Goal: Task Accomplishment & Management: Use online tool/utility

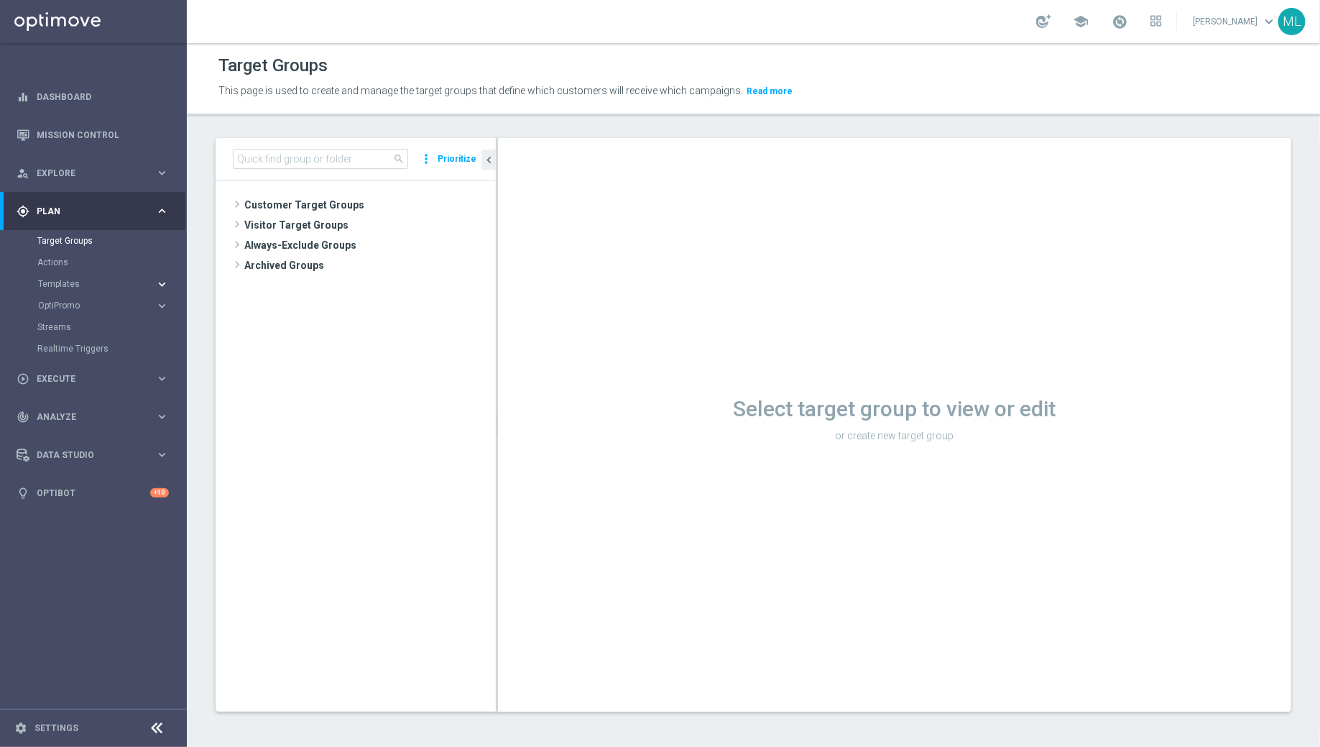
click at [162, 279] on icon "keyboard_arrow_right" at bounding box center [162, 284] width 14 height 14
click at [70, 303] on link "Optimail" at bounding box center [97, 305] width 105 height 11
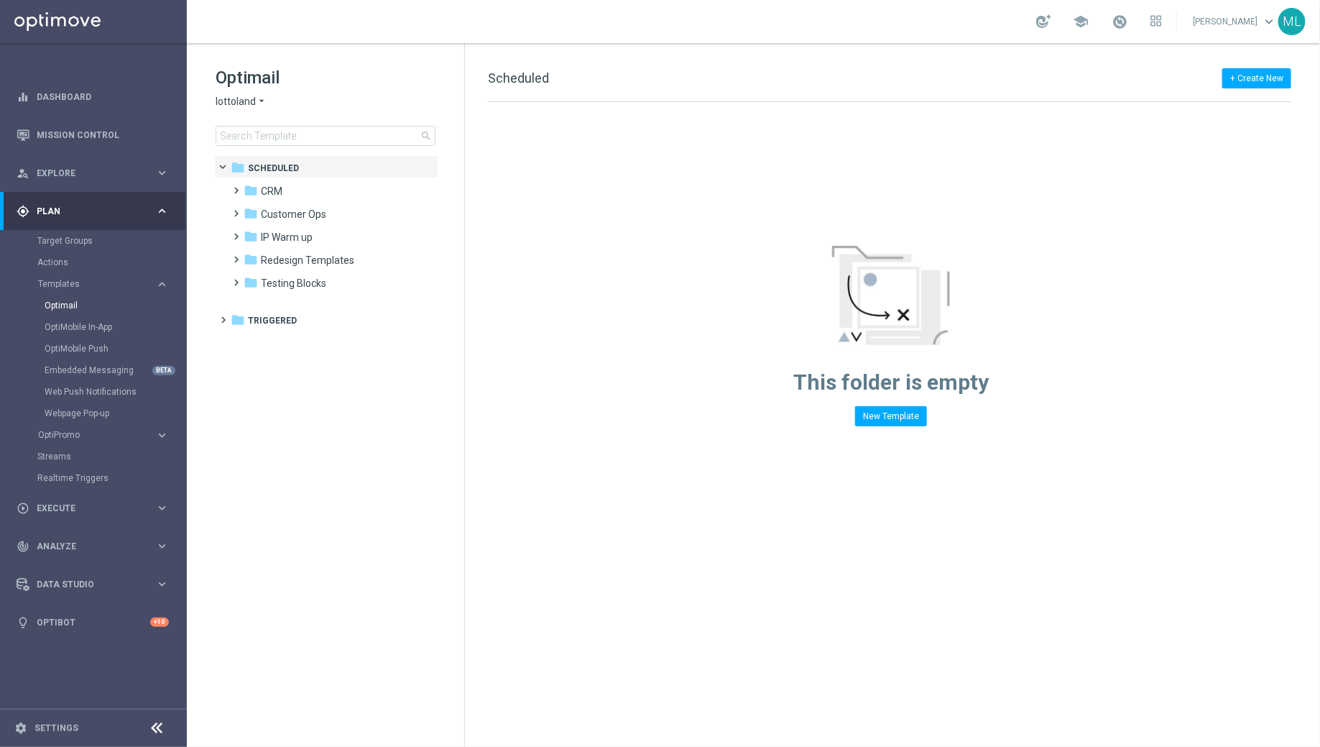
click at [261, 104] on icon "arrow_drop_down" at bounding box center [261, 102] width 11 height 14
click at [0, 0] on span "KenoGO" at bounding box center [0, 0] width 0 height 0
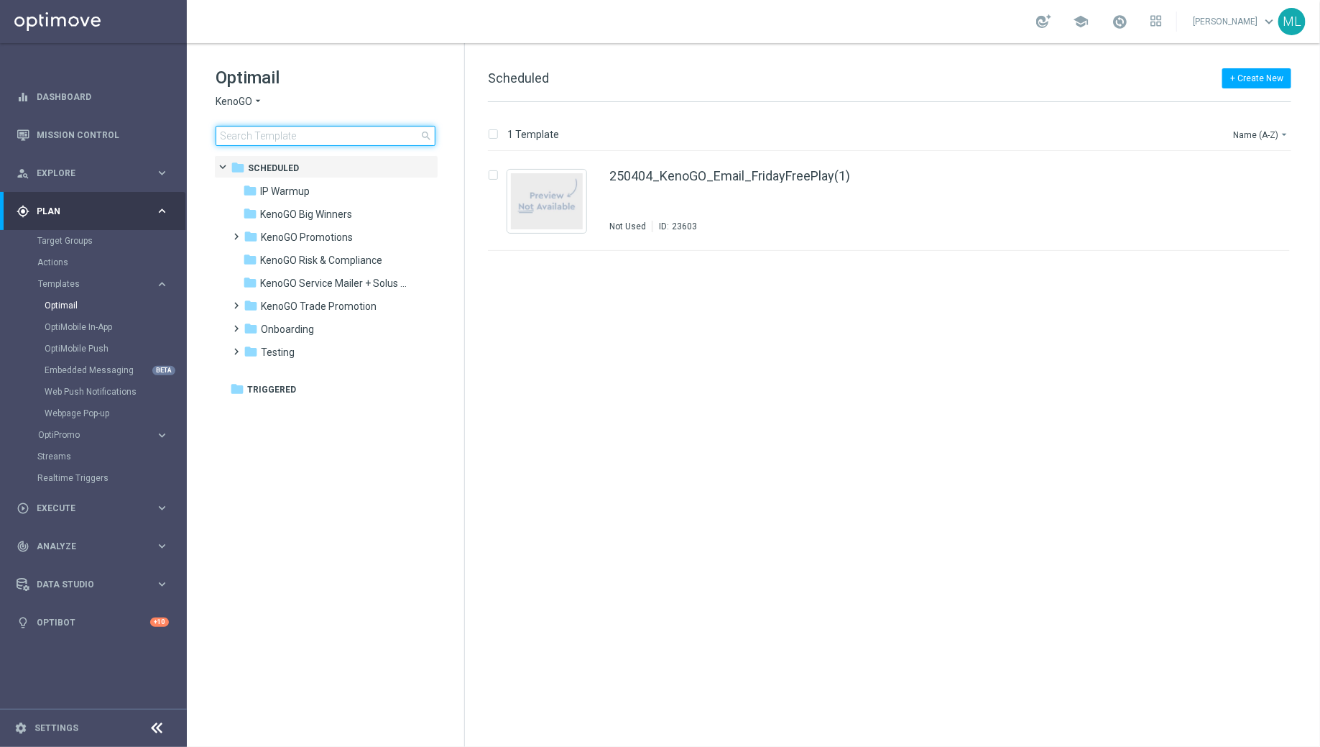
click at [287, 137] on input at bounding box center [326, 136] width 220 height 20
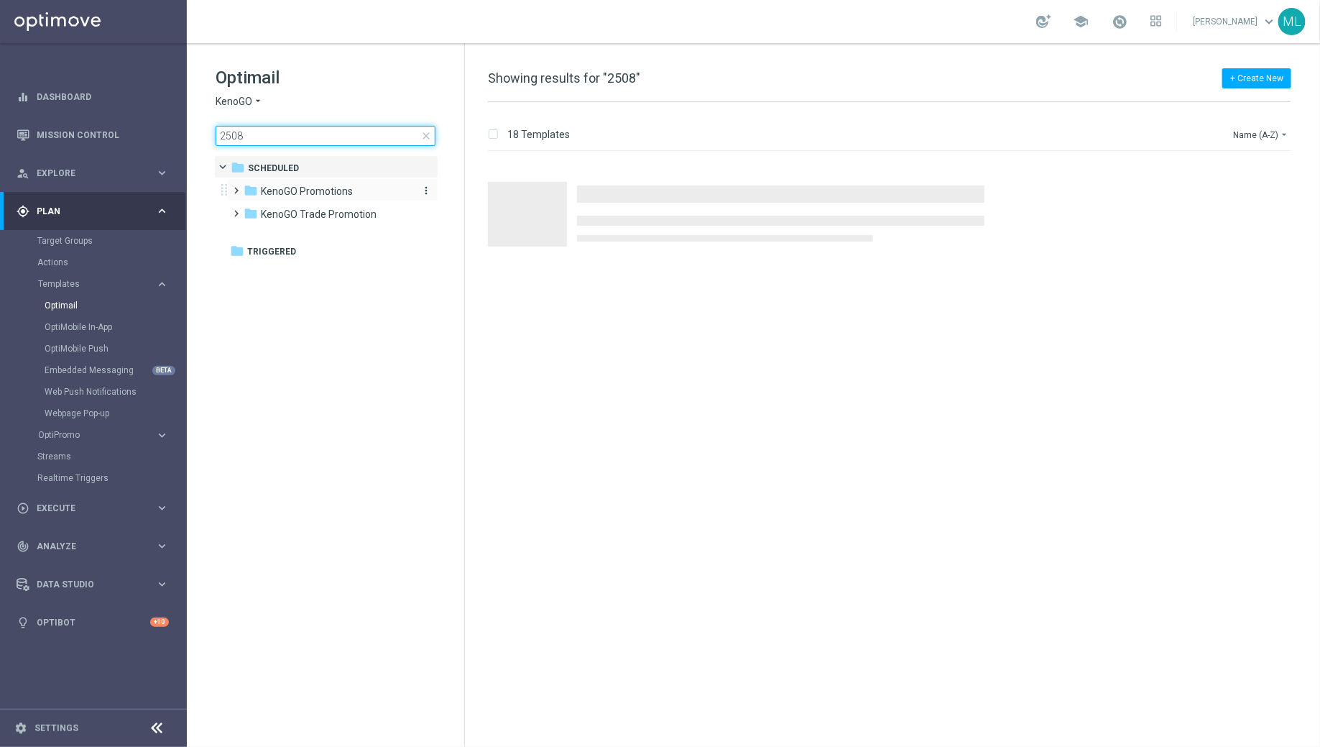
type input "2508"
click at [289, 189] on span "KenoGO Promotions" at bounding box center [307, 191] width 92 height 13
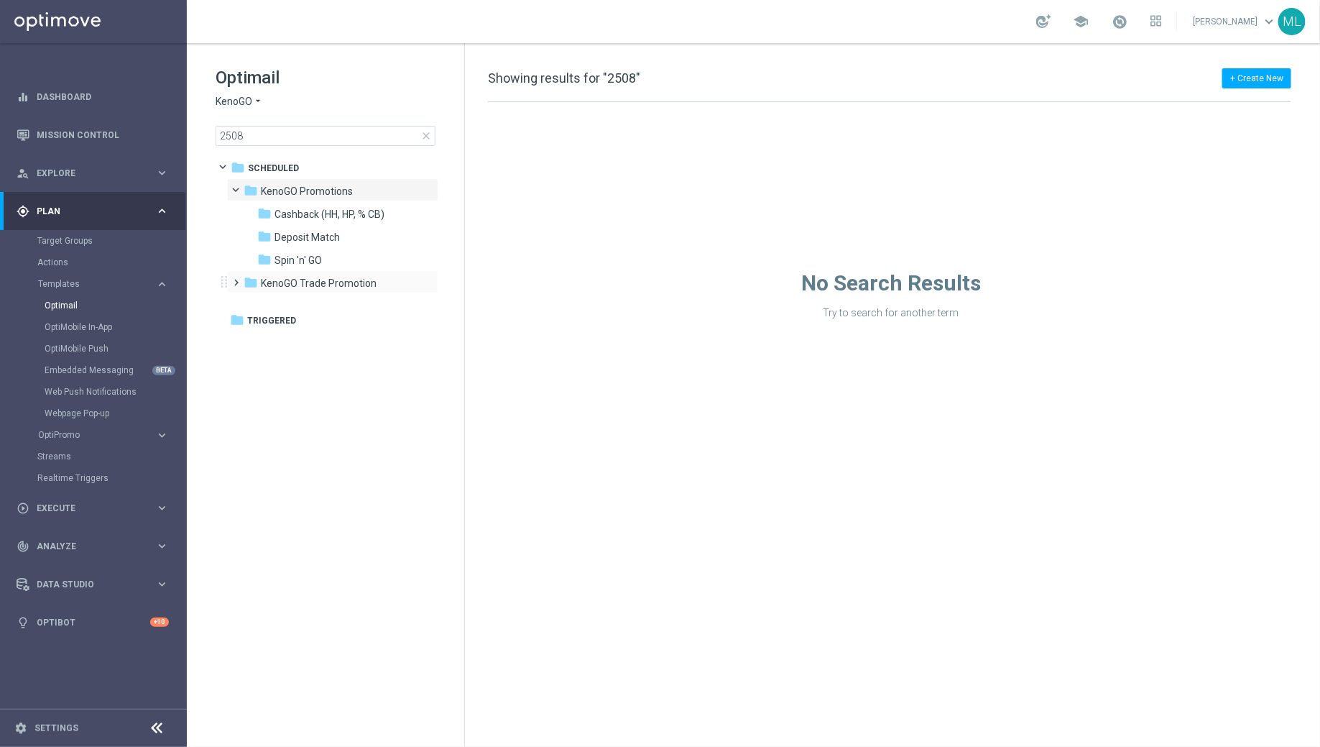
click at [237, 279] on span at bounding box center [234, 276] width 6 height 6
click at [266, 302] on icon "folder" at bounding box center [265, 305] width 14 height 14
click at [277, 323] on icon "folder" at bounding box center [279, 328] width 14 height 14
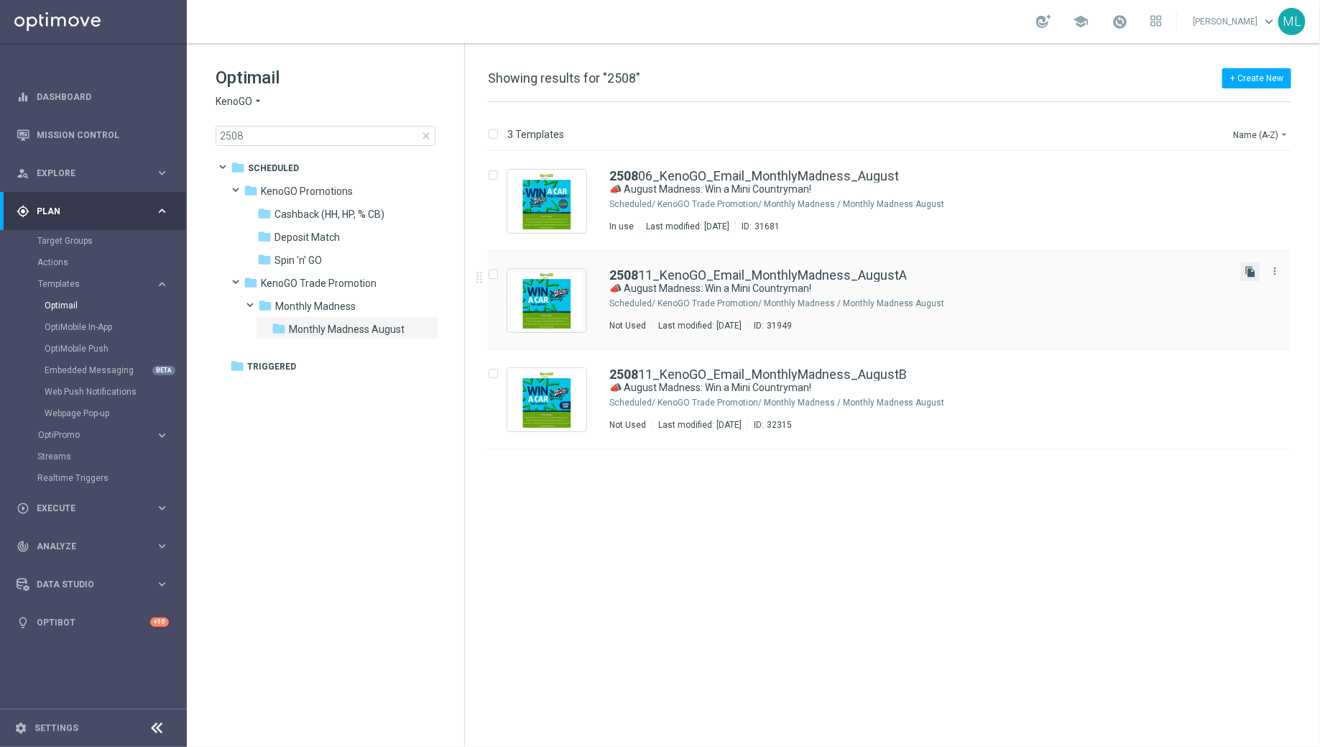
click at [1253, 273] on icon "file_copy" at bounding box center [1250, 271] width 11 height 11
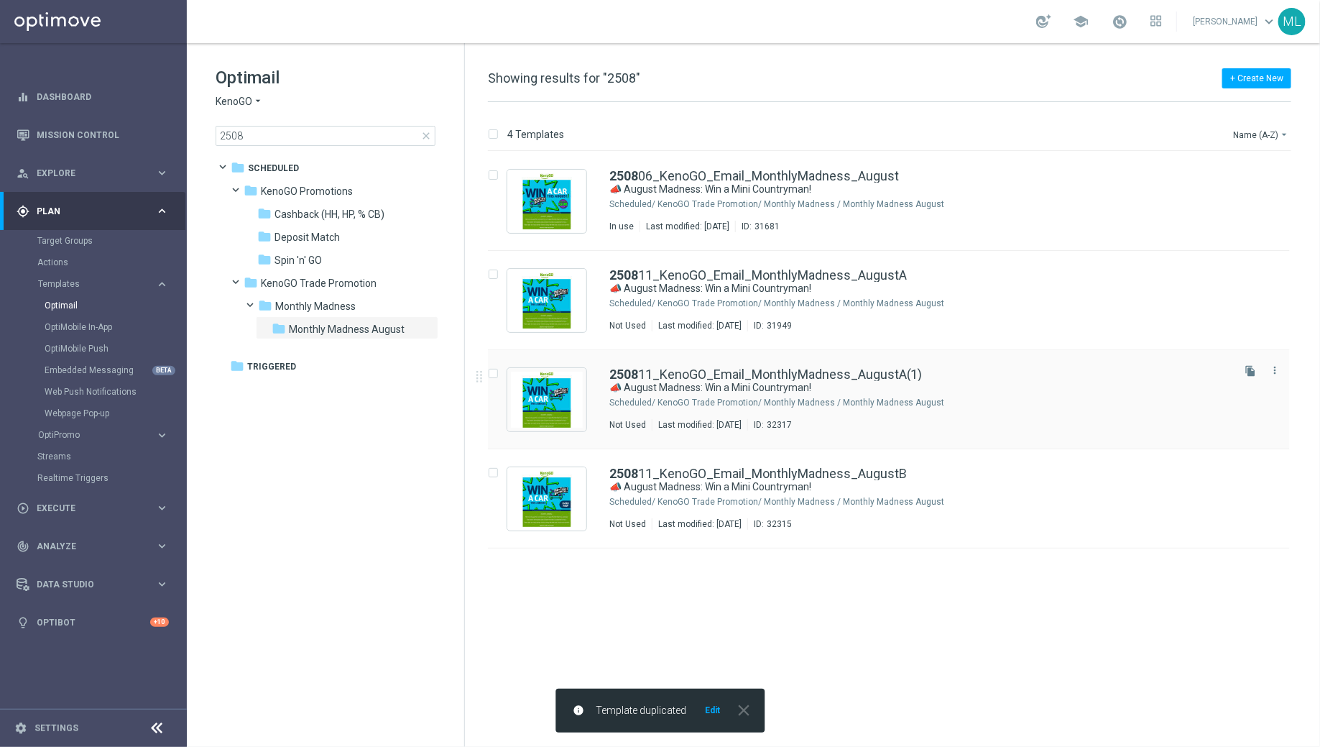
click at [963, 379] on div "2508 11_KenoGO_Email_MonthlyMadness_AugustA(1)" at bounding box center [919, 374] width 620 height 13
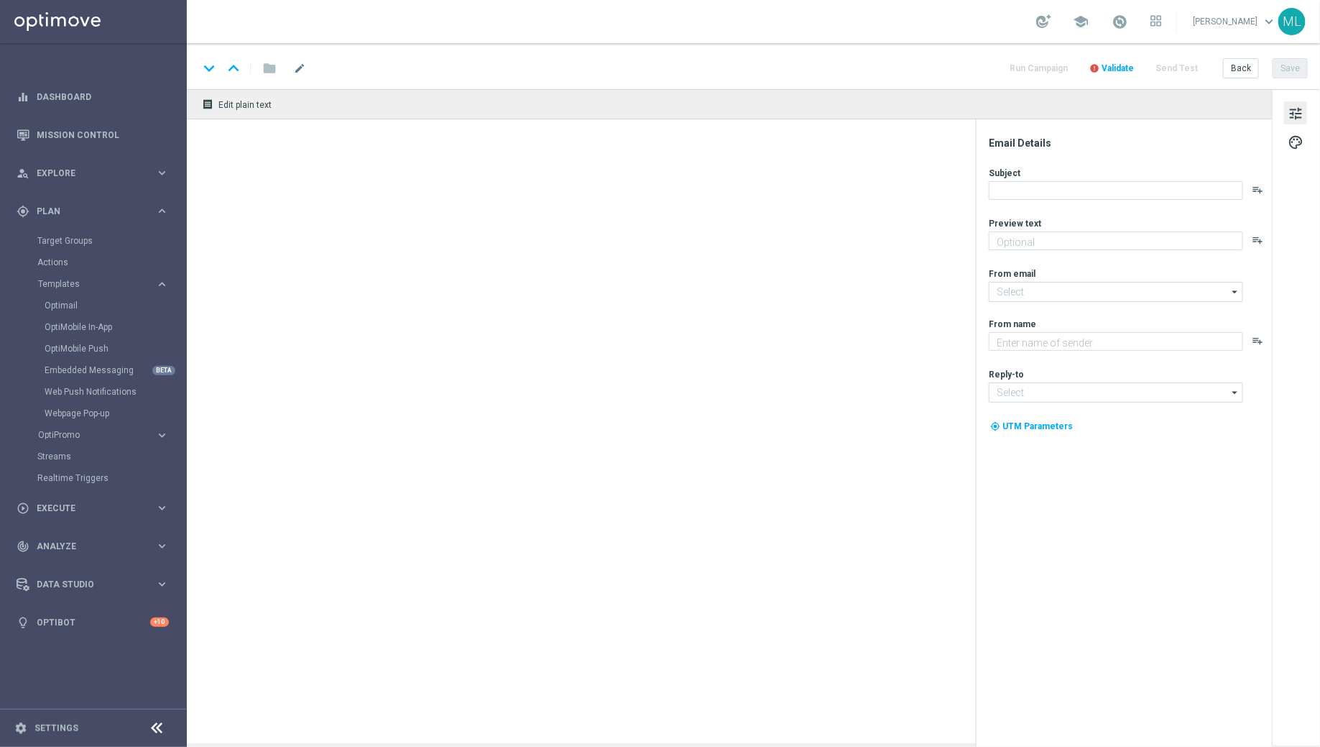
type textarea "Enter now for your chance to drive away in style!"
type input "mail@crm.kenogo.com.au"
type textarea "KenoGO"
type input "support@kenogo.com.au"
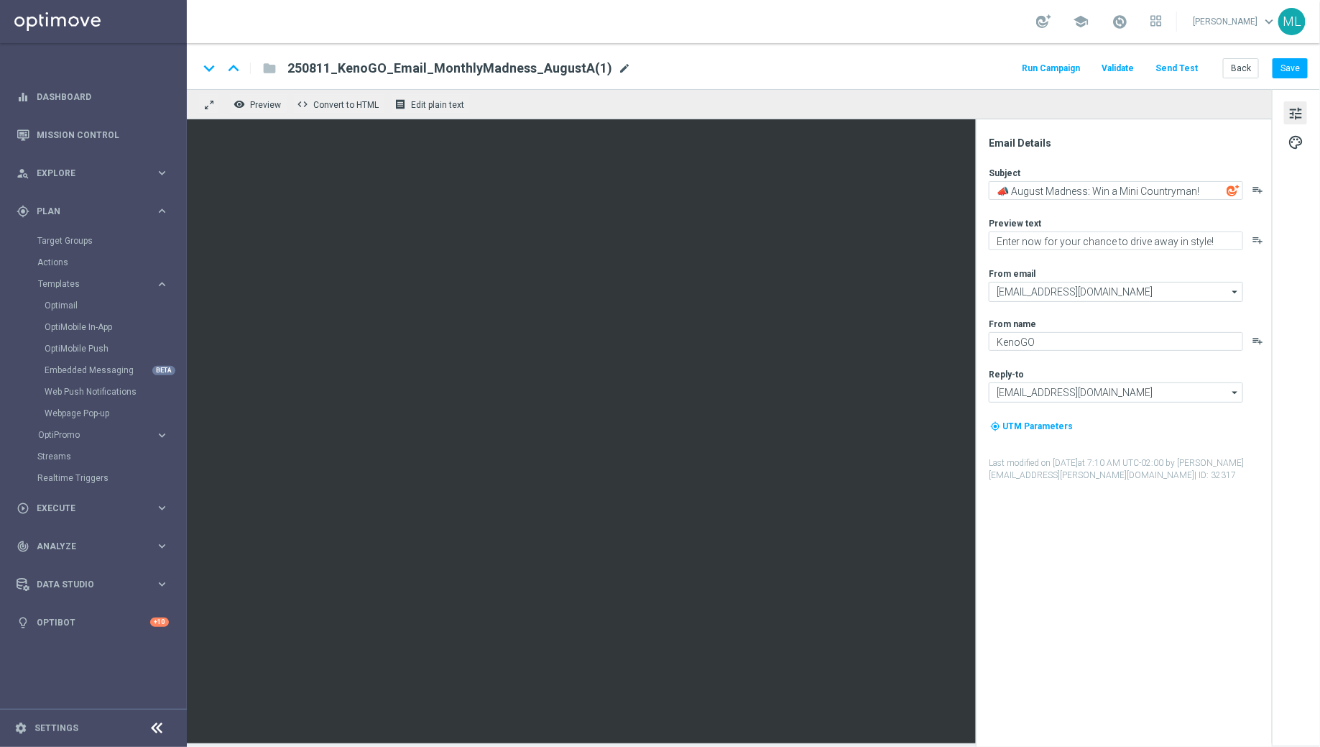
click at [618, 73] on span "mode_edit" at bounding box center [624, 68] width 13 height 13
click at [328, 67] on input "250811_KenoGO_Email_MonthlyMadness_AugustA(1)" at bounding box center [465, 68] width 356 height 19
drag, startPoint x: 403, startPoint y: 66, endPoint x: 568, endPoint y: 84, distance: 166.3
click at [568, 84] on div "keyboard_arrow_down keyboard_arrow_up folder 250812_KenoGO_Email_MonthlyMadness…" at bounding box center [753, 66] width 1133 height 46
type input "250812_KenoGO_Email_DartsWinner"
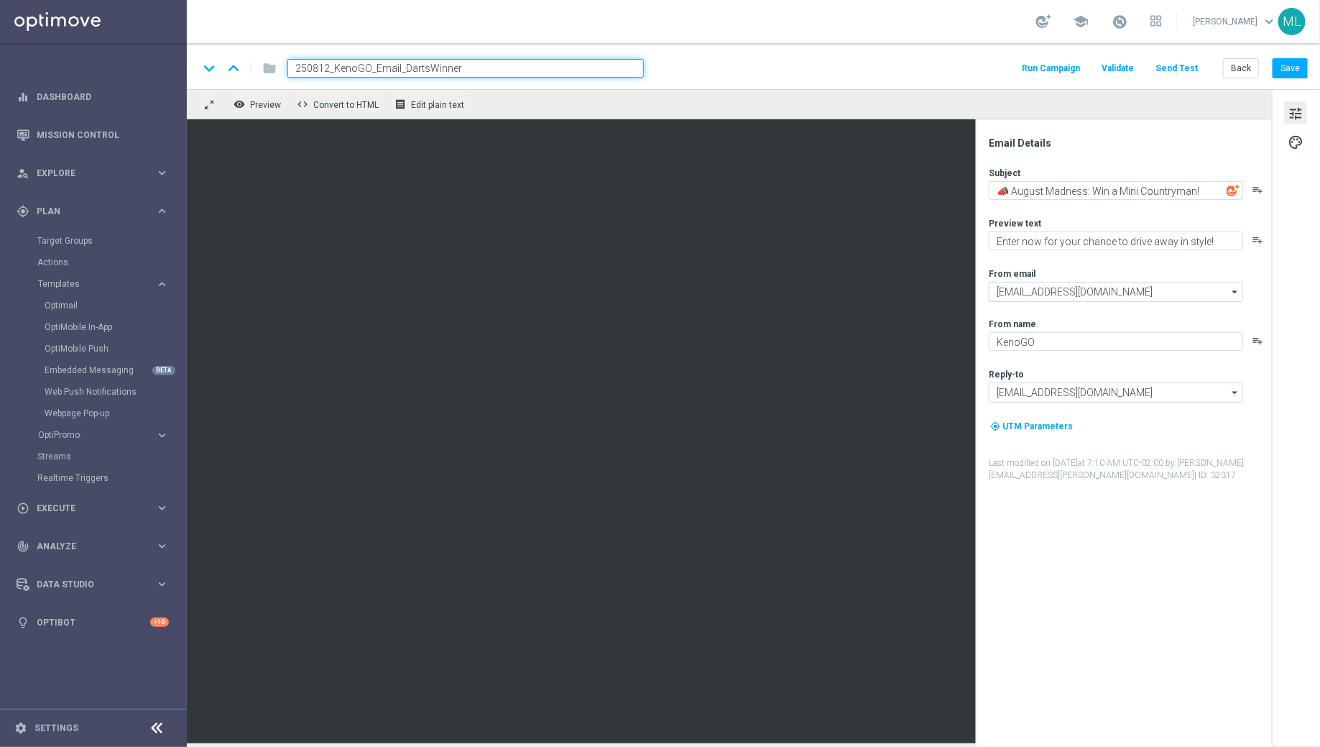
click at [729, 74] on div "keyboard_arrow_down keyboard_arrow_up folder 250812_KenoGO_Email_DartsWinner Ru…" at bounding box center [753, 68] width 1110 height 19
click at [777, 72] on div "keyboard_arrow_down keyboard_arrow_up folder 250812_KenoGO_Email_DartsWinner Ru…" at bounding box center [753, 68] width 1110 height 19
click at [703, 44] on div "keyboard_arrow_down keyboard_arrow_up folder 250812_KenoGO_Email_DartsWinner Ru…" at bounding box center [753, 66] width 1133 height 46
click at [464, 11] on div "school Maria Lopez Boras keyboard_arrow_down ML" at bounding box center [753, 21] width 1133 height 43
click at [751, 70] on div "keyboard_arrow_down keyboard_arrow_up folder 250812_KenoGO_Email_DartsWinner Ru…" at bounding box center [753, 68] width 1110 height 19
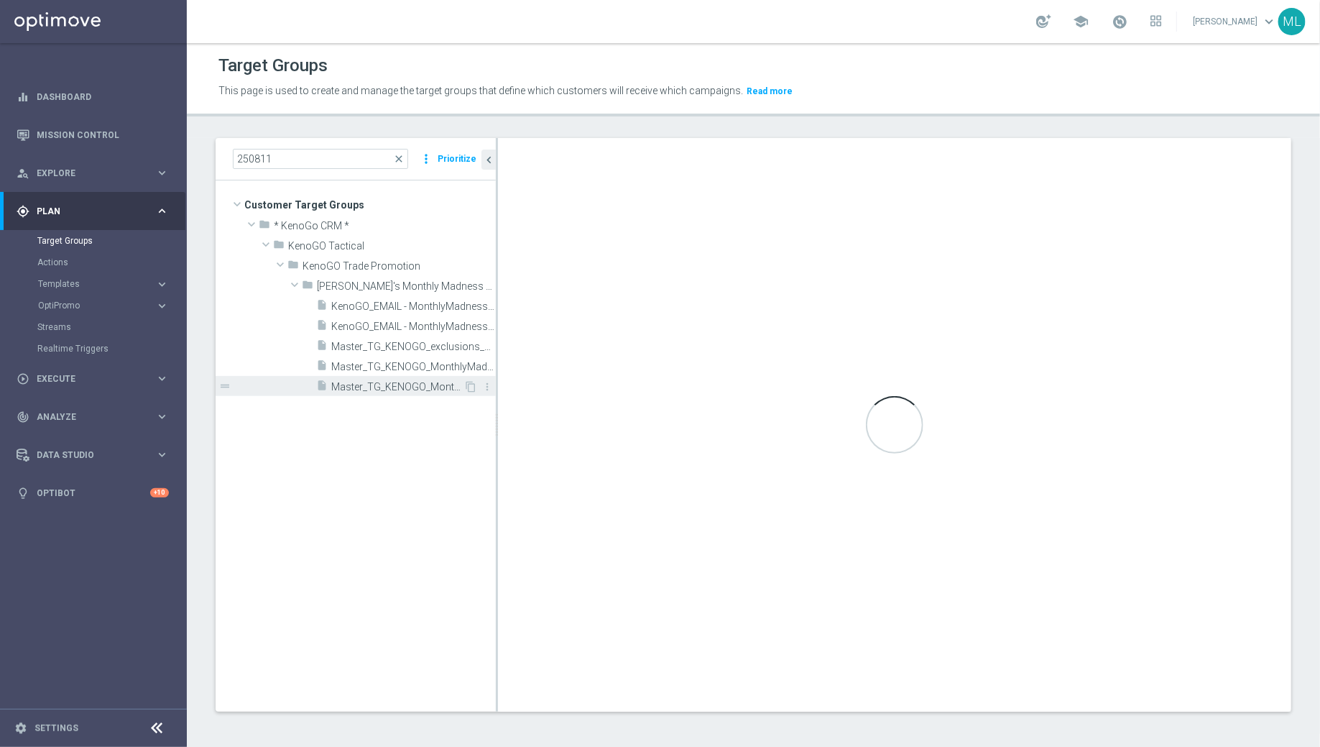
click at [417, 390] on span "Master_TG_KENOGO_MonthlyMadness_250811B" at bounding box center [397, 387] width 132 height 12
click at [498, 341] on div "Loading..." at bounding box center [894, 424] width 793 height 573
drag, startPoint x: 496, startPoint y: 341, endPoint x: 578, endPoint y: 349, distance: 82.2
click at [576, 349] on div at bounding box center [574, 424] width 2 height 573
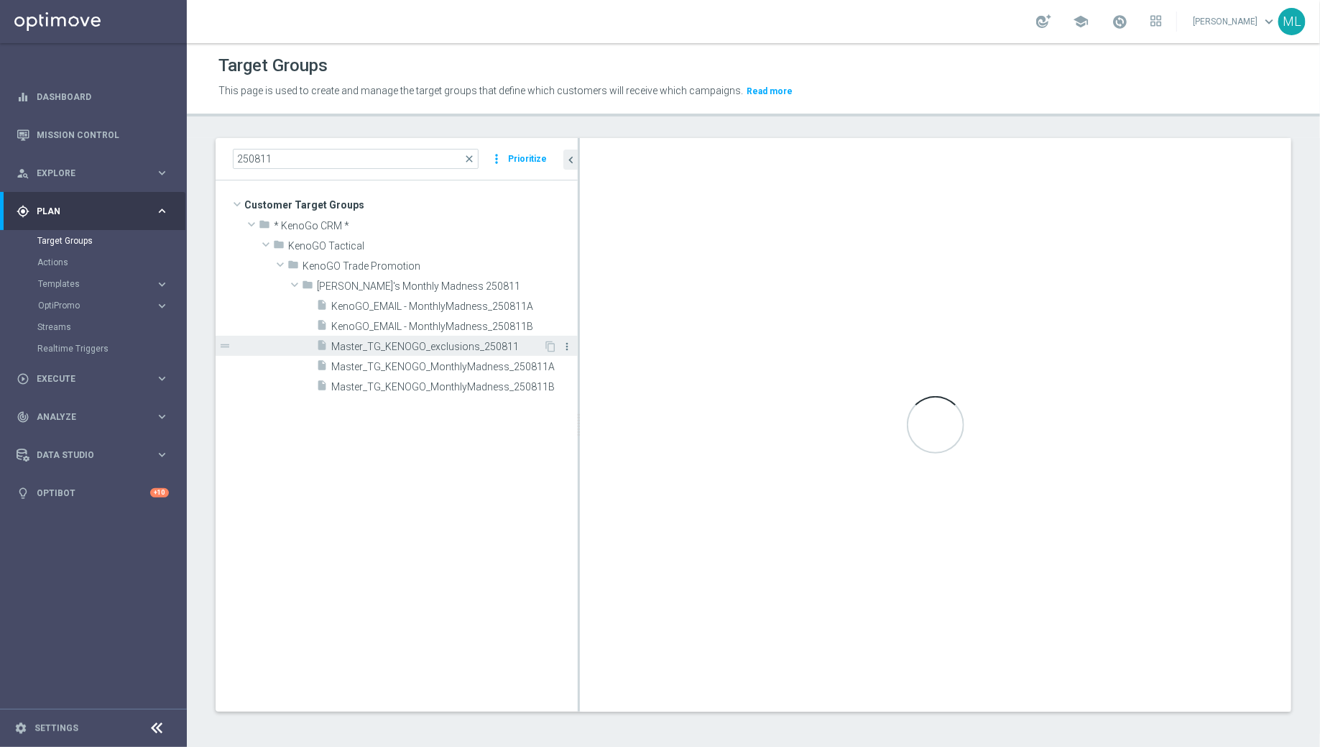
click at [565, 344] on icon "more_vert" at bounding box center [566, 346] width 11 height 11
click at [586, 381] on span "Delete" at bounding box center [601, 385] width 31 height 10
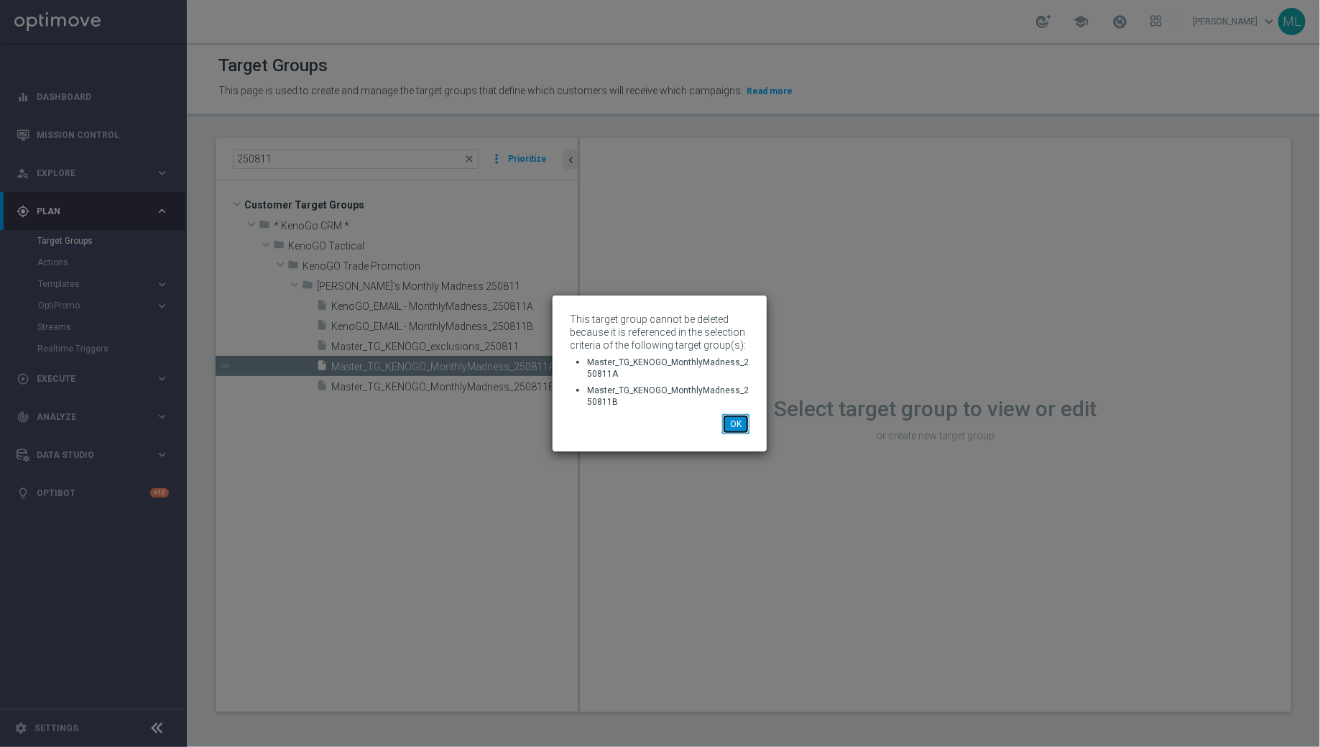
click at [740, 422] on button "OK" at bounding box center [735, 424] width 27 height 20
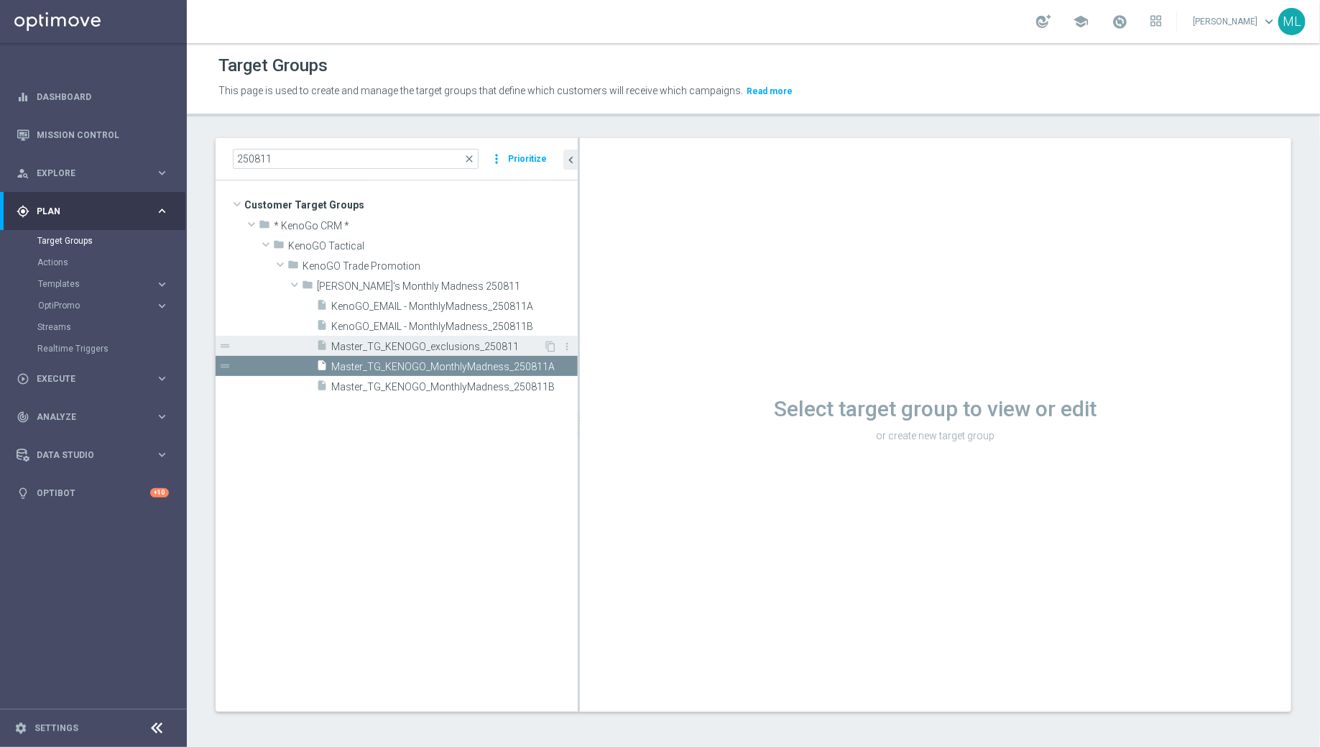
click at [505, 344] on span "Master_TG_KENOGO_exclusions_250811" at bounding box center [437, 347] width 212 height 12
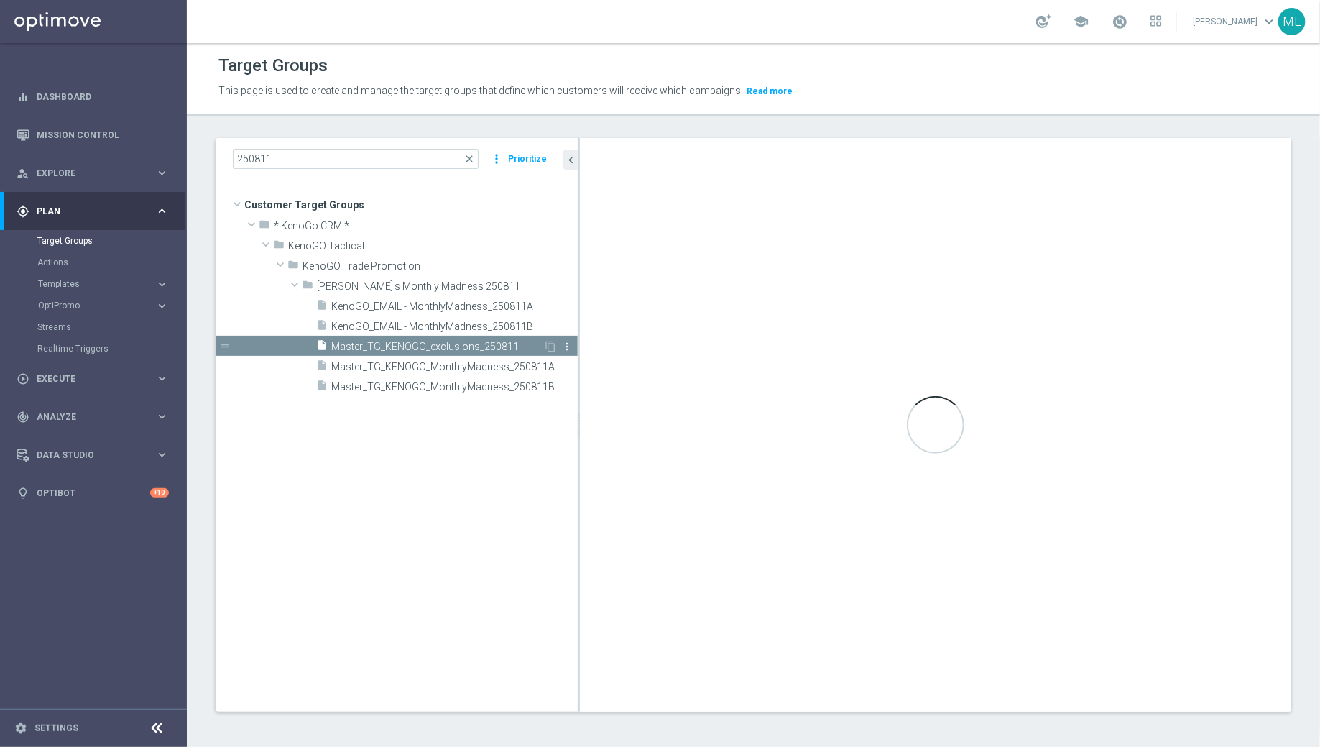
click at [568, 343] on icon "more_vert" at bounding box center [566, 346] width 11 height 11
click at [594, 383] on span "Delete" at bounding box center [605, 384] width 31 height 10
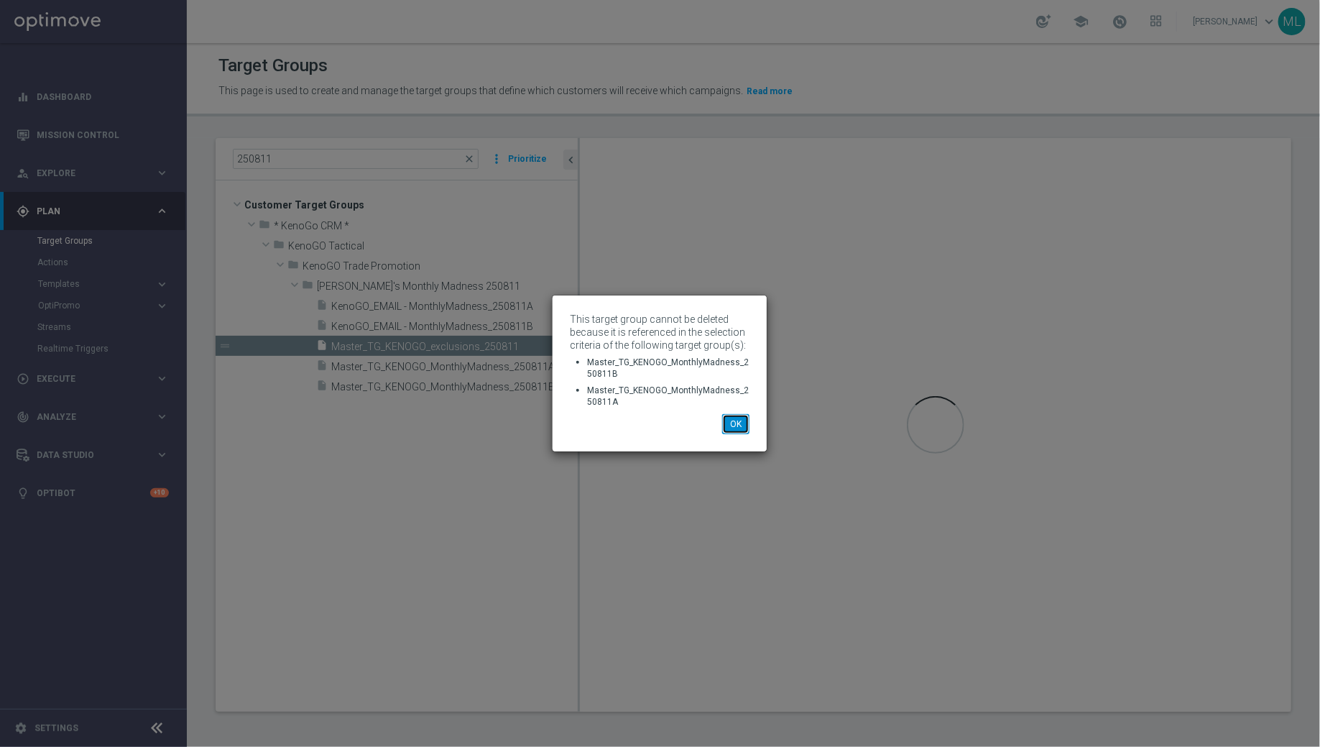
click at [734, 424] on button "OK" at bounding box center [735, 424] width 27 height 20
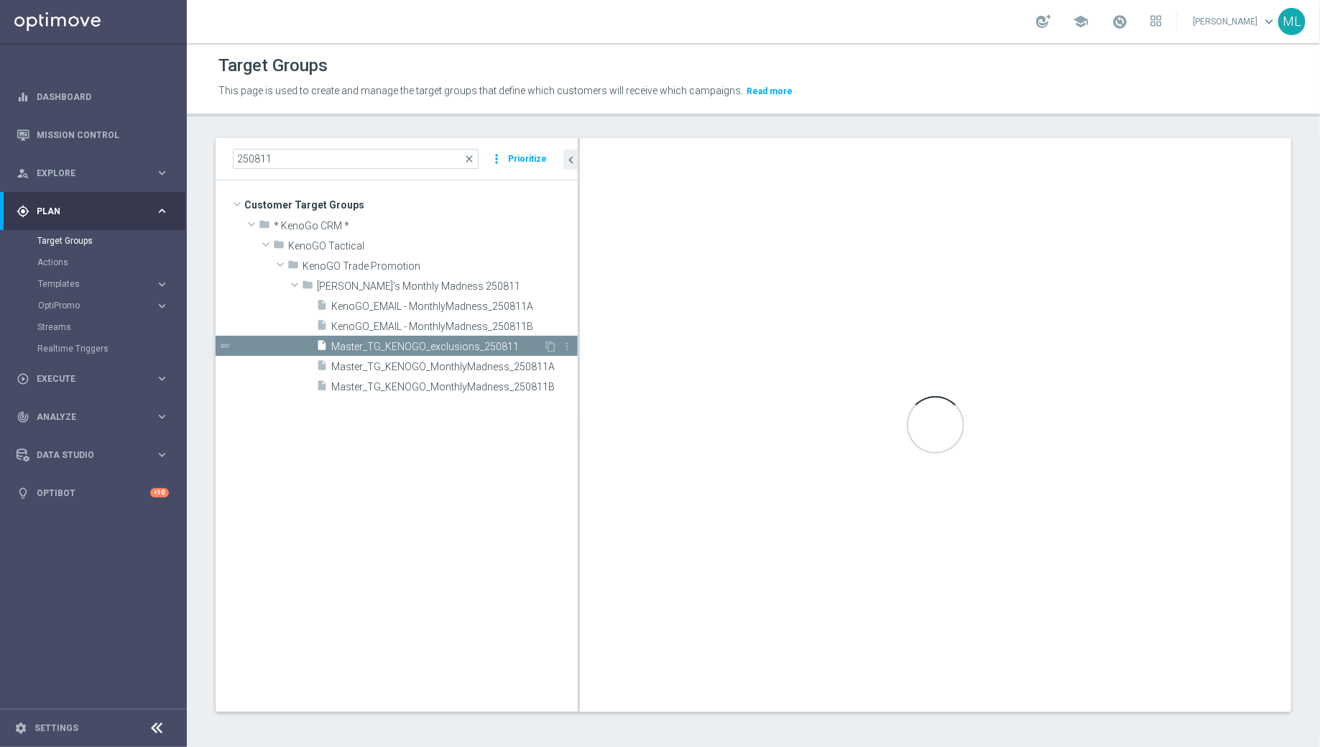
click at [450, 349] on span "Master_TG_KENOGO_exclusions_250811" at bounding box center [437, 347] width 212 height 12
click at [571, 344] on icon "more_vert" at bounding box center [566, 346] width 11 height 11
click at [594, 387] on span "Delete" at bounding box center [607, 385] width 31 height 10
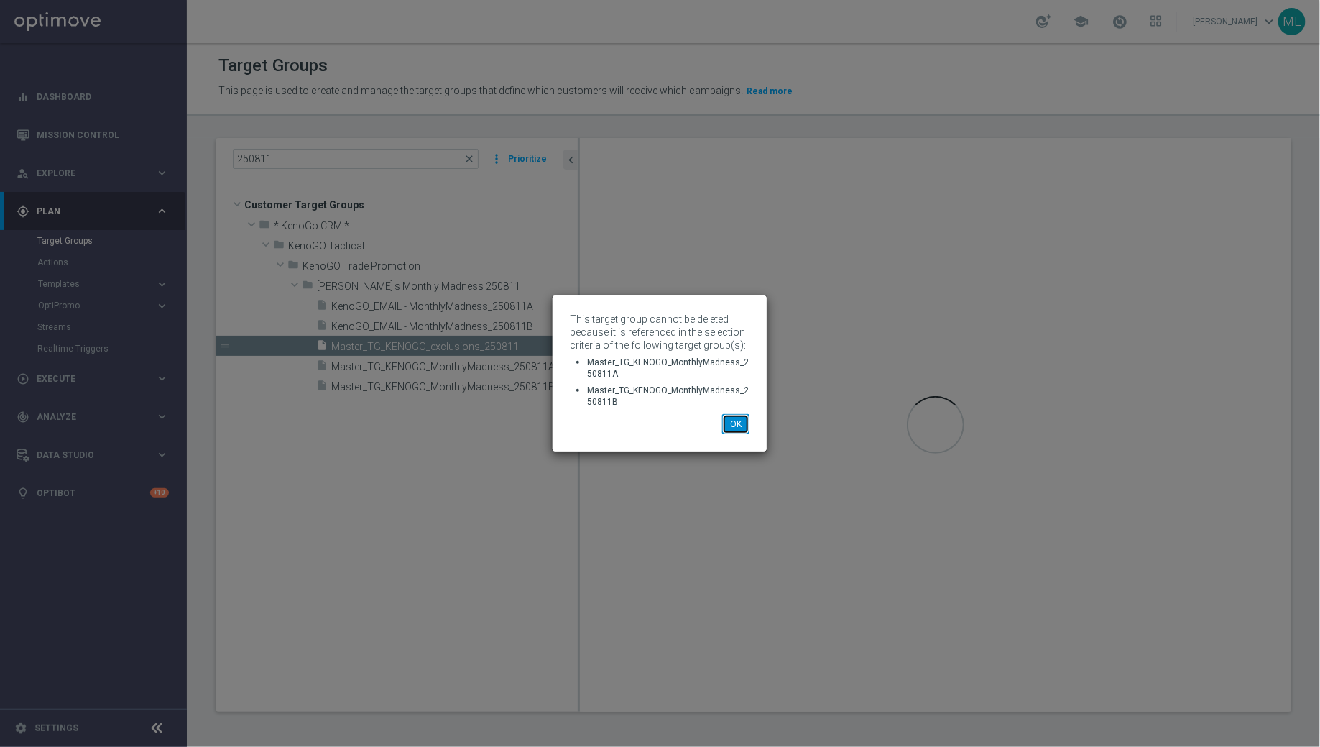
click at [737, 421] on button "OK" at bounding box center [735, 424] width 27 height 20
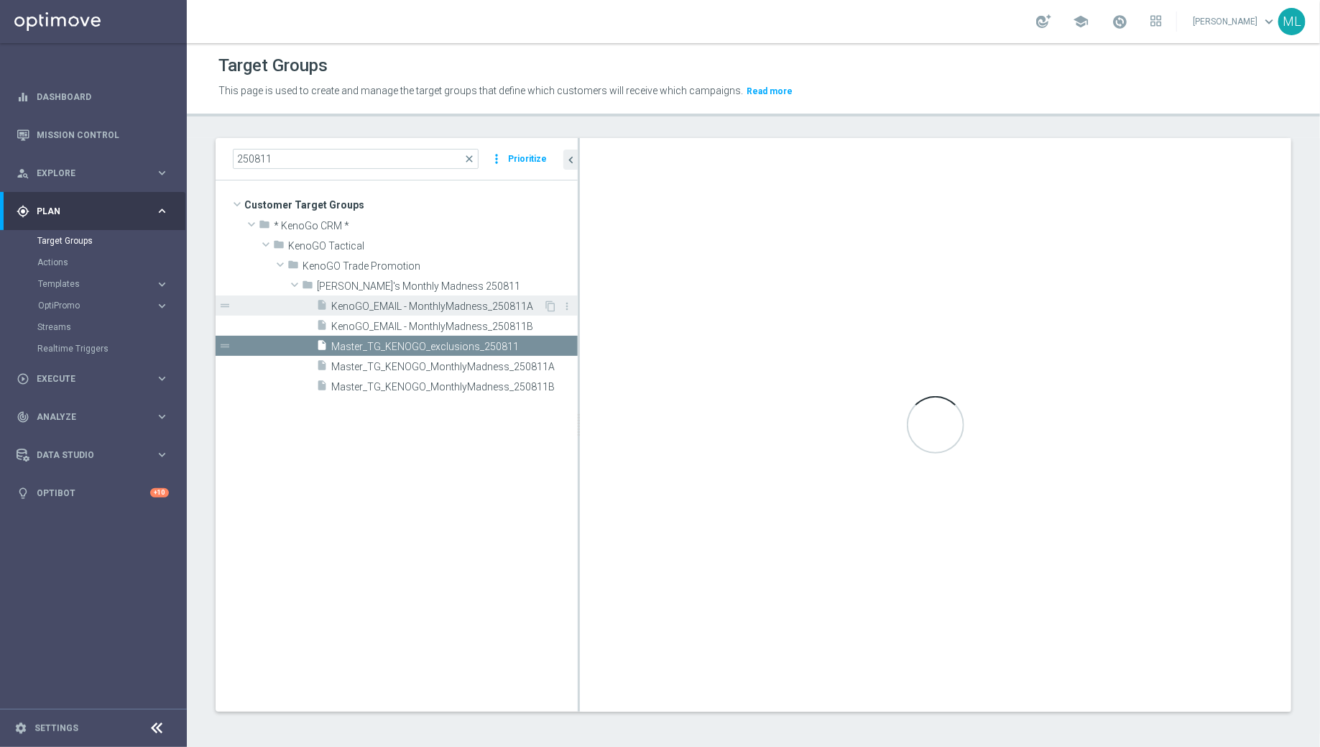
click at [440, 308] on span "KenoGO_EMAIL - MonthlyMadness_250811A" at bounding box center [437, 306] width 212 height 12
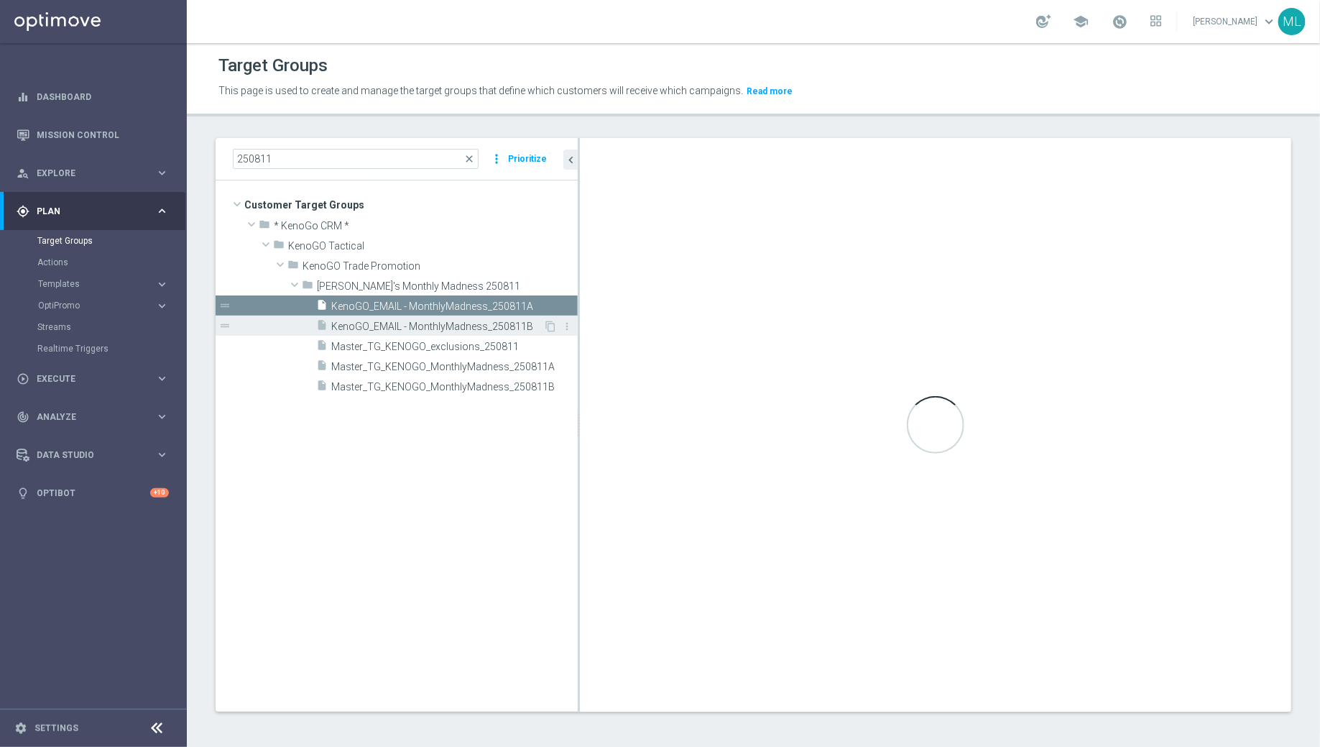
click at [443, 322] on span "KenoGO_EMAIL - MonthlyMadness_250811B" at bounding box center [437, 327] width 212 height 12
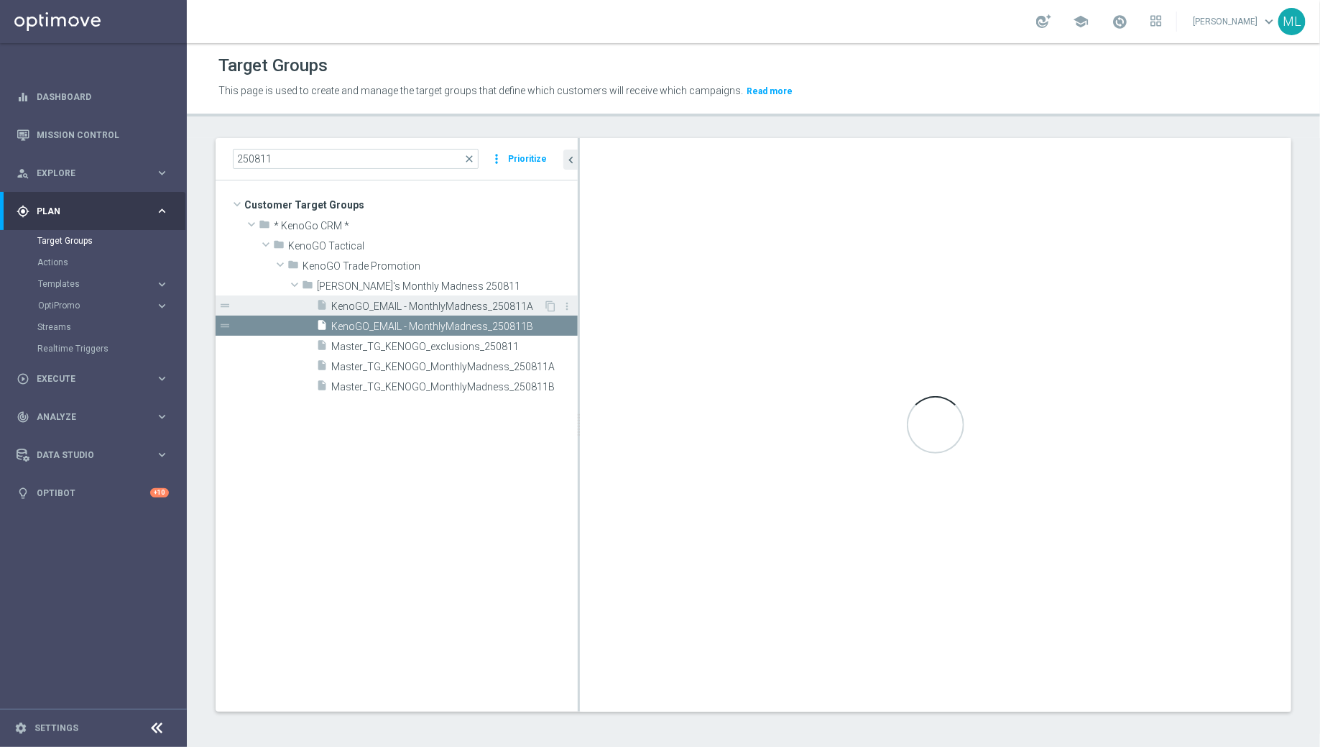
click at [423, 305] on span "KenoGO_EMAIL - MonthlyMadness_250811A" at bounding box center [437, 306] width 212 height 12
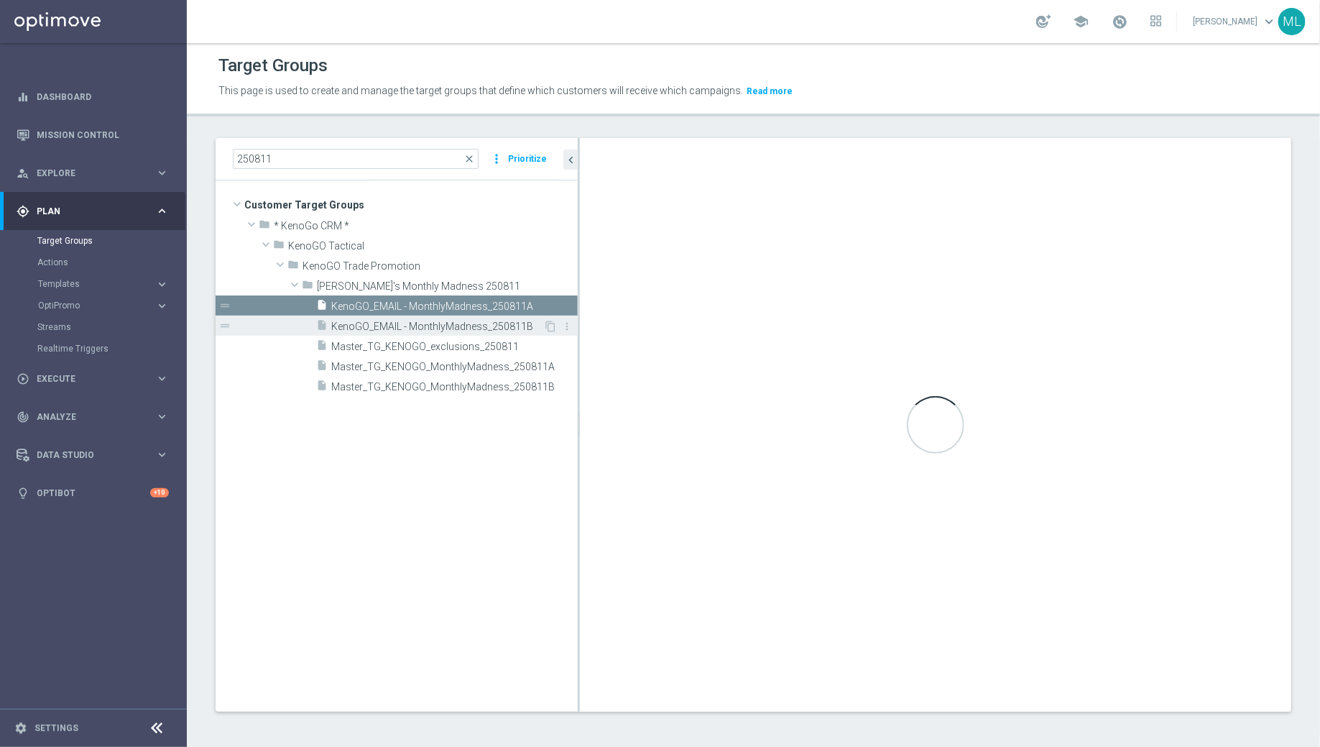
click at [502, 323] on span "KenoGO_EMAIL - MonthlyMadness_250811B" at bounding box center [437, 327] width 212 height 12
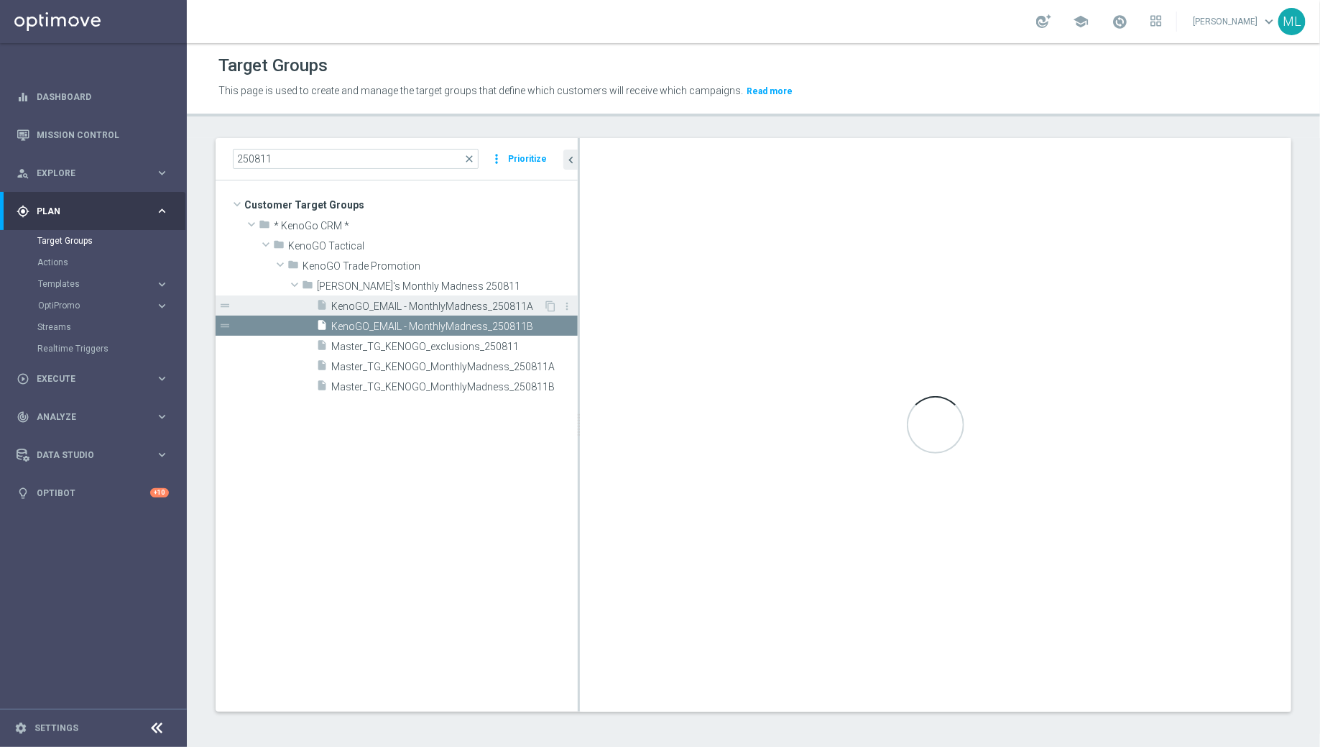
click at [483, 305] on span "KenoGO_EMAIL - MonthlyMadness_250811A" at bounding box center [437, 306] width 212 height 12
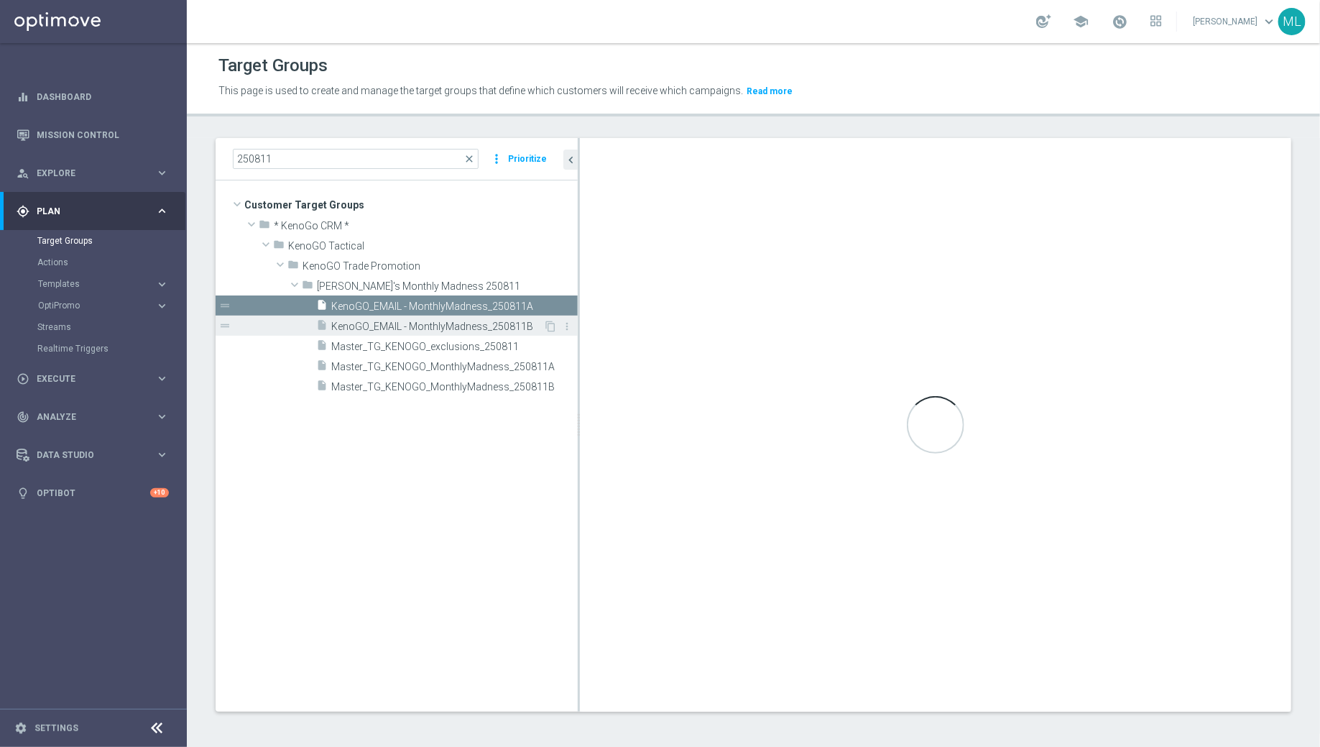
click at [498, 318] on div "insert_drive_file KenoGO_EMAIL - MonthlyMadness_250811B" at bounding box center [429, 325] width 227 height 20
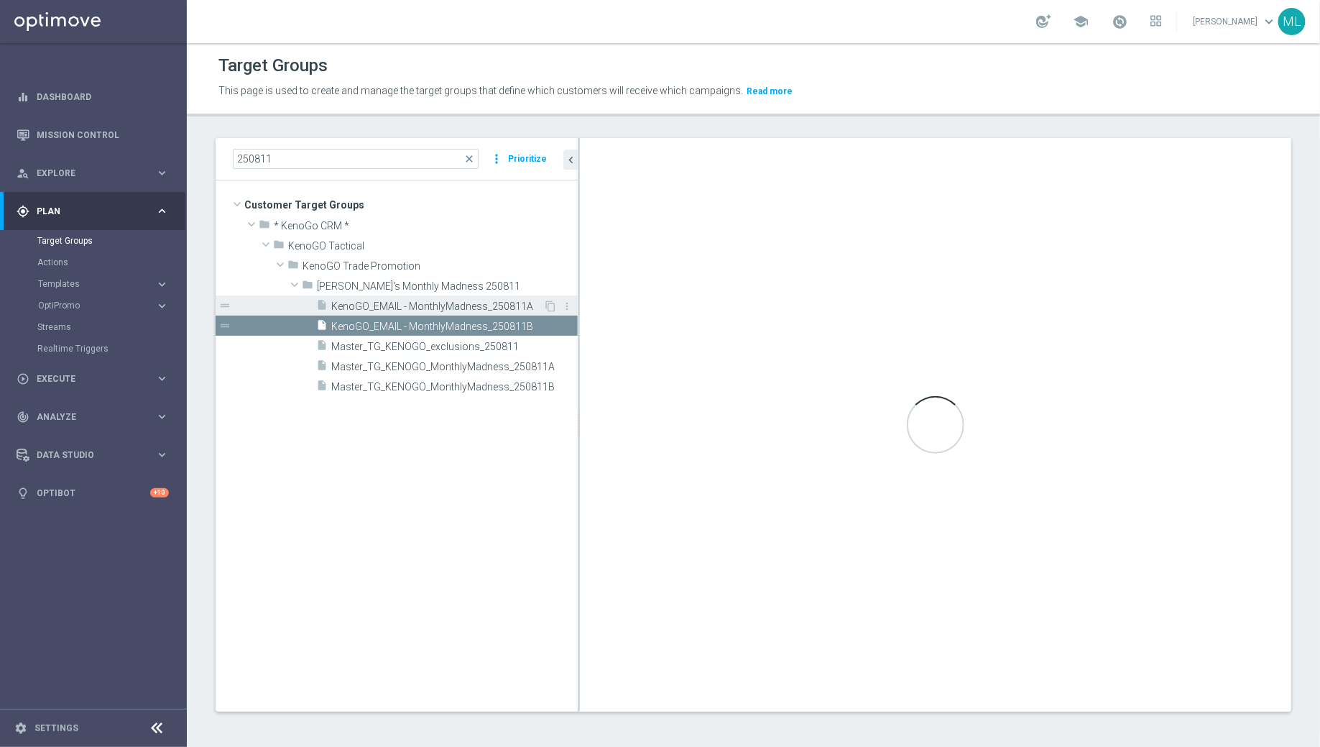
click at [476, 302] on span "KenoGO_EMAIL - MonthlyMadness_250811A" at bounding box center [437, 306] width 212 height 12
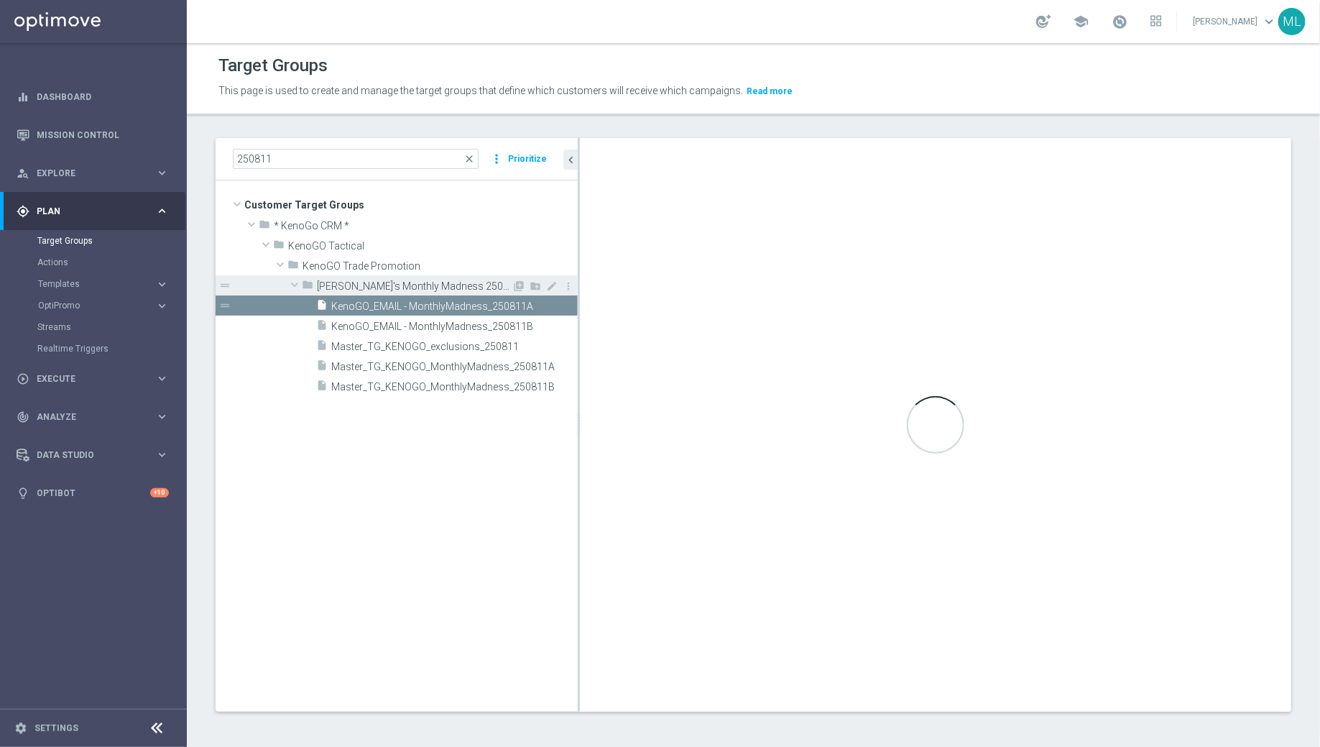
click at [453, 290] on span "KenoGO's Monthly Madness 250811" at bounding box center [414, 286] width 195 height 12
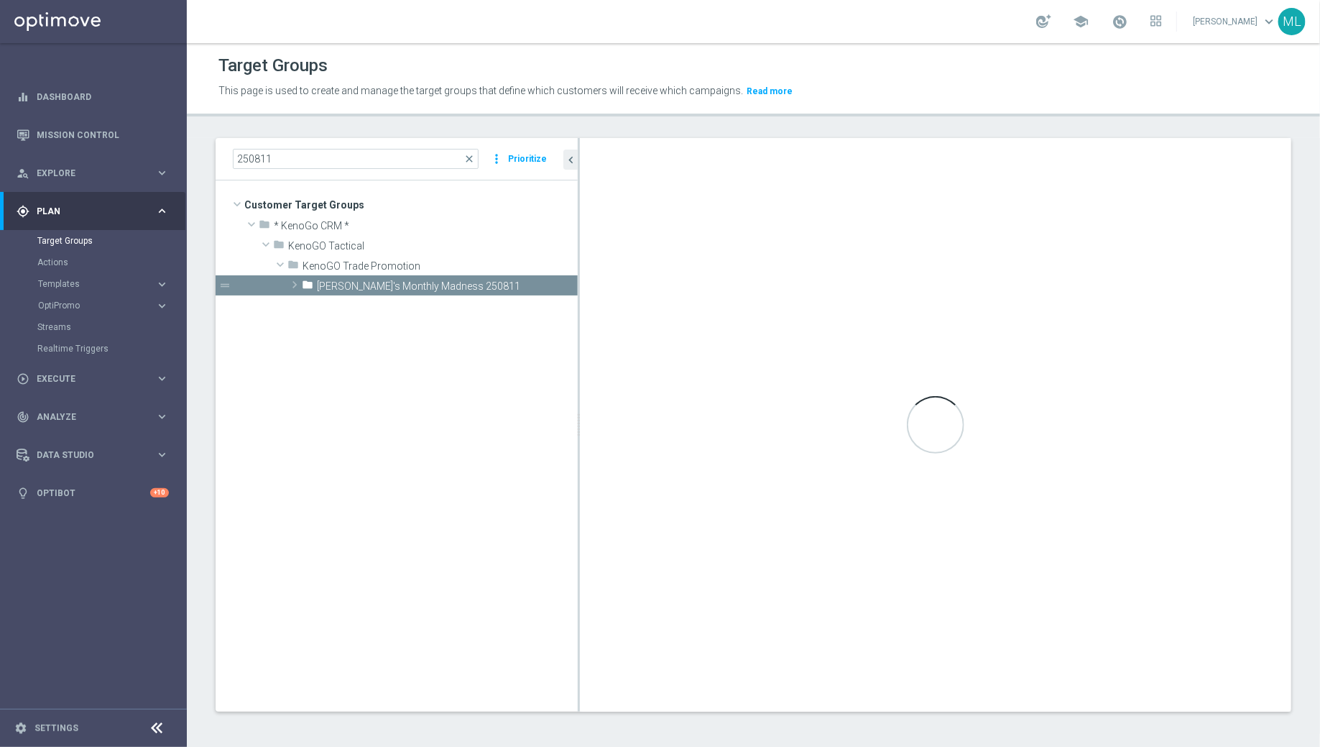
click at [446, 298] on tree-viewport "Customer Target Groups library_add create_new_folder folder" at bounding box center [397, 445] width 362 height 530
click at [422, 280] on span "KenoGO's Monthly Madness 250811" at bounding box center [414, 286] width 195 height 12
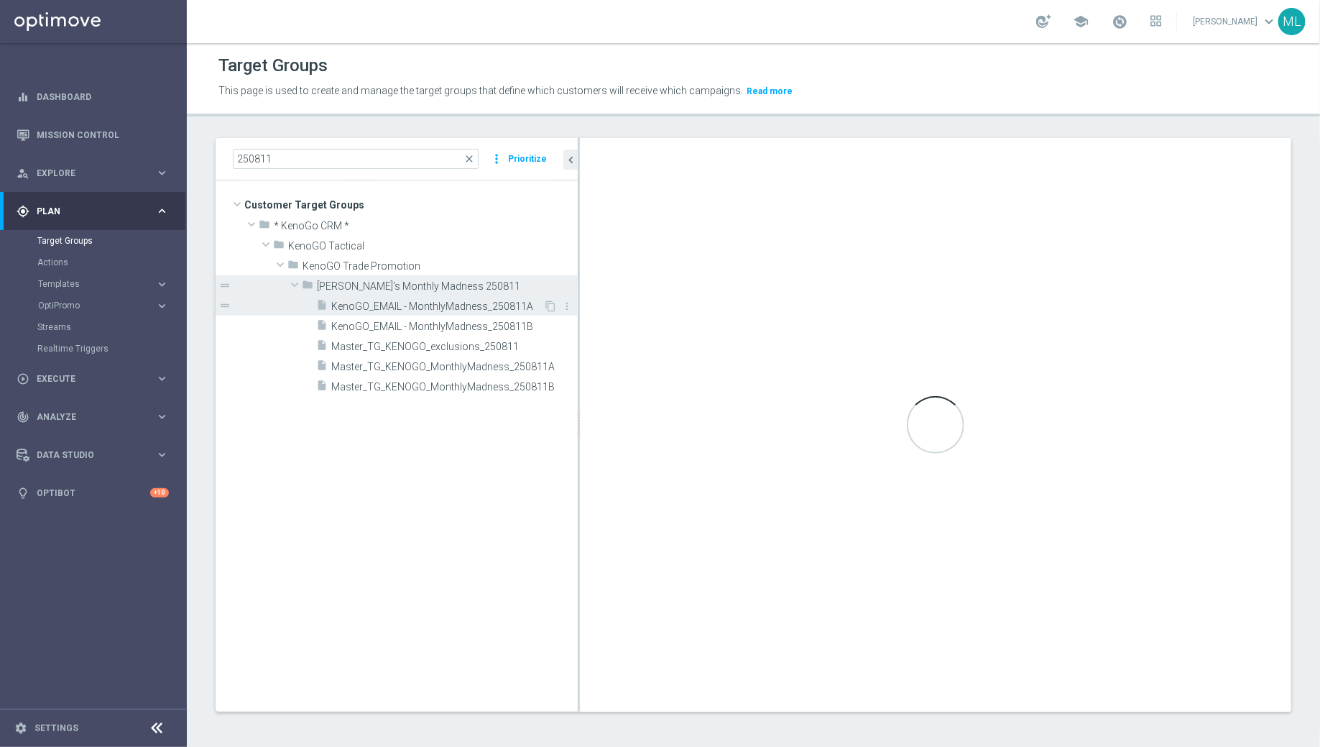
click at [351, 310] on span "KenoGO_EMAIL - MonthlyMadness_250811A" at bounding box center [437, 306] width 212 height 12
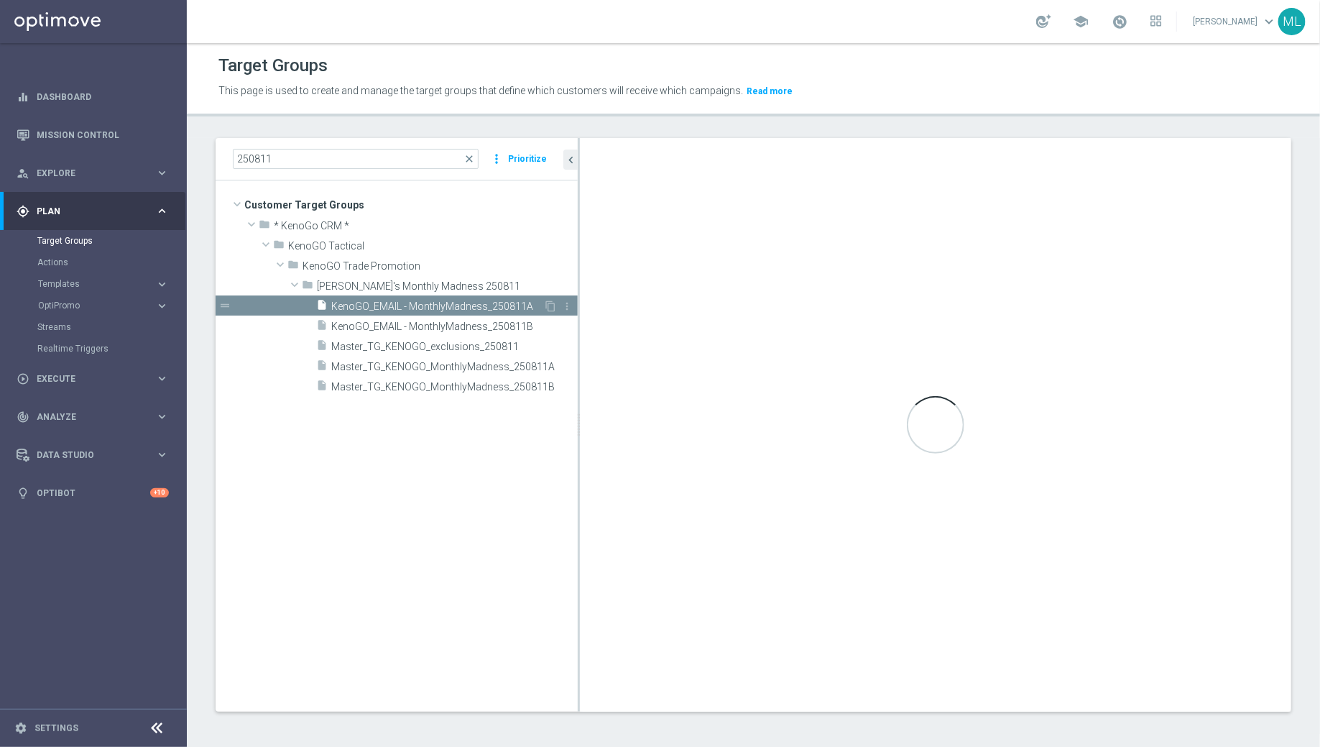
click at [391, 308] on span "KenoGO_EMAIL - MonthlyMadness_250811A" at bounding box center [437, 306] width 212 height 12
click at [470, 307] on span "KenoGO_EMAIL - MonthlyMadness_250811A" at bounding box center [437, 306] width 212 height 12
click at [386, 321] on span "KenoGO_EMAIL - MonthlyMadness_250811B" at bounding box center [437, 327] width 212 height 12
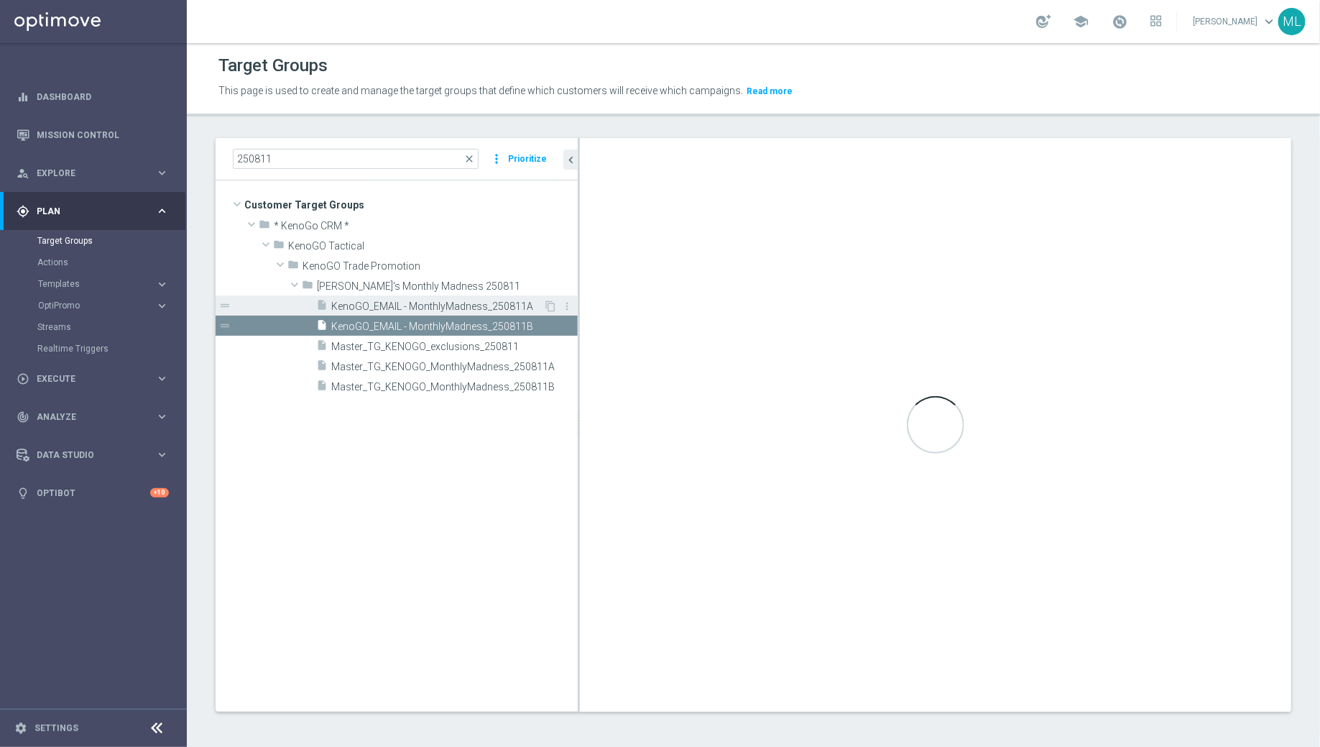
click at [419, 309] on span "KenoGO_EMAIL - MonthlyMadness_250811A" at bounding box center [437, 306] width 212 height 12
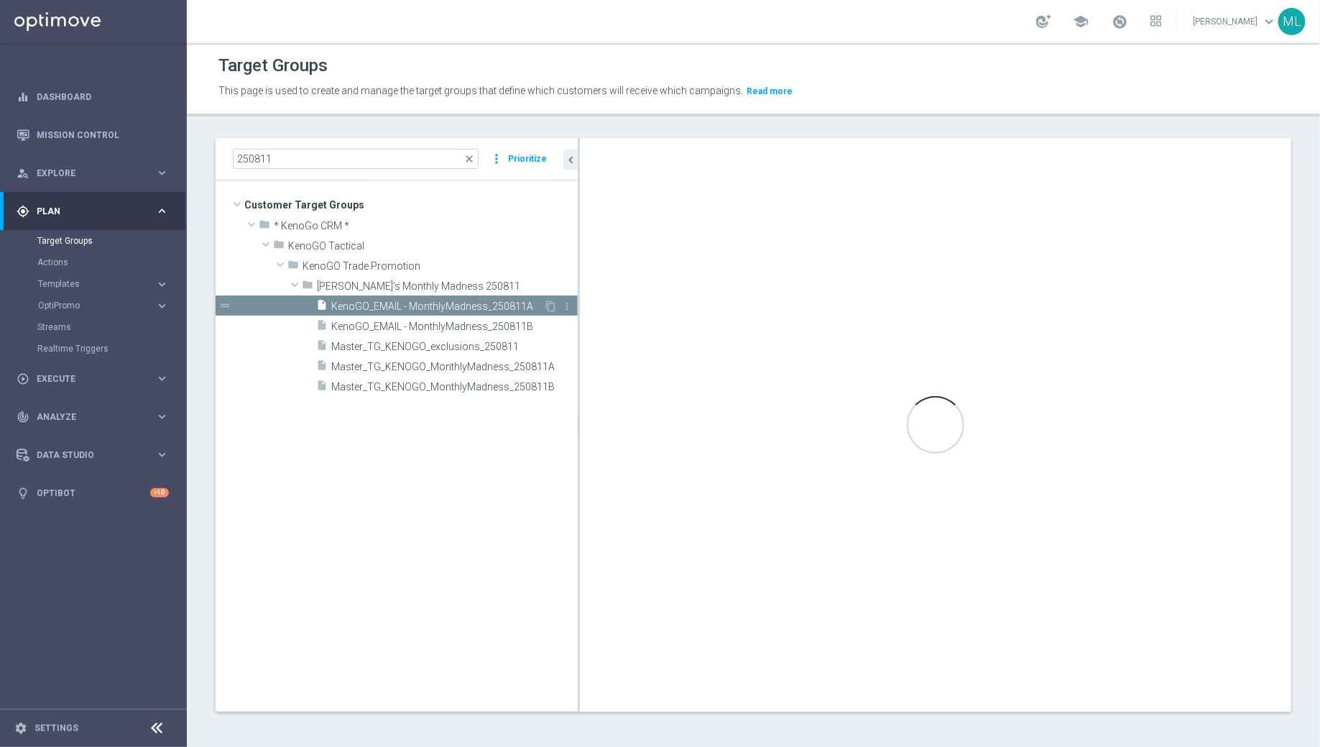
click at [430, 308] on span "KenoGO_EMAIL - MonthlyMadness_250811A" at bounding box center [437, 306] width 212 height 12
click at [476, 302] on span "KenoGO_EMAIL - MonthlyMadness_250811A" at bounding box center [437, 306] width 212 height 12
click at [433, 308] on span "KenoGO_EMAIL - MonthlyMadness_250811A" at bounding box center [437, 306] width 212 height 12
click at [464, 306] on span "KenoGO_EMAIL - MonthlyMadness_250811A" at bounding box center [437, 306] width 212 height 12
click at [434, 321] on span "KenoGO_EMAIL - MonthlyMadness_250811B" at bounding box center [437, 327] width 212 height 12
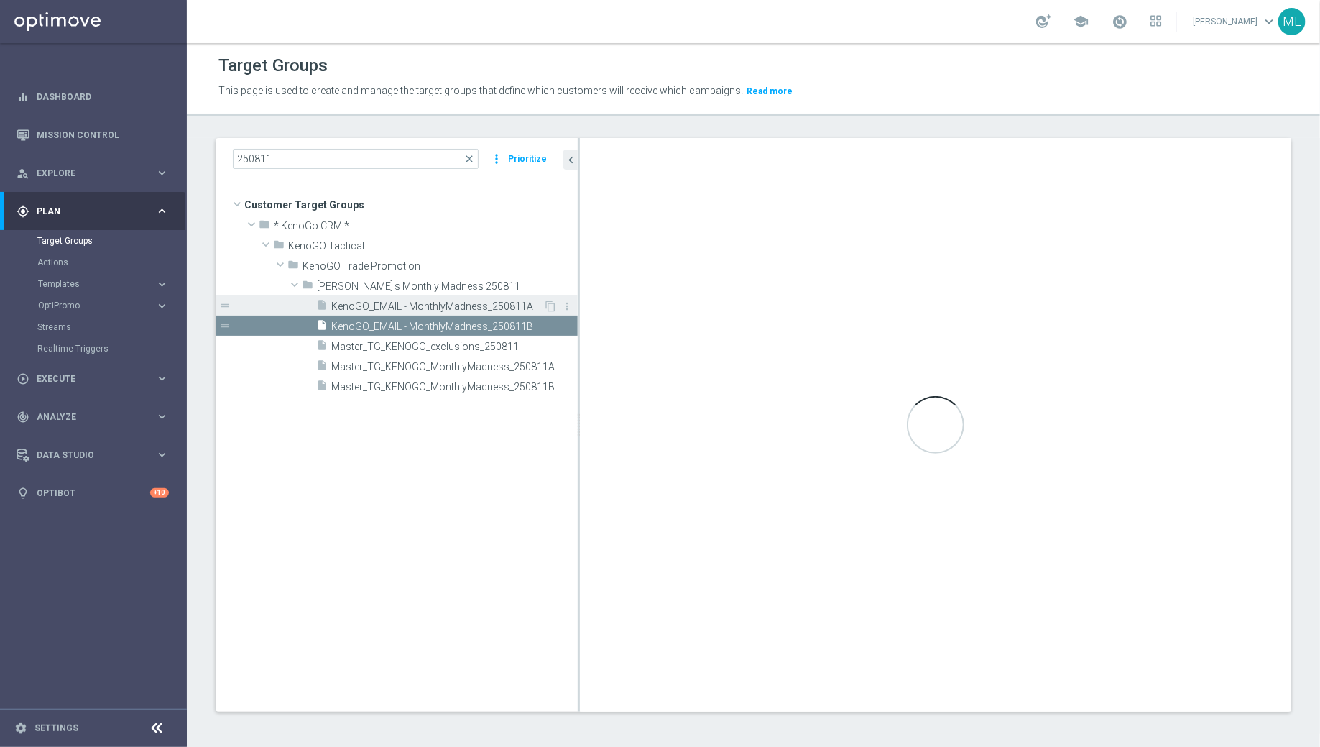
click at [444, 308] on span "KenoGO_EMAIL - MonthlyMadness_250811A" at bounding box center [437, 306] width 212 height 12
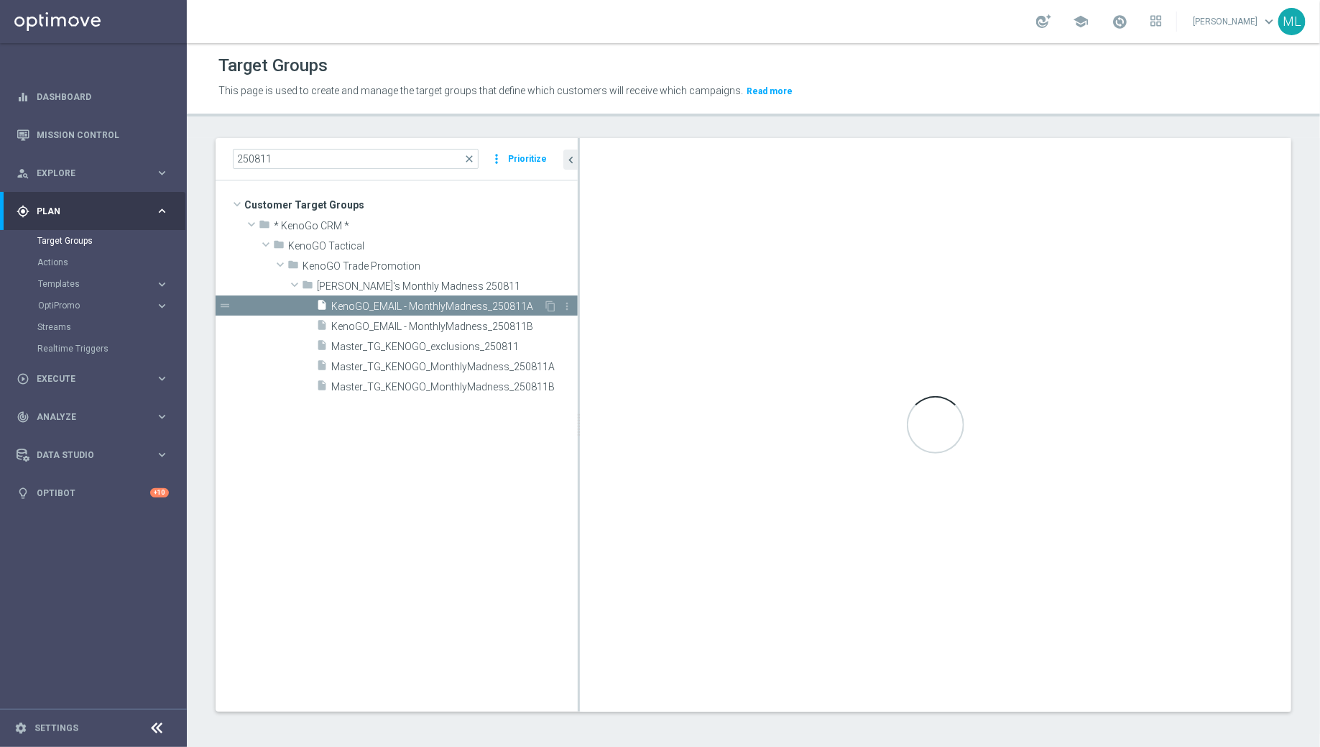
click at [460, 302] on span "KenoGO_EMAIL - MonthlyMadness_250811A" at bounding box center [437, 306] width 212 height 12
click at [485, 302] on span "KenoGO_EMAIL - MonthlyMadness_250811A" at bounding box center [437, 306] width 212 height 12
click at [731, 32] on div "school Maria Lopez Boras keyboard_arrow_down ML" at bounding box center [753, 21] width 1133 height 43
click at [489, 326] on span "KenoGO_EMAIL - MonthlyMadness_250811B" at bounding box center [437, 327] width 212 height 12
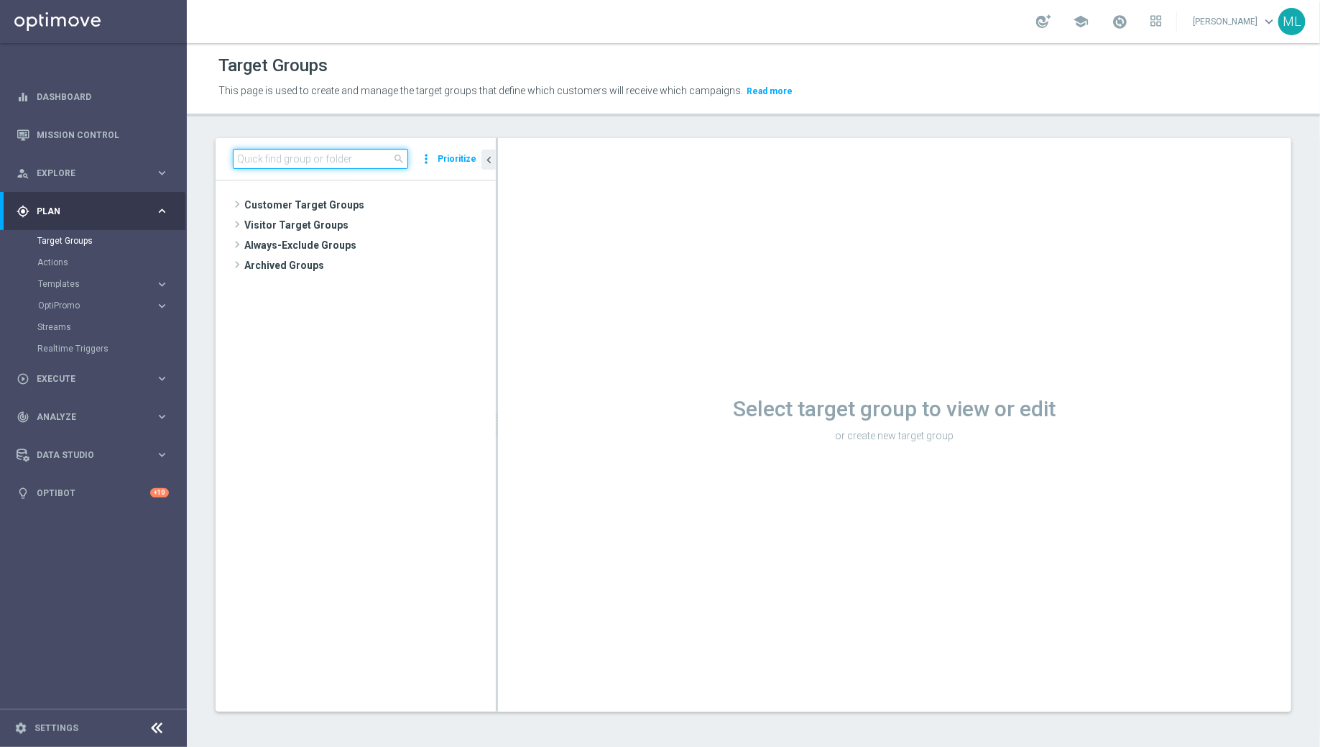
click at [276, 157] on input at bounding box center [320, 159] width 175 height 20
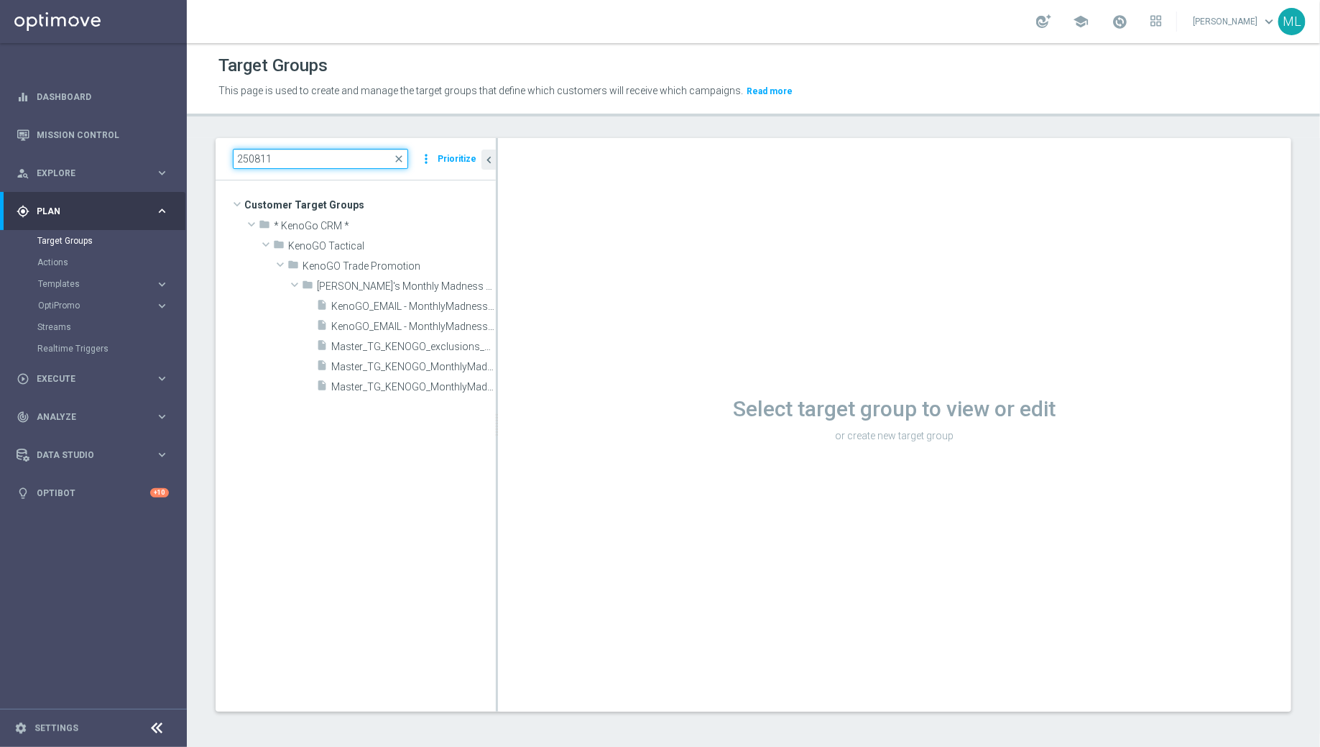
type input "250811"
drag, startPoint x: 497, startPoint y: 318, endPoint x: 576, endPoint y: 336, distance: 80.9
click at [576, 336] on div at bounding box center [576, 424] width 2 height 573
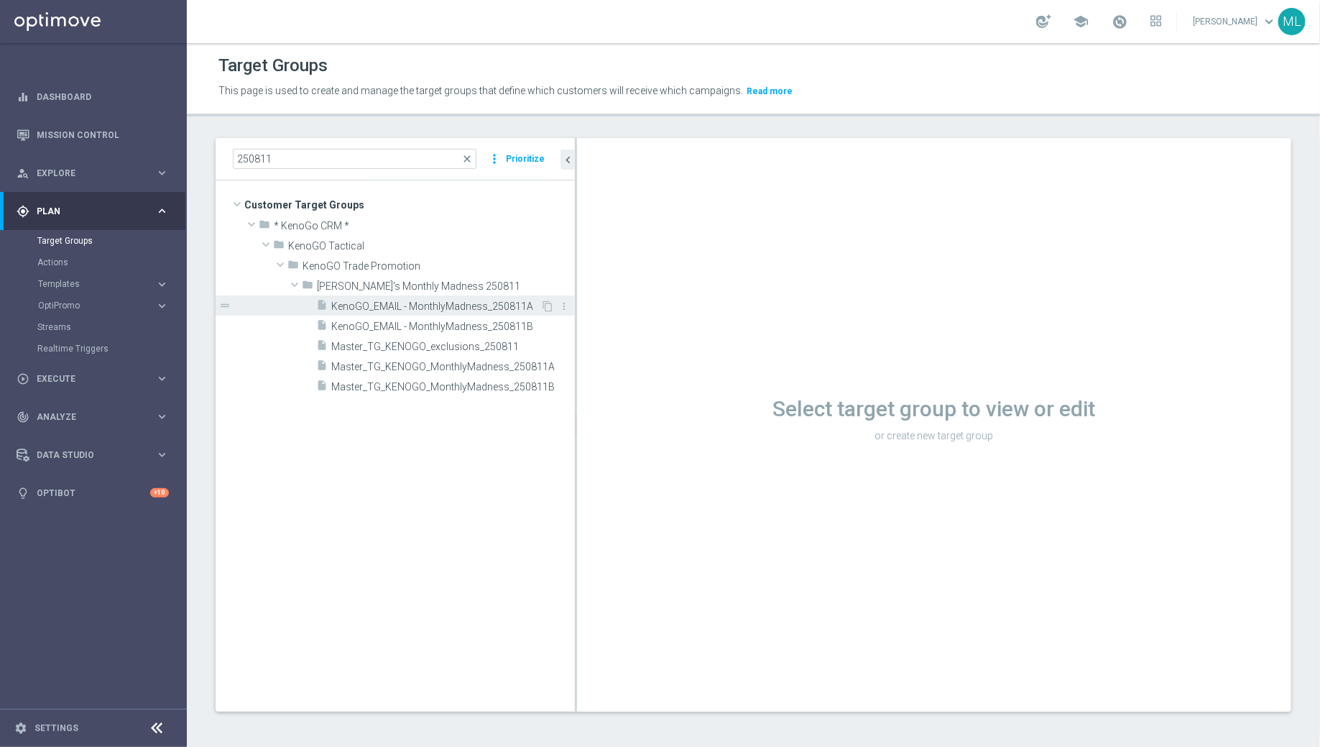
click at [503, 307] on span "KenoGO_EMAIL - MonthlyMadness_250811A" at bounding box center [435, 306] width 209 height 12
click at [433, 306] on span "KenoGO_EMAIL - MonthlyMadness_250811A" at bounding box center [435, 306] width 209 height 12
click at [449, 305] on span "KenoGO_EMAIL - MonthlyMadness_250811A" at bounding box center [435, 306] width 209 height 12
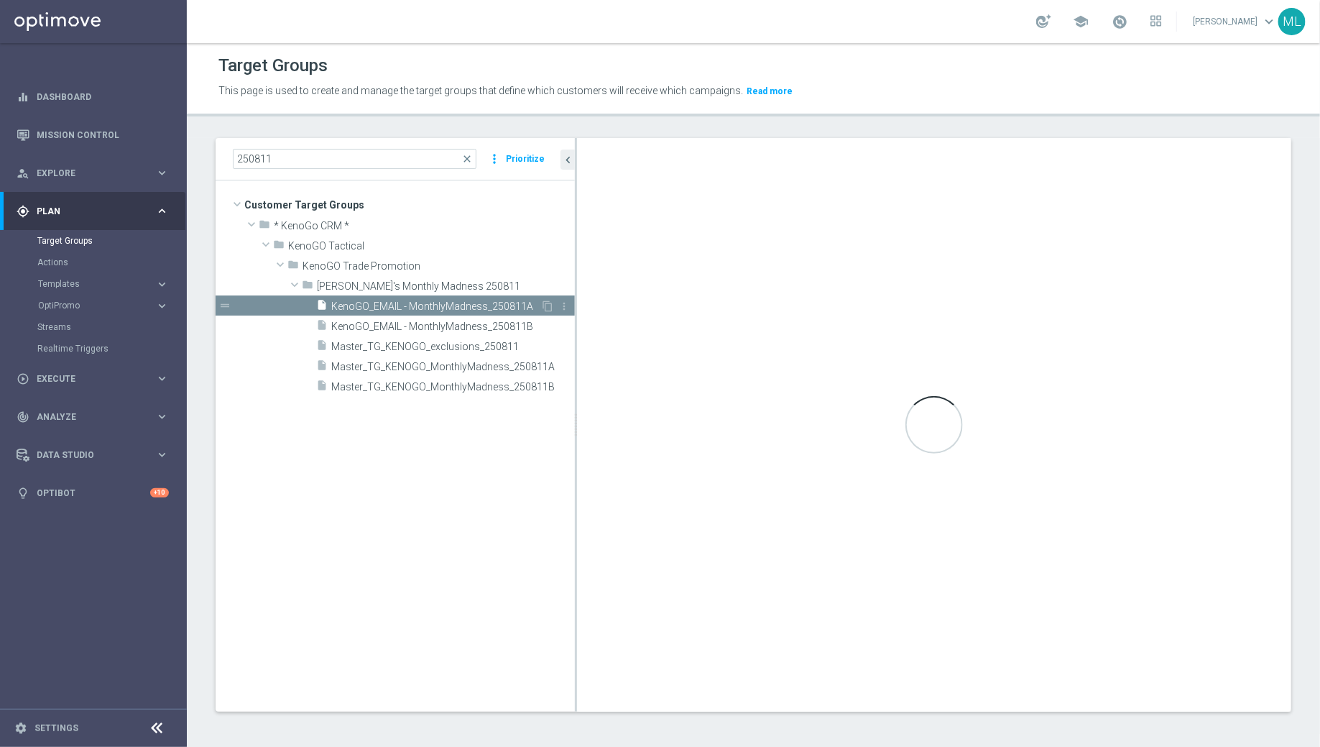
click at [430, 309] on span "KenoGO_EMAIL - MonthlyMadness_250811A" at bounding box center [435, 306] width 209 height 12
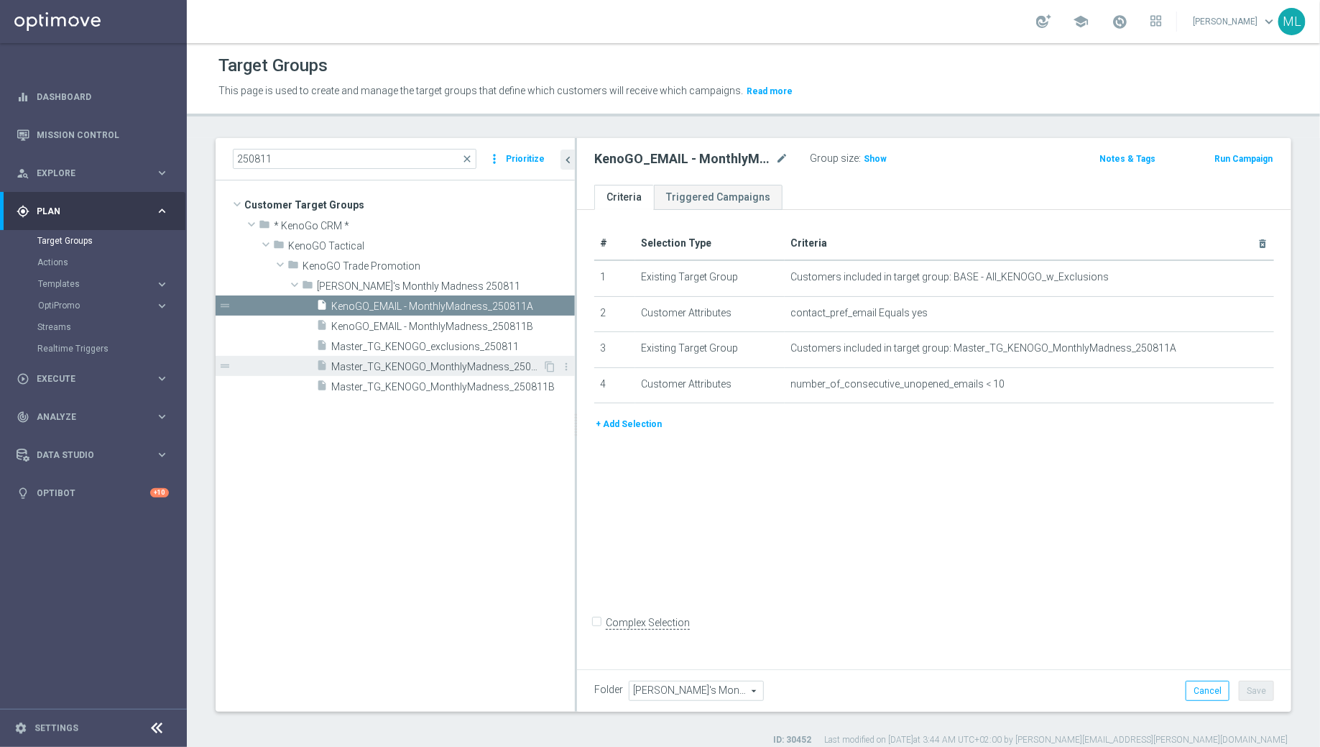
click at [473, 368] on span "Master_TG_KENOGO_MonthlyMadness_250811A" at bounding box center [436, 367] width 211 height 12
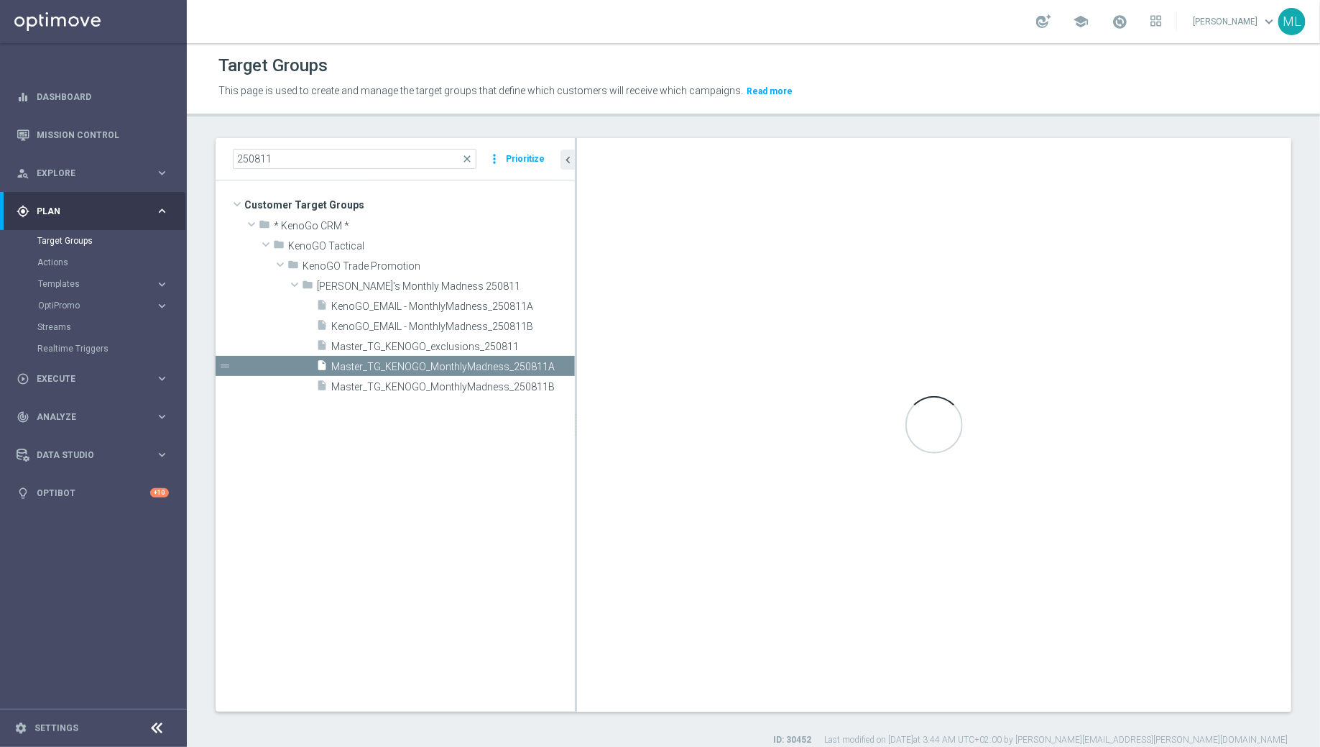
checkbox input "true"
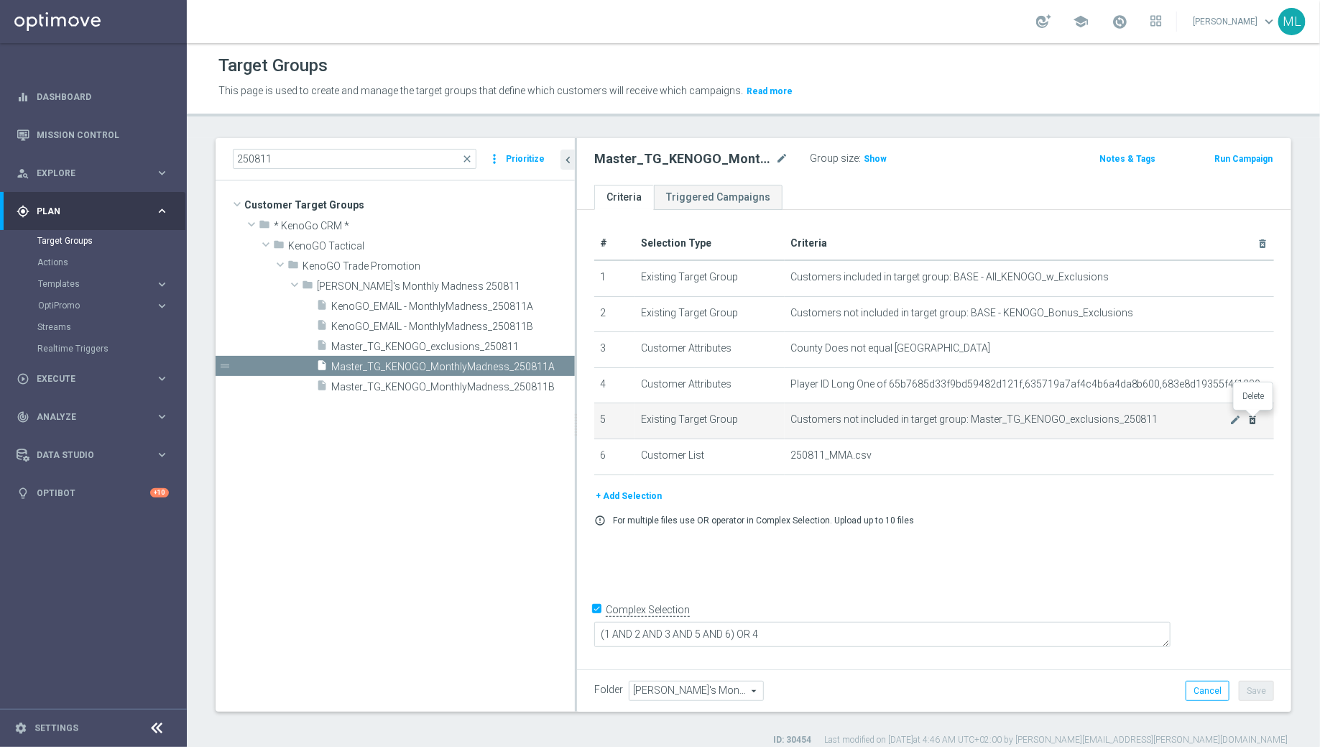
click at [1256, 415] on icon "delete_forever" at bounding box center [1253, 419] width 11 height 11
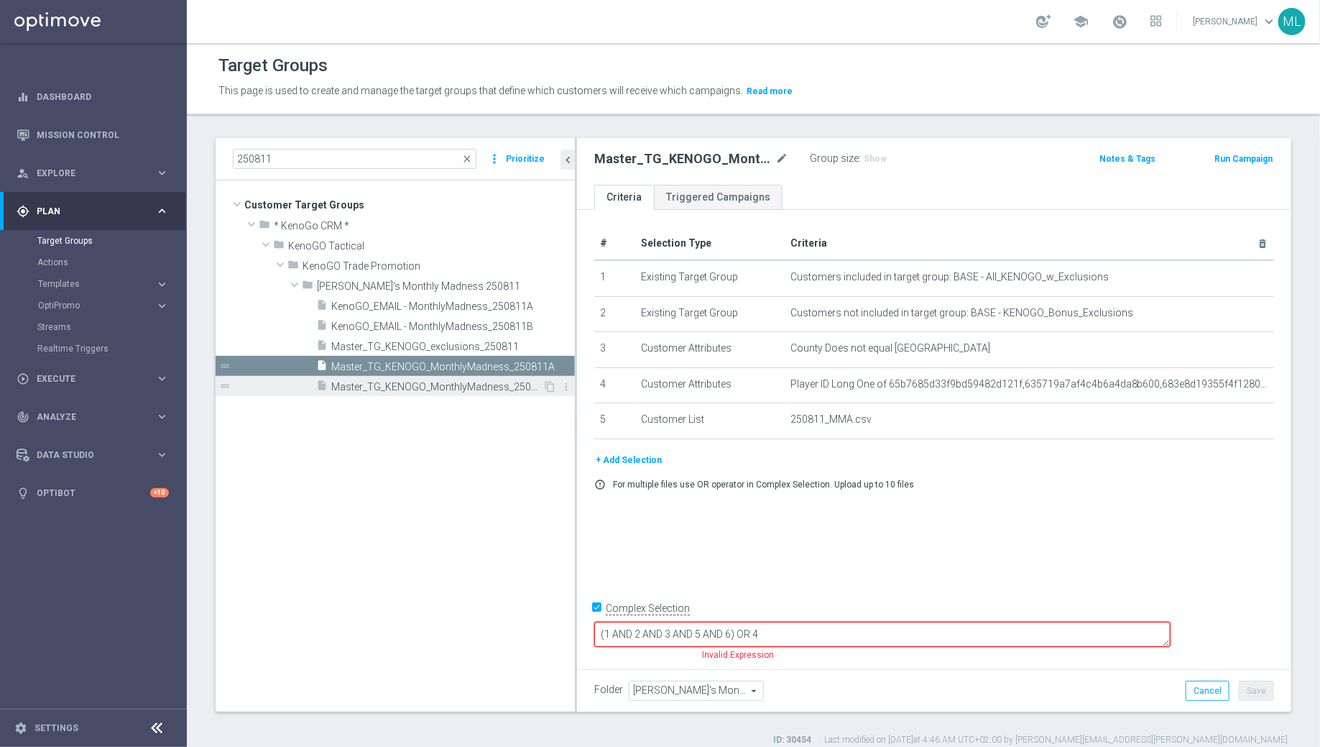
click at [462, 387] on span "Master_TG_KENOGO_MonthlyMadness_250811B" at bounding box center [436, 387] width 211 height 12
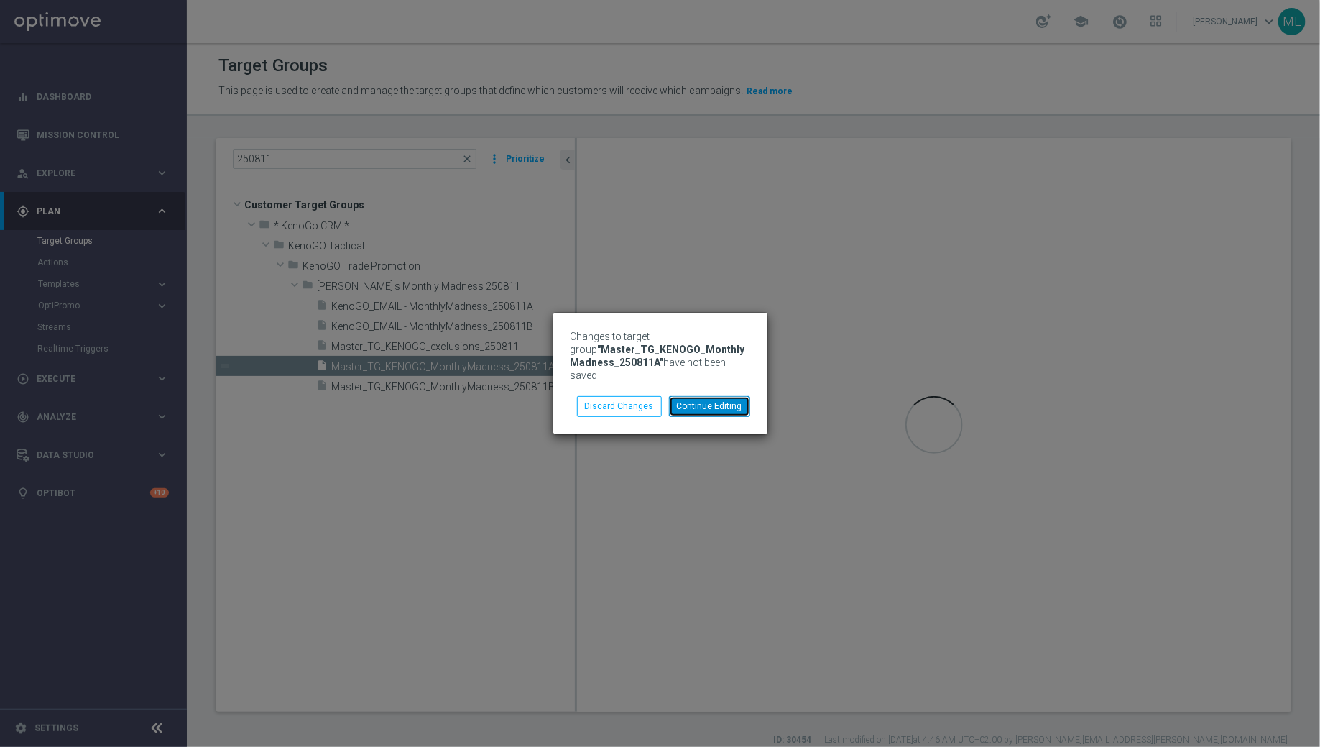
click at [728, 398] on button "Continue Editing" at bounding box center [709, 406] width 81 height 20
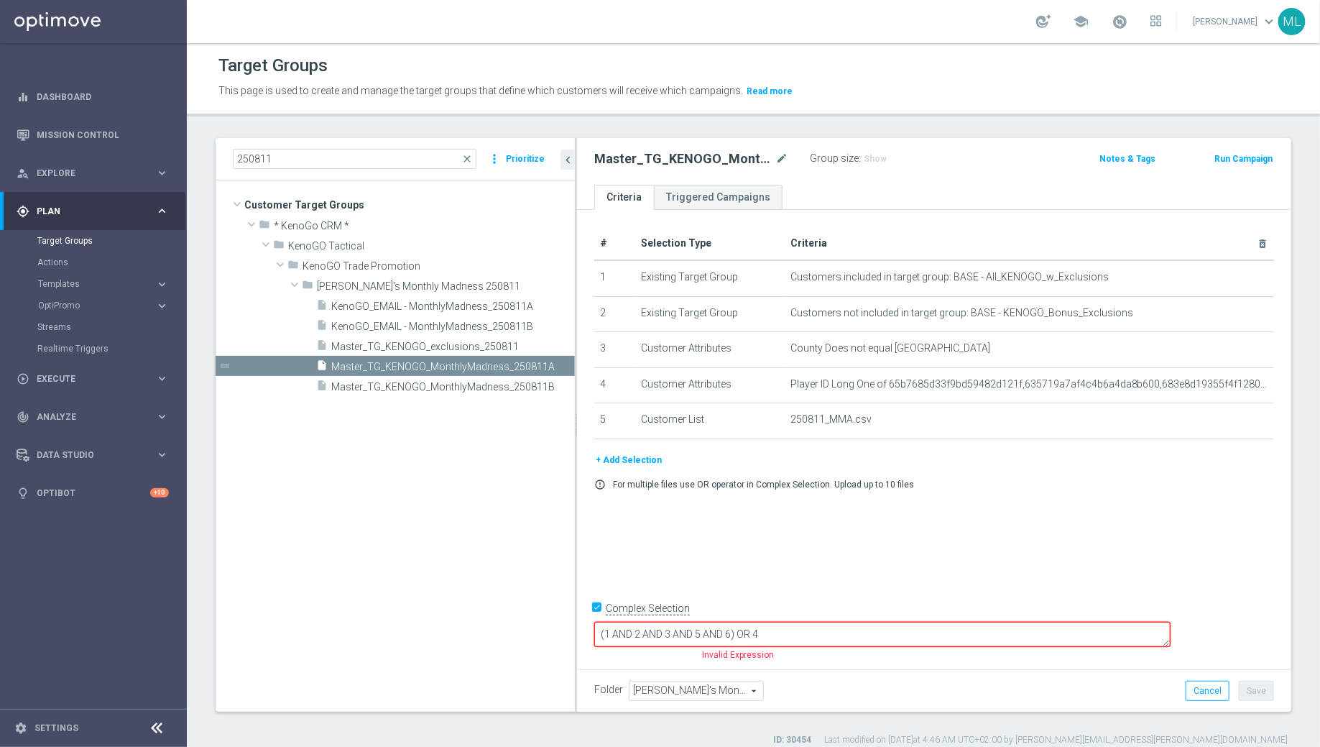
click at [839, 633] on textarea "(1 AND 2 AND 3 AND 5 AND 6) OR 4" at bounding box center [882, 634] width 576 height 25
drag, startPoint x: 834, startPoint y: 633, endPoint x: 798, endPoint y: 635, distance: 36.0
click at [798, 635] on textarea "(1 AND 2 AND 3 AND 5 AND 6) OR 4" at bounding box center [882, 634] width 576 height 25
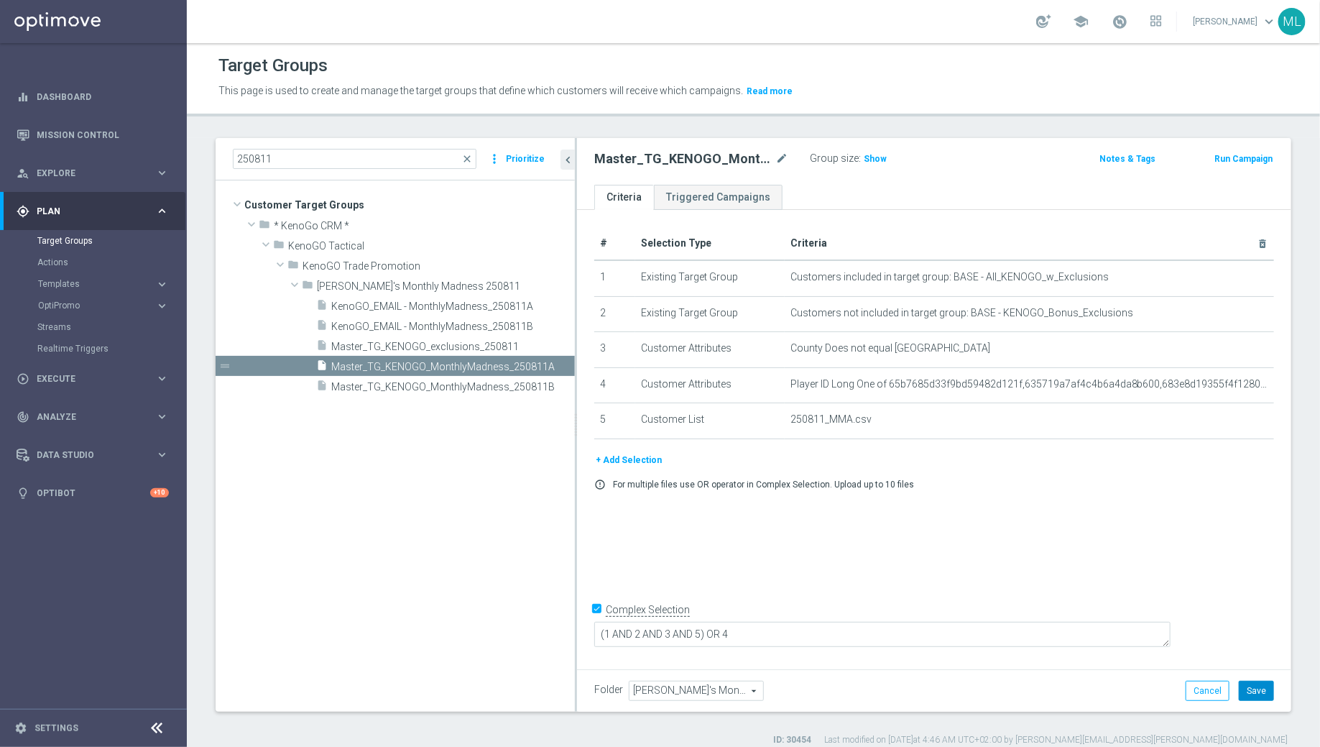
click at [1250, 691] on button "Save" at bounding box center [1256, 691] width 35 height 20
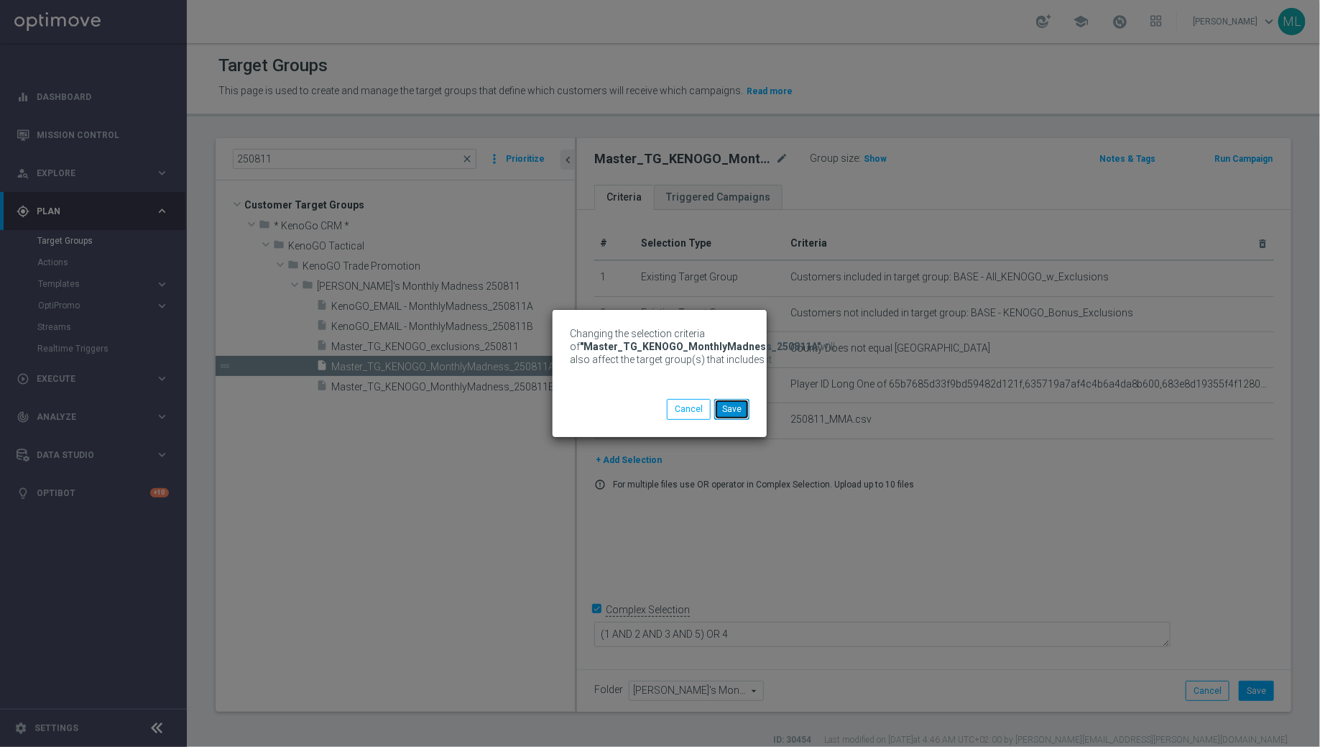
click at [742, 407] on button "Save" at bounding box center [731, 409] width 35 height 20
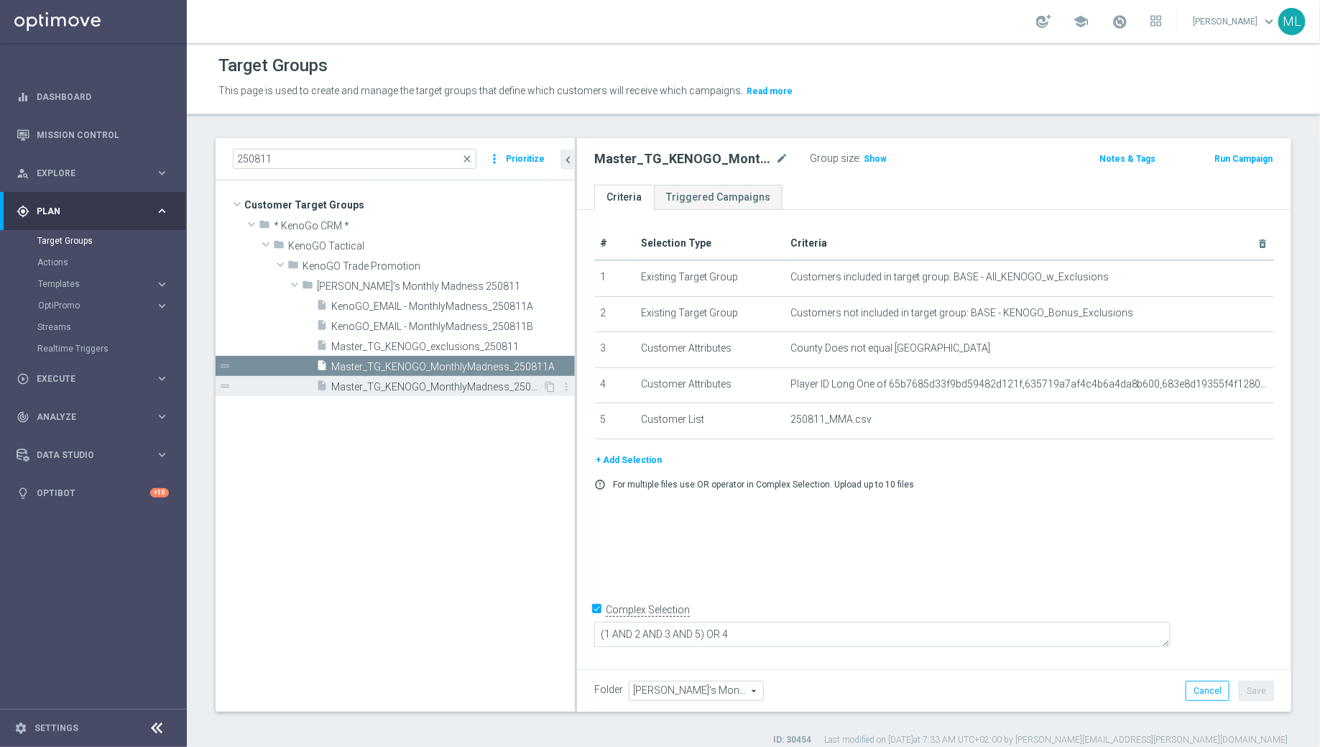
click at [434, 384] on span "Master_TG_KENOGO_MonthlyMadness_250811B" at bounding box center [436, 387] width 211 height 12
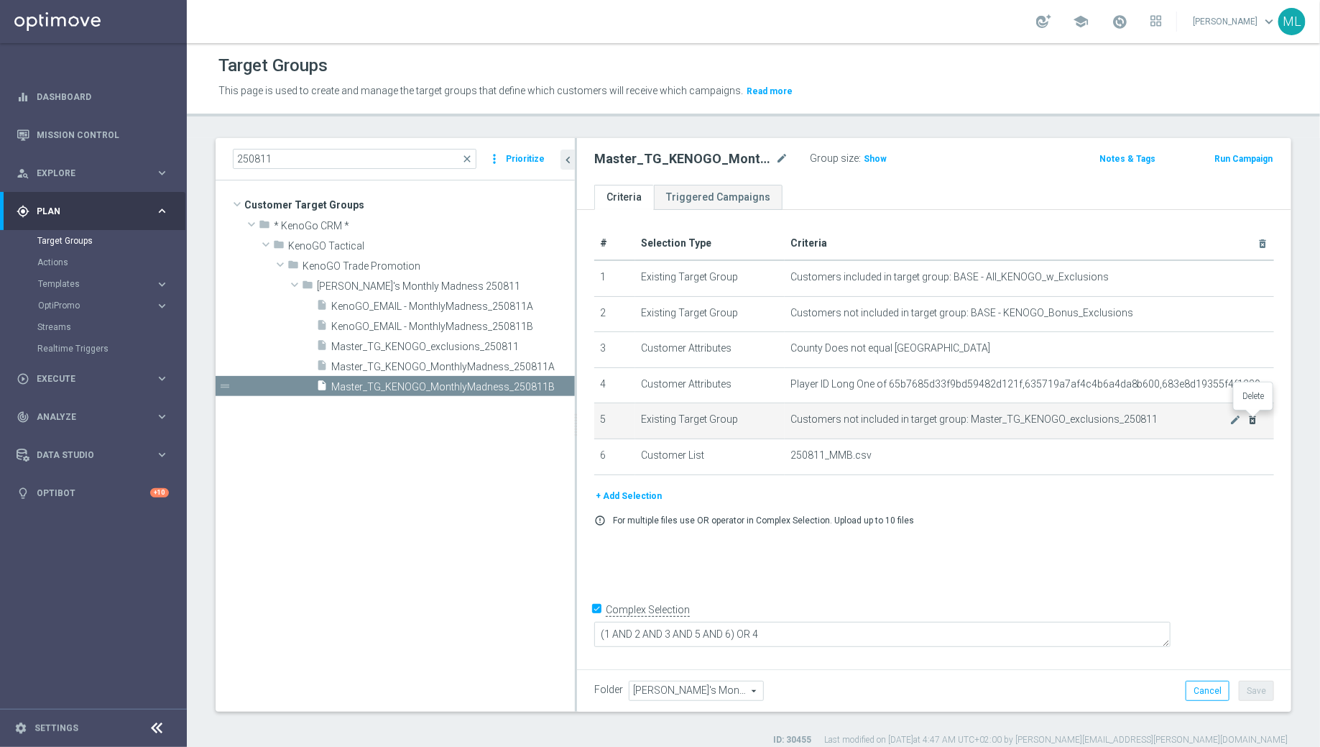
click at [1253, 418] on icon "delete_forever" at bounding box center [1253, 419] width 11 height 11
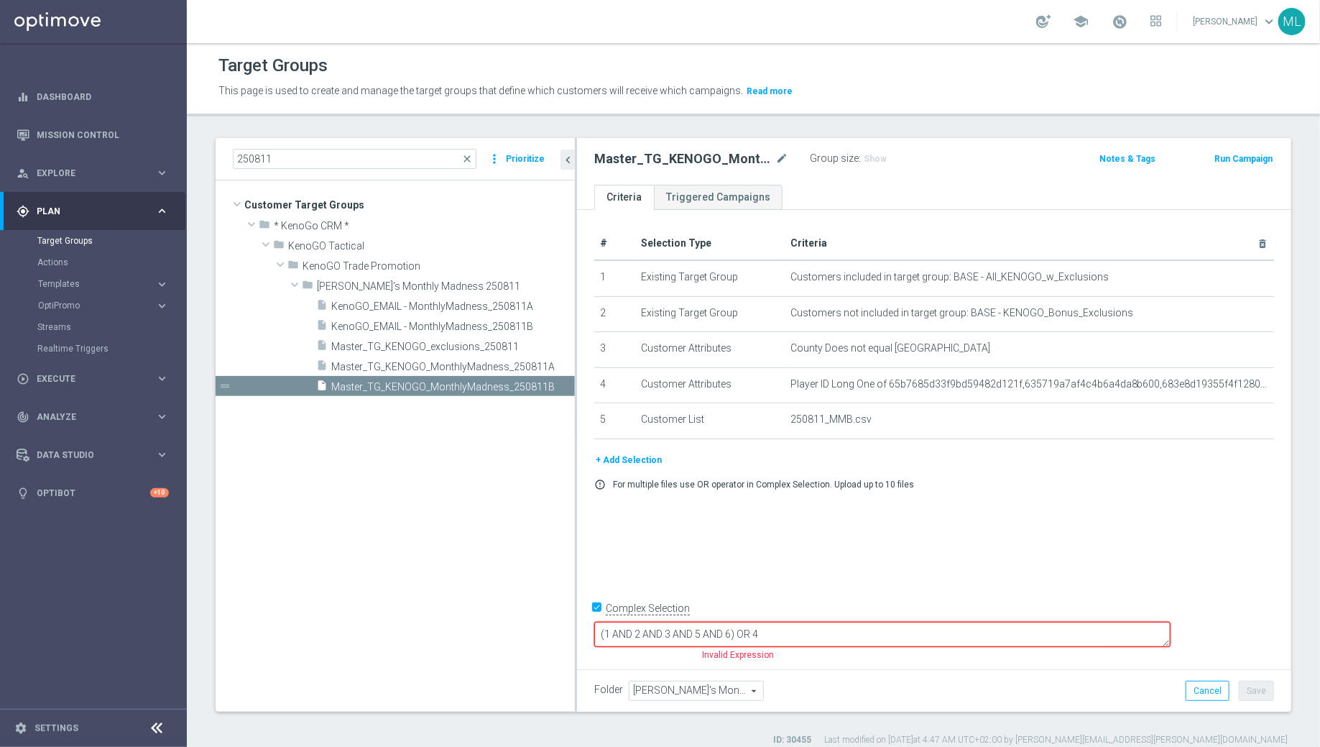
drag, startPoint x: 834, startPoint y: 633, endPoint x: 806, endPoint y: 635, distance: 28.1
click at [806, 635] on textarea "(1 AND 2 AND 3 AND 5 AND 6) OR 4" at bounding box center [882, 634] width 576 height 25
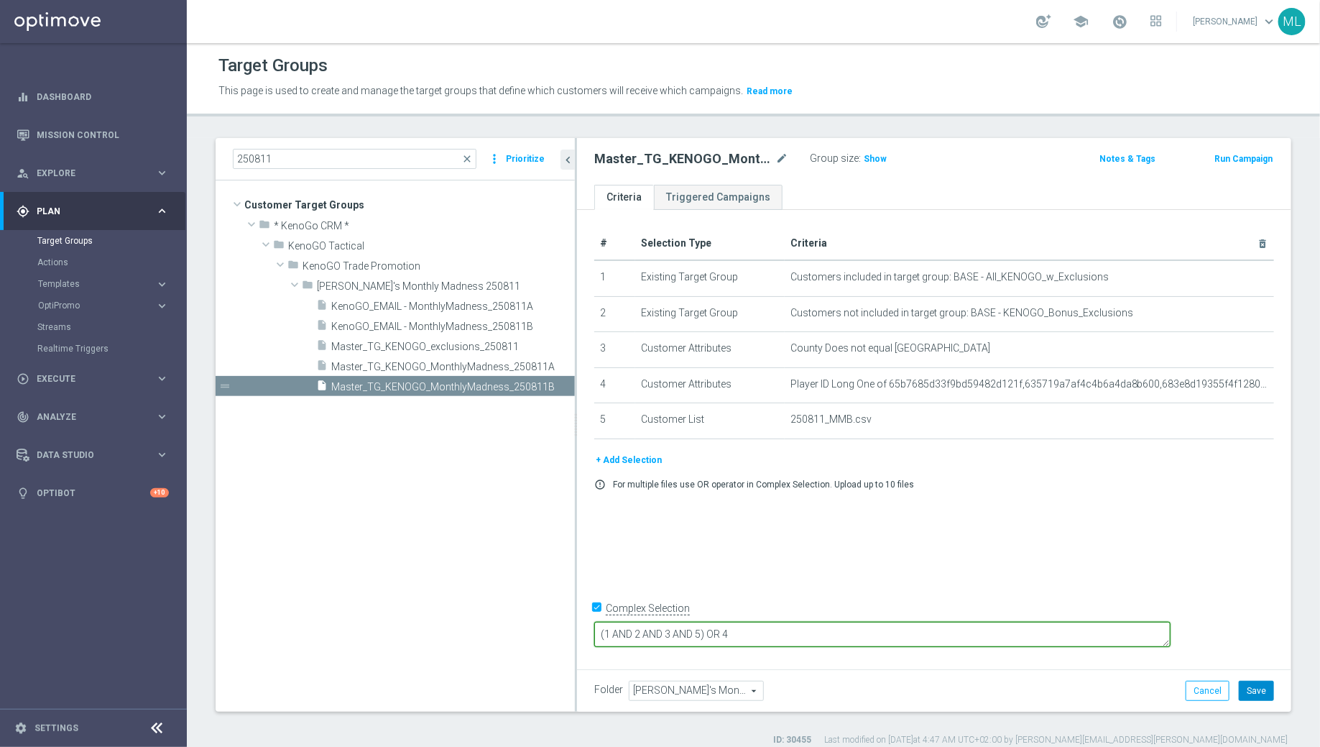
type textarea "(1 AND 2 AND 3 AND 5) OR 4"
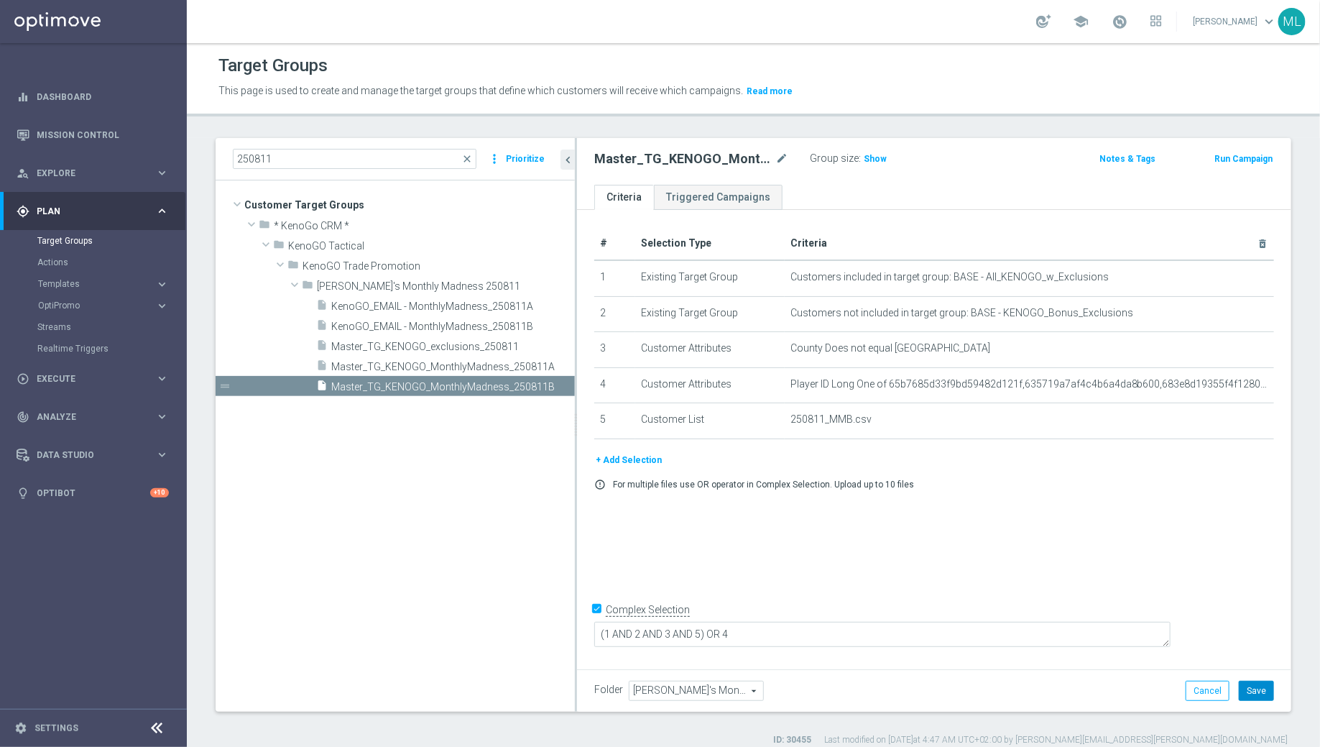
click at [1250, 683] on button "Save" at bounding box center [1256, 691] width 35 height 20
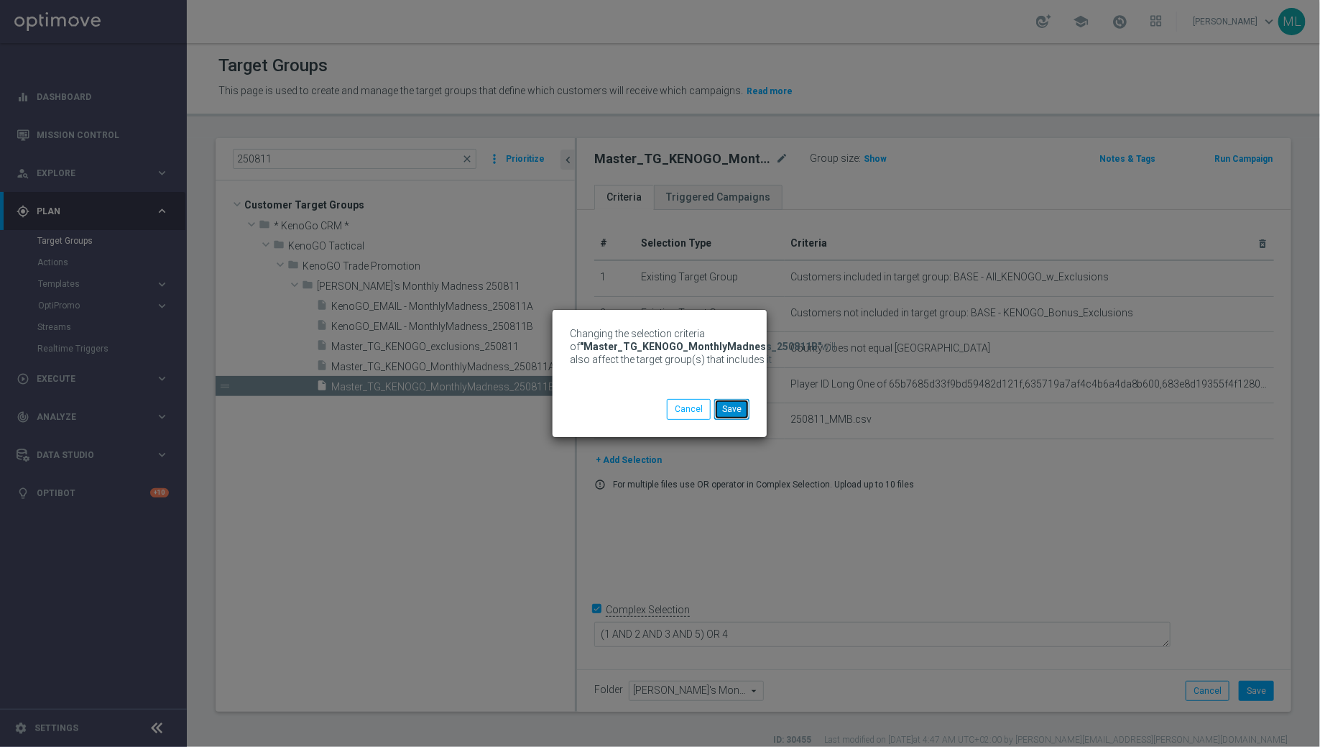
click at [737, 412] on button "Save" at bounding box center [731, 409] width 35 height 20
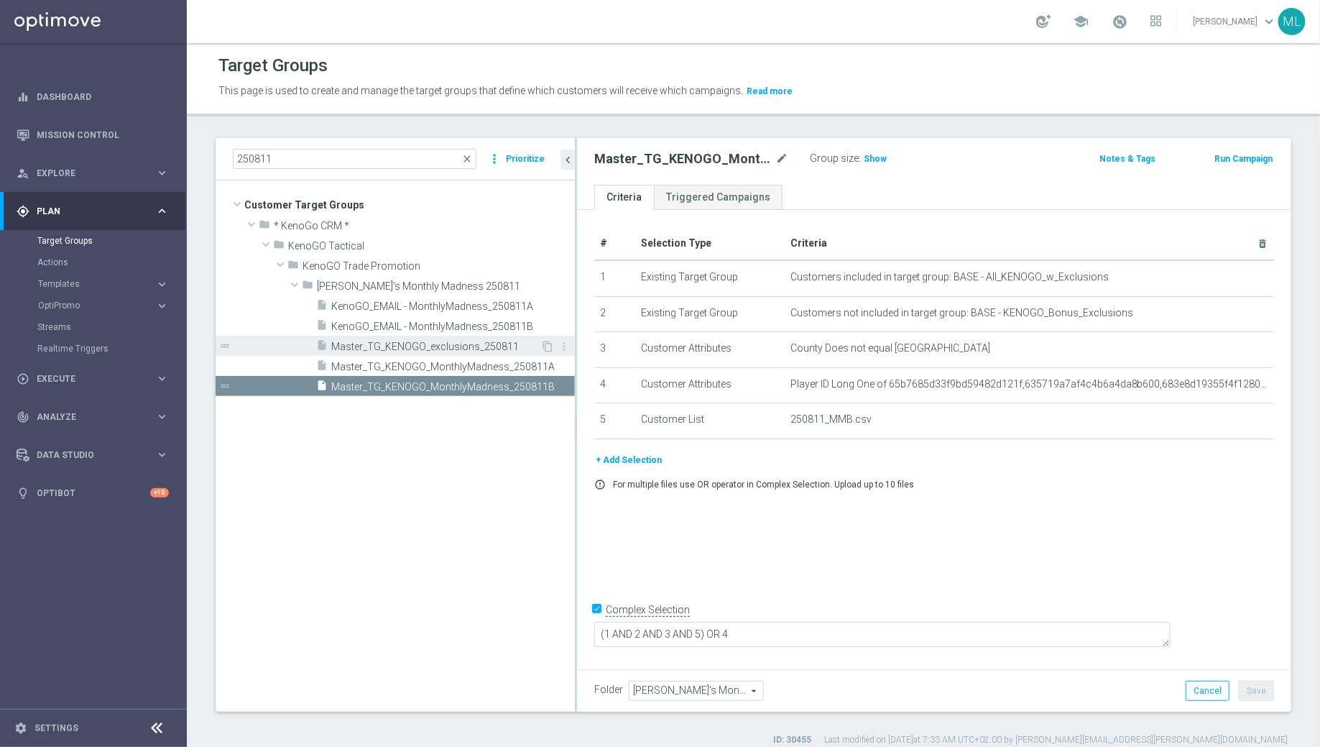
click at [451, 341] on span "Master_TG_KENOGO_exclusions_250811" at bounding box center [435, 347] width 209 height 12
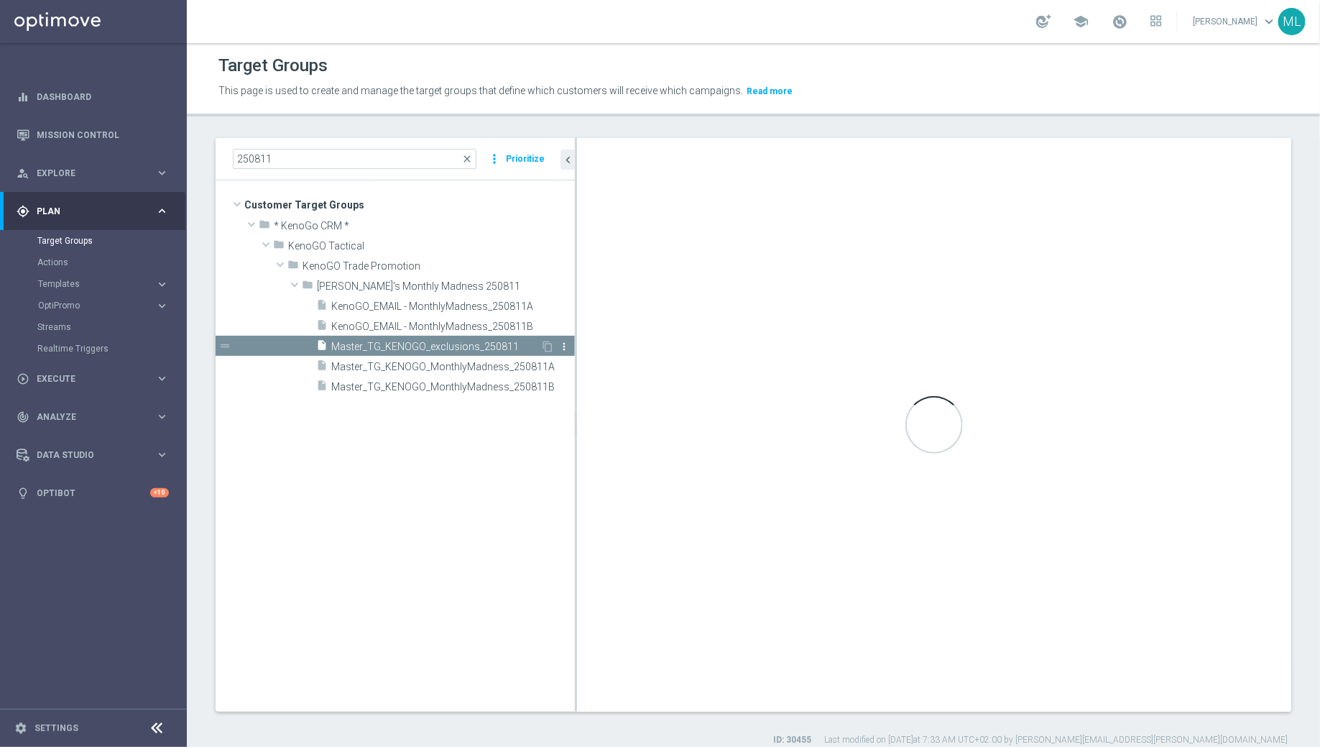
checkbox input "false"
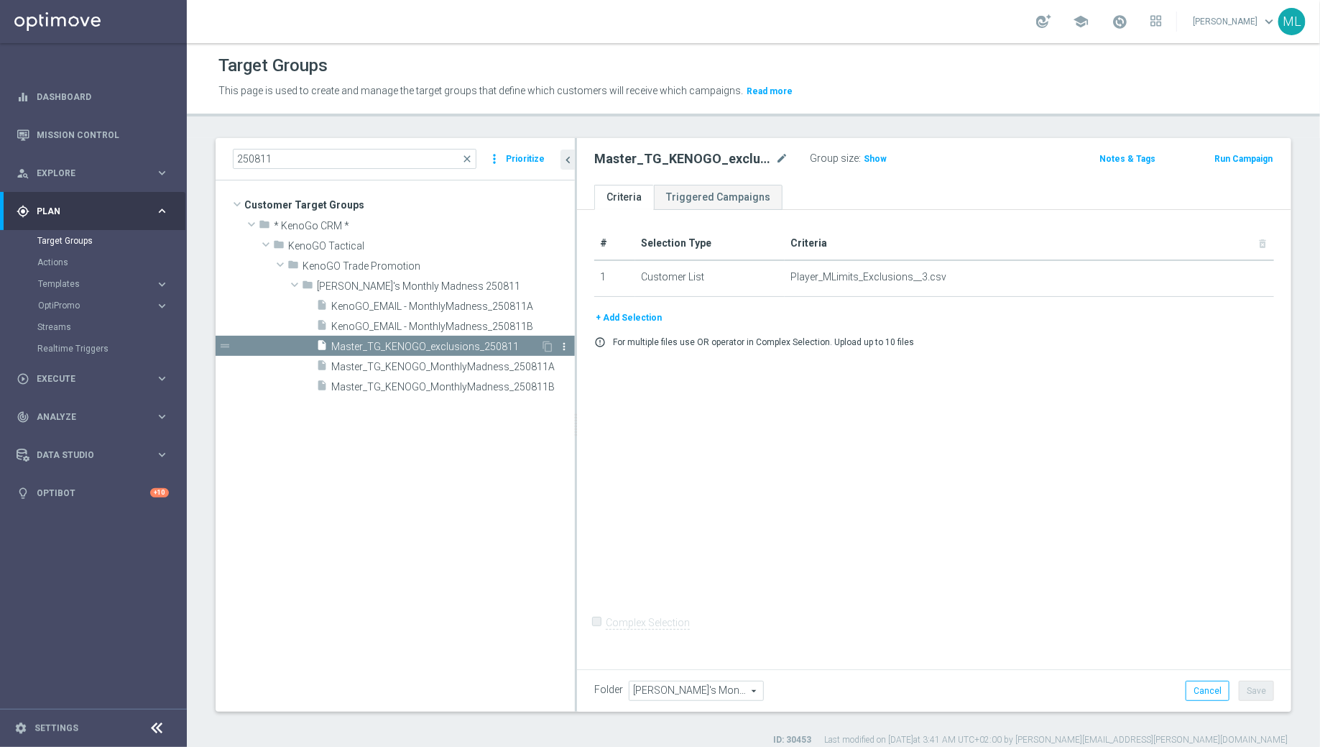
click at [563, 343] on icon "more_vert" at bounding box center [563, 346] width 11 height 11
click at [583, 382] on li "delete Delete" at bounding box center [598, 384] width 70 height 22
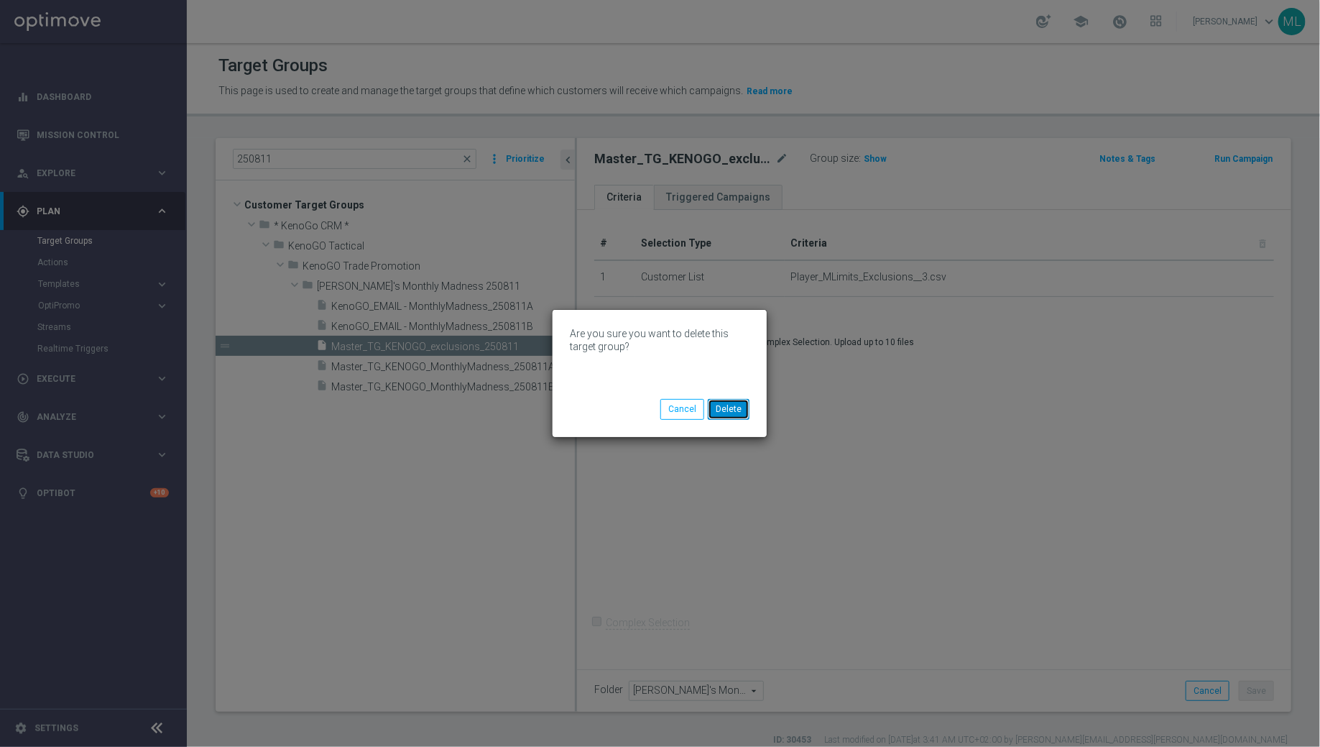
click at [730, 408] on button "Delete" at bounding box center [729, 409] width 42 height 20
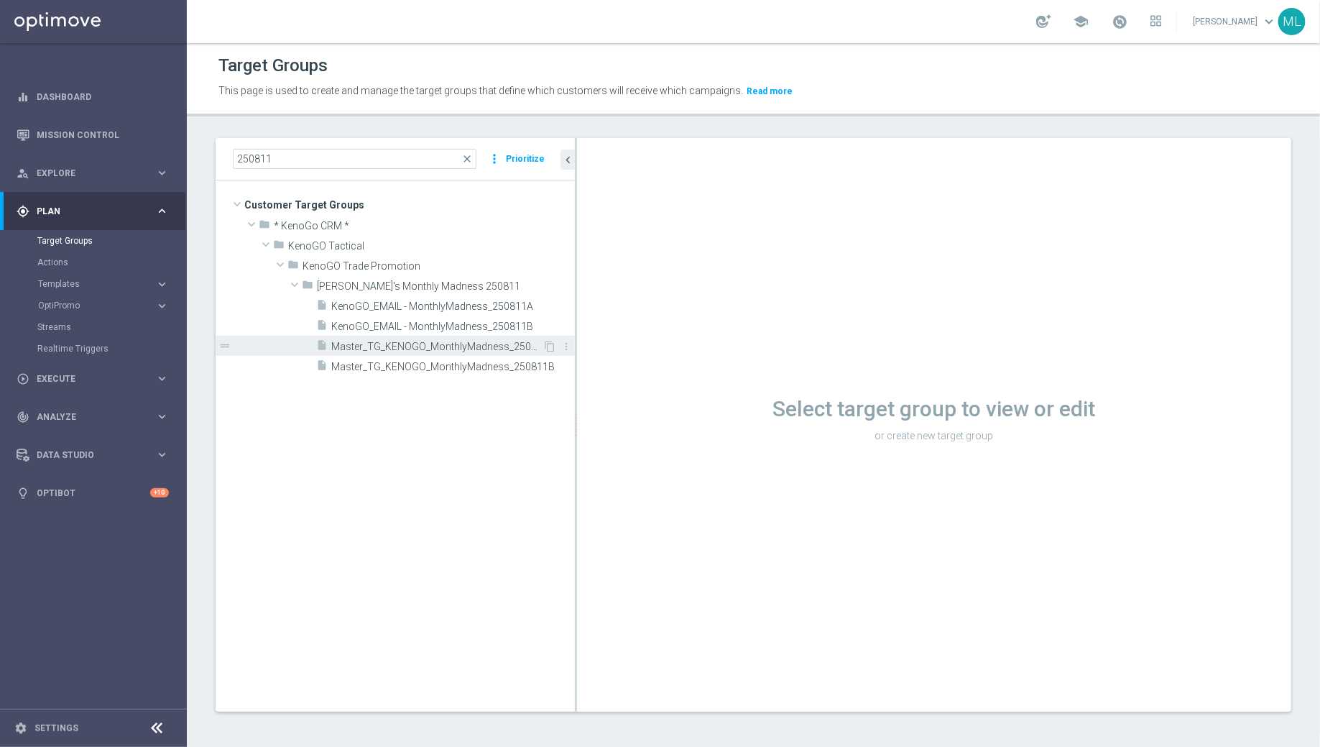
click at [456, 345] on span "Master_TG_KENOGO_MonthlyMadness_250811A" at bounding box center [436, 347] width 211 height 12
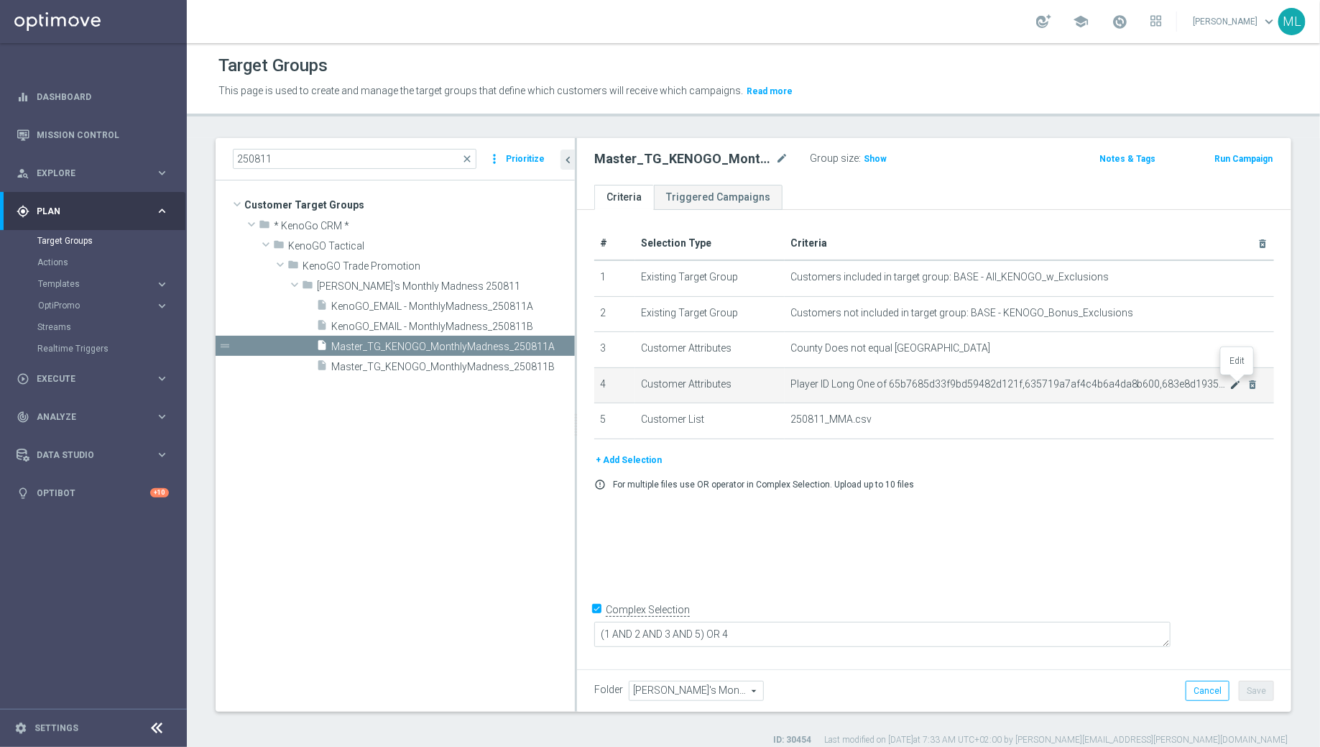
click at [1237, 382] on icon "mode_edit" at bounding box center [1235, 384] width 11 height 11
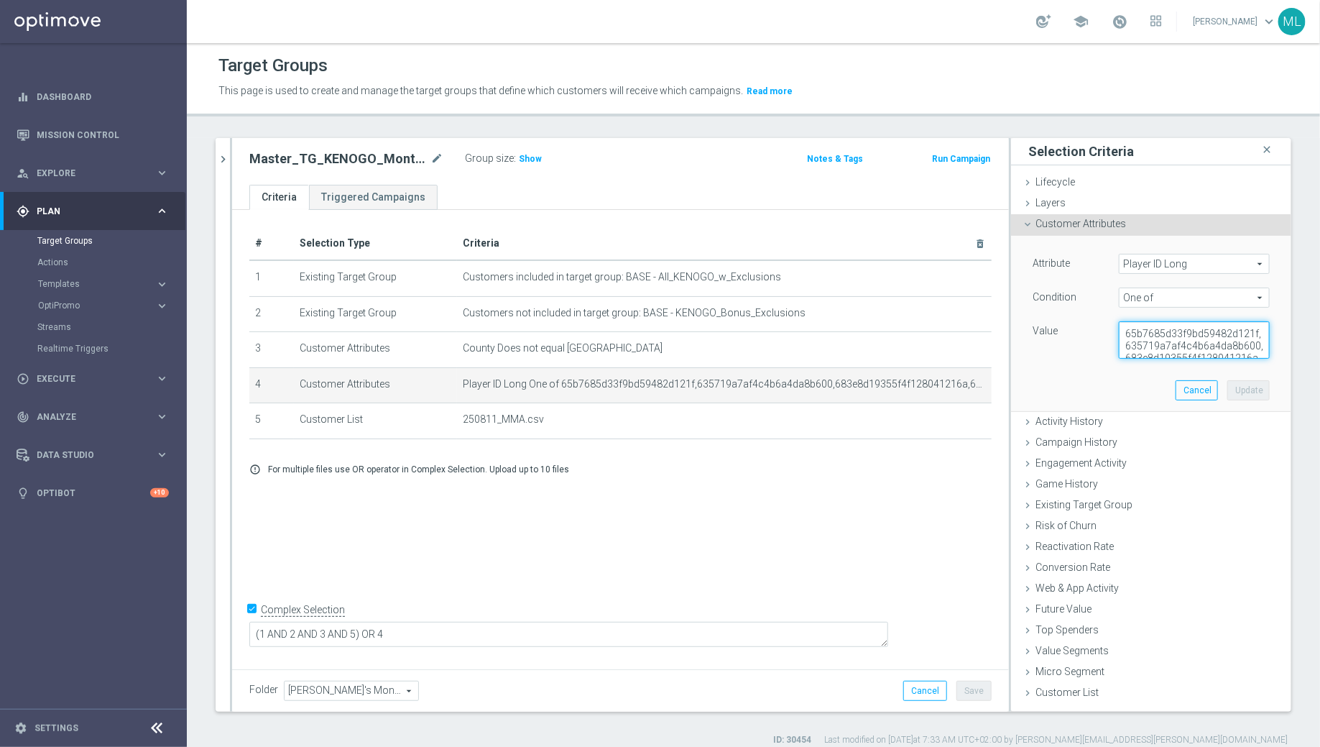
scroll to position [24, 0]
drag, startPoint x: 1126, startPoint y: 333, endPoint x: 1291, endPoint y: 381, distance: 171.3
click at [1291, 381] on div "Attribute Player ID Long Player ID Long arrow_drop_down search Condition One of…" at bounding box center [1151, 324] width 280 height 177
paste textarea ",67db8cb4eb4b796da2e45626"
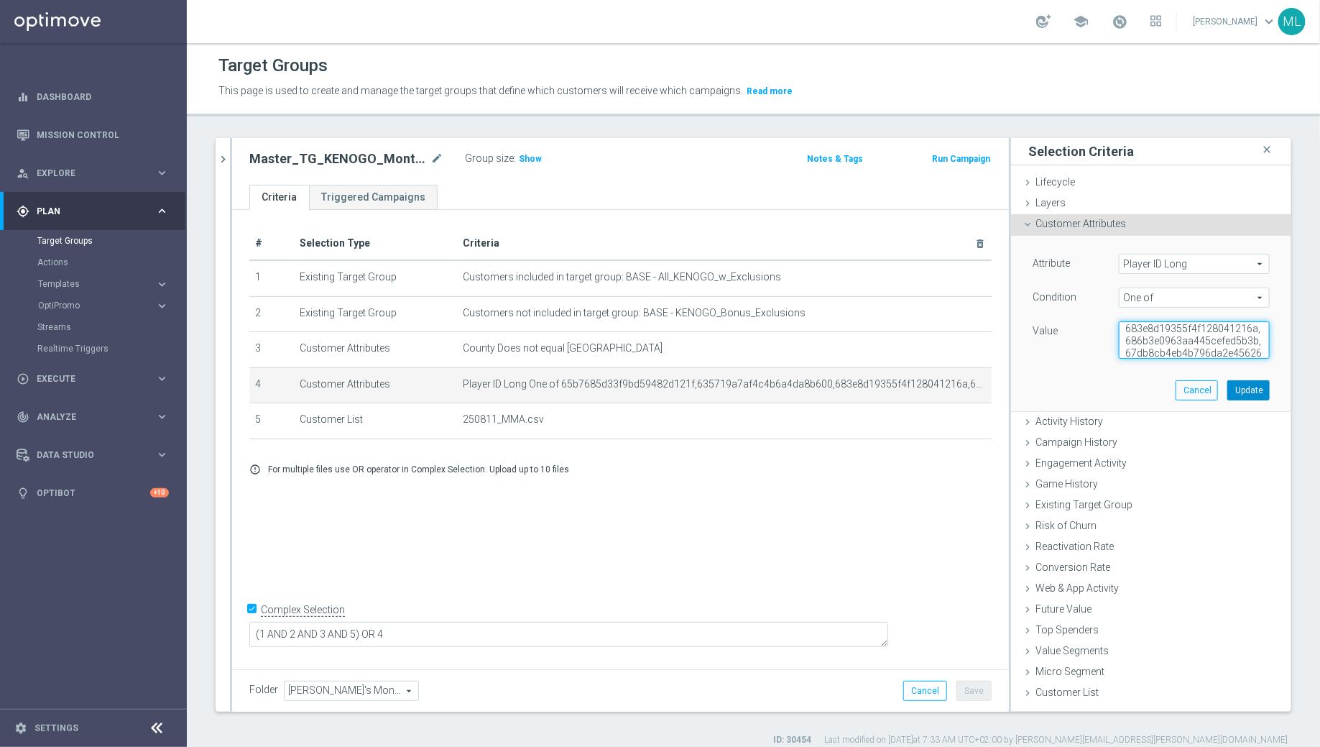
type textarea "65b7685d33f9bd59482d121f,635719a7af4c4b6a4da8b600,683e8d19355f4f128041216a,686b…"
click at [1261, 394] on button "Update" at bounding box center [1248, 390] width 42 height 20
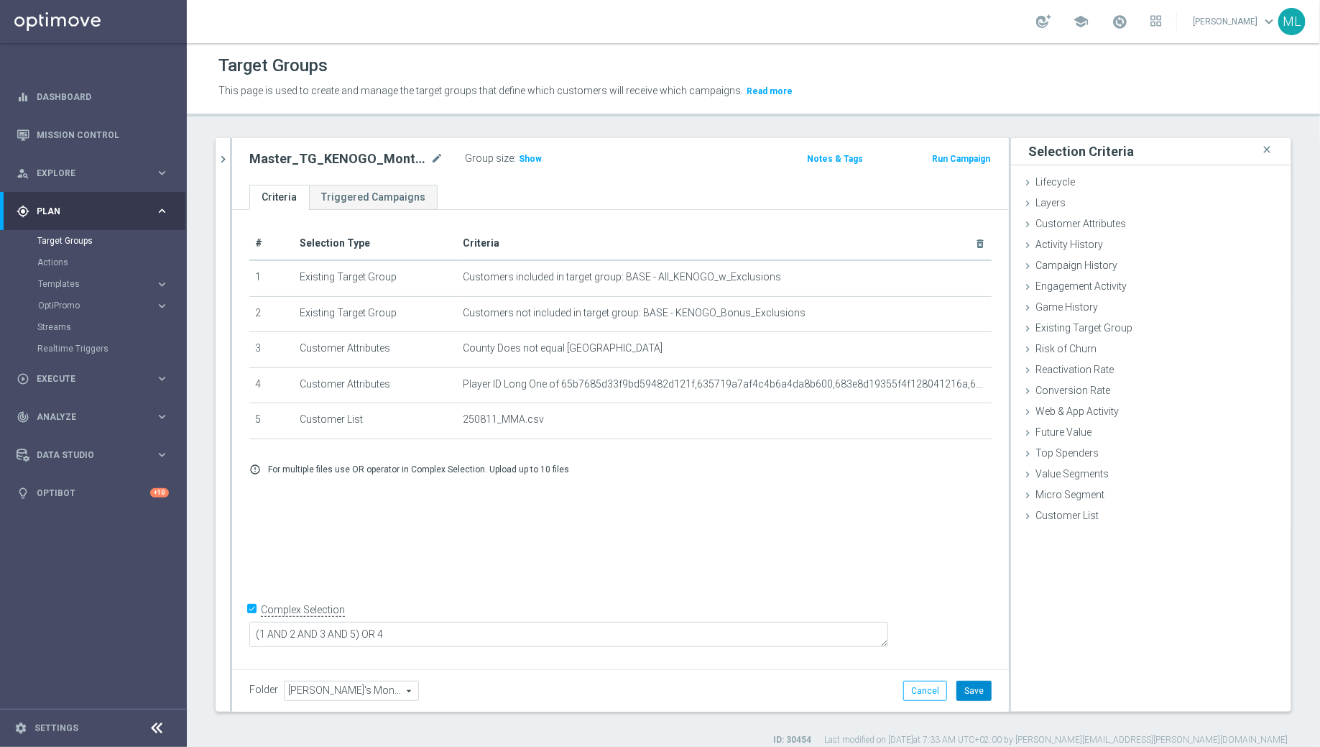
click at [987, 695] on button "Save" at bounding box center [974, 691] width 35 height 20
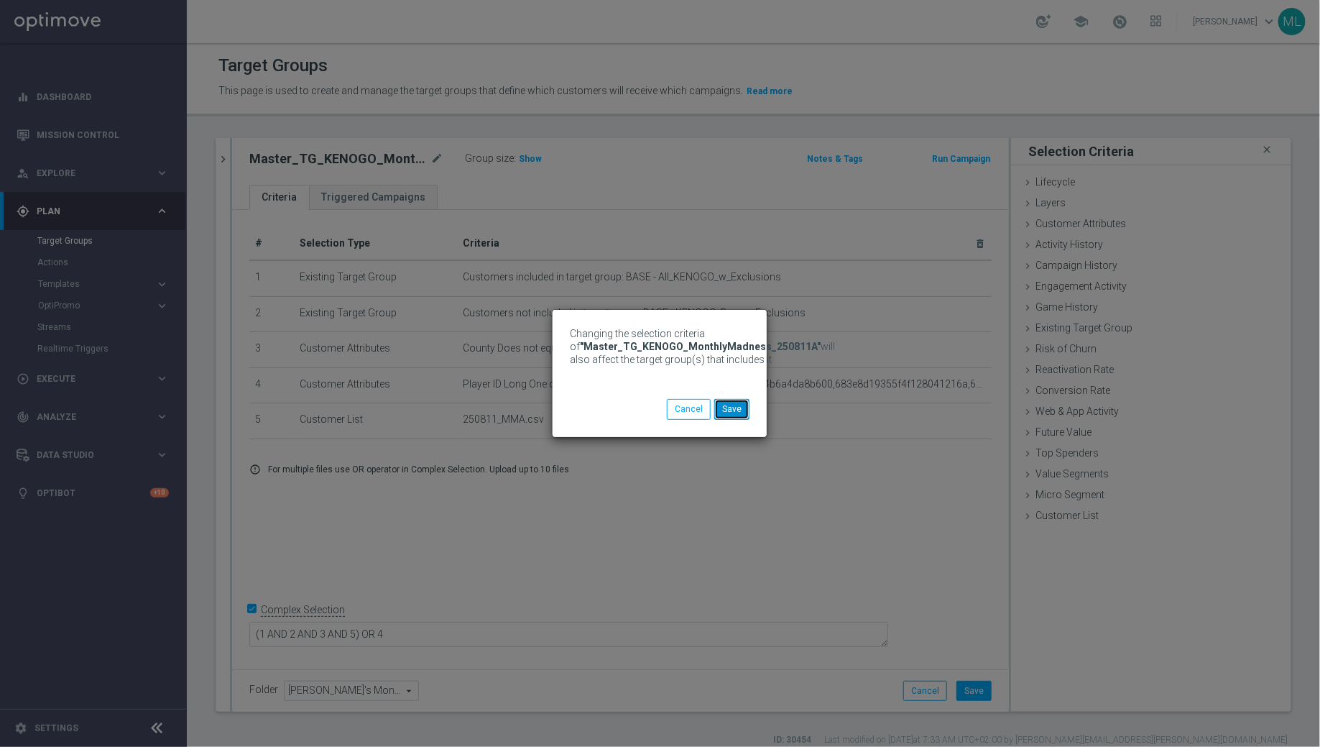
click at [741, 414] on button "Save" at bounding box center [731, 409] width 35 height 20
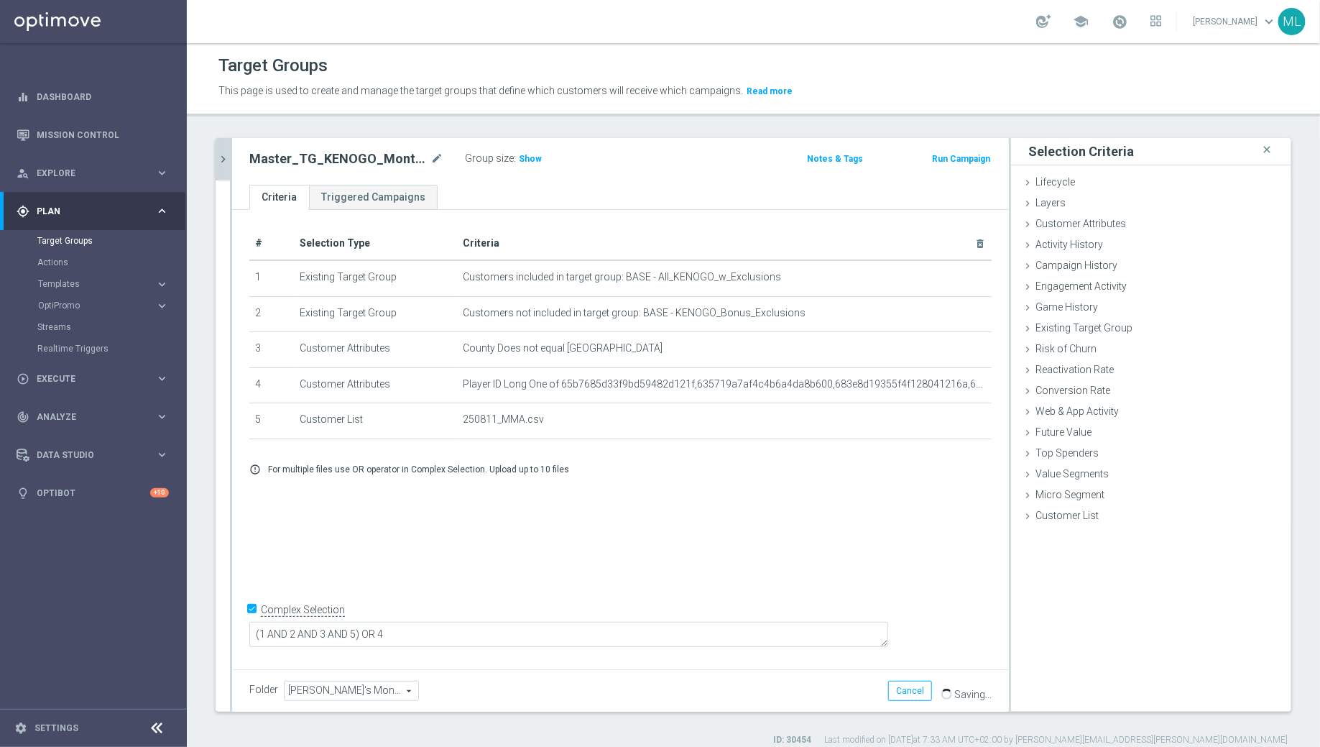
click at [221, 157] on icon "chevron_right" at bounding box center [223, 159] width 14 height 14
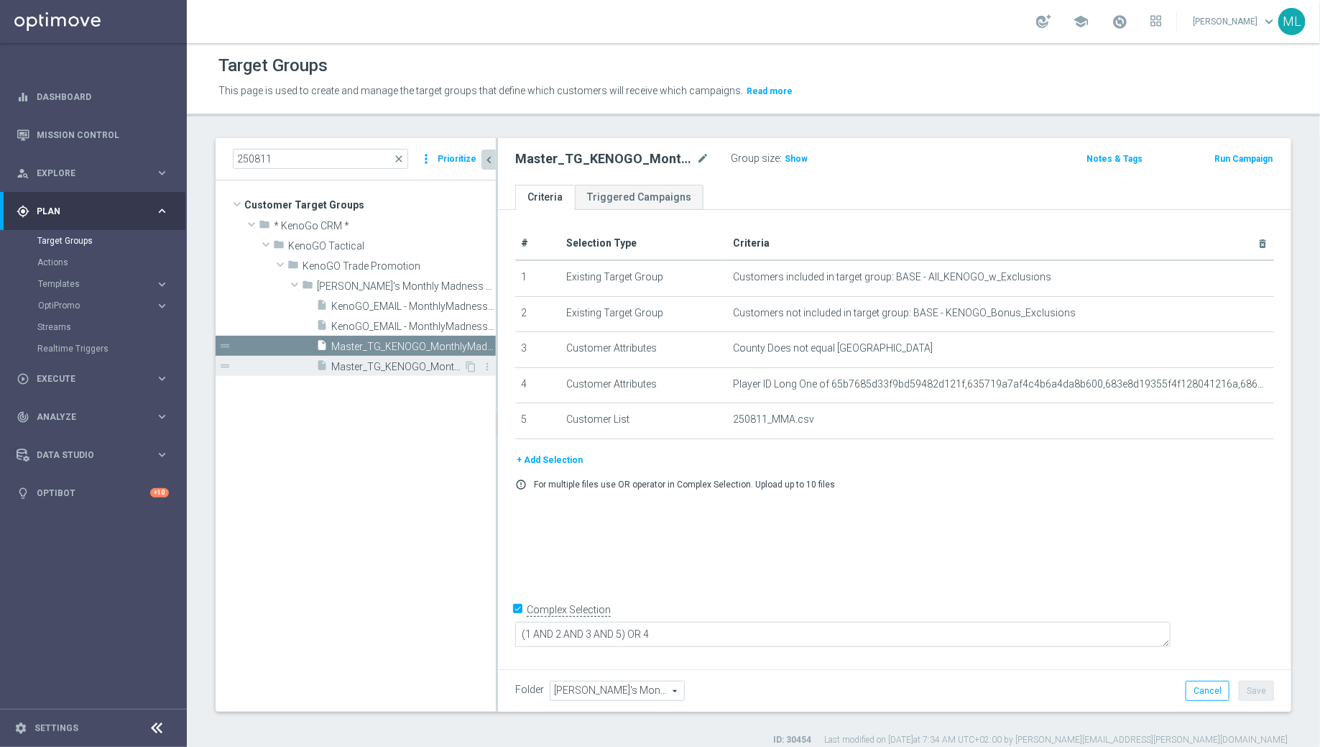
click at [424, 368] on span "Master_TG_KENOGO_MonthlyMadness_250811B" at bounding box center [397, 367] width 132 height 12
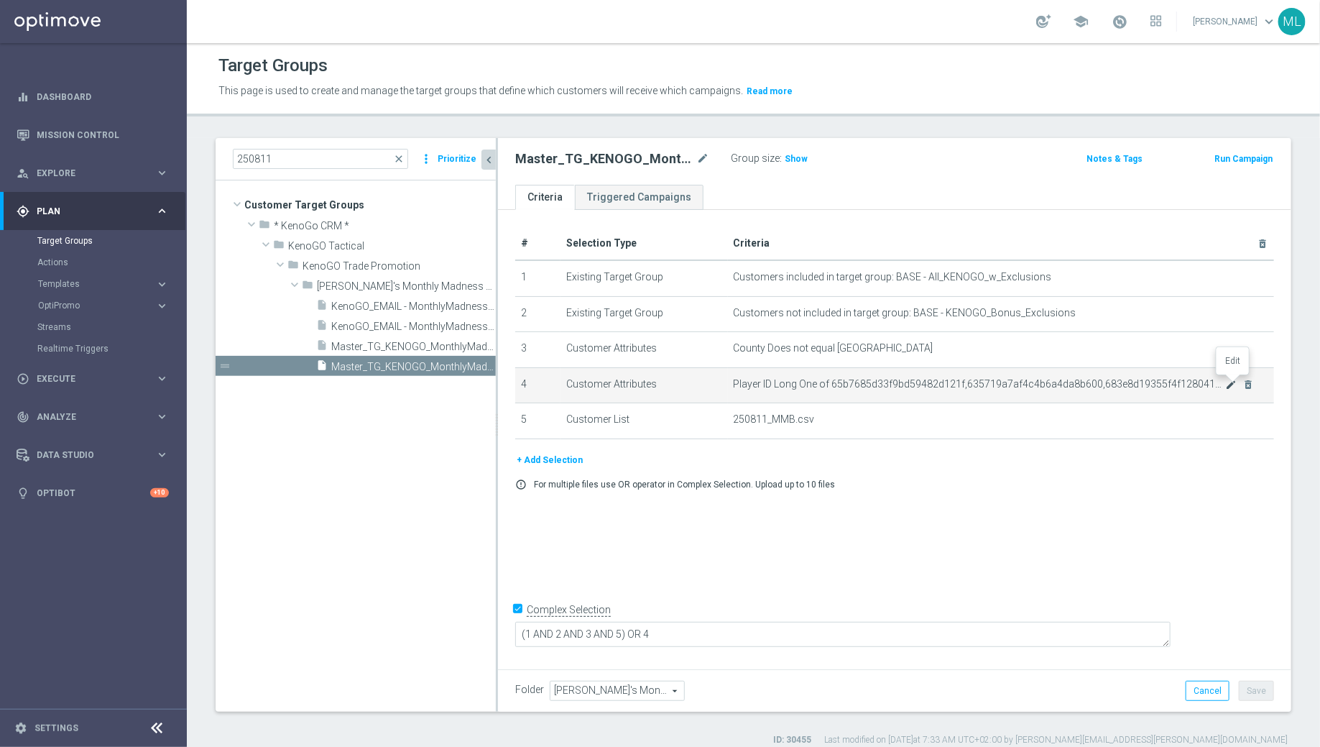
click at [1230, 380] on icon "mode_edit" at bounding box center [1230, 384] width 11 height 11
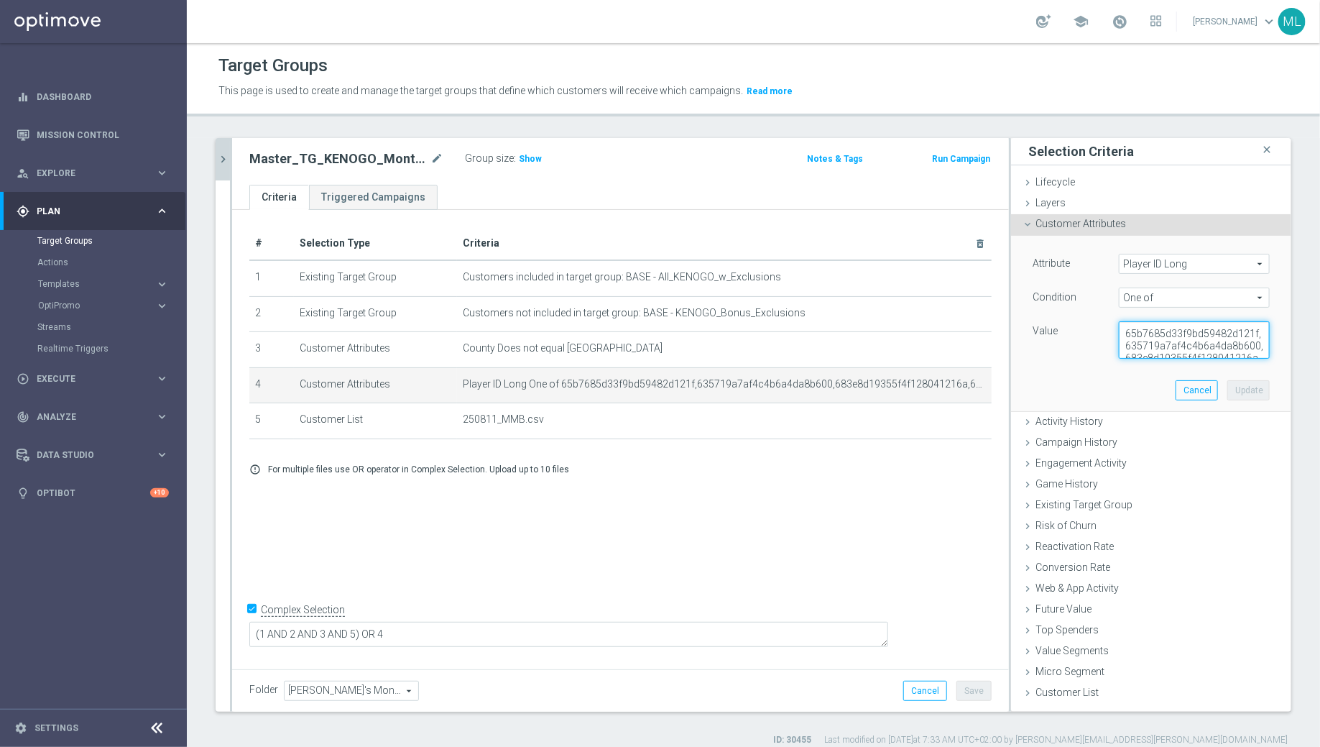
scroll to position [24, 0]
drag, startPoint x: 1123, startPoint y: 331, endPoint x: 1314, endPoint y: 386, distance: 198.1
click at [1314, 386] on div "250811 close more_vert Prioritize Customer Target Groups library_add create_new…" at bounding box center [753, 442] width 1133 height 608
paste textarea ",67db8cb4eb4b796da2e45626"
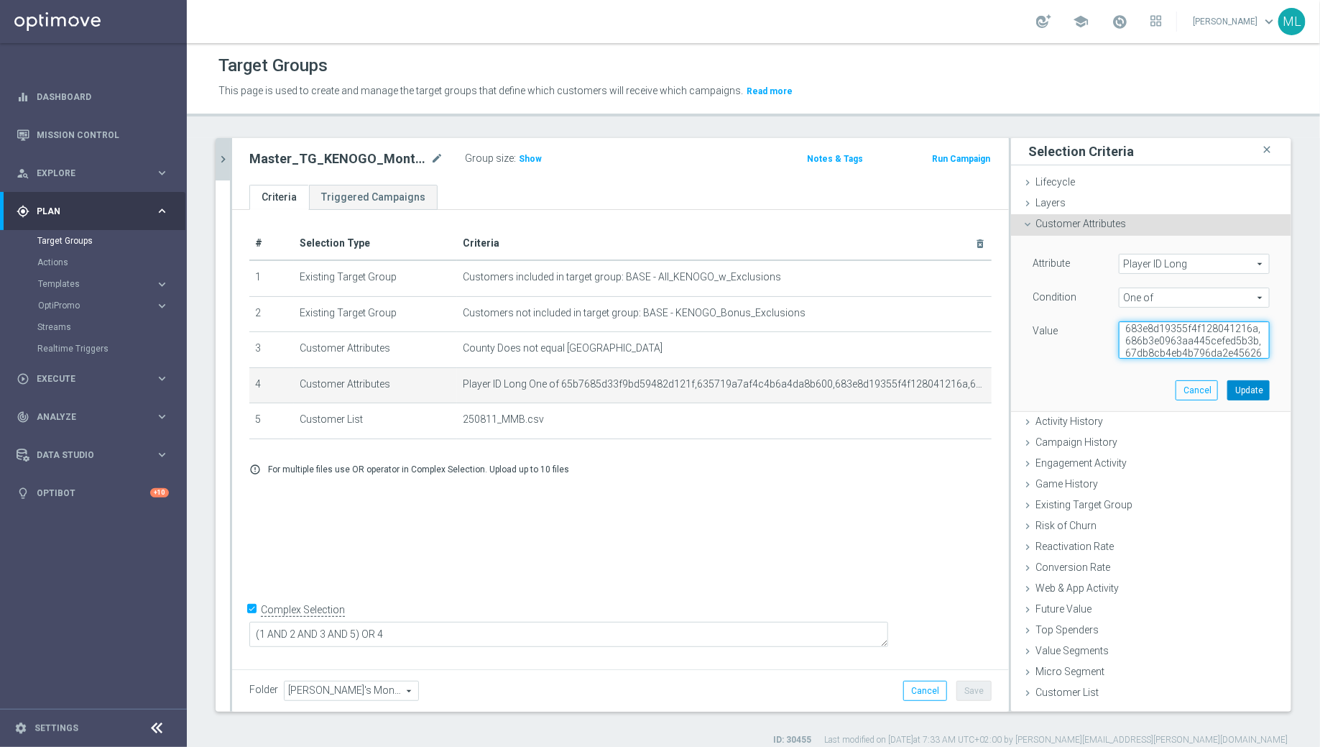
type textarea "65b7685d33f9bd59482d121f,635719a7af4c4b6a4da8b600,683e8d19355f4f128041216a,686b…"
click at [1263, 390] on button "Update" at bounding box center [1248, 390] width 42 height 20
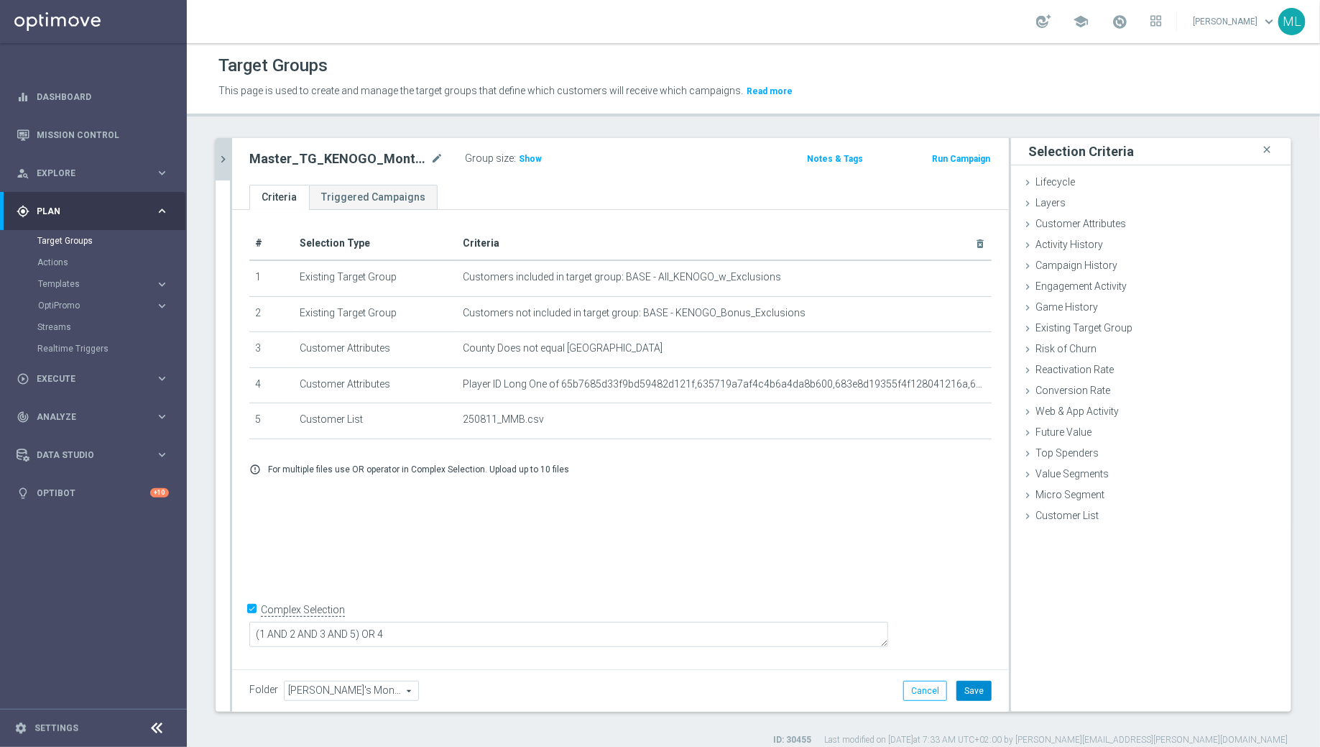
click at [977, 691] on button "Save" at bounding box center [974, 691] width 35 height 20
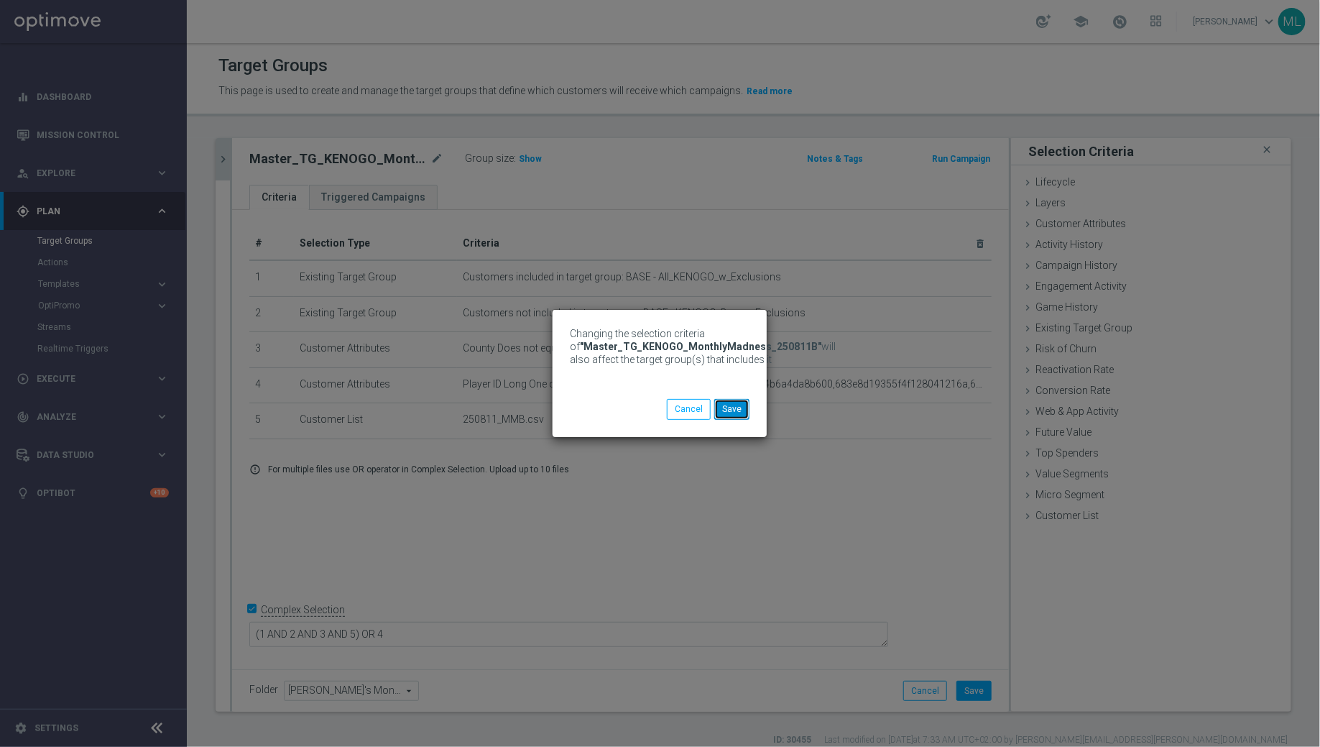
click at [737, 408] on button "Save" at bounding box center [731, 409] width 35 height 20
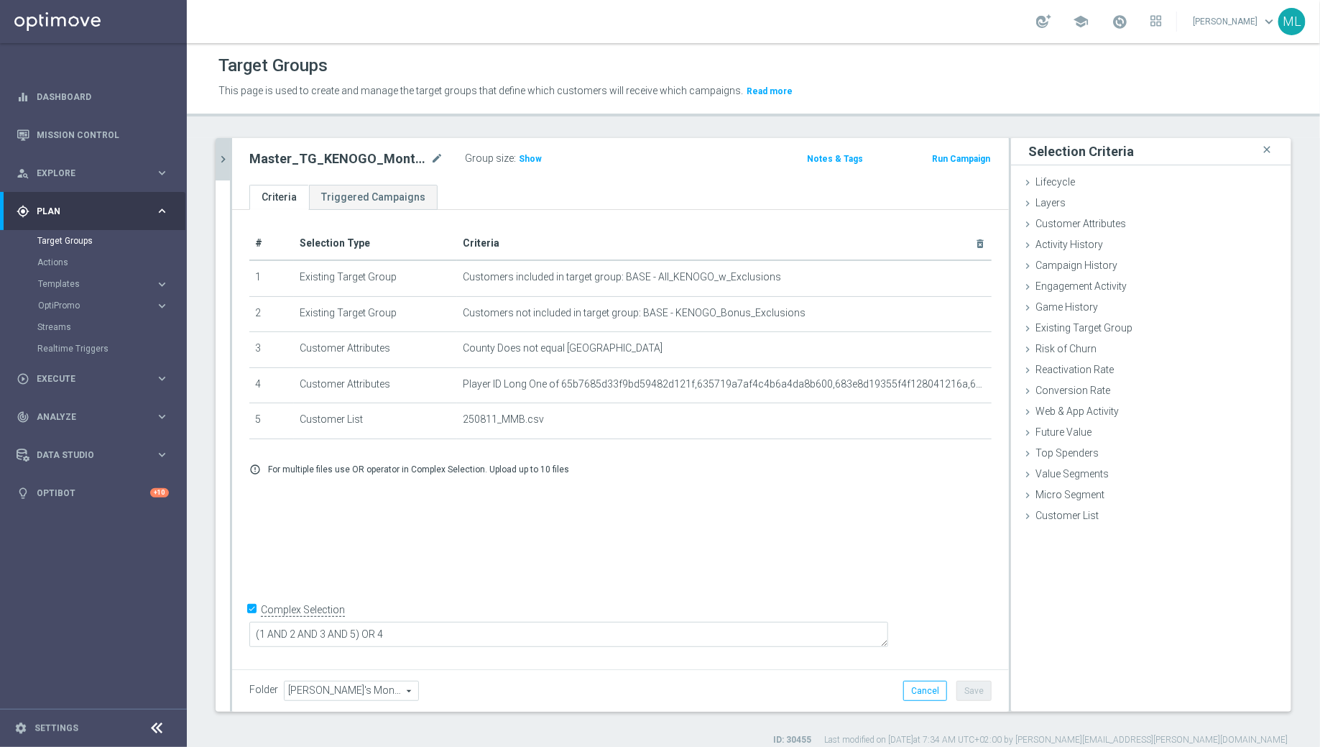
click at [221, 160] on icon "chevron_right" at bounding box center [223, 159] width 14 height 14
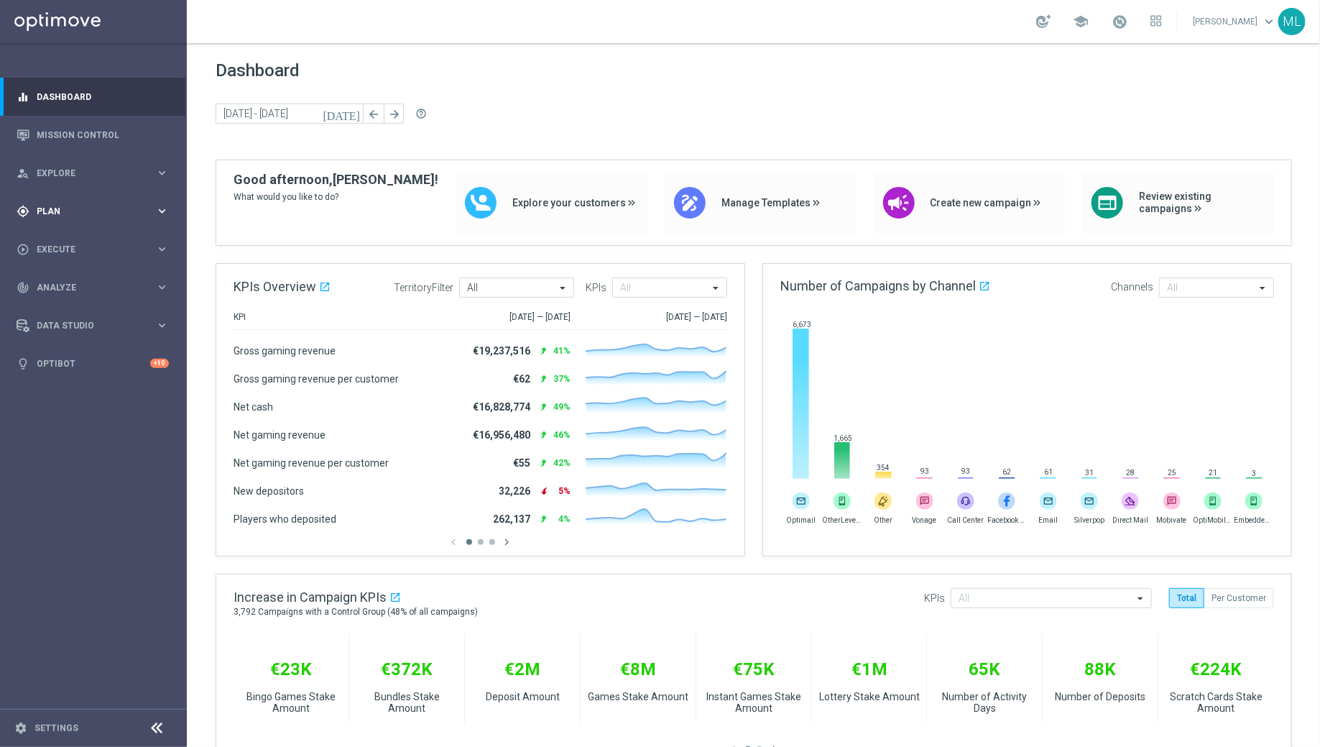
click at [160, 216] on icon "keyboard_arrow_right" at bounding box center [162, 211] width 14 height 14
click at [160, 282] on icon "keyboard_arrow_right" at bounding box center [162, 284] width 14 height 14
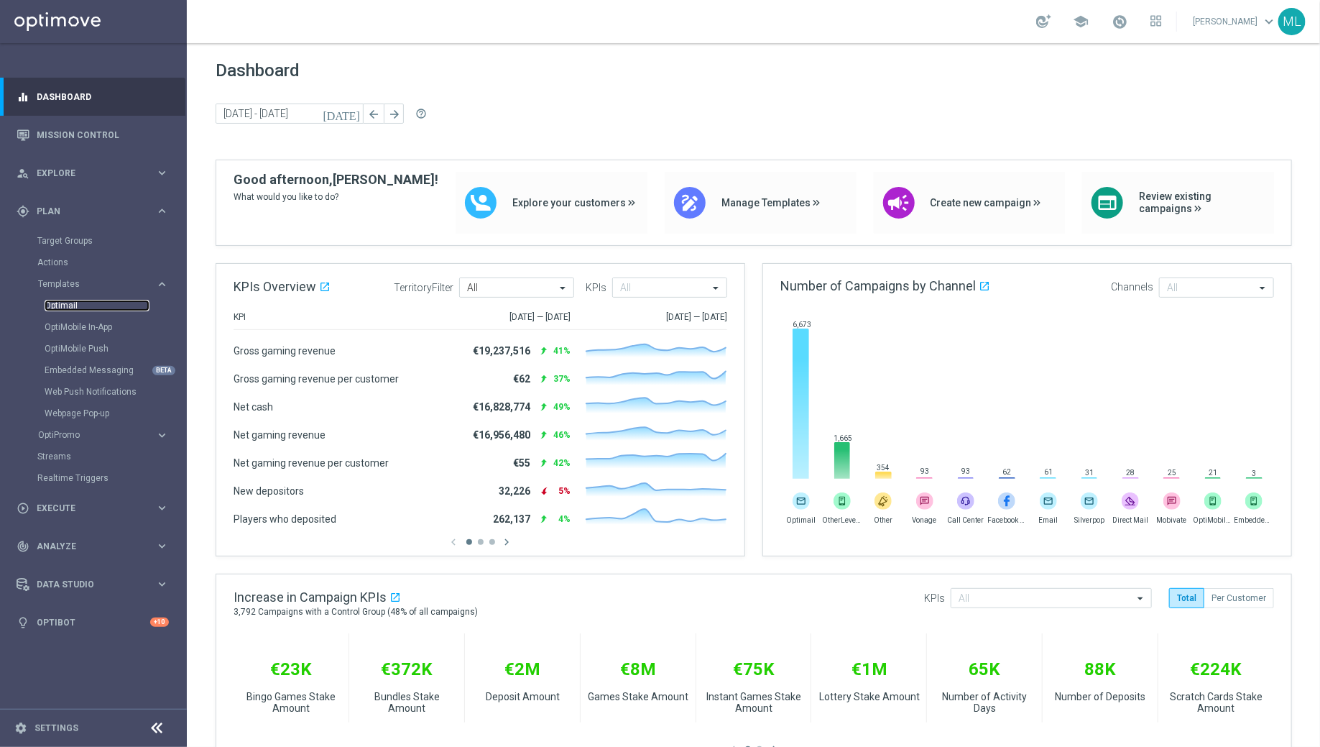
click at [81, 305] on link "Optimail" at bounding box center [97, 305] width 105 height 11
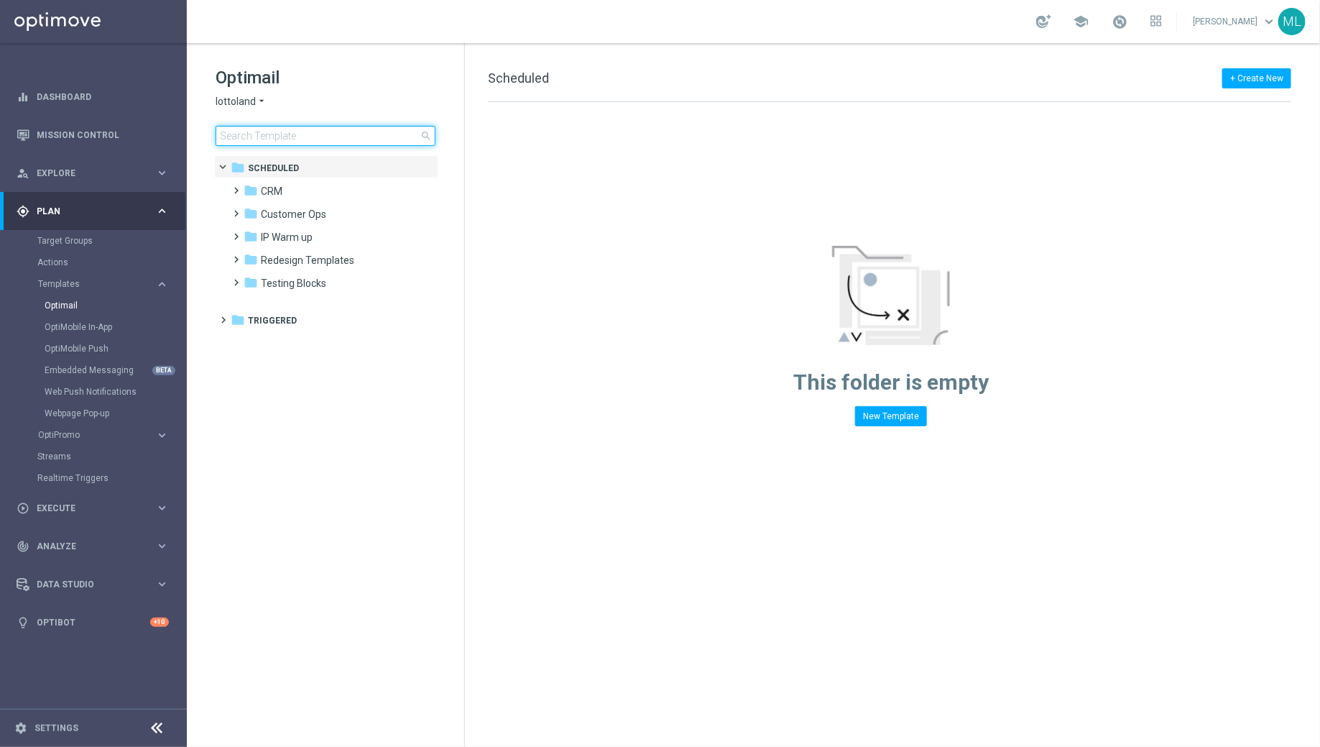
click at [278, 134] on input at bounding box center [326, 136] width 220 height 20
click at [249, 103] on span "lottoland" at bounding box center [236, 102] width 40 height 14
click at [0, 0] on span "KenoGO" at bounding box center [0, 0] width 0 height 0
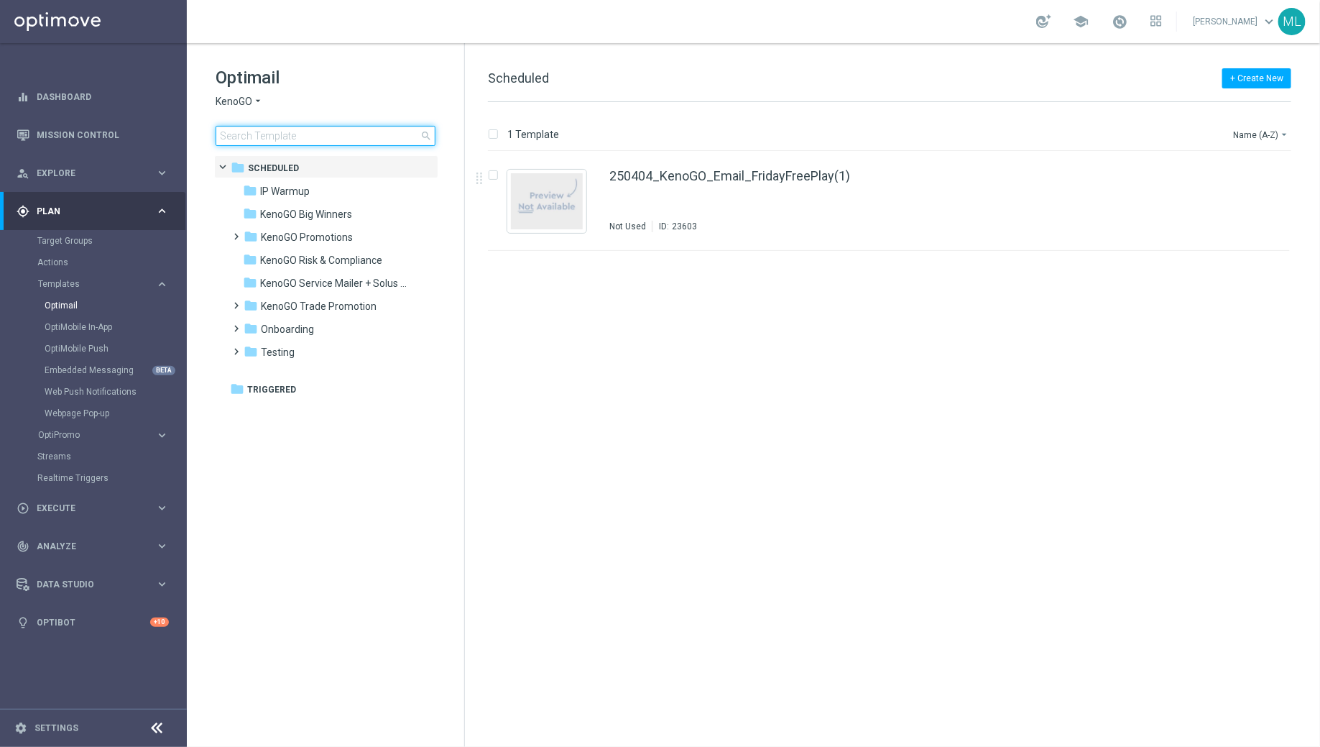
click at [259, 133] on input at bounding box center [326, 136] width 220 height 20
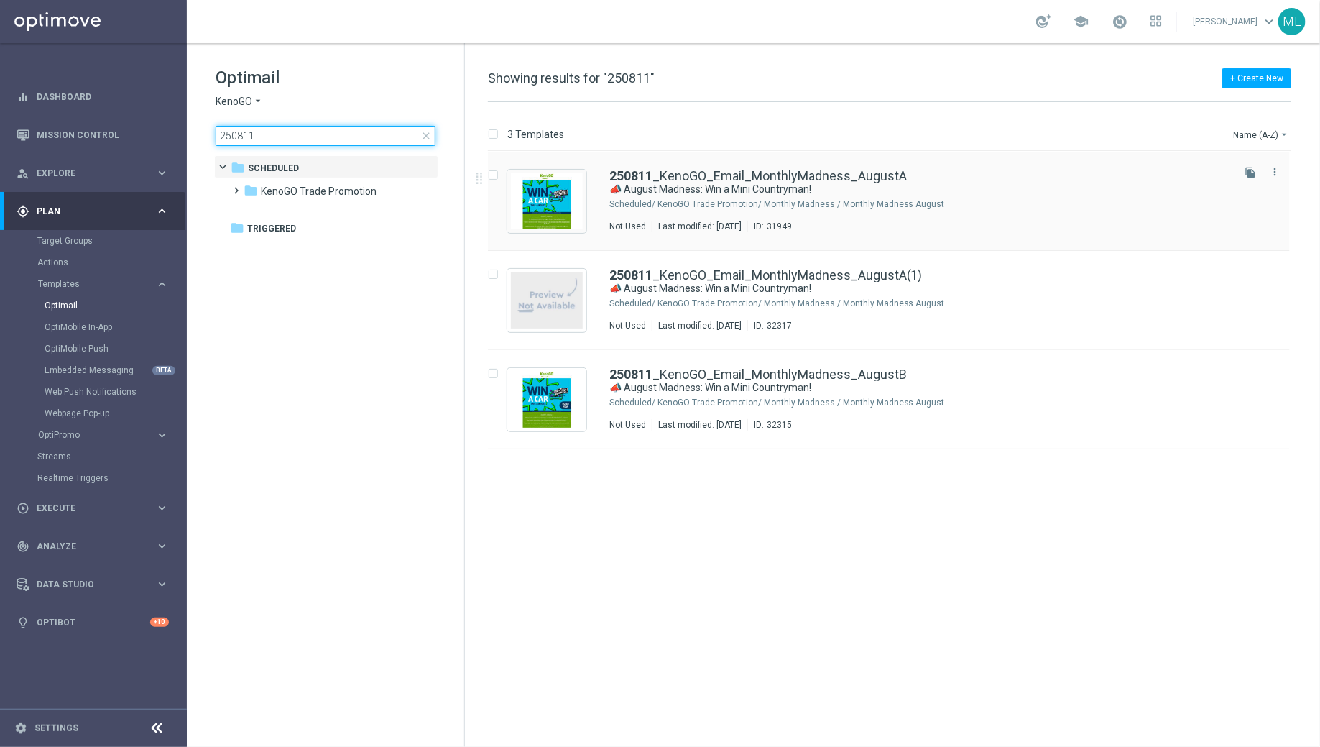
type input "250811"
click at [905, 172] on div "250811 _KenoGO_Email_MonthlyMadness_AugustA" at bounding box center [919, 176] width 620 height 13
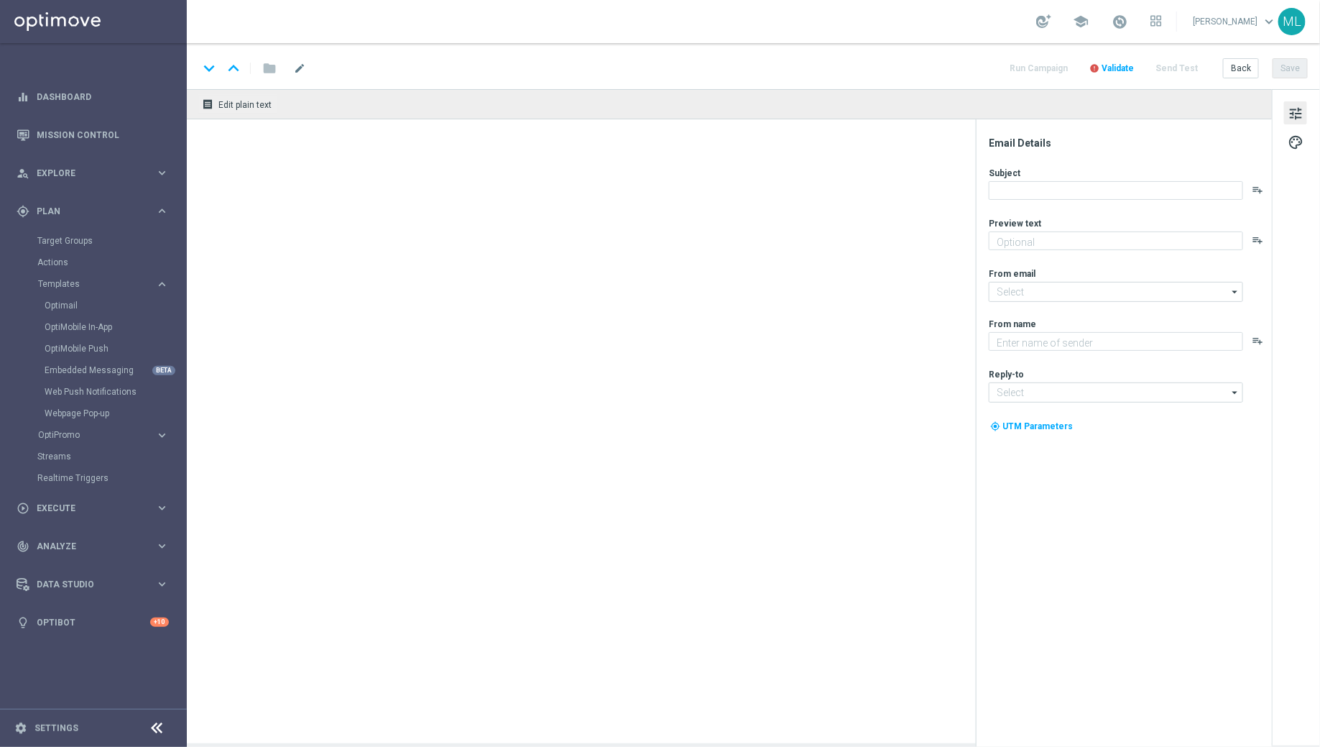
type textarea "Enter now for your chance to drive away in style!"
type textarea "KenoGO"
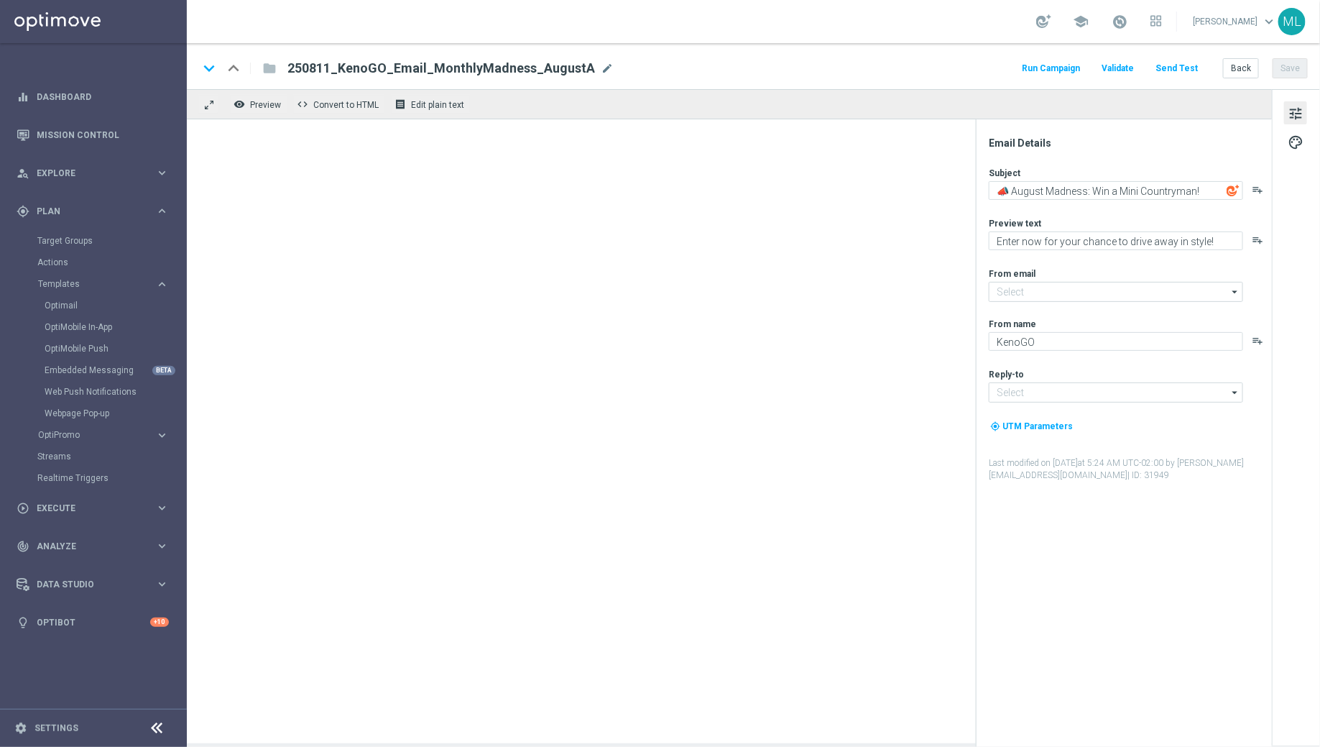
type input "mail@crm.kenogo.com.au"
type input "support@kenogo.com.au"
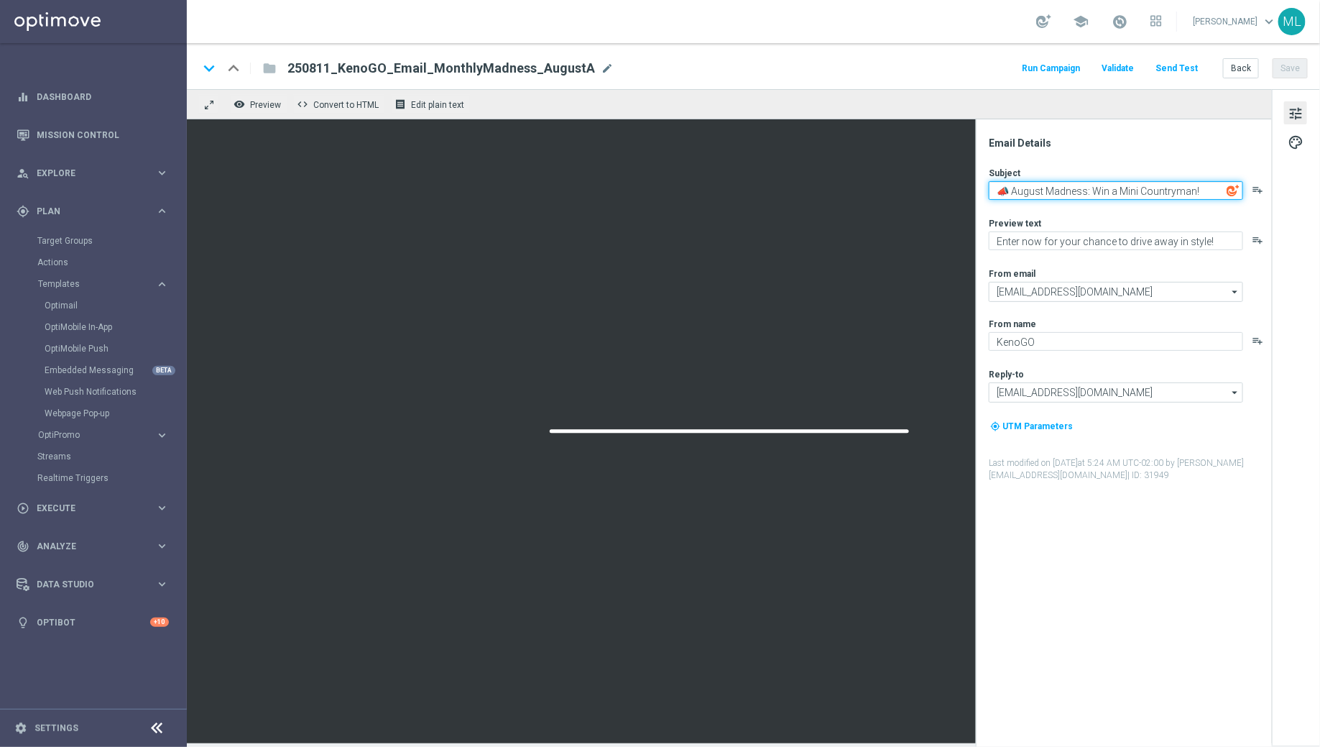
click at [1060, 190] on textarea "📣 August Madness: Win a Mini Countryman!" at bounding box center [1116, 190] width 254 height 19
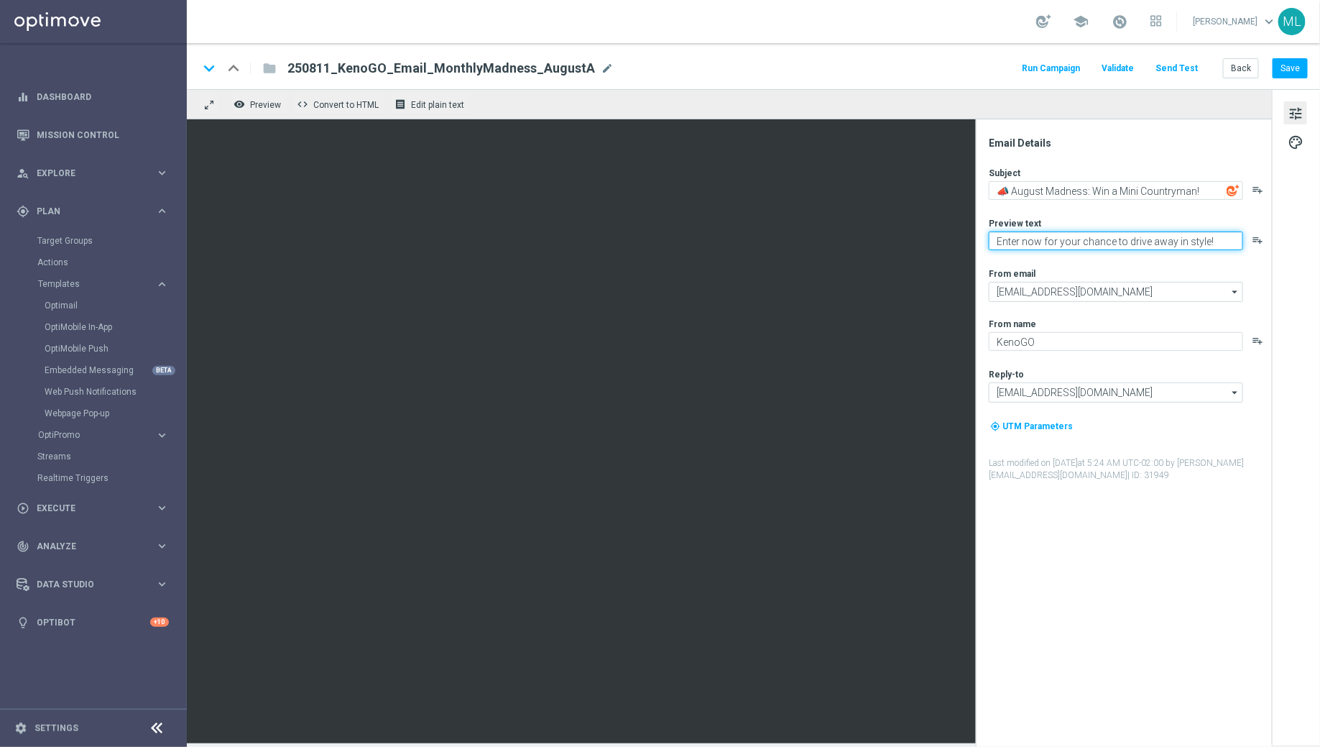
click at [1047, 236] on textarea "Enter now for your chance to drive away in style!" at bounding box center [1116, 240] width 254 height 19
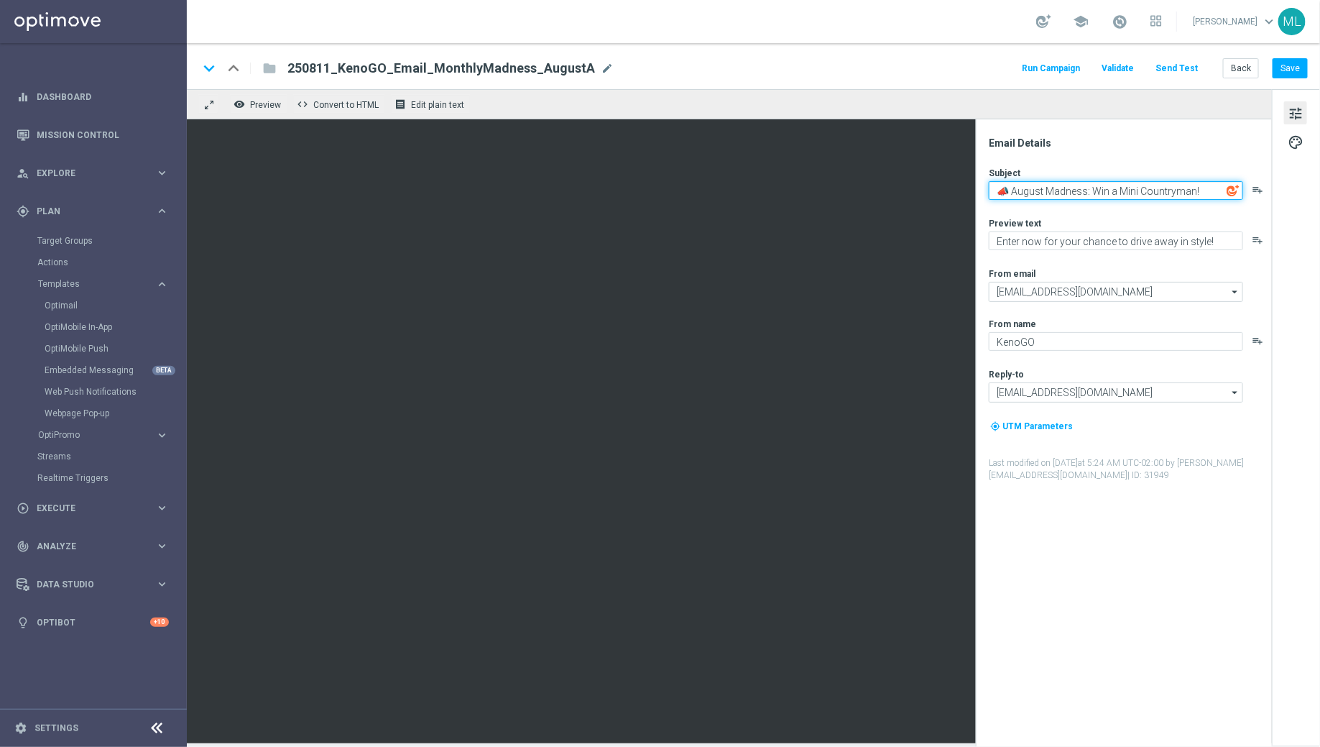
click at [1026, 191] on textarea "📣 August Madness: Win a Mini Countryman!" at bounding box center [1116, 190] width 254 height 19
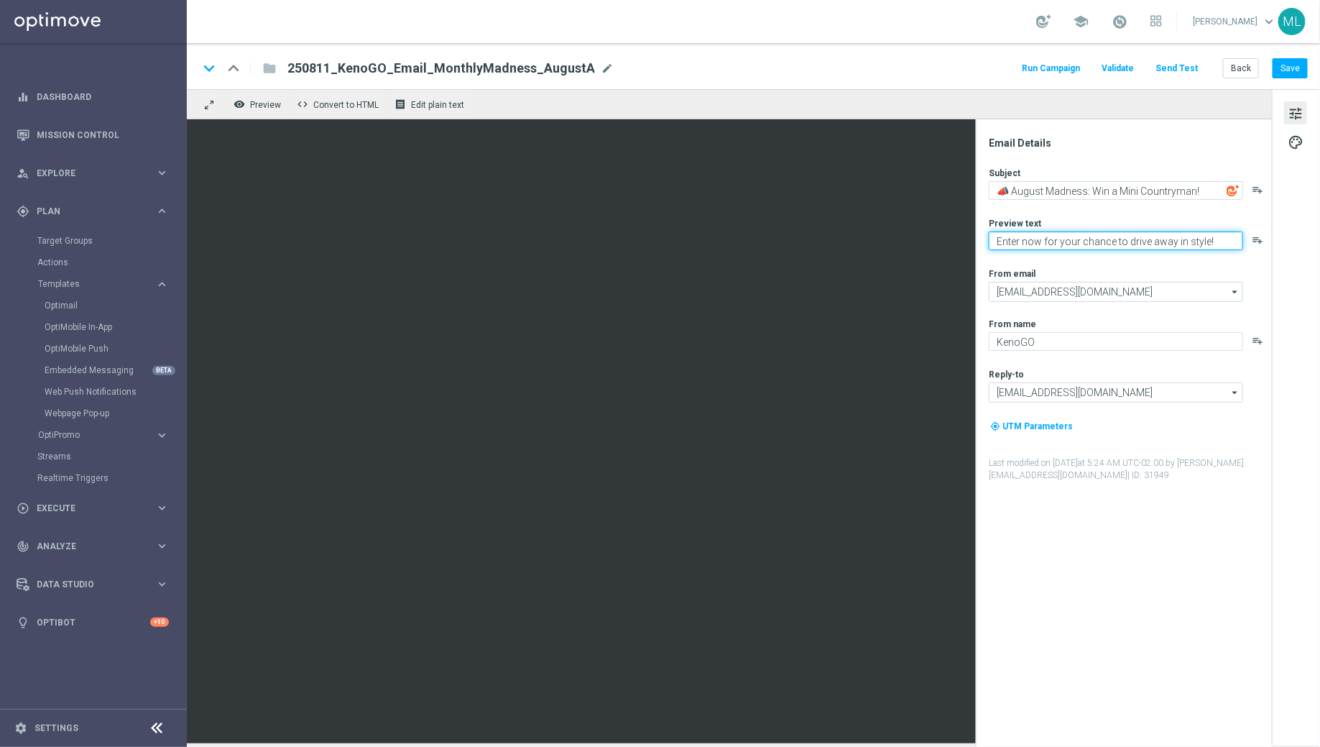
click at [1026, 243] on textarea "Enter now for your chance to drive away in style!" at bounding box center [1116, 240] width 254 height 19
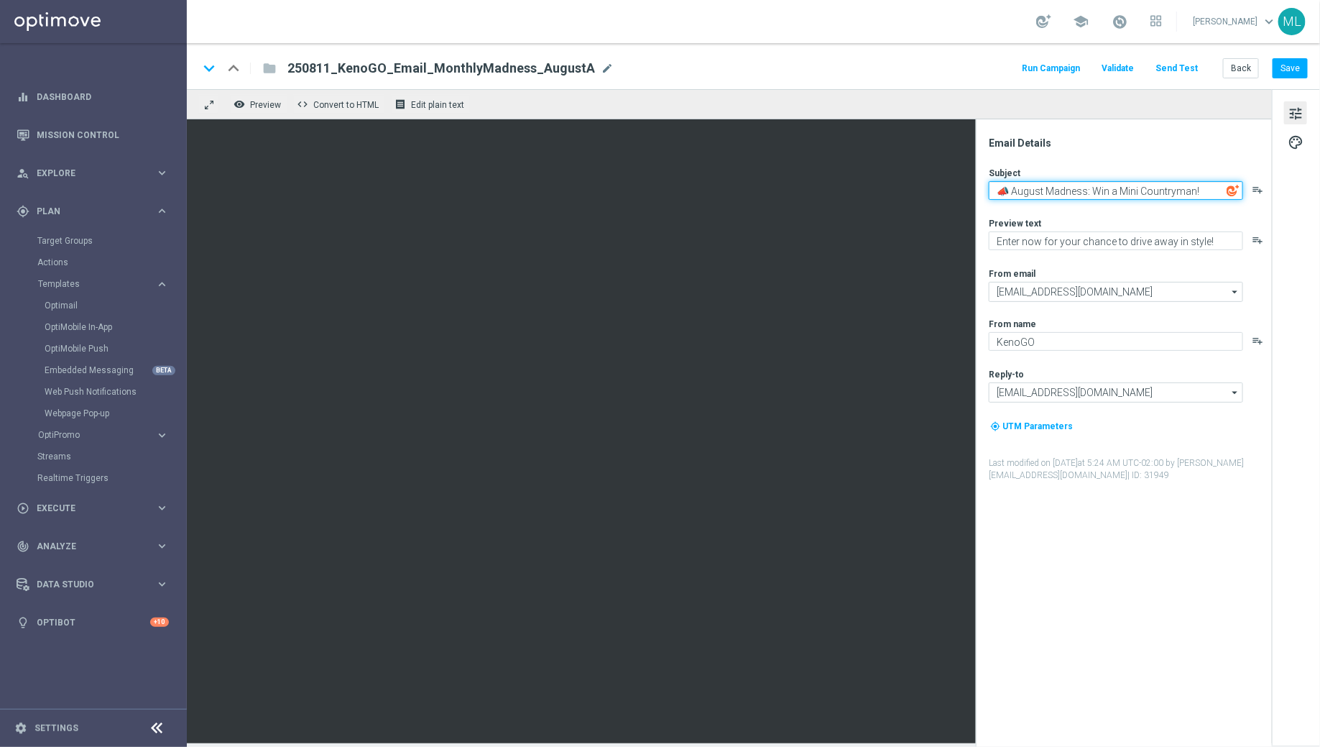
click at [1048, 183] on textarea "📣 August Madness: Win a Mini Countryman!" at bounding box center [1116, 190] width 254 height 19
click at [1060, 194] on textarea "📣 August Madness: Win a Mini Countryman!" at bounding box center [1116, 190] width 254 height 19
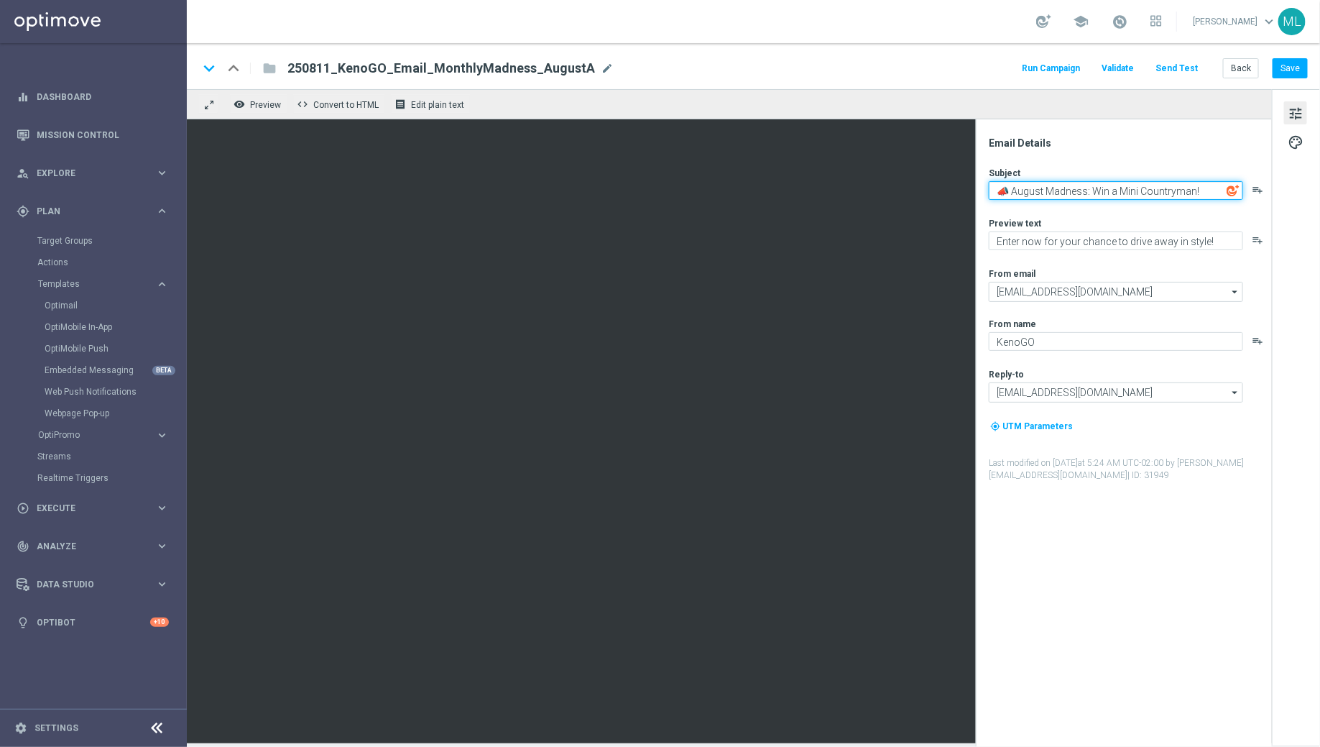
click at [1060, 194] on textarea "📣 August Madness: Win a Mini Countryman!" at bounding box center [1116, 190] width 254 height 19
paste textarea "Still time to win a Mini Countryman this month"
type textarea "Still time to win a Mini Countryman this month"
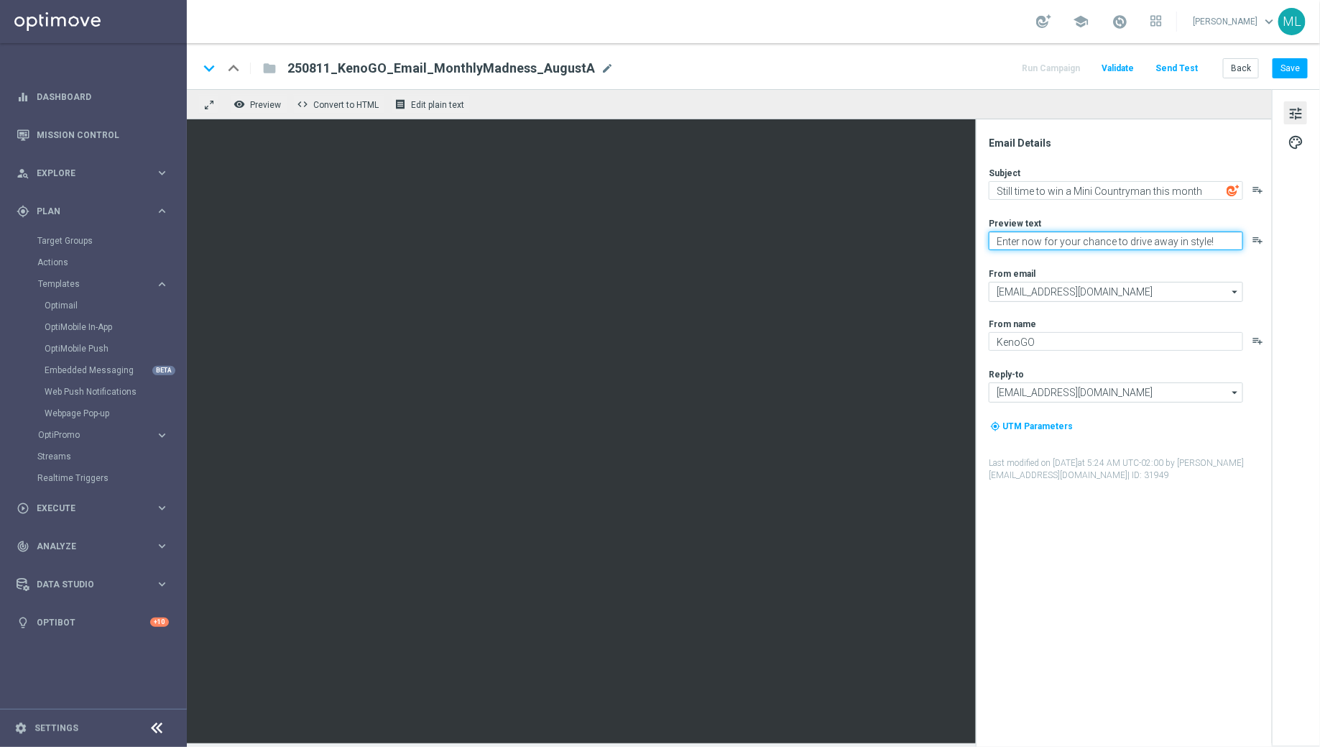
click at [1032, 237] on textarea "Enter now for your chance to drive away in style!" at bounding box center [1116, 240] width 254 height 19
paste textarea "Turn August into the month you win big."
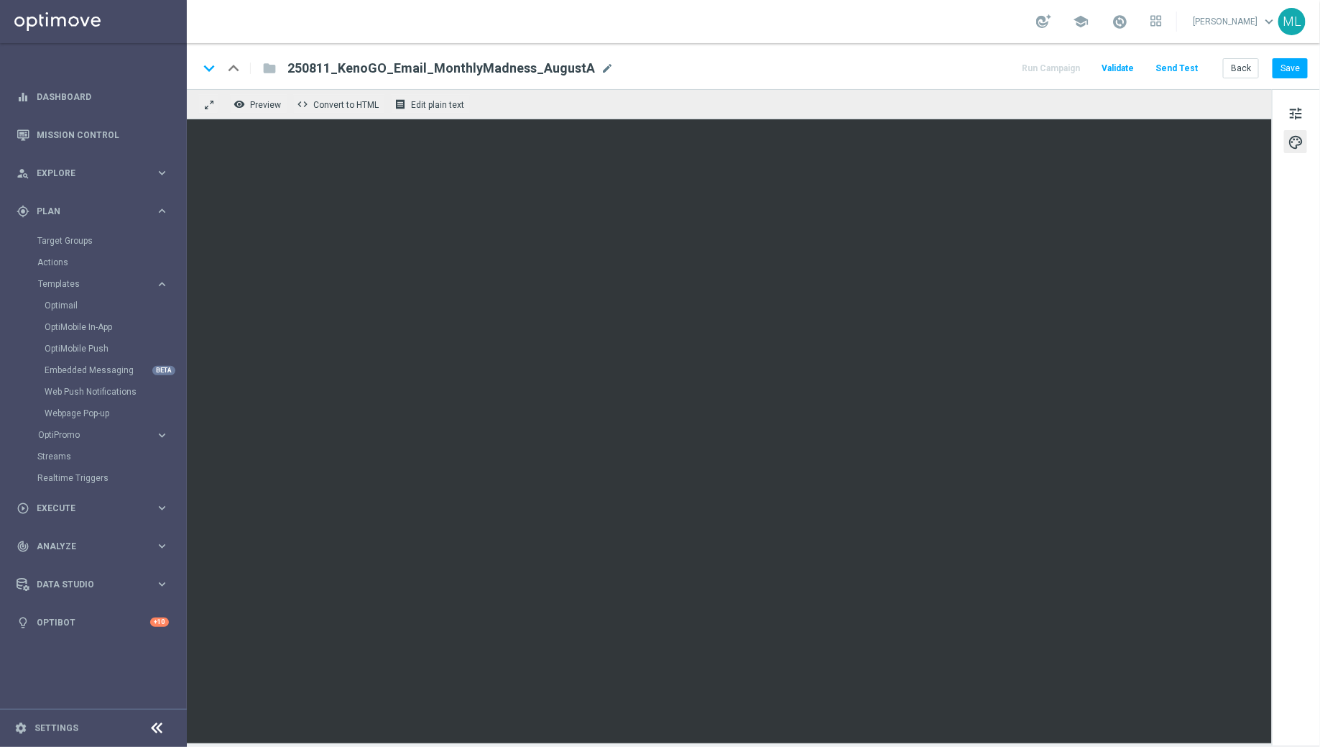
click at [825, 59] on div "keyboard_arrow_down keyboard_arrow_up folder 250811_KenoGO_Email_MonthlyMadness…" at bounding box center [753, 68] width 1110 height 19
click at [1294, 118] on span "tune" at bounding box center [1296, 113] width 16 height 19
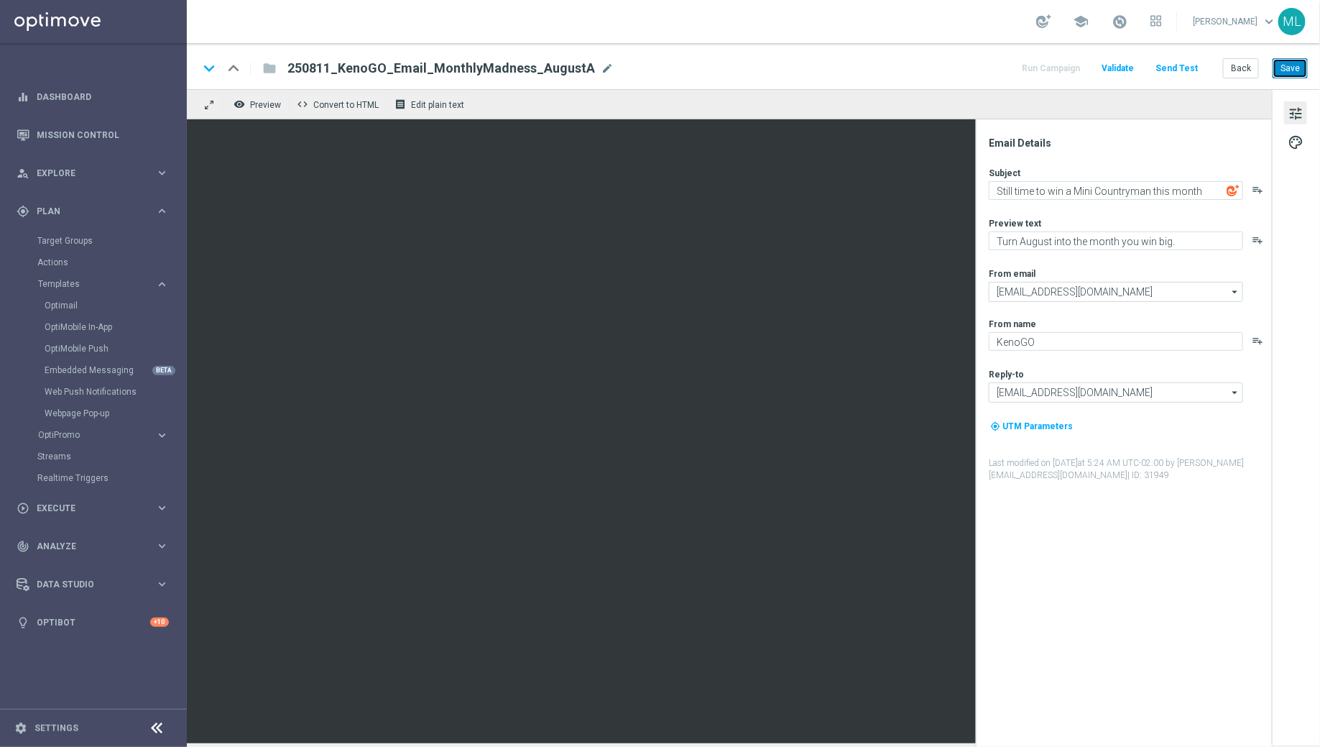
click at [1289, 68] on button "Save" at bounding box center [1290, 68] width 35 height 20
click at [1289, 73] on button "Save" at bounding box center [1290, 68] width 35 height 20
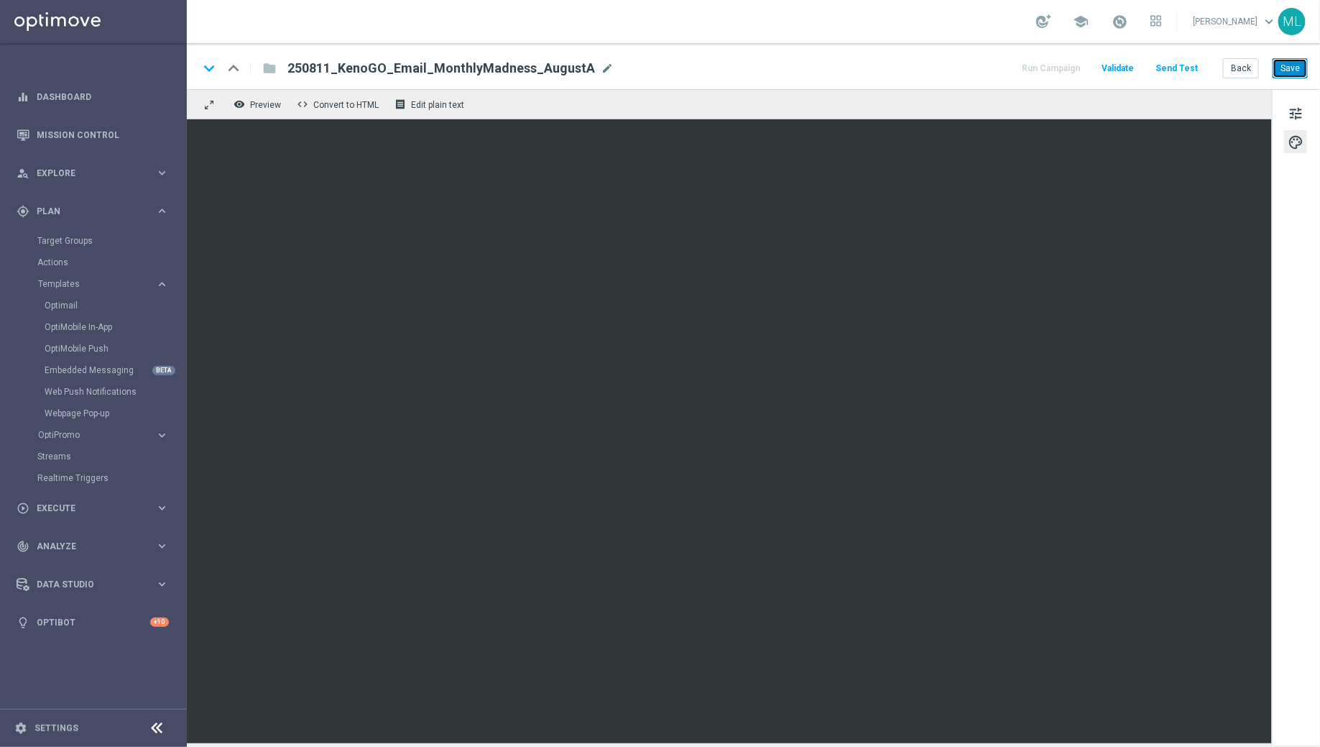
click at [1291, 70] on button "Save" at bounding box center [1290, 68] width 35 height 20
click at [1291, 73] on button "Save" at bounding box center [1290, 68] width 35 height 20
click at [1293, 63] on button "Save" at bounding box center [1290, 68] width 35 height 20
click at [1294, 111] on span "tune" at bounding box center [1296, 113] width 16 height 19
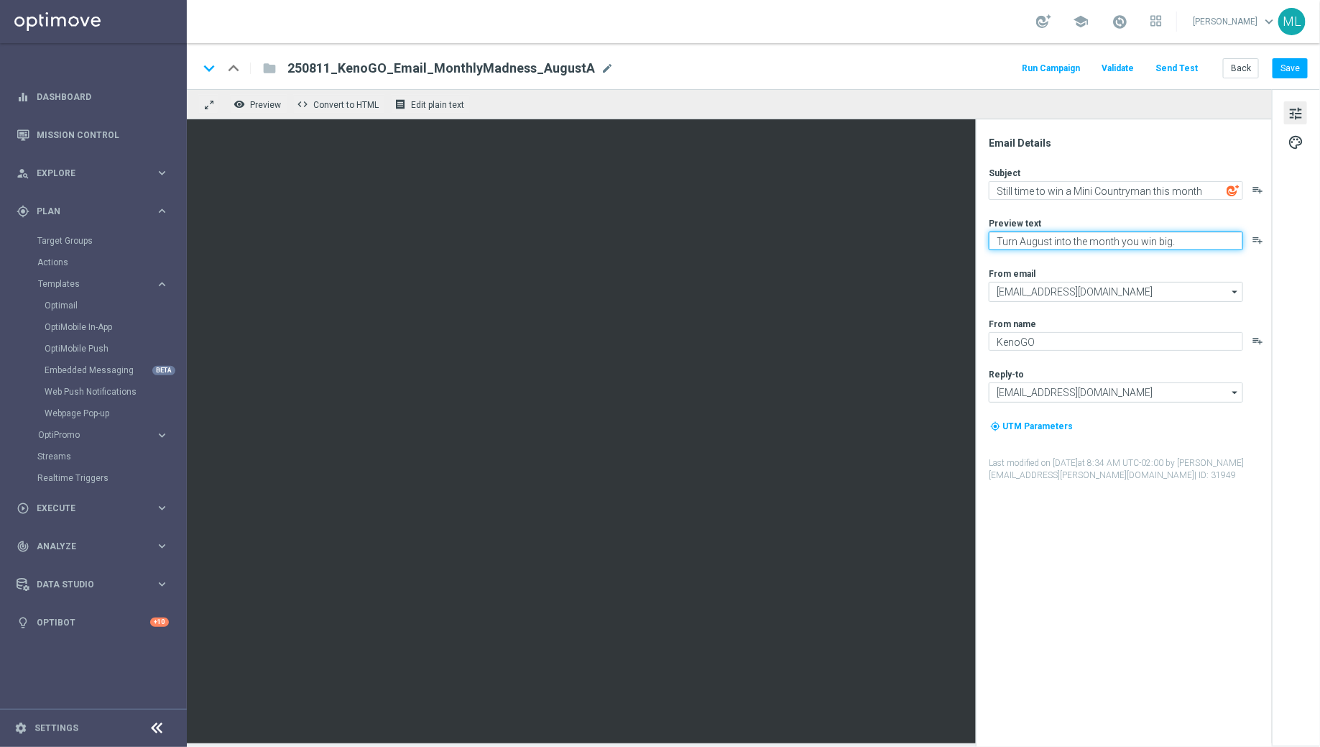
click at [1043, 247] on textarea "Turn August into the month you win big." at bounding box center [1116, 240] width 254 height 19
paste textarea "Enter now for your chance to drive away in style!"
type textarea "Enter now for your chance to drive away in style!"
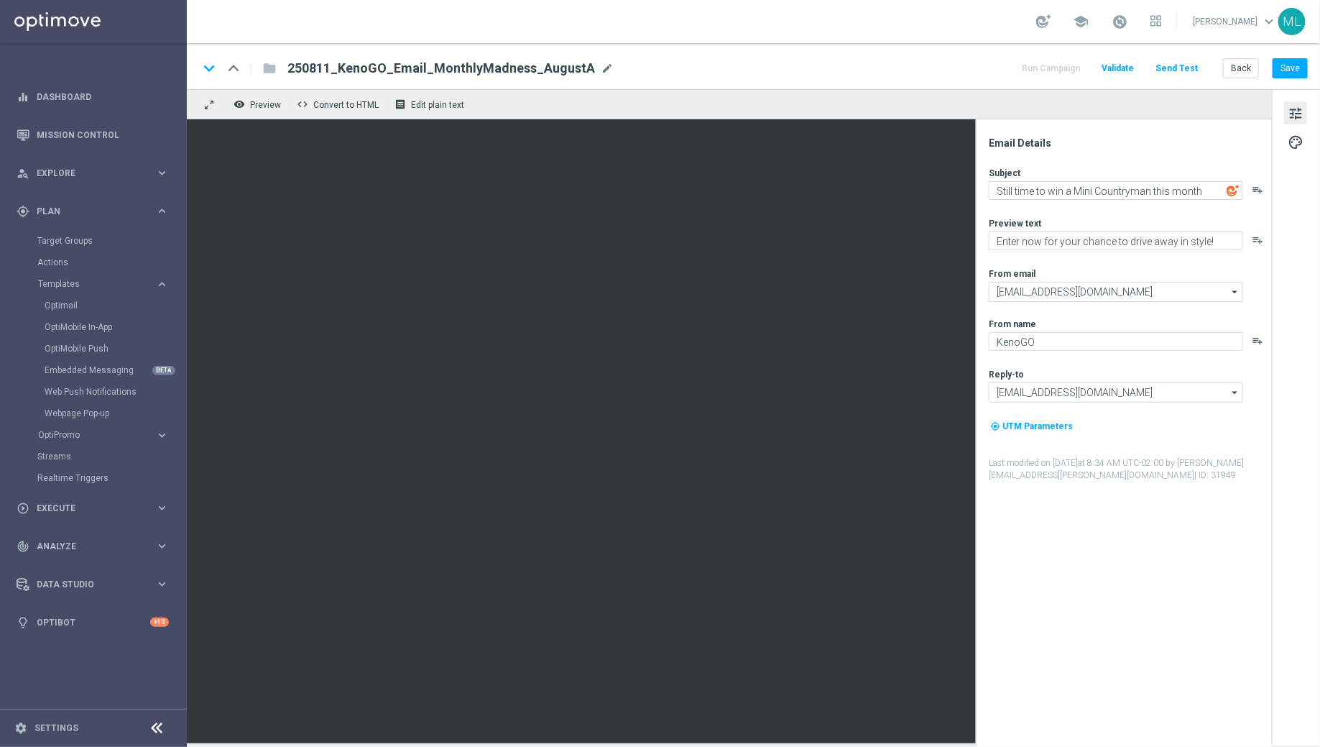
click at [1044, 130] on div "Email Details Subject Still time to win a Mini Countryman this month playlist_a…" at bounding box center [1124, 432] width 296 height 627
click at [1302, 65] on button "Save" at bounding box center [1290, 68] width 35 height 20
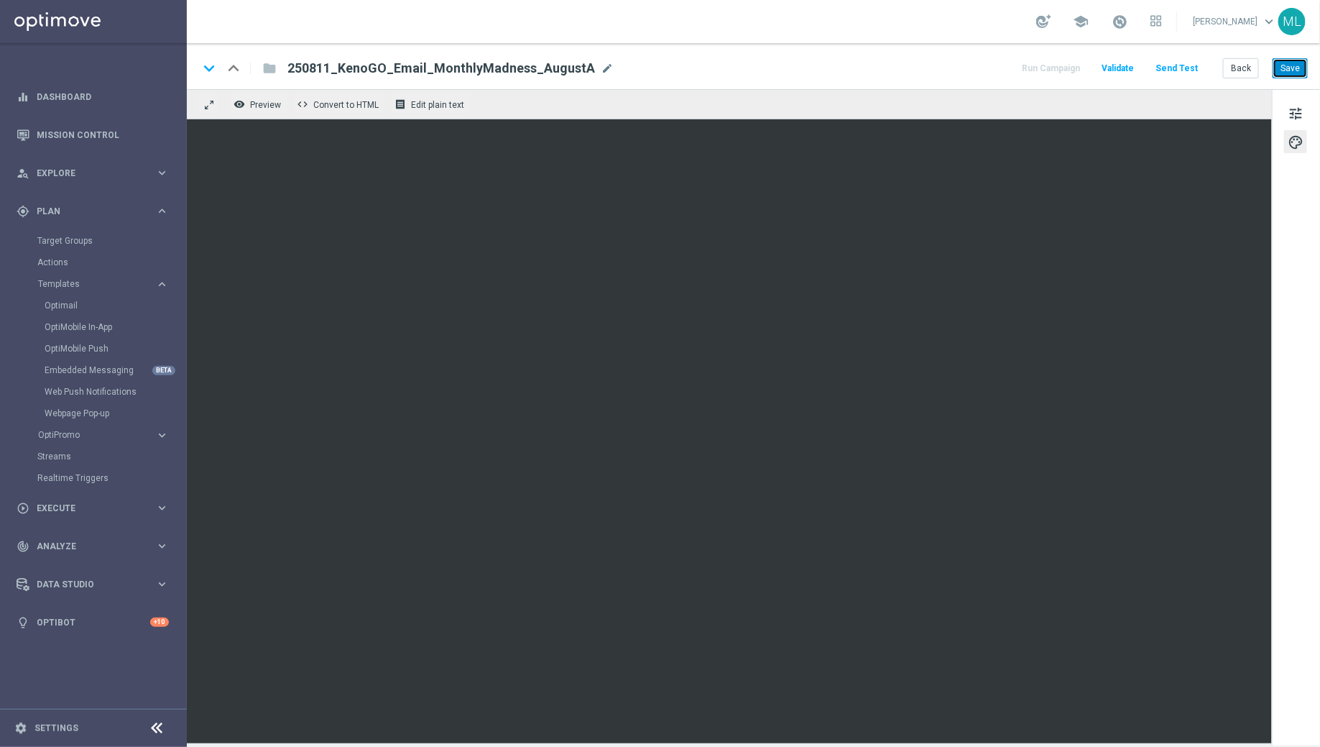
click at [1298, 66] on button "Save" at bounding box center [1290, 68] width 35 height 20
click at [1296, 115] on span "tune" at bounding box center [1296, 113] width 16 height 19
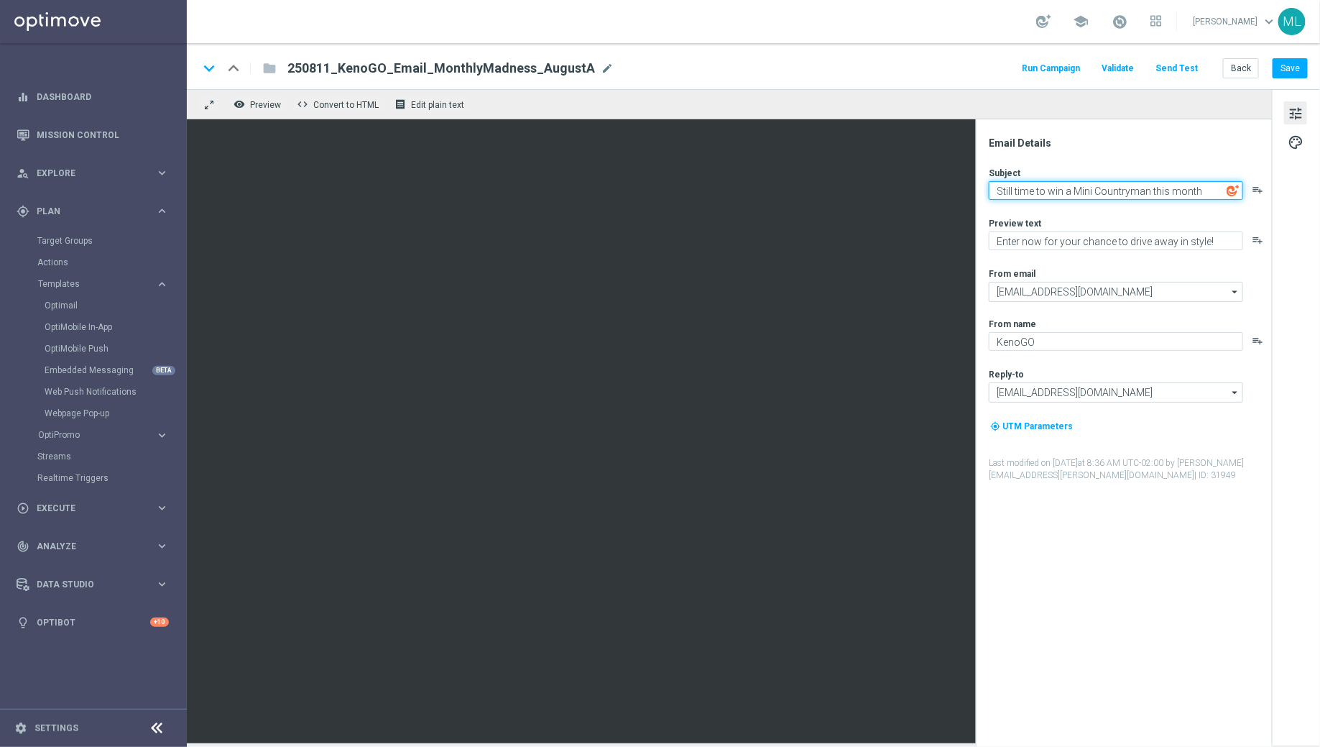
click at [1069, 191] on textarea "Still time to win a Mini Countryman this month" at bounding box center [1116, 190] width 254 height 19
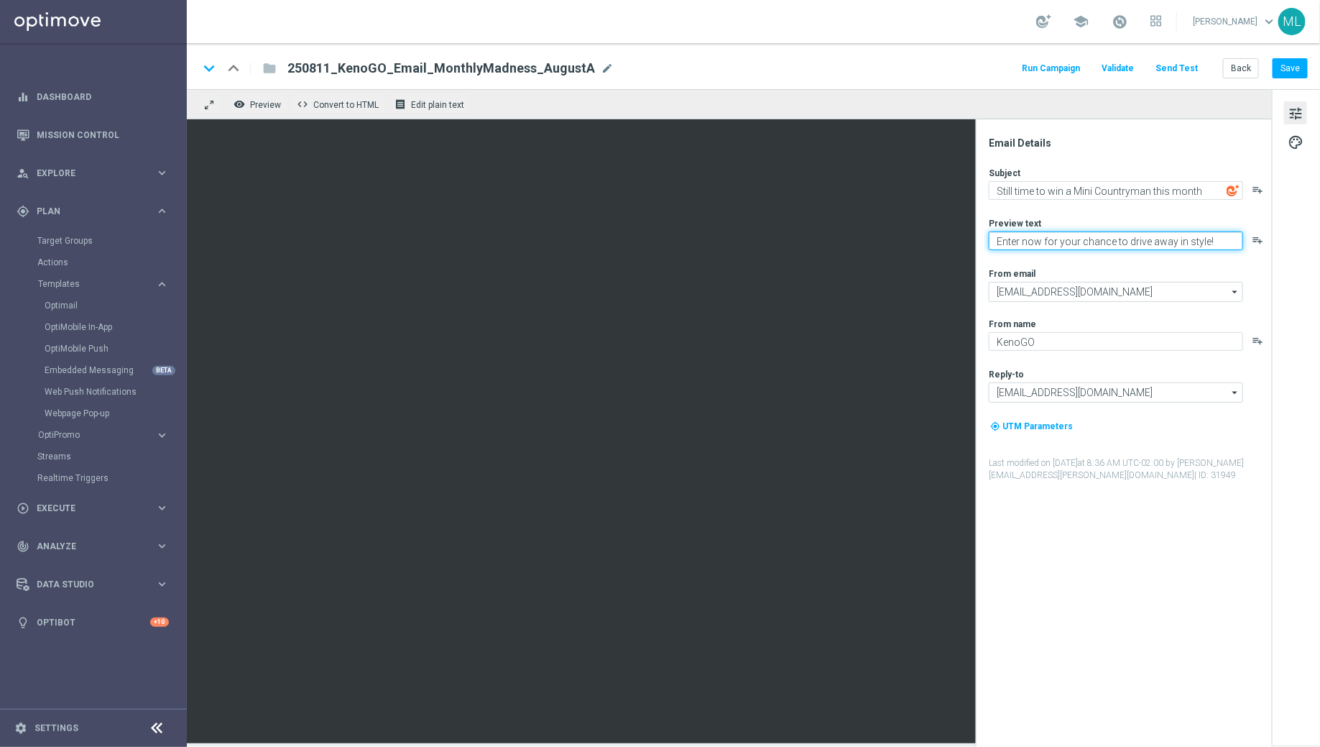
click at [1041, 242] on textarea "Enter now for your chance to drive away in style!" at bounding box center [1116, 240] width 254 height 19
click at [1286, 73] on button "Save" at bounding box center [1290, 68] width 35 height 20
click at [1290, 73] on button "Save" at bounding box center [1290, 68] width 35 height 20
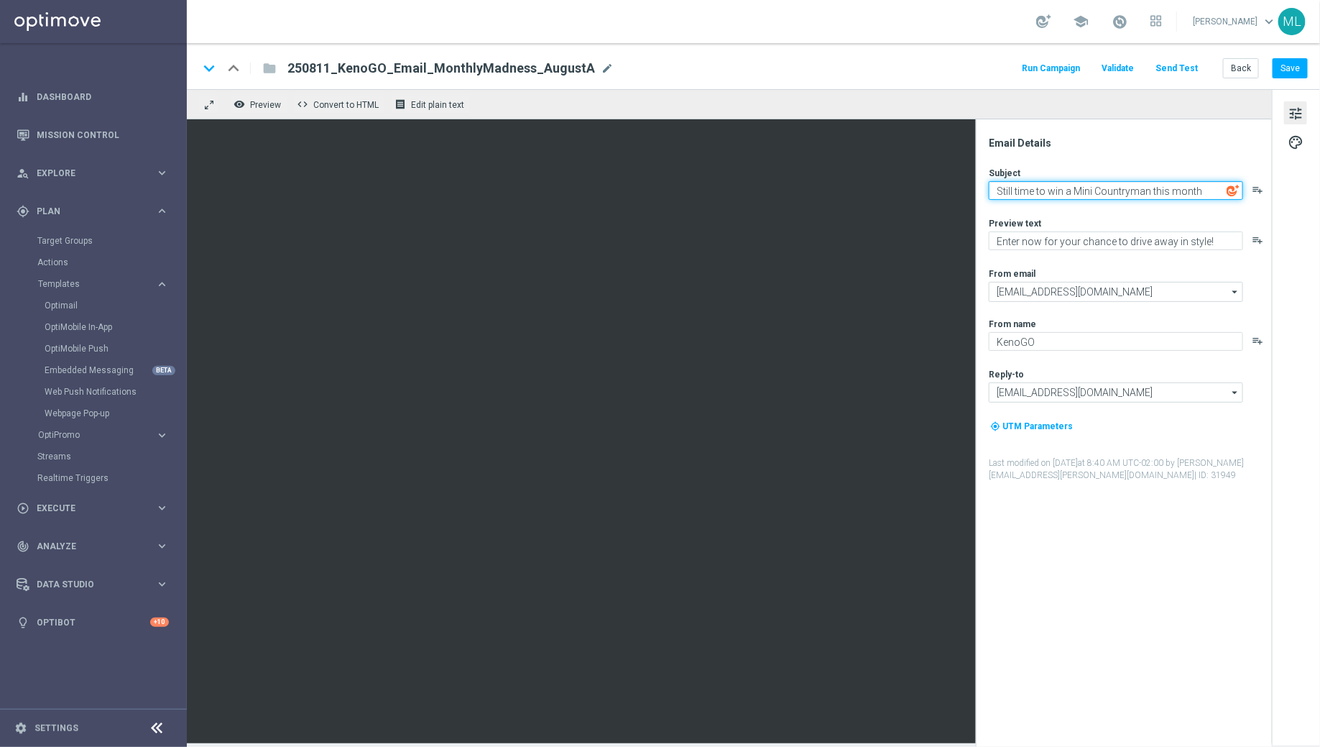
click at [1177, 190] on textarea "Still time to win a Mini Countryman this month" at bounding box center [1116, 190] width 254 height 19
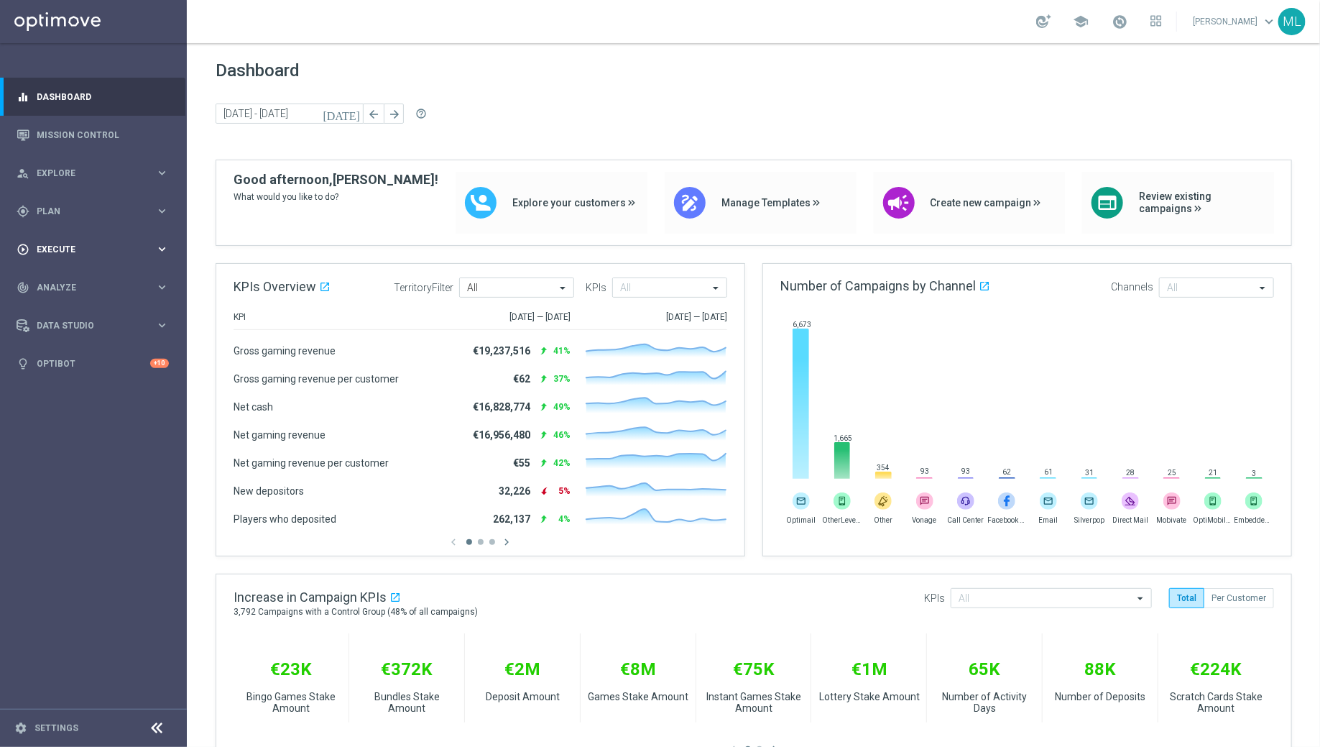
click at [156, 251] on icon "keyboard_arrow_right" at bounding box center [162, 249] width 14 height 14
click at [94, 276] on link "Campaign Builder" at bounding box center [93, 278] width 112 height 11
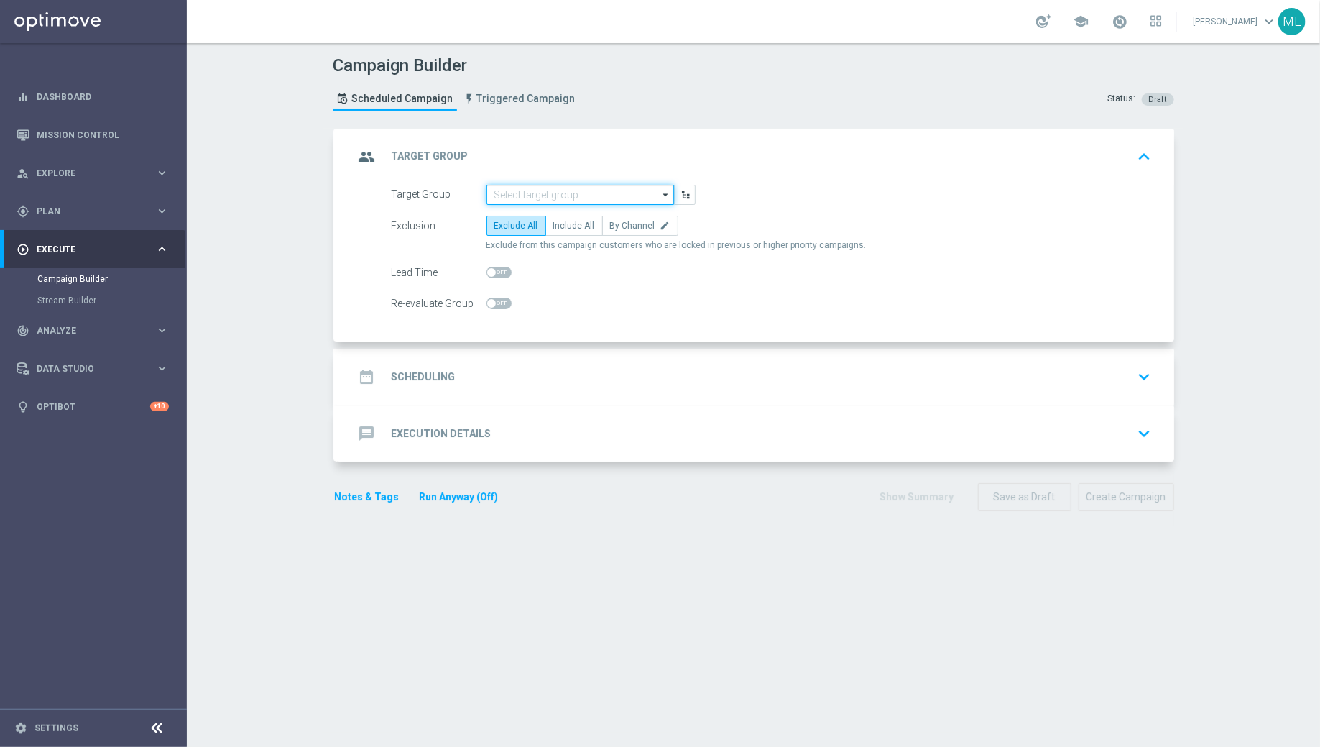
click at [551, 190] on input at bounding box center [581, 195] width 188 height 20
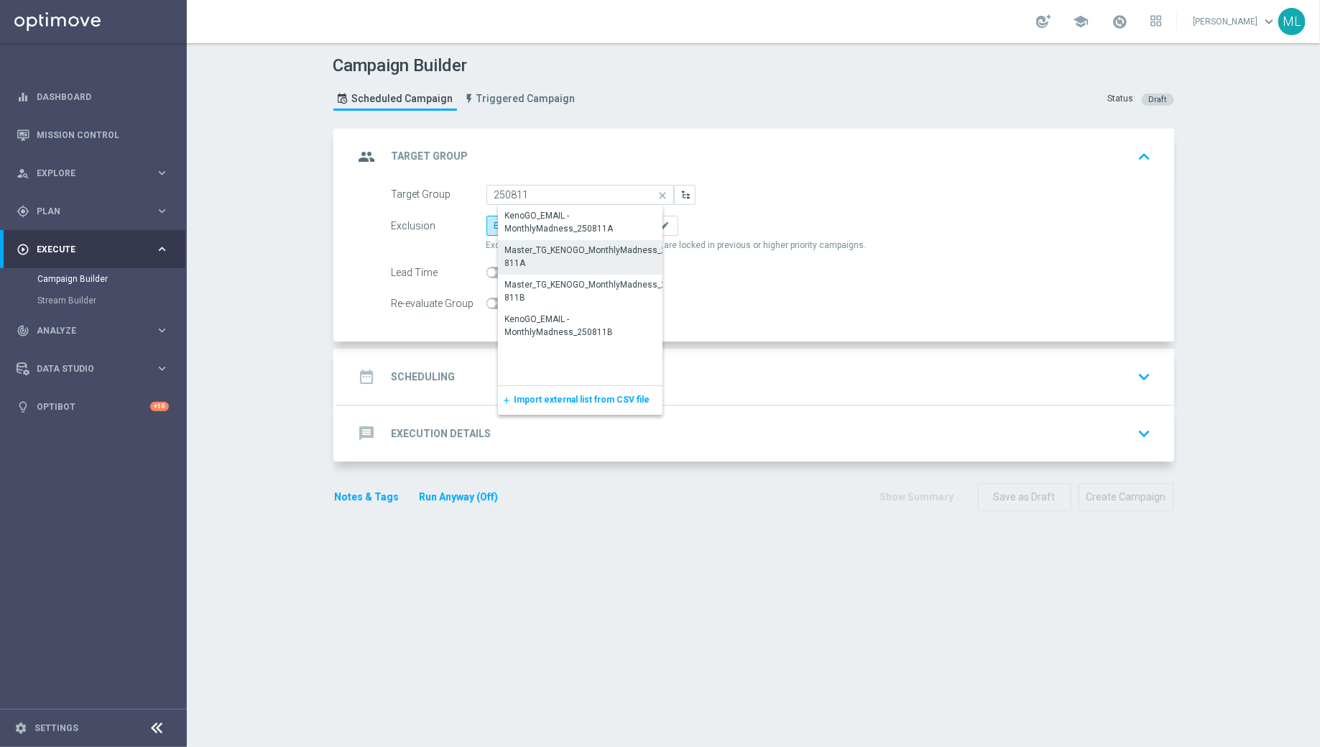
click at [619, 251] on div "Master_TG_KENOGO_MonthlyMadness_250811A" at bounding box center [591, 257] width 173 height 26
type input "Master_TG_KENOGO_MonthlyMadness_250811A"
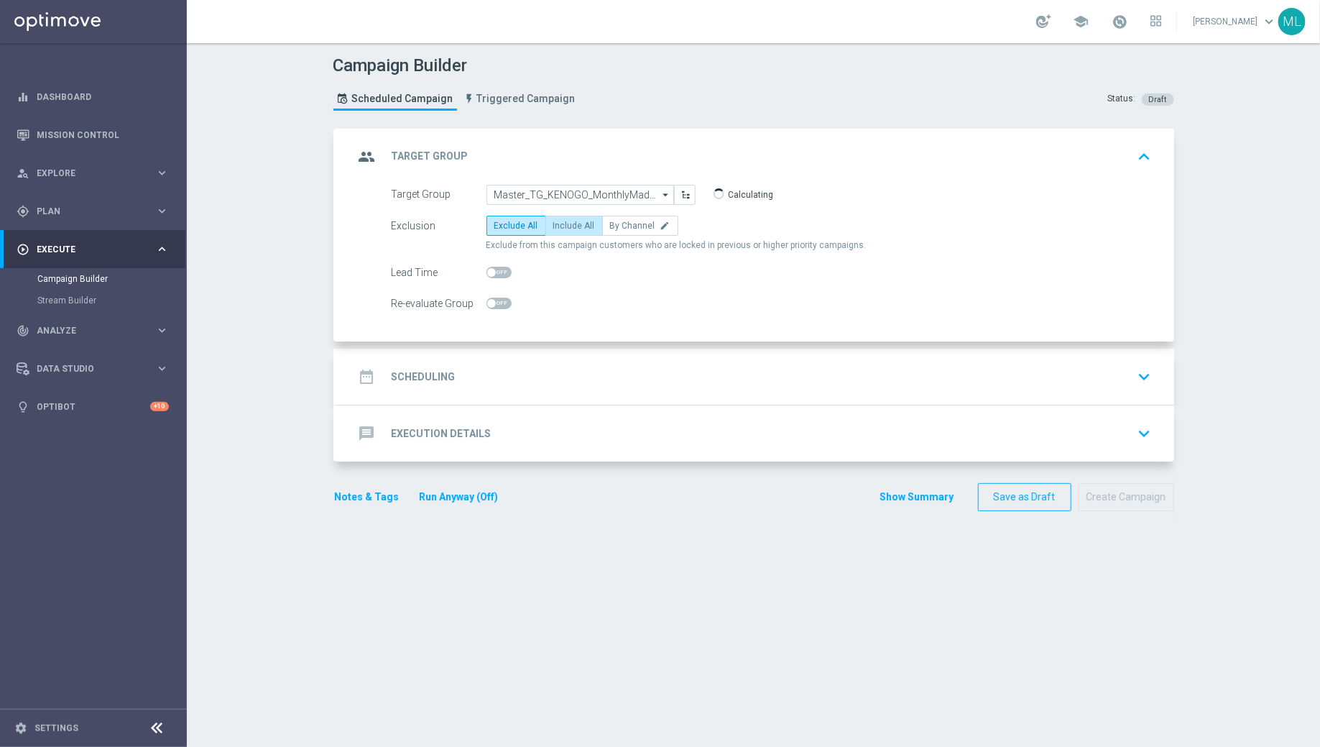
click at [563, 225] on span "Include All" at bounding box center [574, 226] width 42 height 10
click at [563, 225] on input "Include All" at bounding box center [557, 228] width 9 height 9
radio input "true"
click at [602, 373] on div "date_range Scheduling keyboard_arrow_down" at bounding box center [755, 376] width 803 height 27
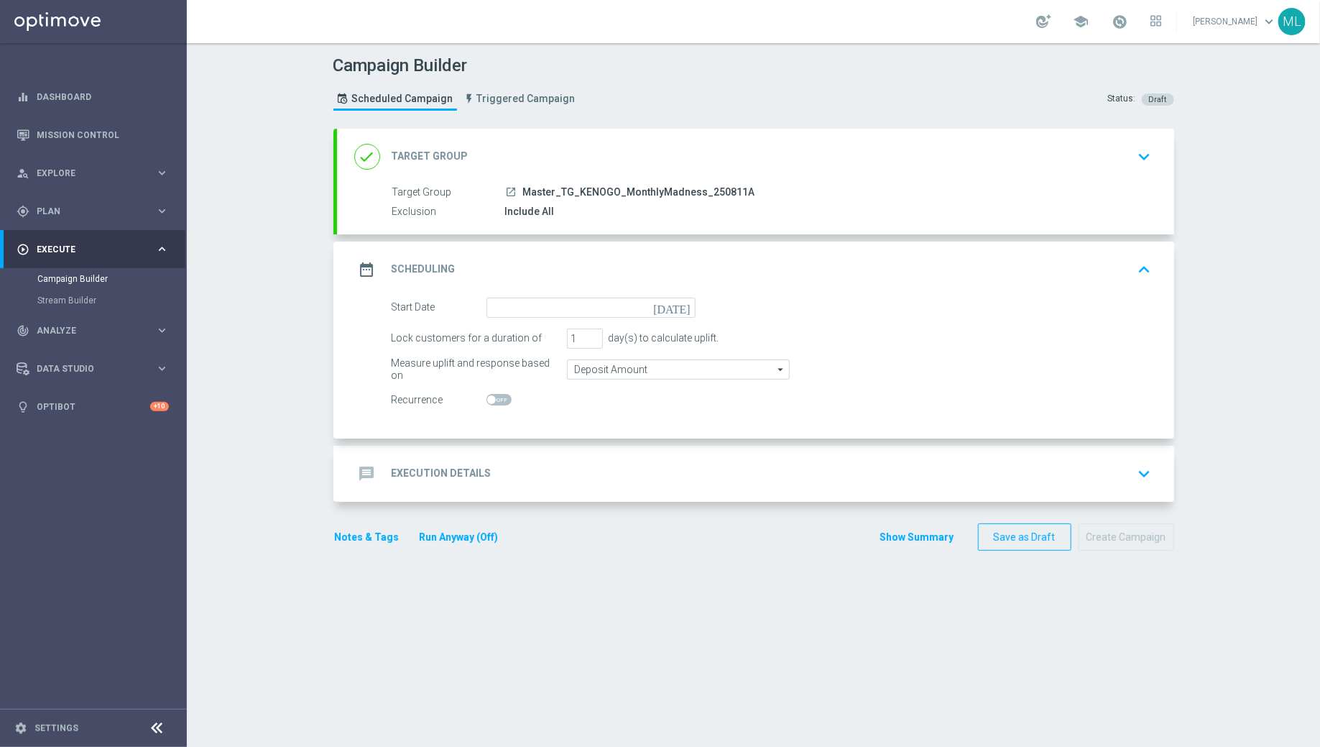
click at [686, 308] on icon "[DATE]" at bounding box center [674, 306] width 42 height 16
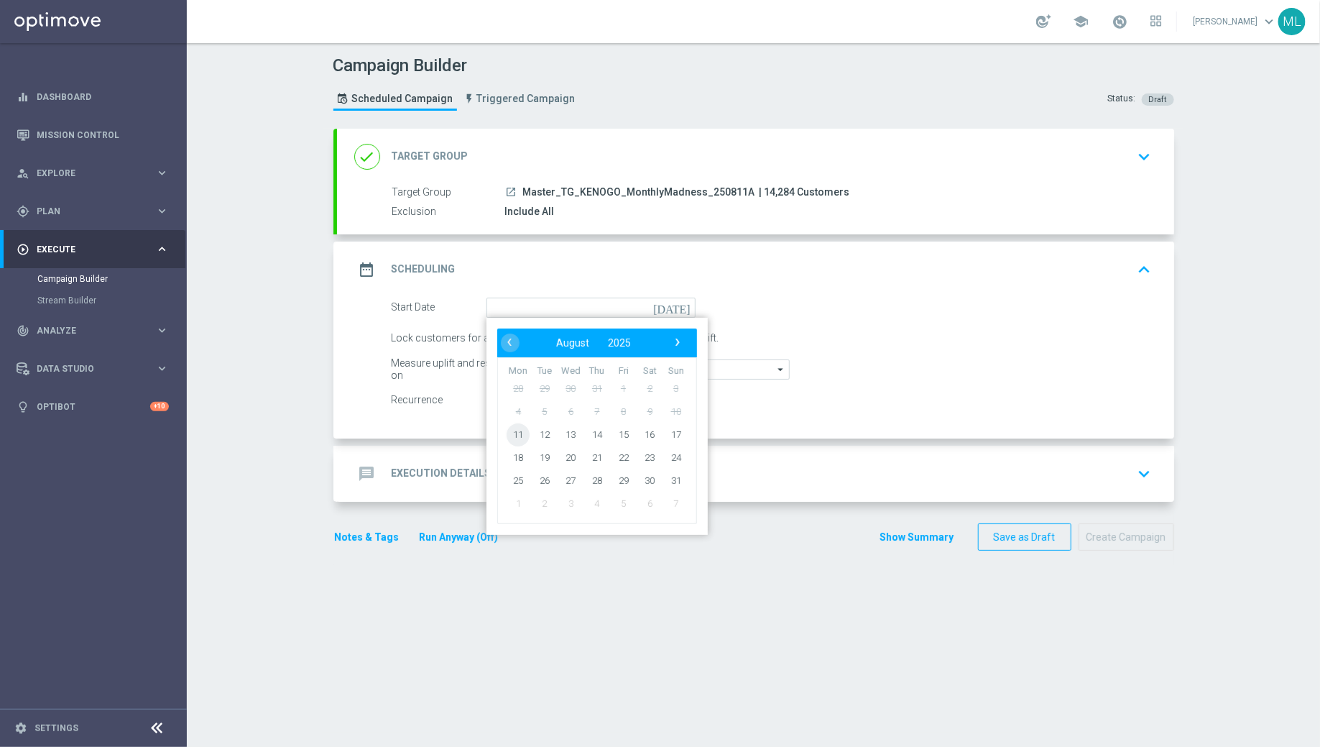
click at [518, 425] on span "11" at bounding box center [518, 434] width 23 height 23
type input "[DATE]"
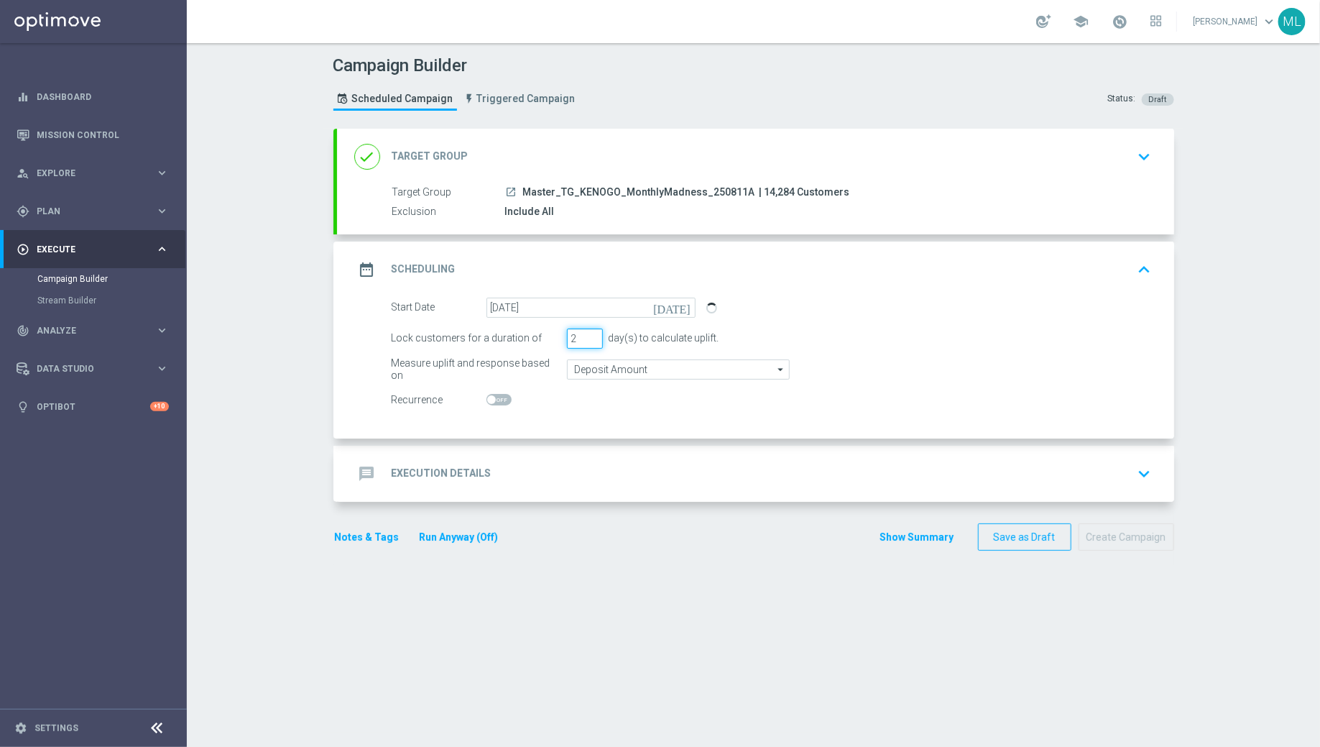
type input "2"
click at [594, 331] on input "2" at bounding box center [585, 338] width 36 height 20
click at [592, 460] on div "message Execution Details keyboard_arrow_down" at bounding box center [755, 473] width 803 height 27
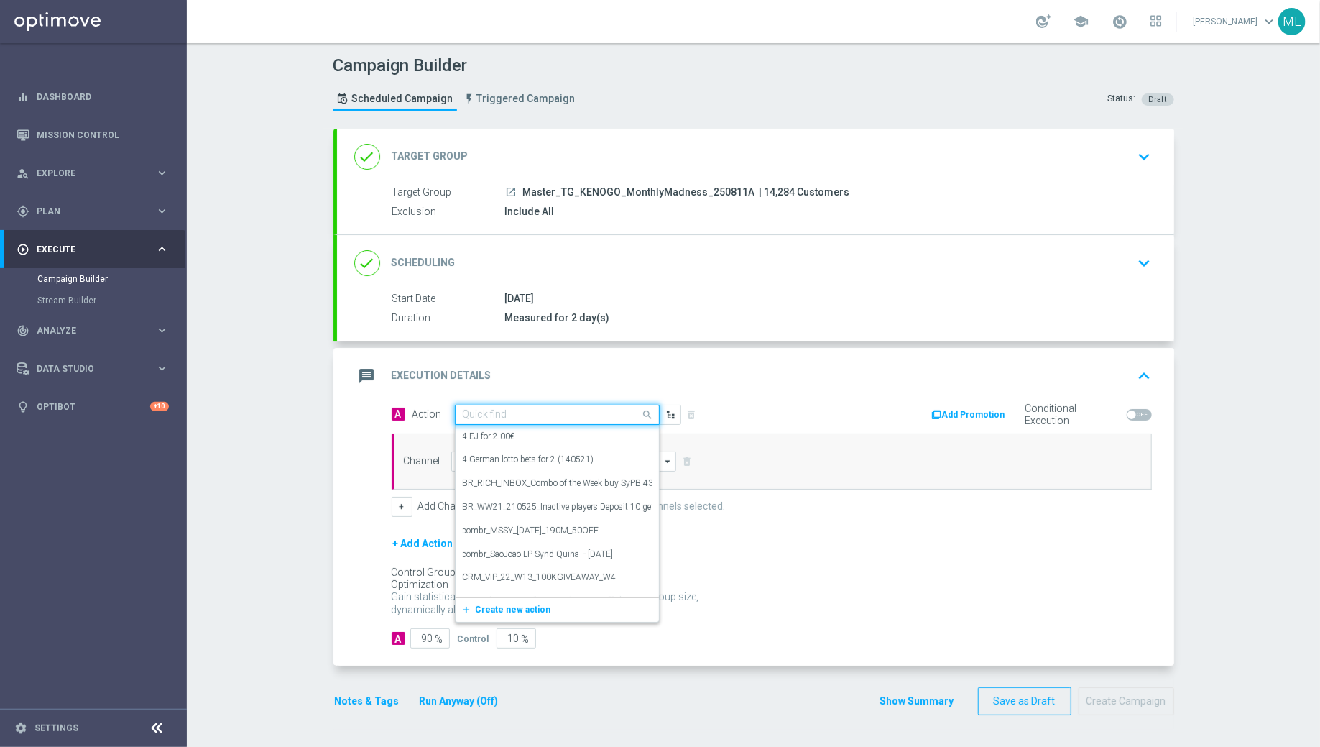
click at [544, 410] on input "text" at bounding box center [543, 415] width 160 height 12
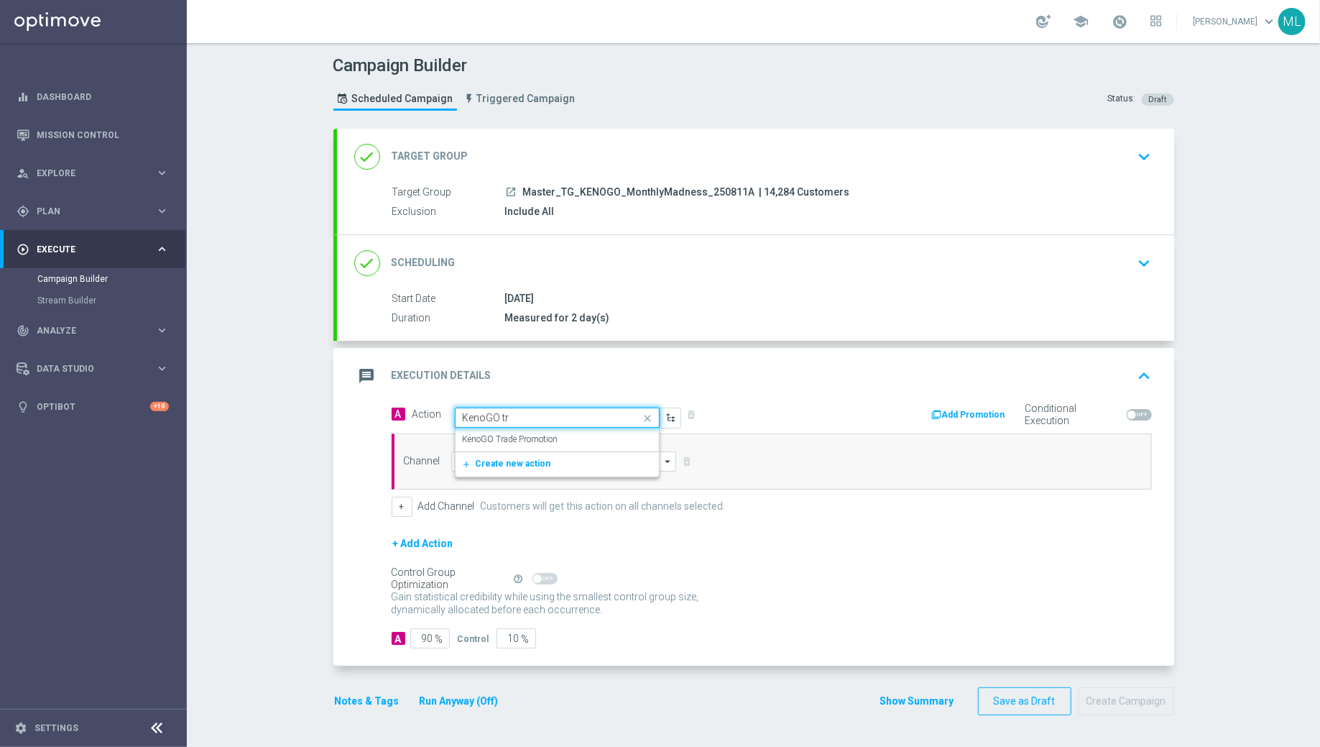
type input "KenoGO tra"
click at [561, 435] on div "KenoGO Trade Promotion edit" at bounding box center [557, 440] width 189 height 24
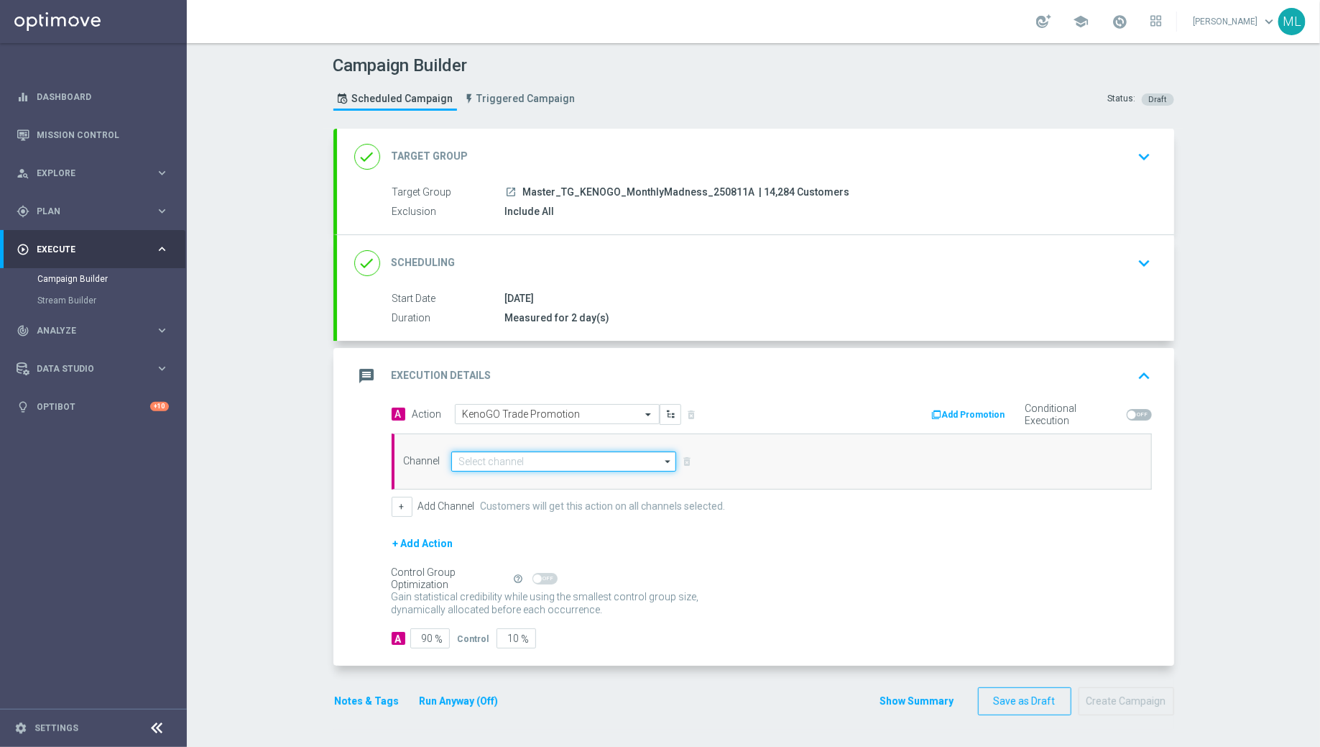
click at [528, 456] on input at bounding box center [564, 461] width 226 height 20
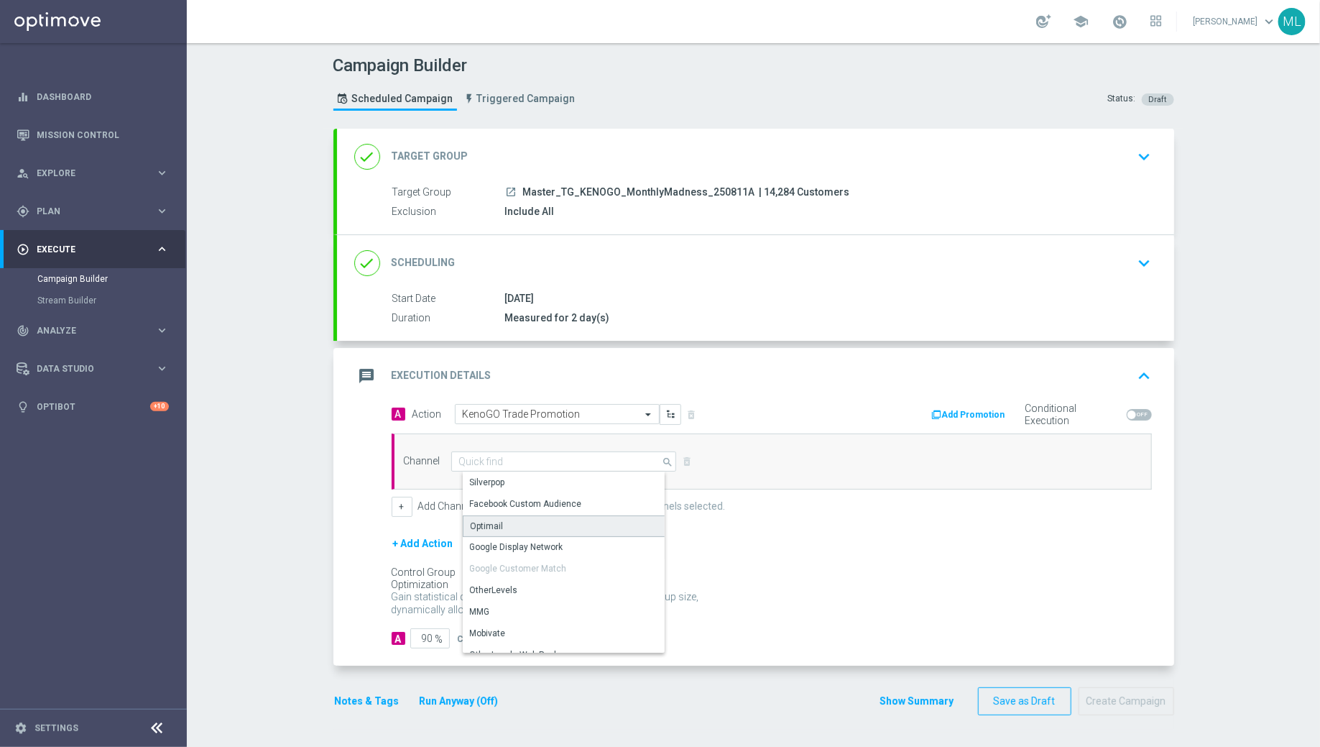
click at [528, 528] on div "Optimail" at bounding box center [570, 526] width 215 height 22
type input "Optimail"
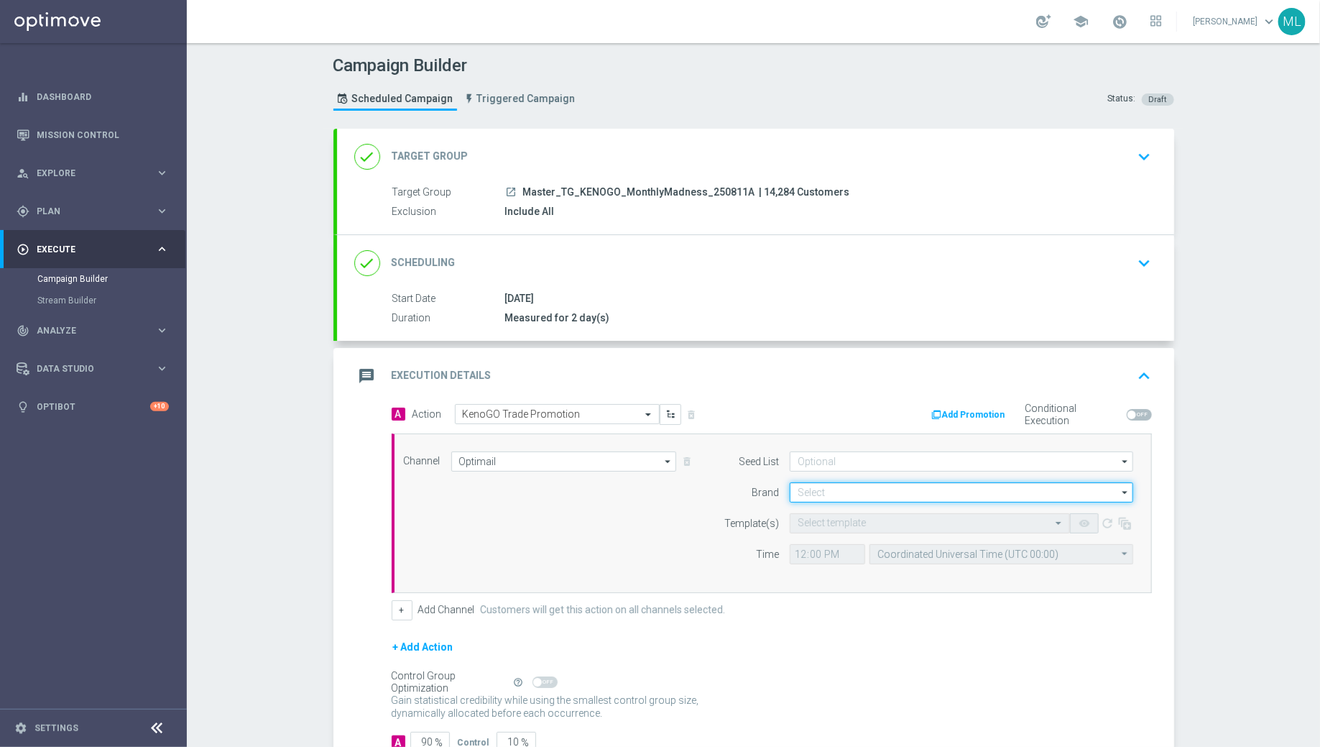
click at [817, 486] on input at bounding box center [962, 492] width 344 height 20
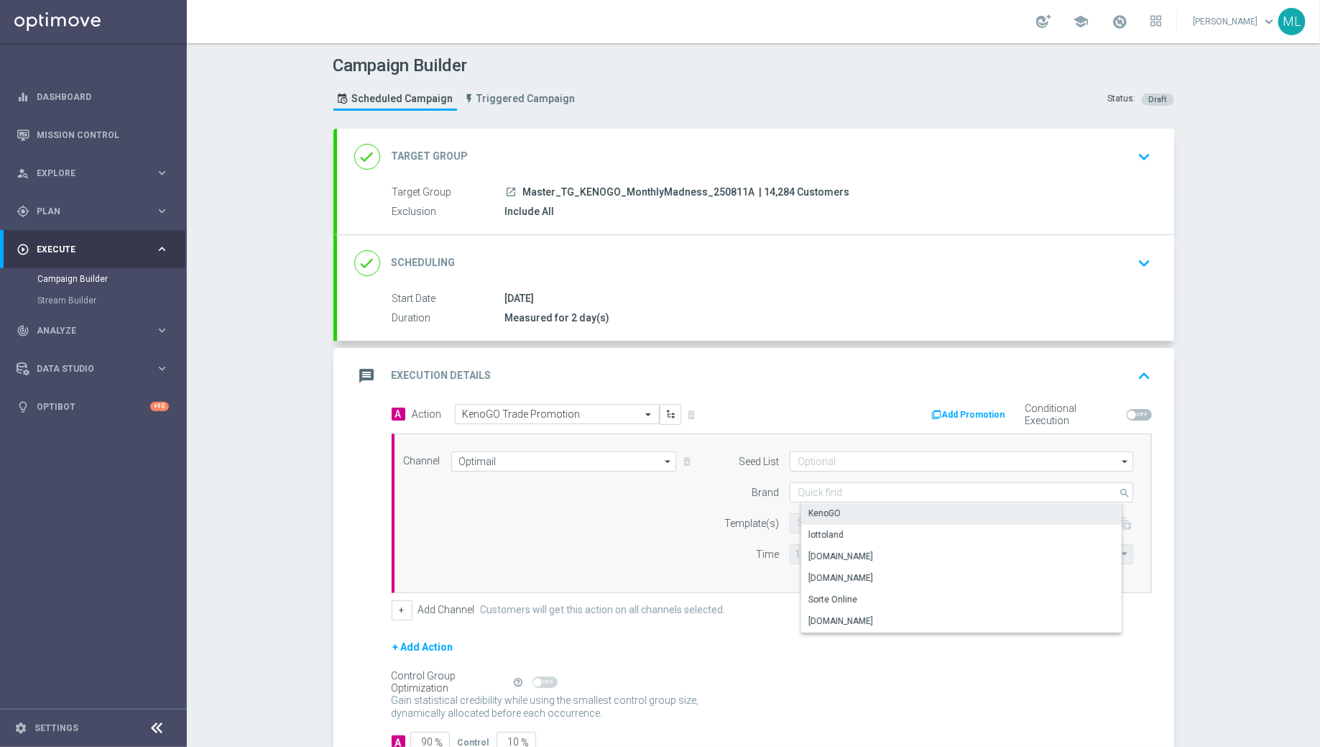
click at [826, 503] on div "KenoGO" at bounding box center [973, 513] width 344 height 20
type input "KenoGO"
click at [837, 520] on input "text" at bounding box center [916, 523] width 236 height 12
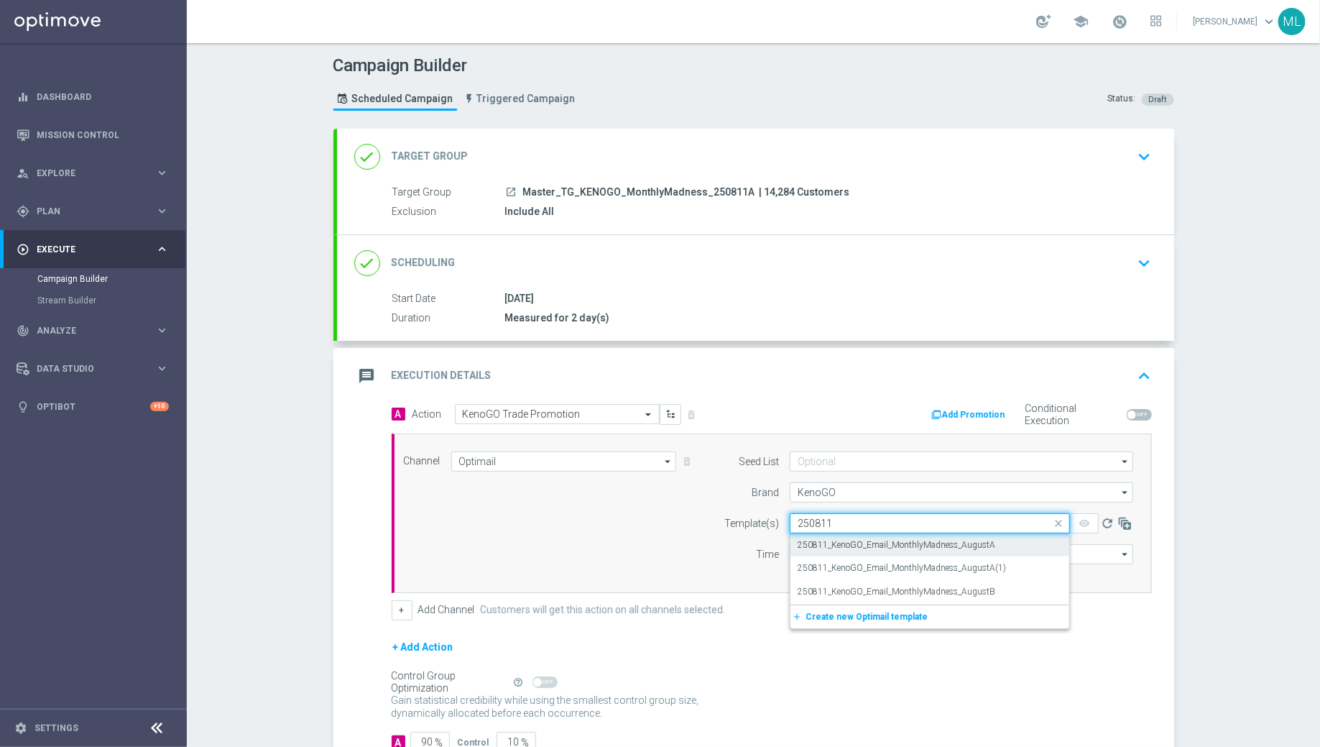
click at [923, 547] on label "250811_KenoGO_Email_MonthlyMadness_AugustA" at bounding box center [897, 545] width 198 height 12
type input "250811"
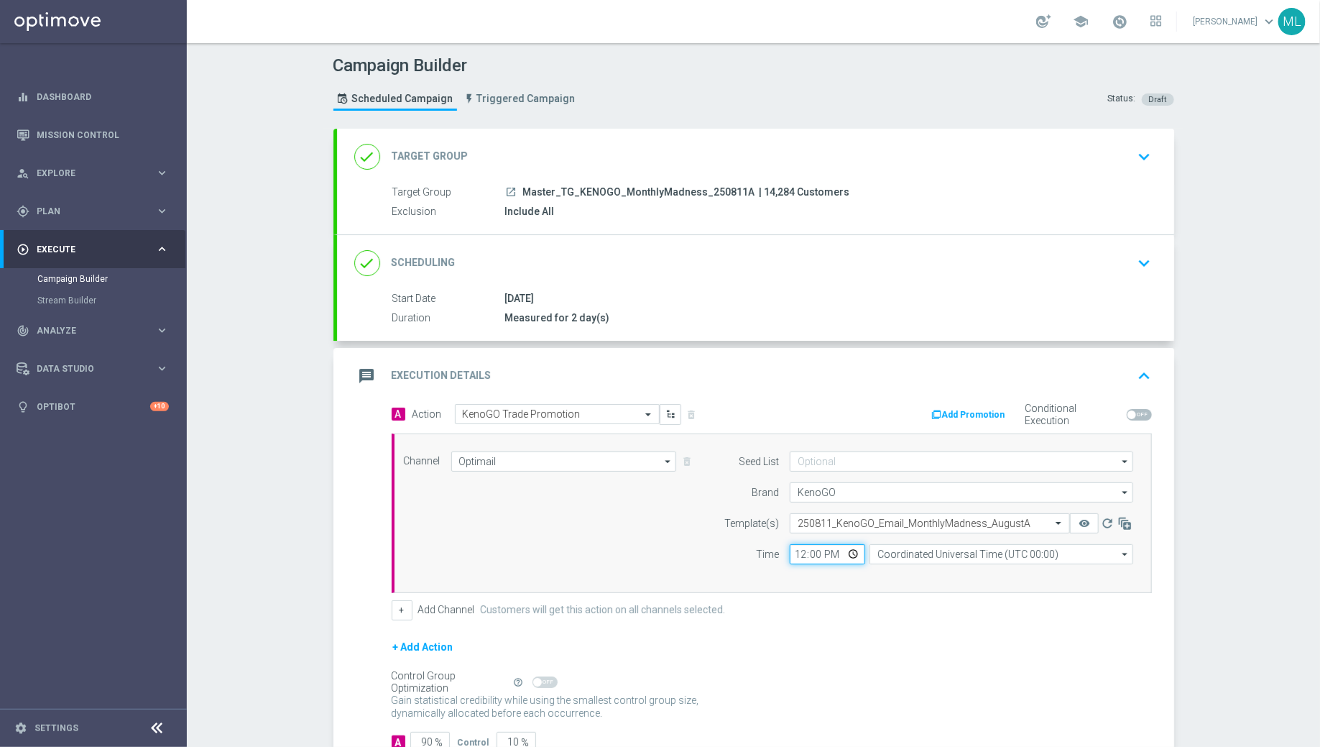
click at [801, 549] on input "12:00" at bounding box center [827, 554] width 75 height 20
type input "17:00"
click at [893, 549] on input "Coordinated Universal Time (UTC 00:00)" at bounding box center [1002, 554] width 264 height 20
click at [911, 565] on div "Eastern Australia Time (Sydney) (UTC +10:00)" at bounding box center [1013, 576] width 264 height 22
type input "Eastern Australia Time (Sydney) (UTC +10:00)"
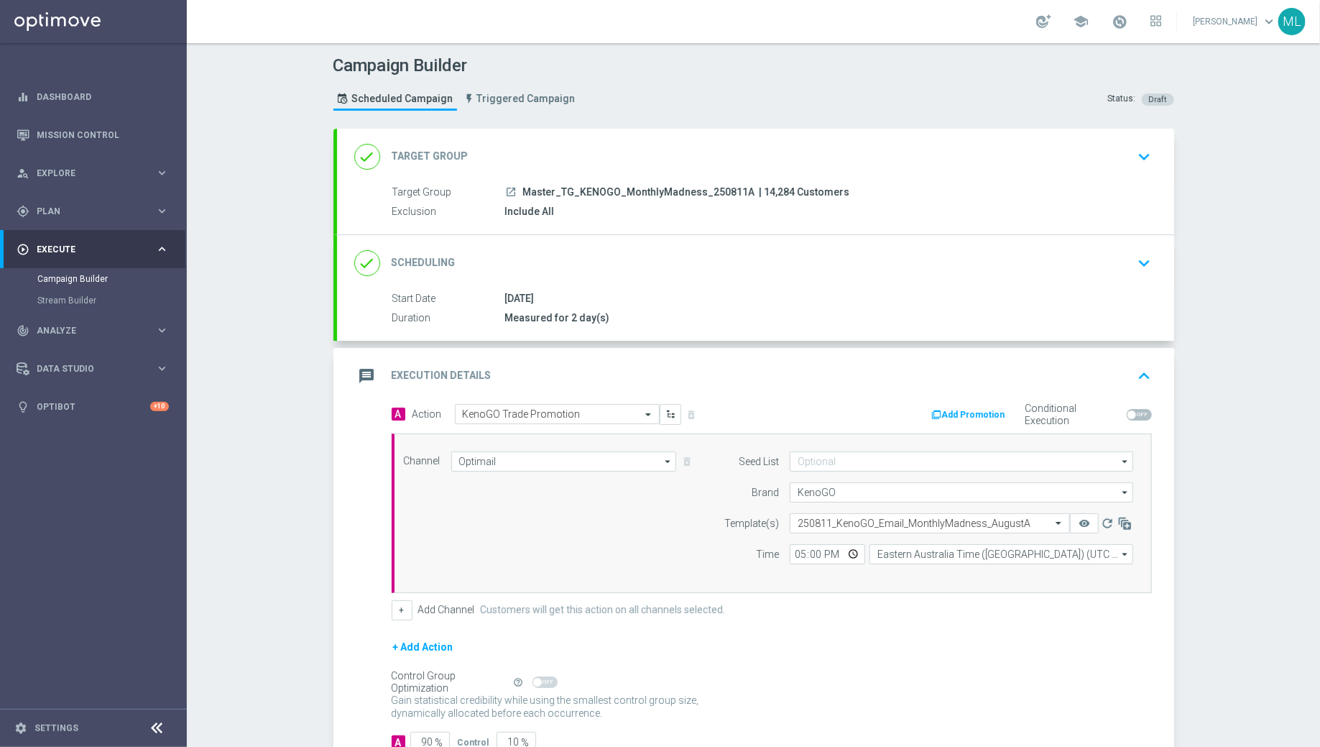
scroll to position [95, 0]
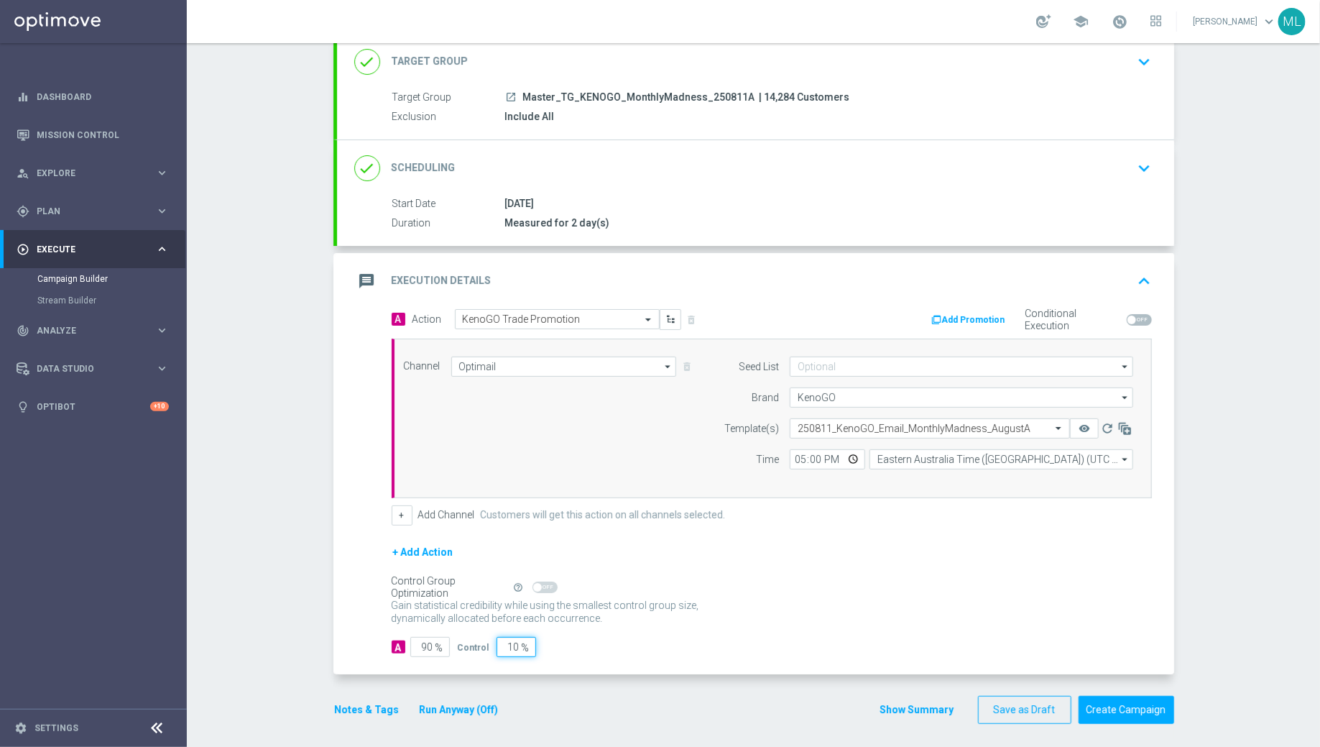
drag, startPoint x: 515, startPoint y: 643, endPoint x: 502, endPoint y: 643, distance: 12.2
click at [502, 643] on input "10" at bounding box center [517, 647] width 40 height 20
type input "0"
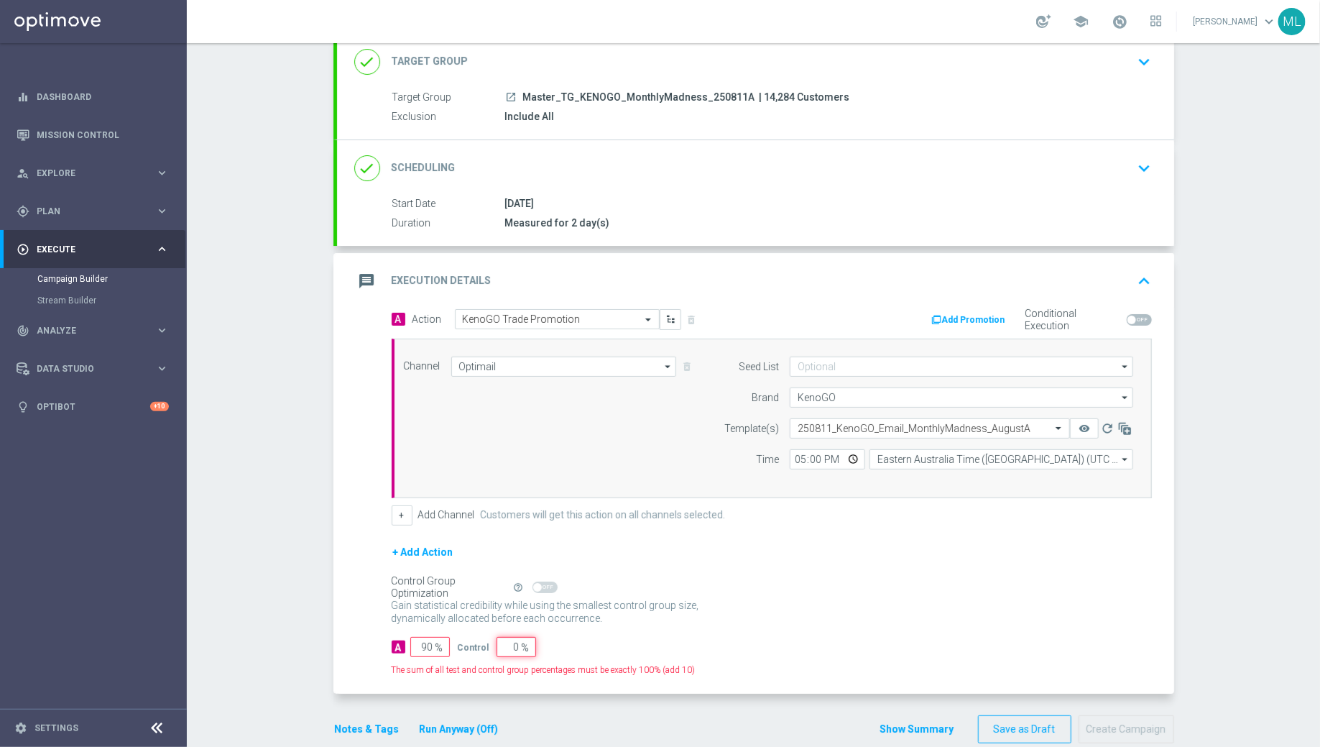
type input "100"
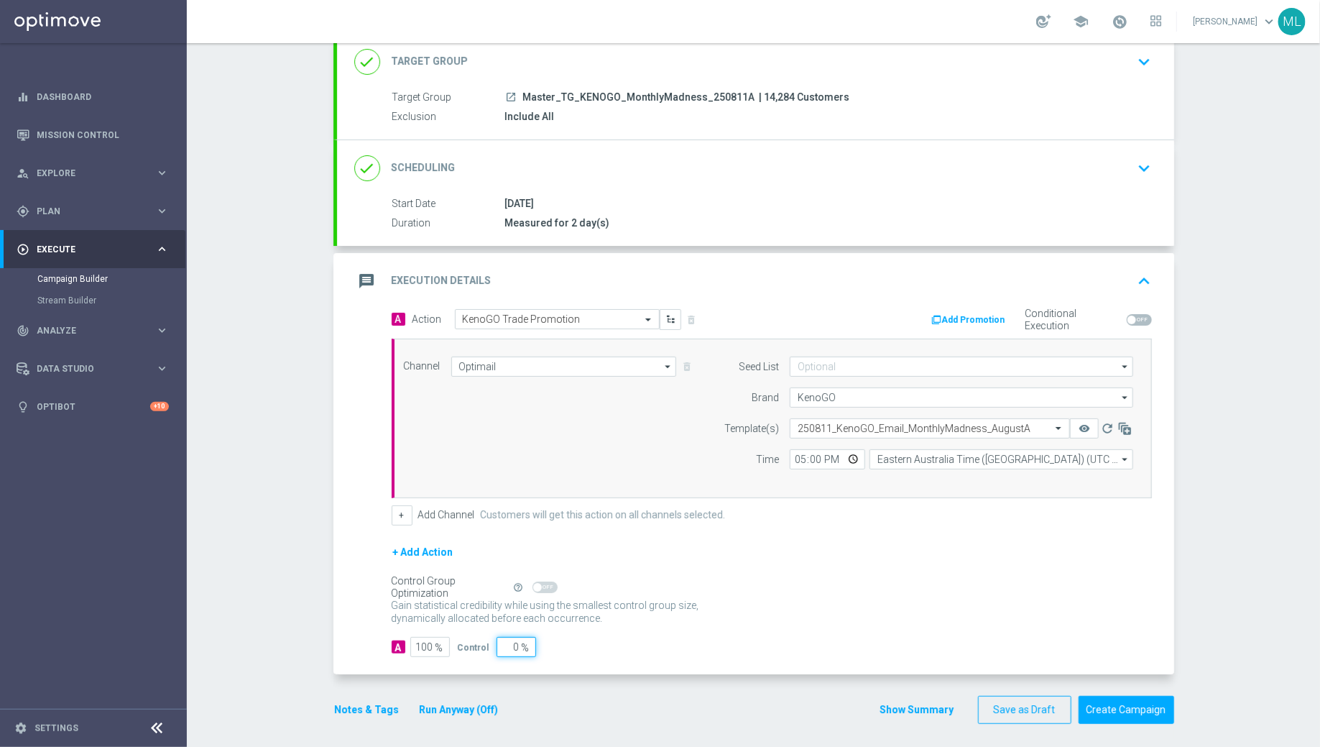
type input "0"
click at [628, 630] on form "A Action Select action KenoGO Trade Promotion delete_forever Add Promotion Cond…" at bounding box center [772, 483] width 760 height 349
click at [452, 701] on button "Run Anyway (Off)" at bounding box center [459, 710] width 82 height 18
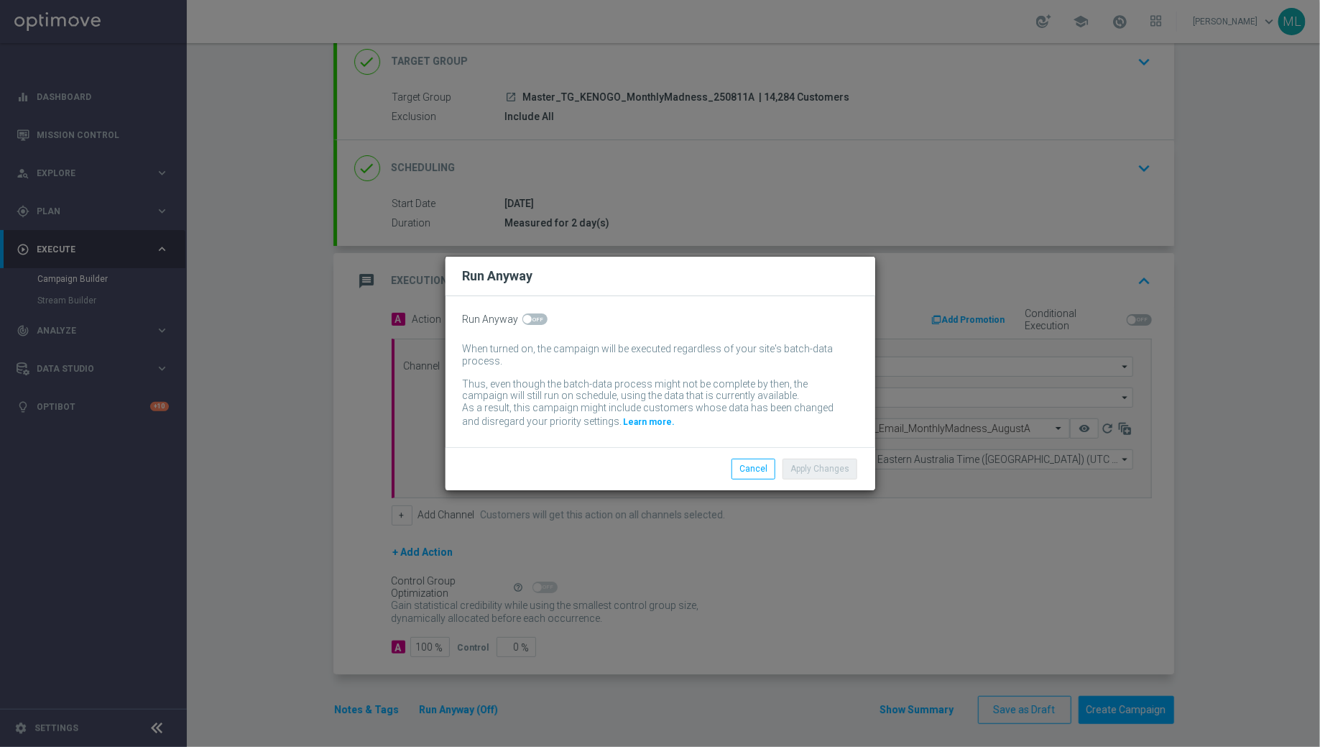
click at [535, 317] on span at bounding box center [534, 318] width 25 height 11
click at [535, 317] on input "checkbox" at bounding box center [534, 318] width 25 height 11
checkbox input "true"
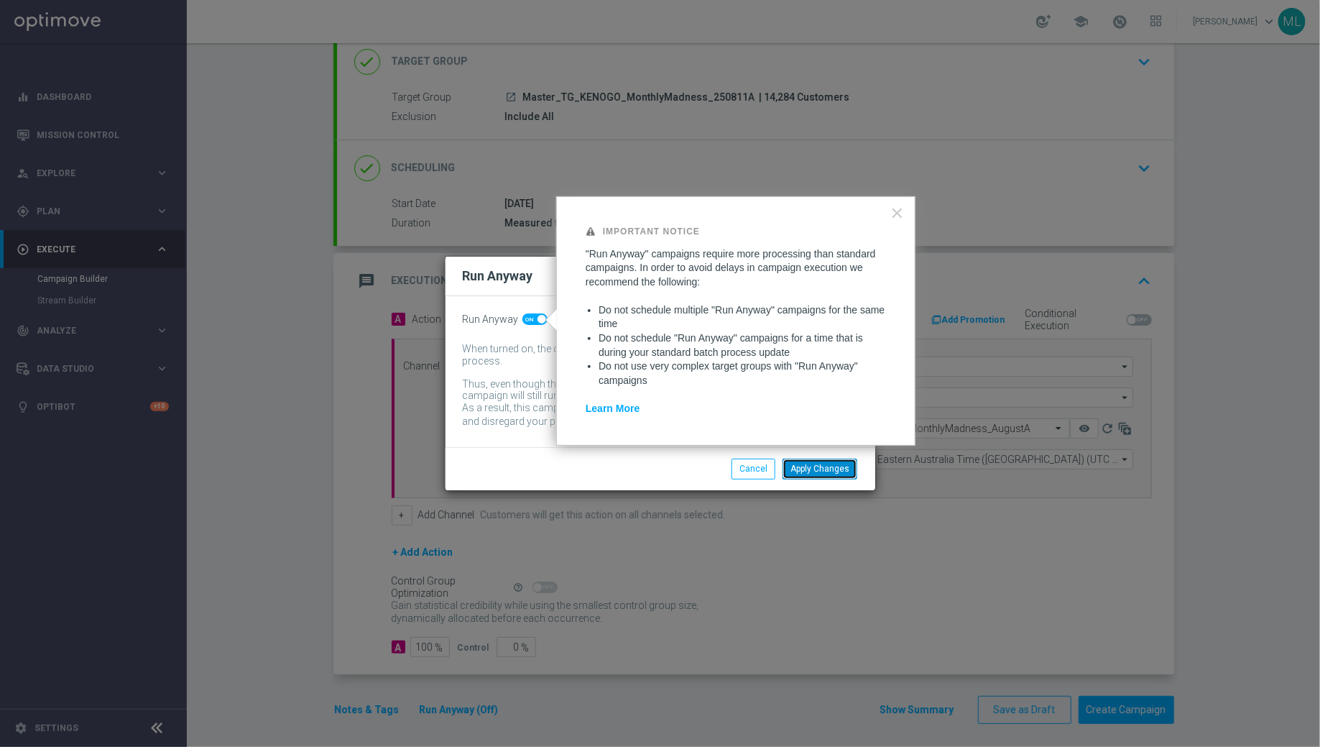
click at [811, 471] on button "Apply Changes" at bounding box center [820, 469] width 75 height 20
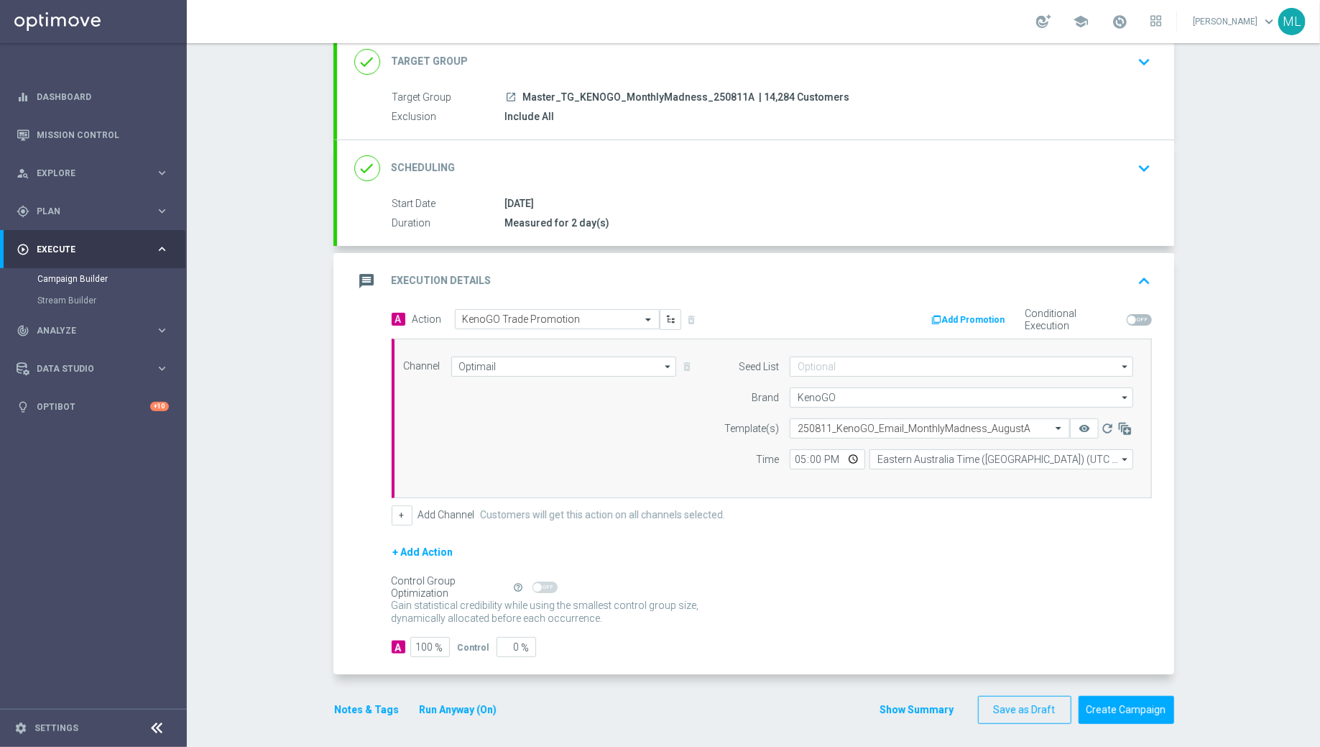
click at [792, 552] on div "+ Add Action" at bounding box center [772, 561] width 760 height 36
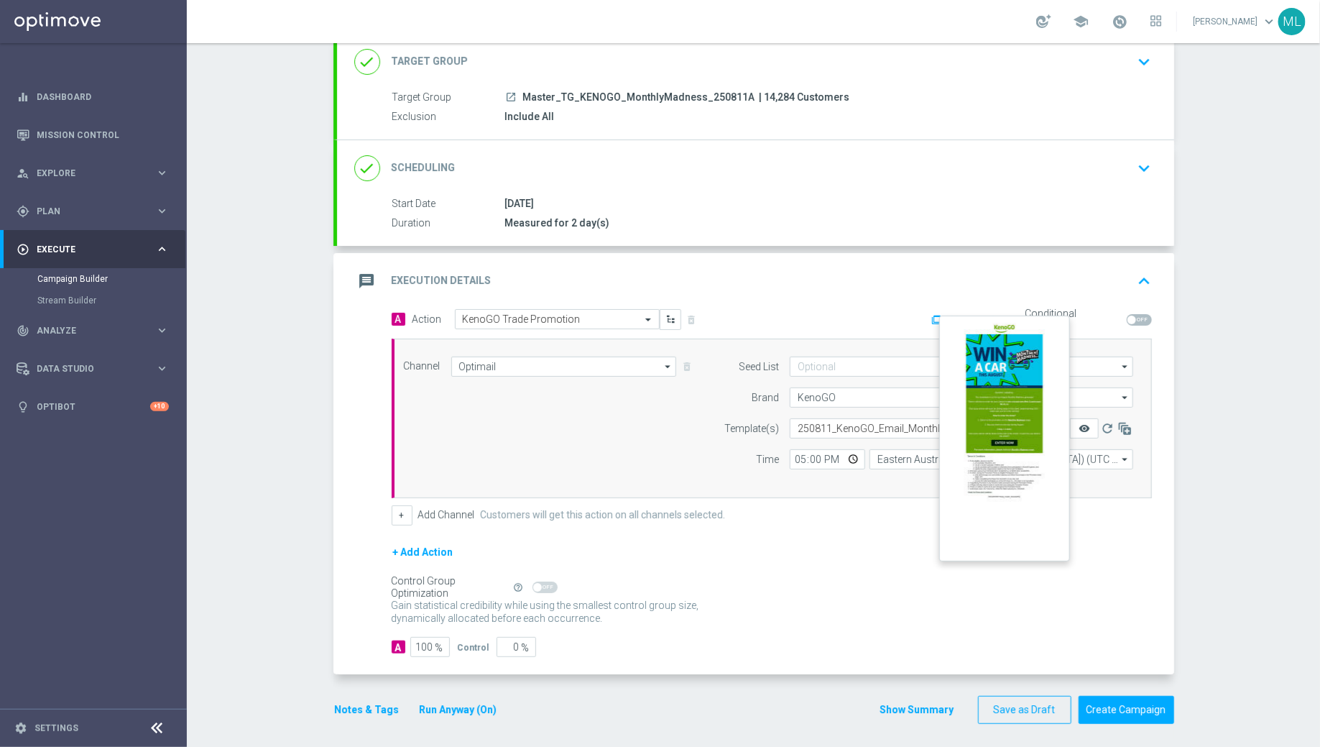
click at [1082, 423] on icon "remove_red_eye" at bounding box center [1084, 428] width 11 height 11
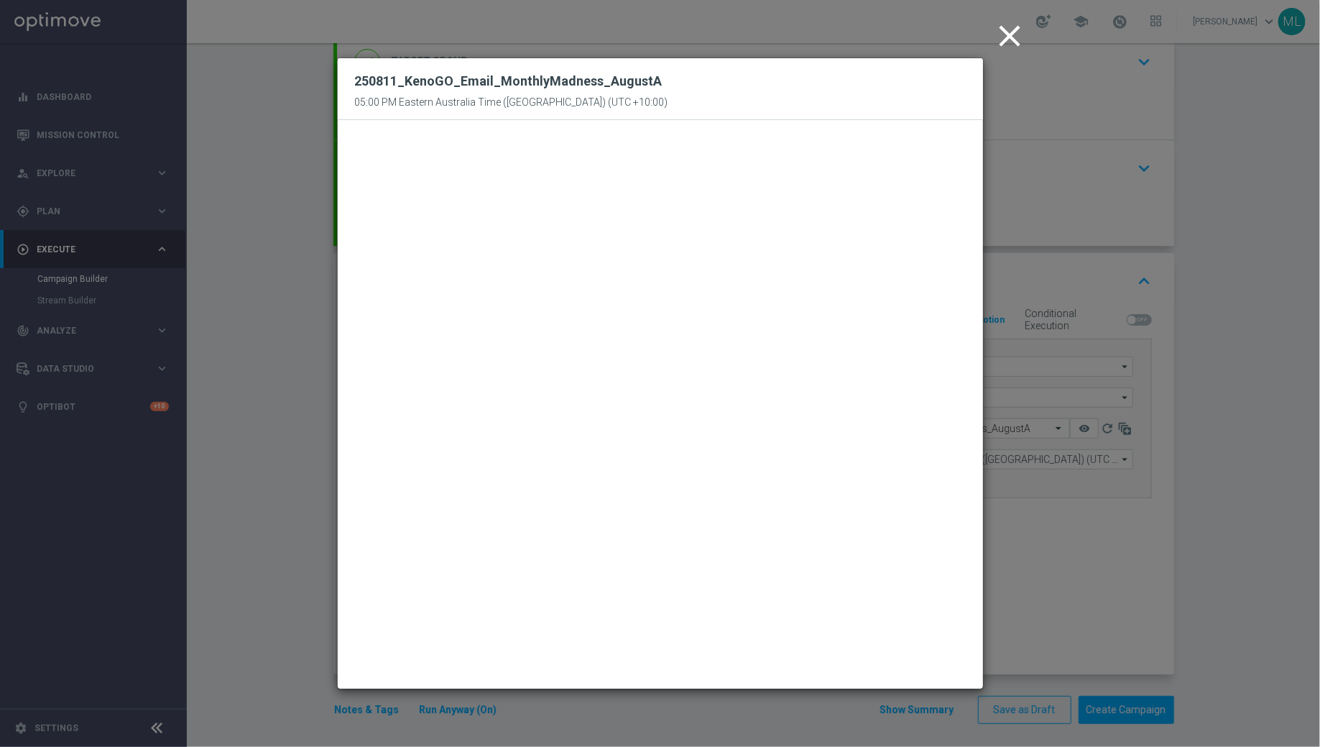
click at [1003, 39] on icon "close" at bounding box center [1010, 36] width 36 height 36
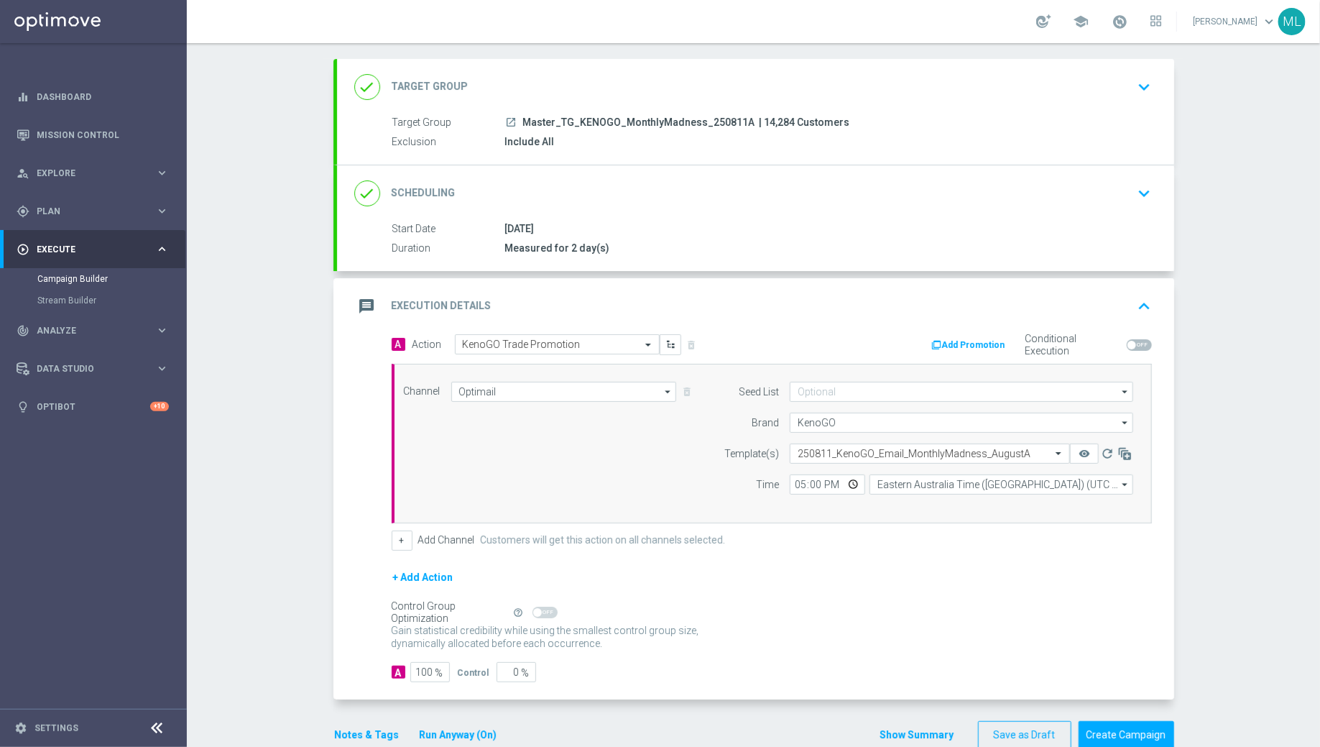
scroll to position [69, 0]
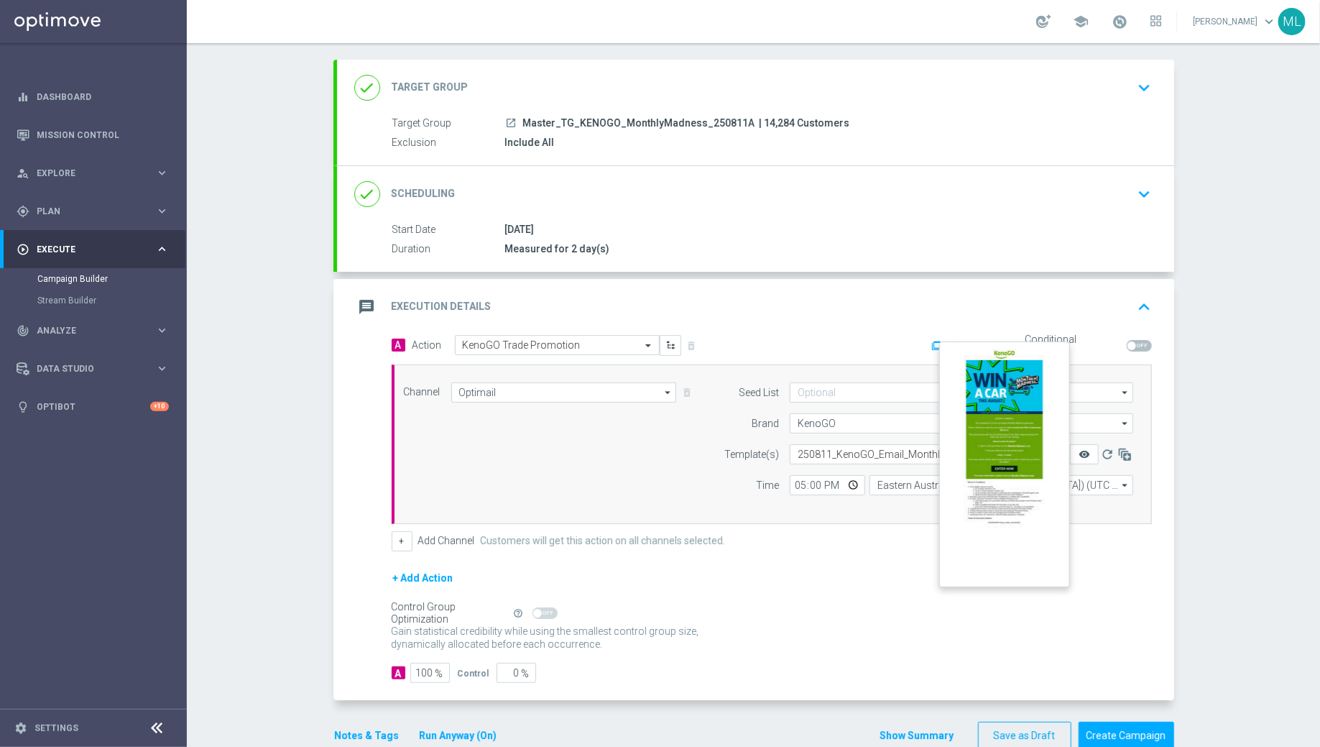
click at [1084, 451] on icon "remove_red_eye" at bounding box center [1084, 453] width 11 height 11
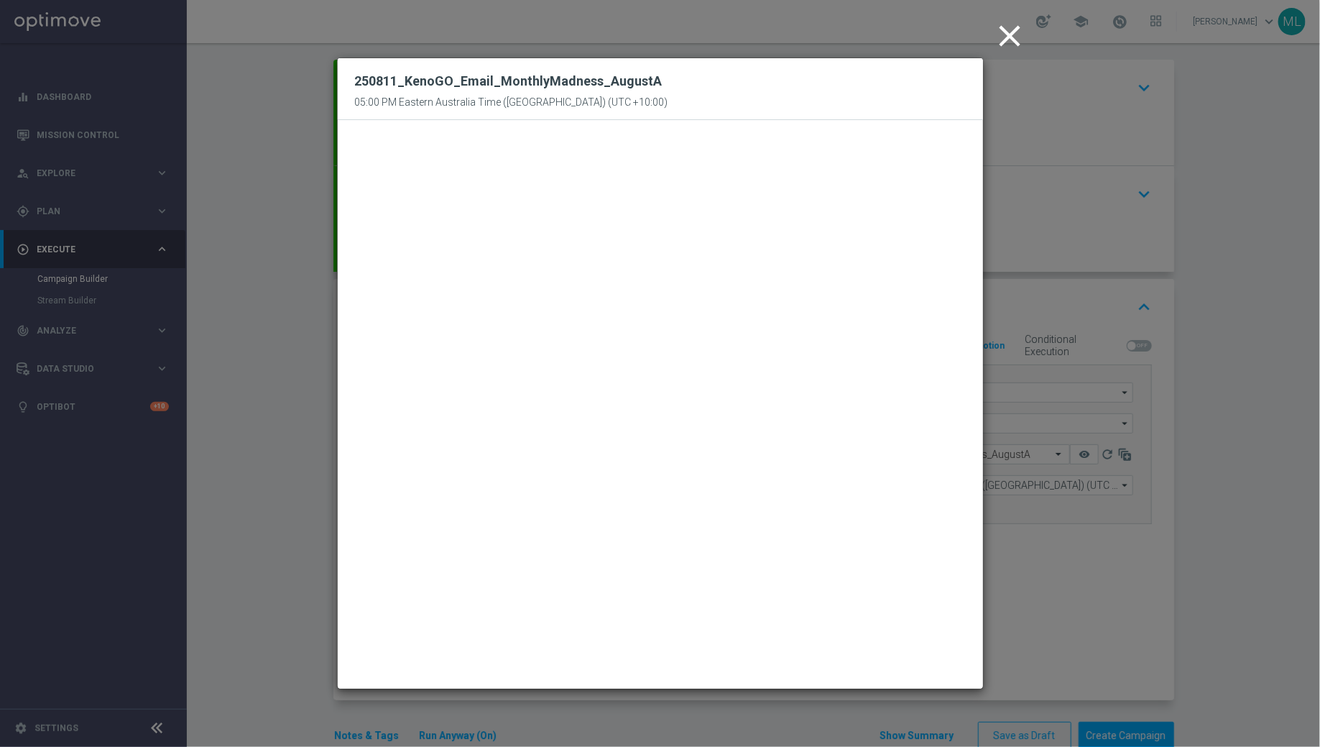
click at [1013, 28] on icon "close" at bounding box center [1010, 36] width 36 height 36
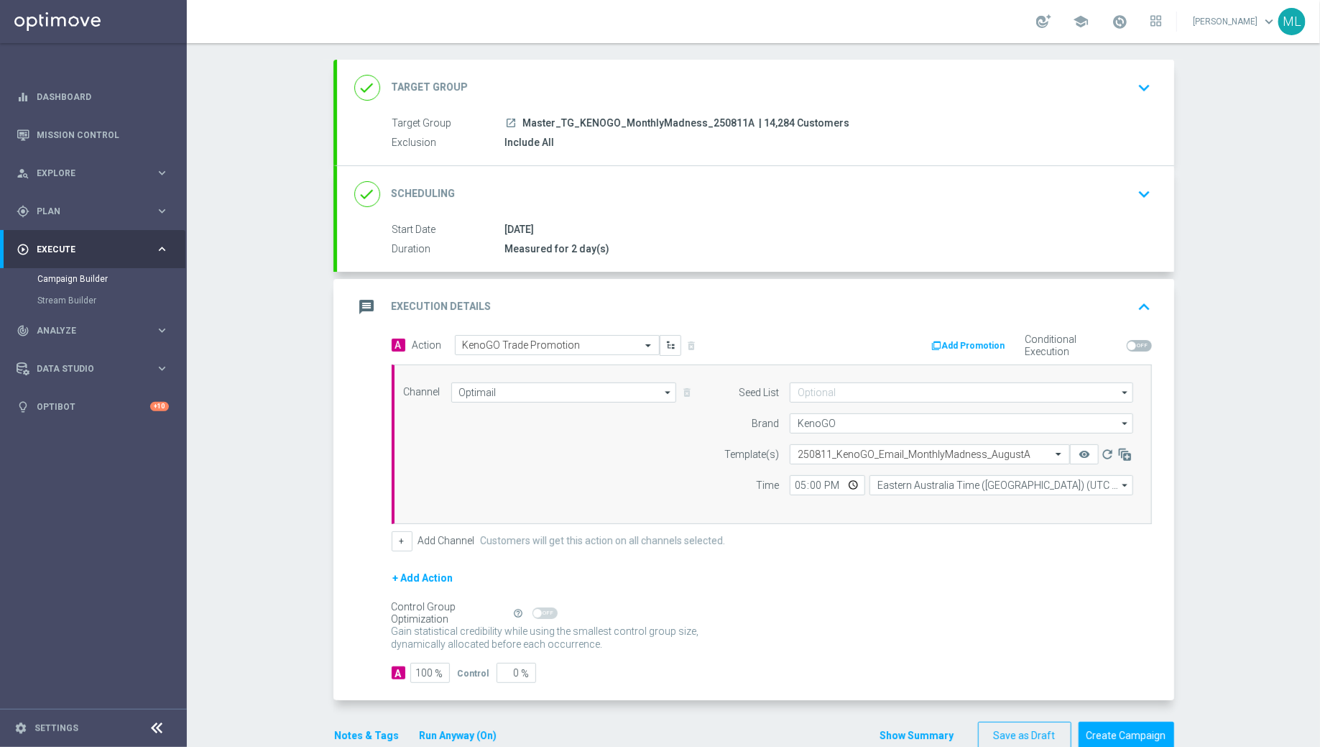
click at [601, 137] on div "Include All" at bounding box center [825, 142] width 641 height 14
click at [641, 117] on span "Master_TG_KENOGO_MonthlyMadness_250811A" at bounding box center [639, 123] width 232 height 13
click at [1146, 89] on icon "keyboard_arrow_down" at bounding box center [1145, 88] width 22 height 22
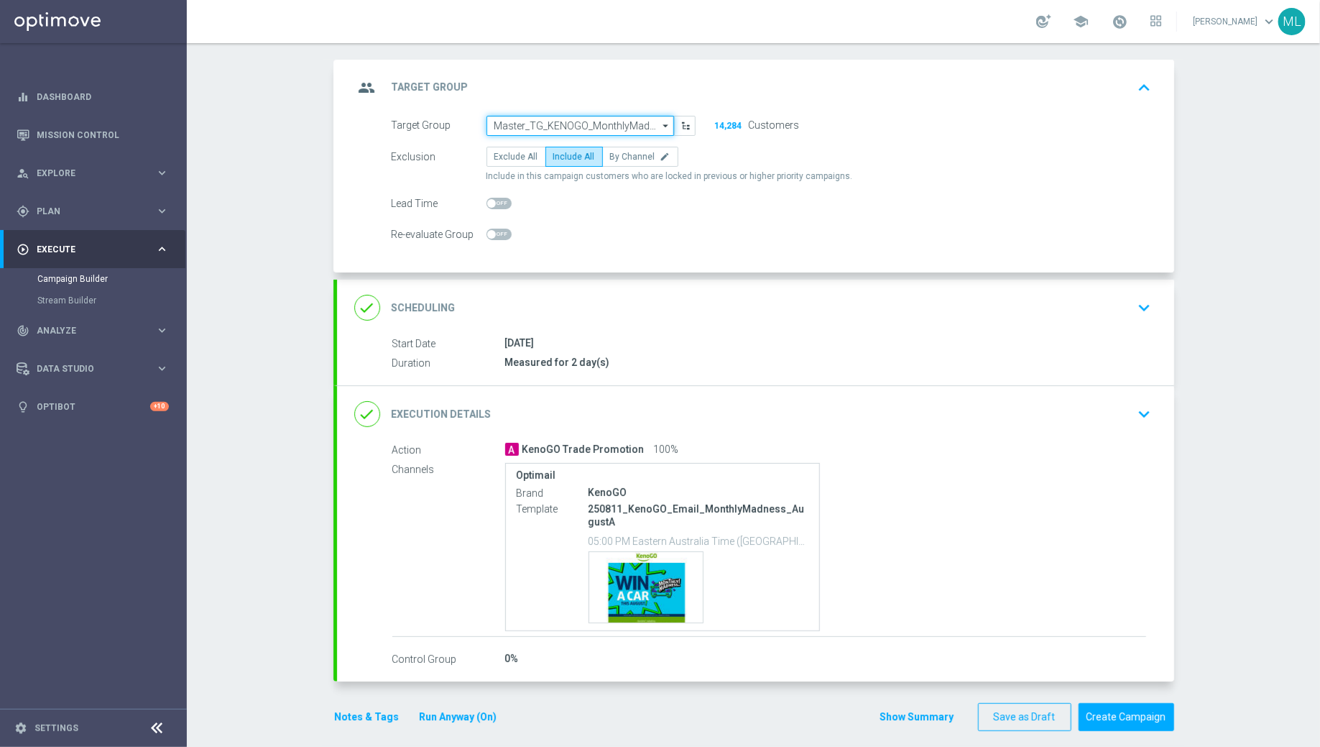
click at [653, 124] on input "Master_TG_KENOGO_MonthlyMadness_250811A" at bounding box center [581, 126] width 188 height 20
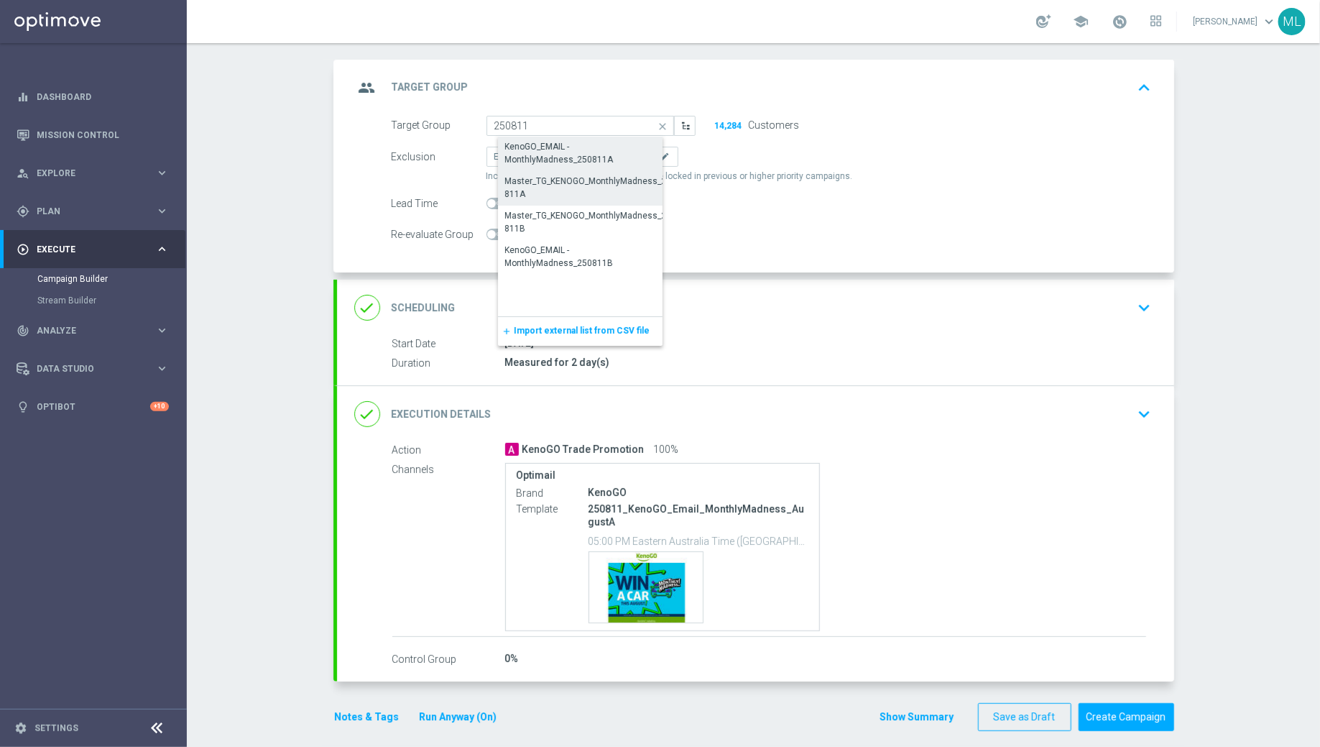
click at [609, 147] on div "KenoGO_EMAIL - MonthlyMadness_250811A" at bounding box center [591, 153] width 173 height 26
type input "KenoGO_EMAIL - MonthlyMadness_250811A"
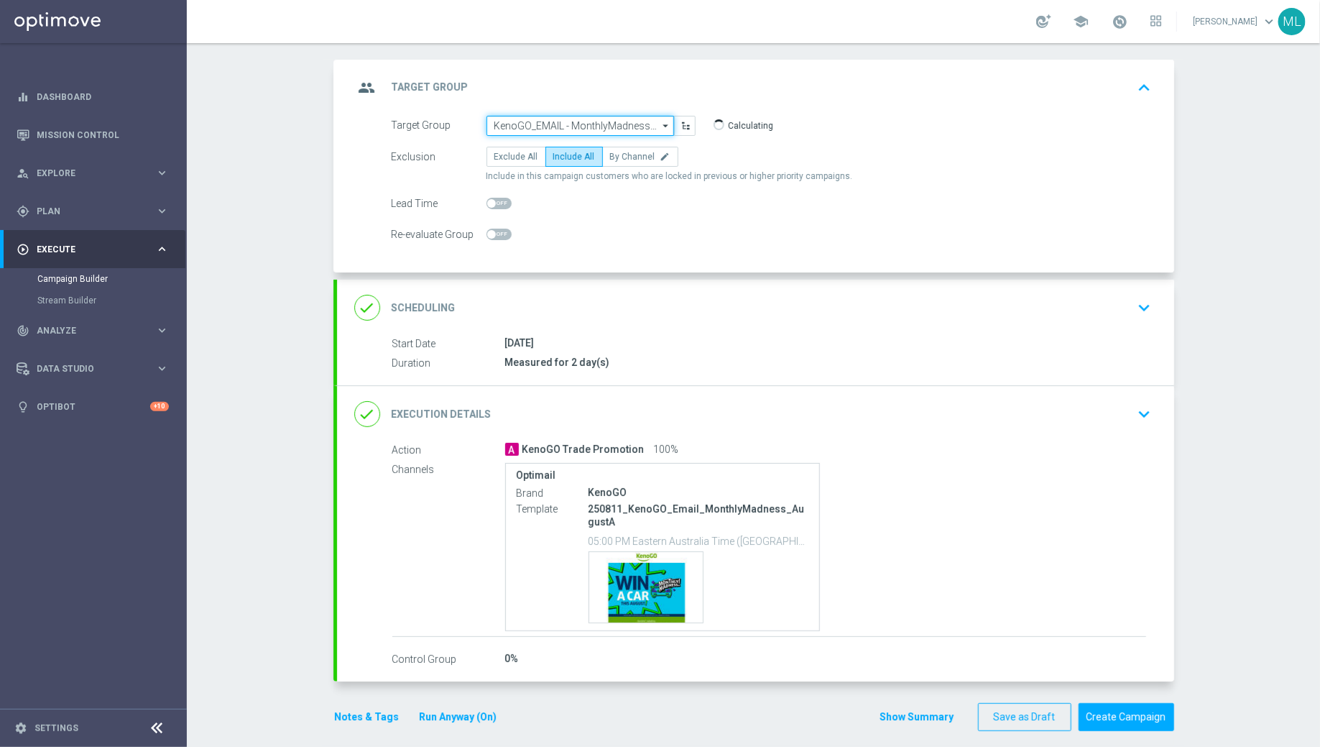
click at [573, 116] on input "KenoGO_EMAIL - MonthlyMadness_250811A" at bounding box center [581, 126] width 188 height 20
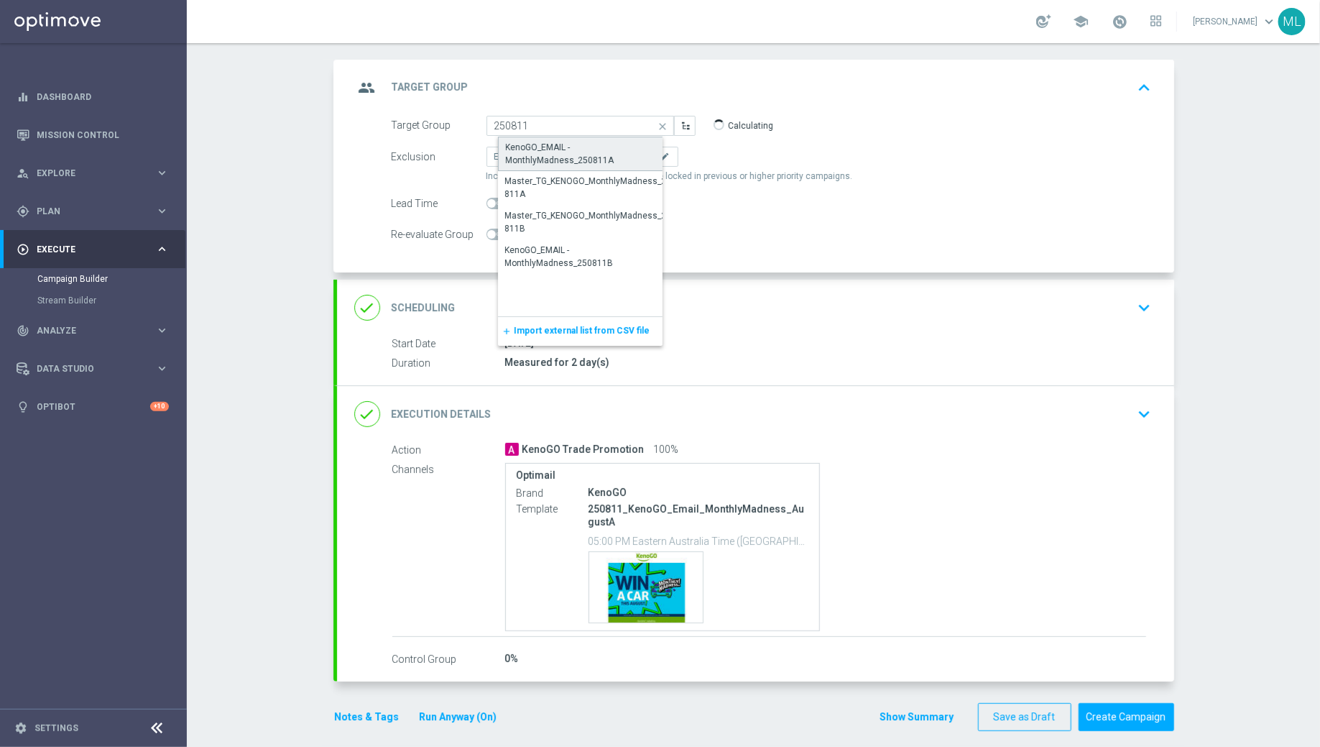
click at [582, 150] on div "KenoGO_EMAIL - MonthlyMadness_250811A" at bounding box center [592, 154] width 172 height 26
type input "KenoGO_EMAIL - MonthlyMadness_250811A"
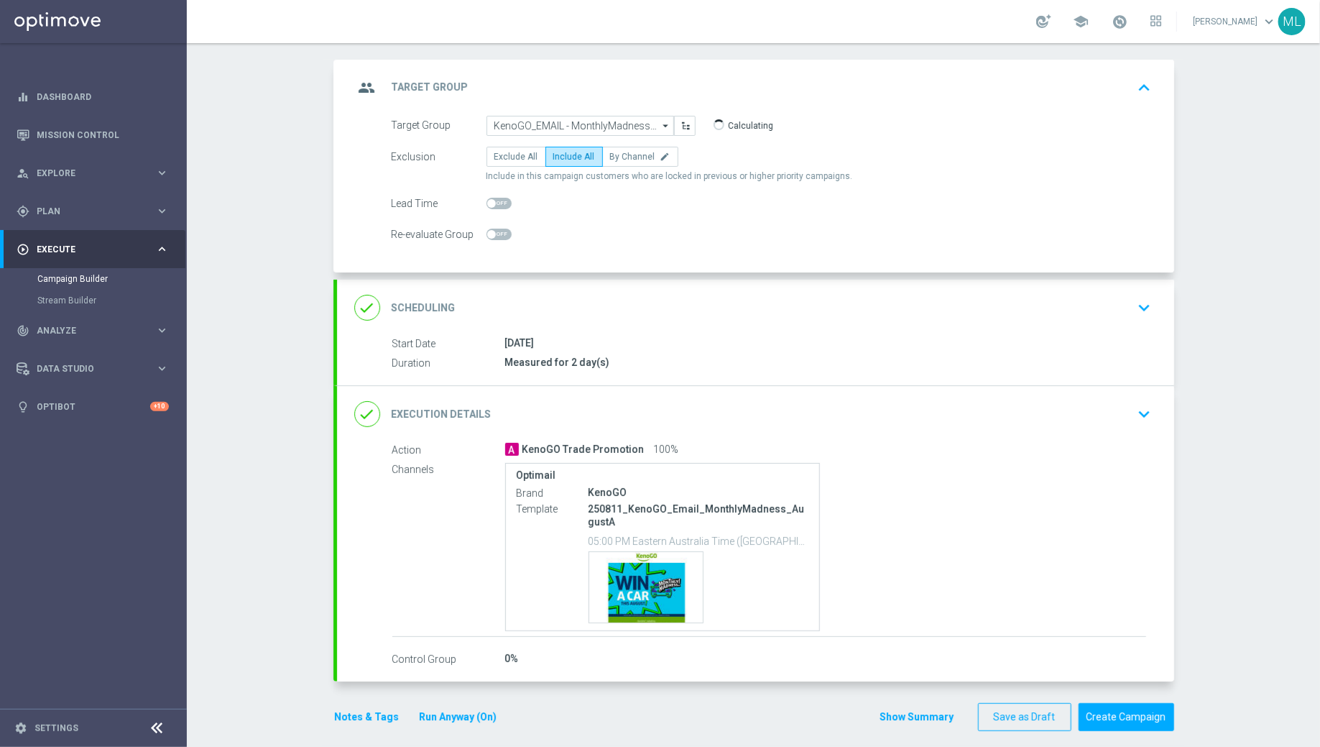
click at [883, 96] on div "group Target Group keyboard_arrow_up" at bounding box center [755, 87] width 803 height 27
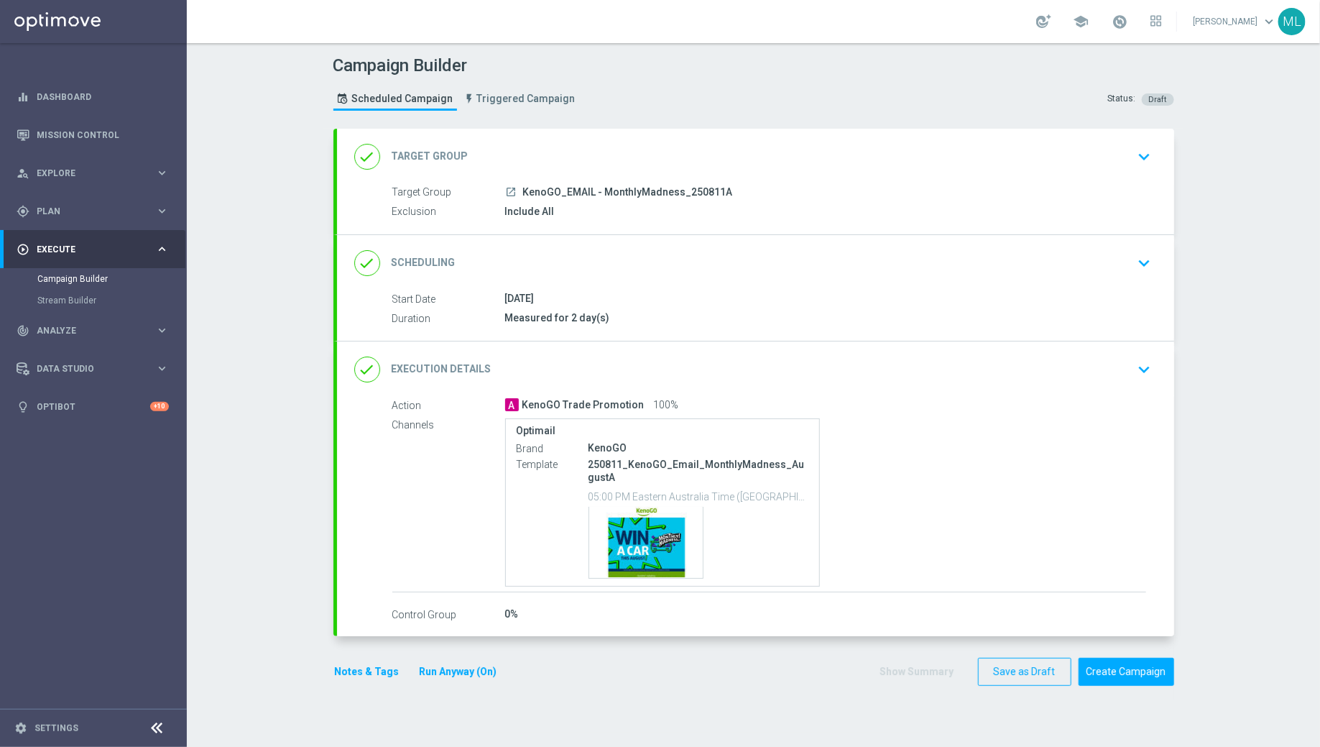
scroll to position [0, 0]
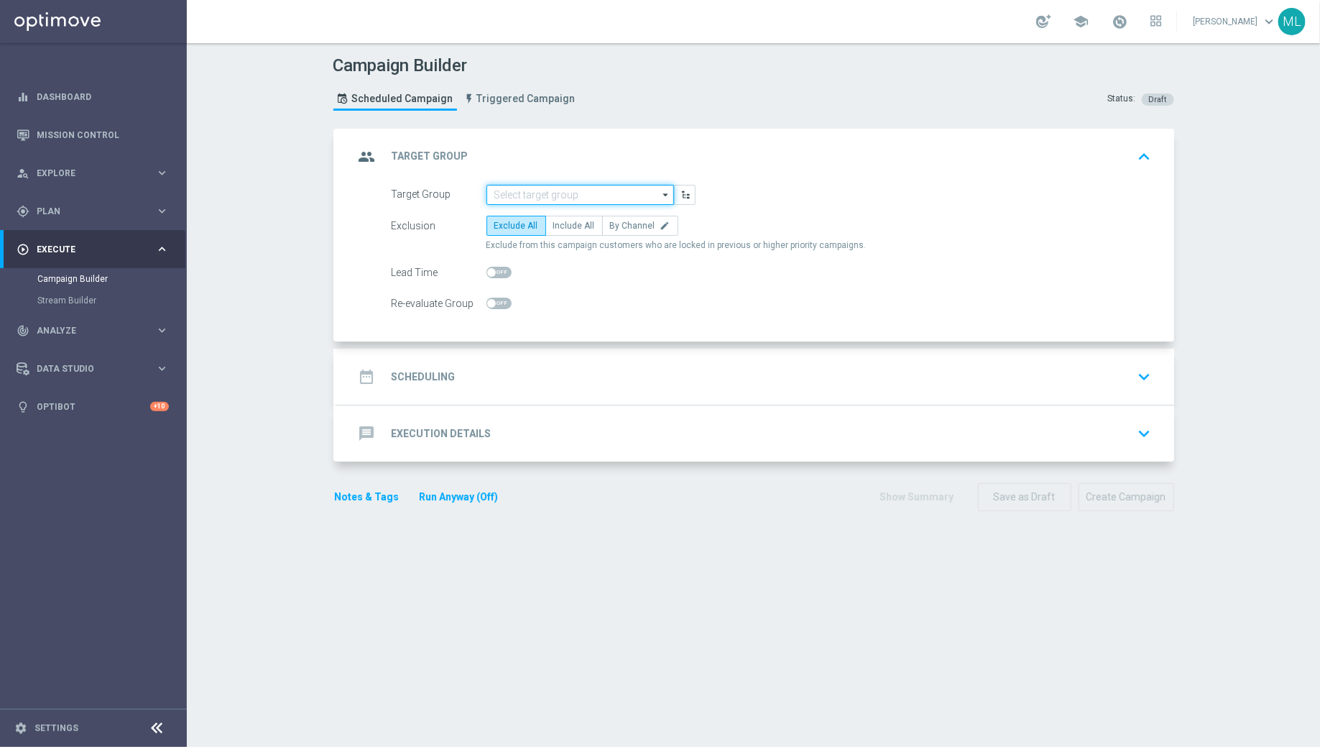
click at [532, 197] on input at bounding box center [581, 195] width 188 height 20
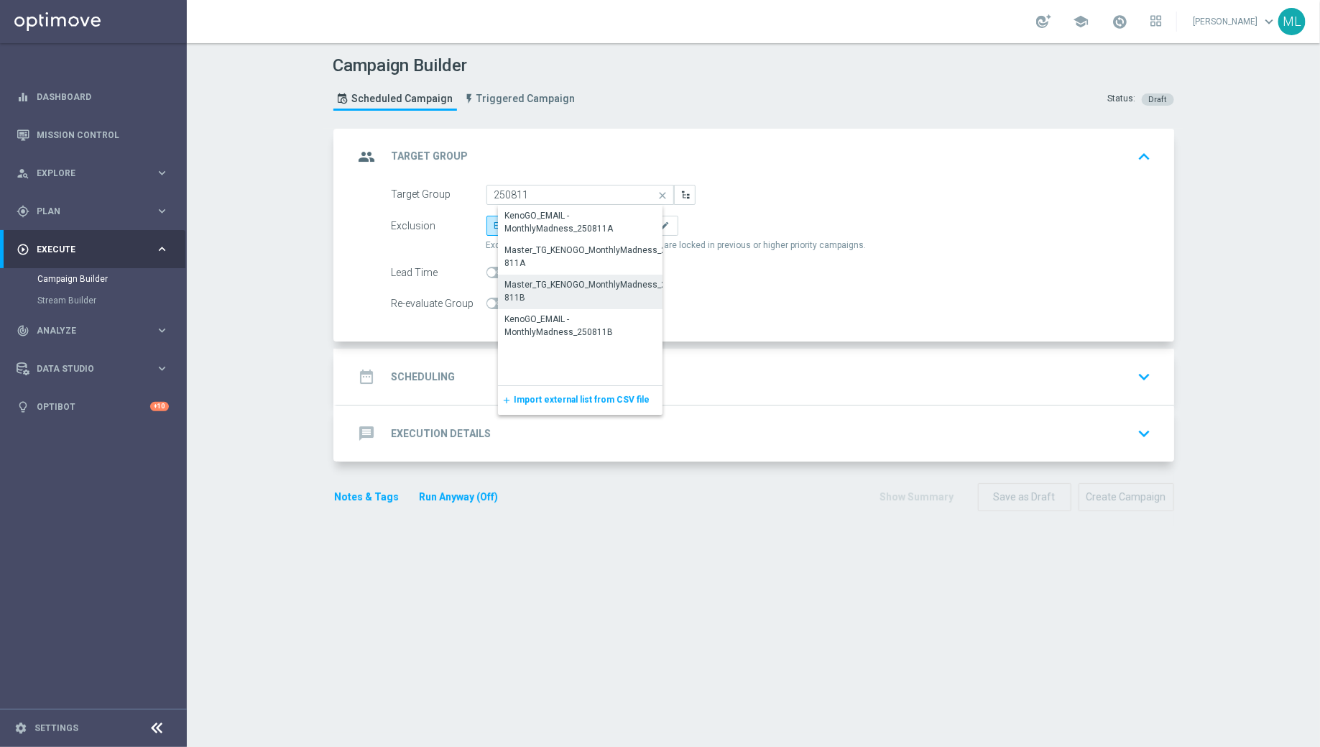
click at [581, 290] on div "Master_TG_KENOGO_MonthlyMadness_250811B" at bounding box center [591, 291] width 173 height 26
type input "Master_TG_KENOGO_MonthlyMadness_250811B"
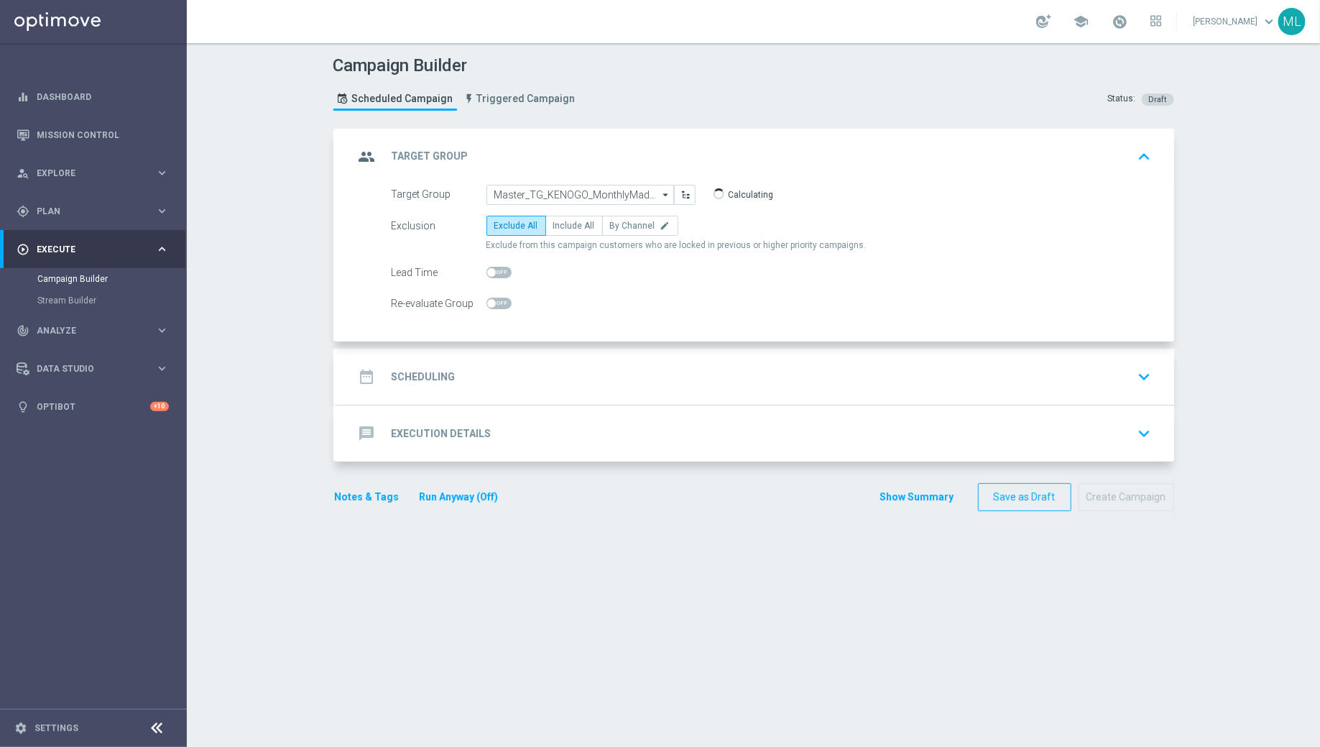
click at [573, 211] on form "Target Group Master_TG_KENOGO_MonthlyMadness_250811B Master_TG_KENOGO_MonthlyMa…" at bounding box center [772, 249] width 760 height 129
click at [573, 218] on label "Include All" at bounding box center [573, 226] width 57 height 20
click at [563, 224] on input "Include All" at bounding box center [557, 228] width 9 height 9
radio input "true"
click at [529, 367] on div "date_range Scheduling keyboard_arrow_down" at bounding box center [755, 376] width 803 height 27
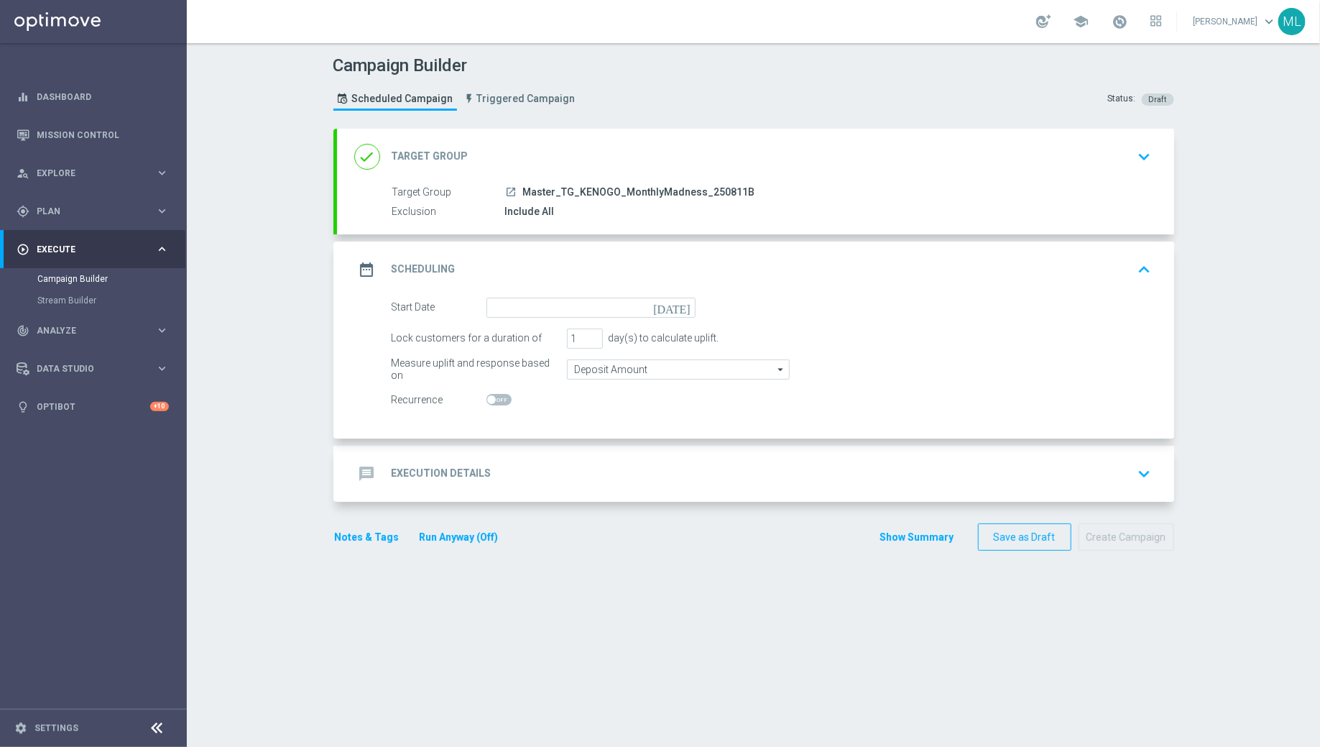
click at [683, 308] on icon "[DATE]" at bounding box center [674, 306] width 42 height 16
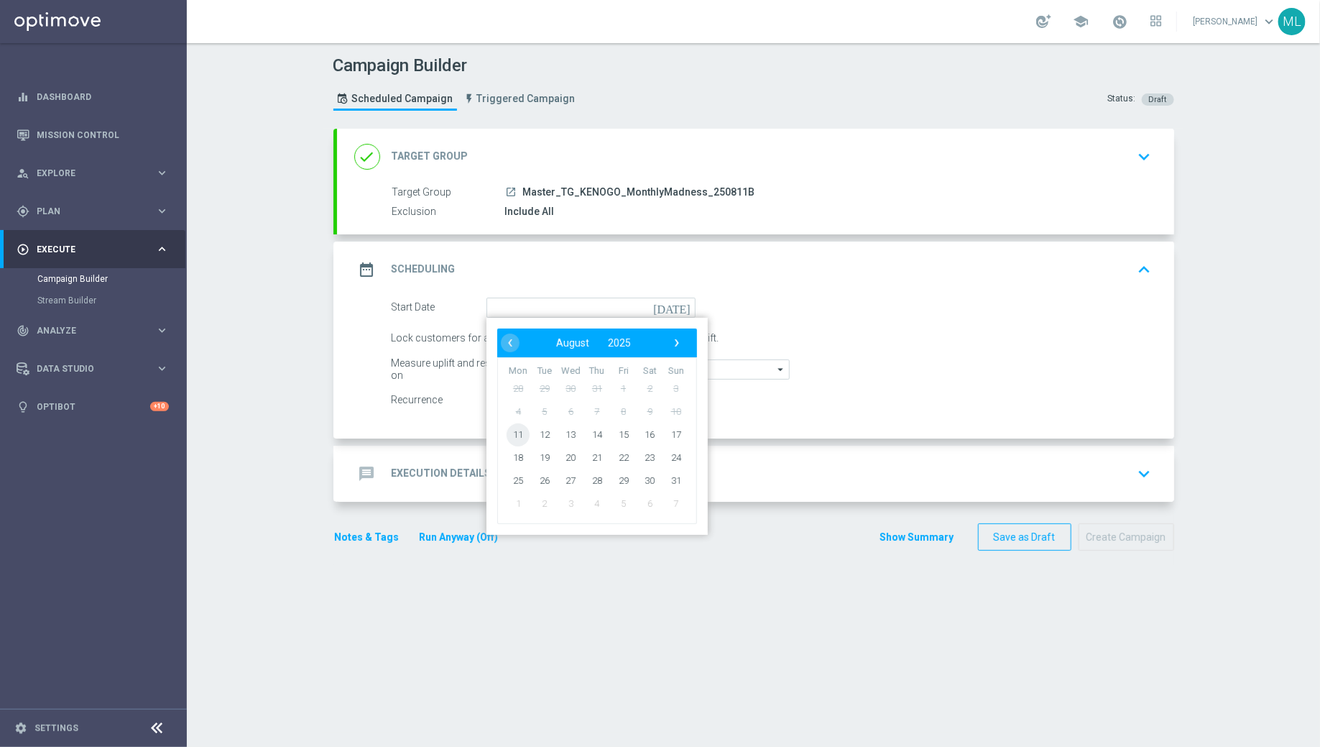
click at [510, 428] on span "11" at bounding box center [518, 434] width 23 height 23
type input "[DATE]"
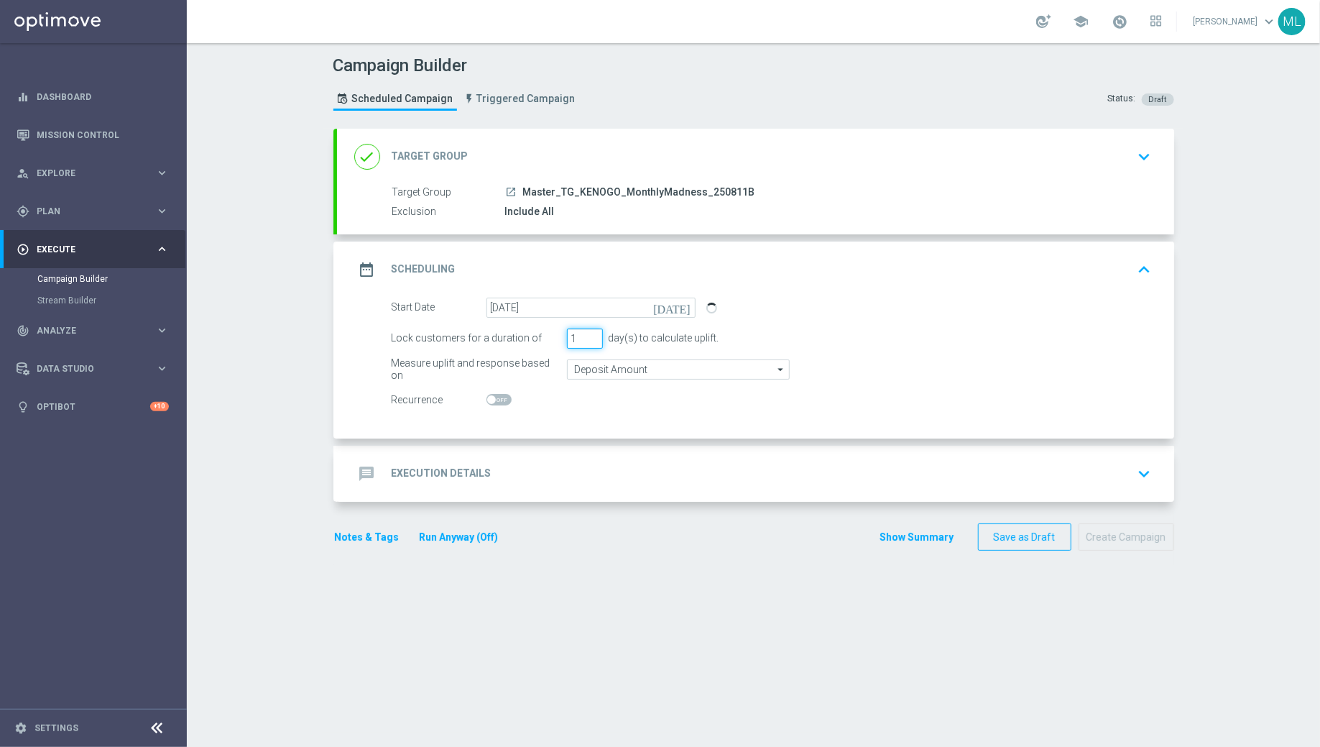
click at [586, 338] on input "1" at bounding box center [585, 338] width 36 height 20
type input "2"
click at [593, 333] on input "2" at bounding box center [585, 338] width 36 height 20
click at [534, 446] on div "message Execution Details keyboard_arrow_down" at bounding box center [755, 474] width 837 height 56
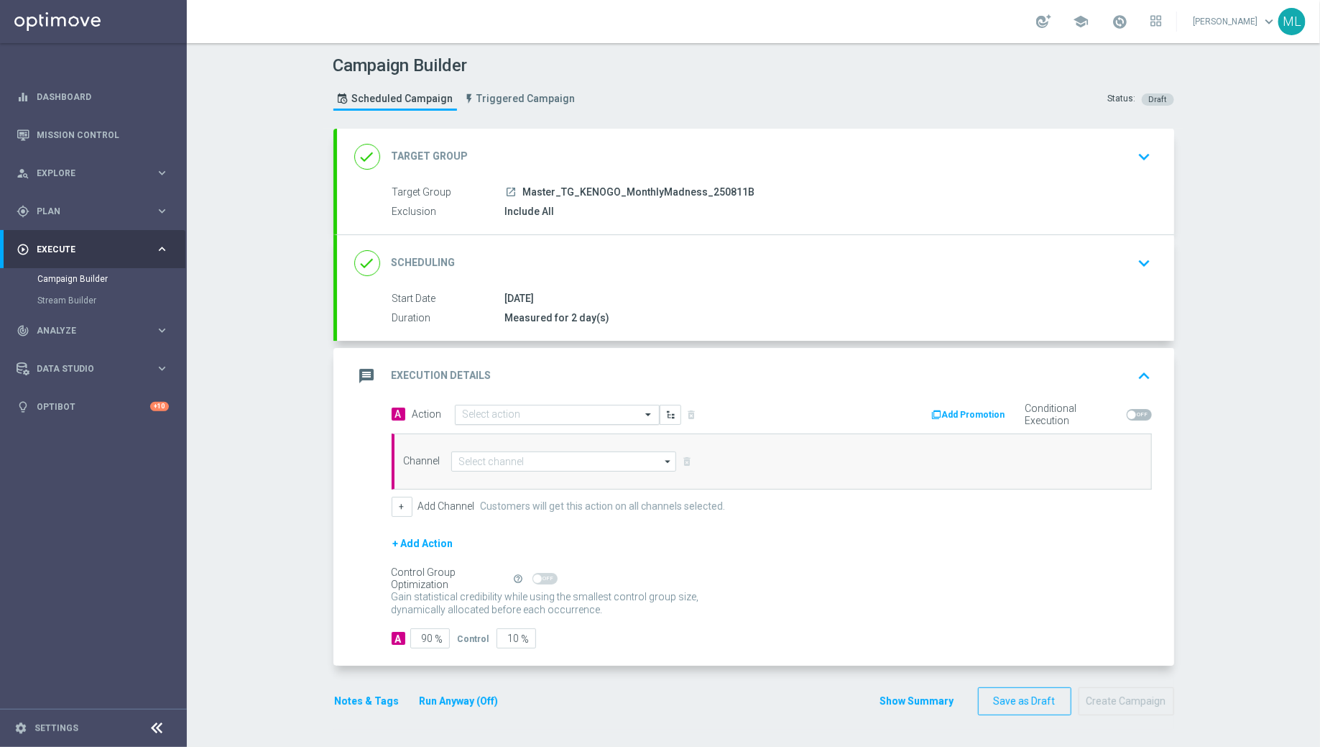
click at [497, 405] on div "Select action" at bounding box center [557, 415] width 205 height 20
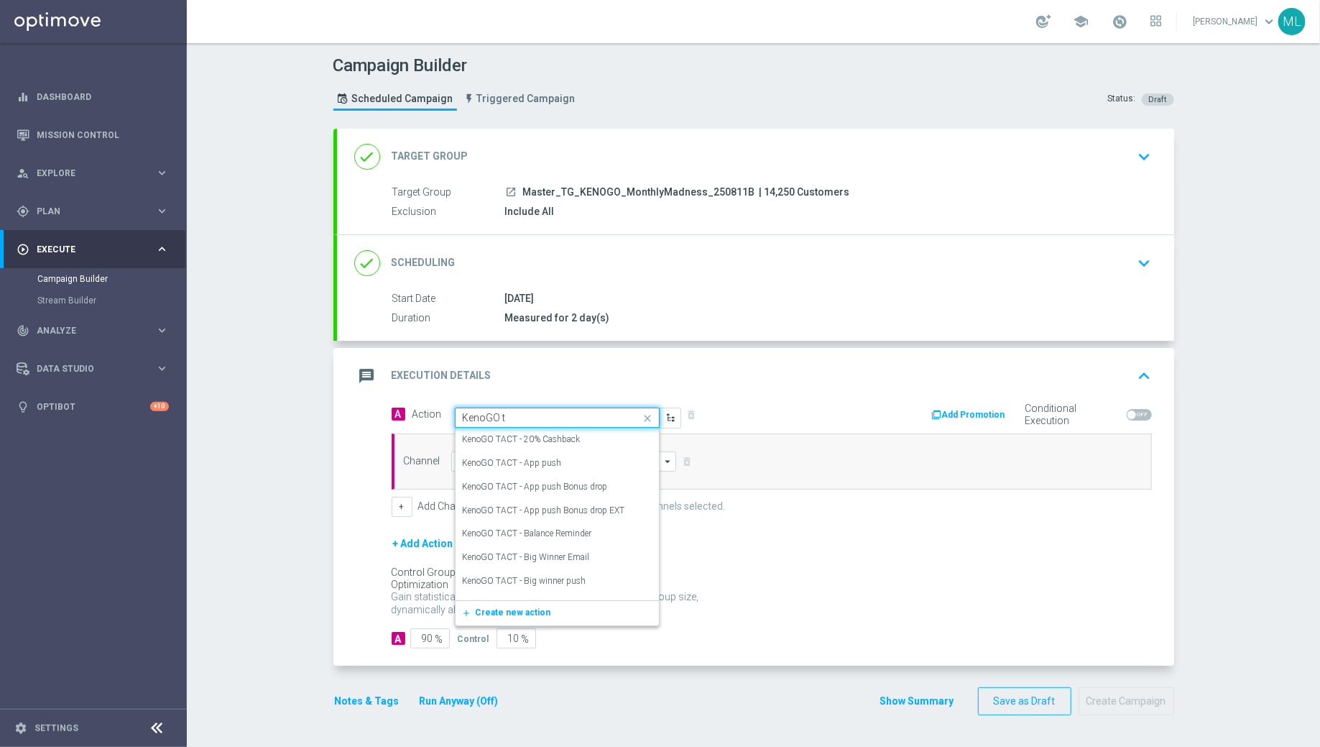
type input "KenoGO tr"
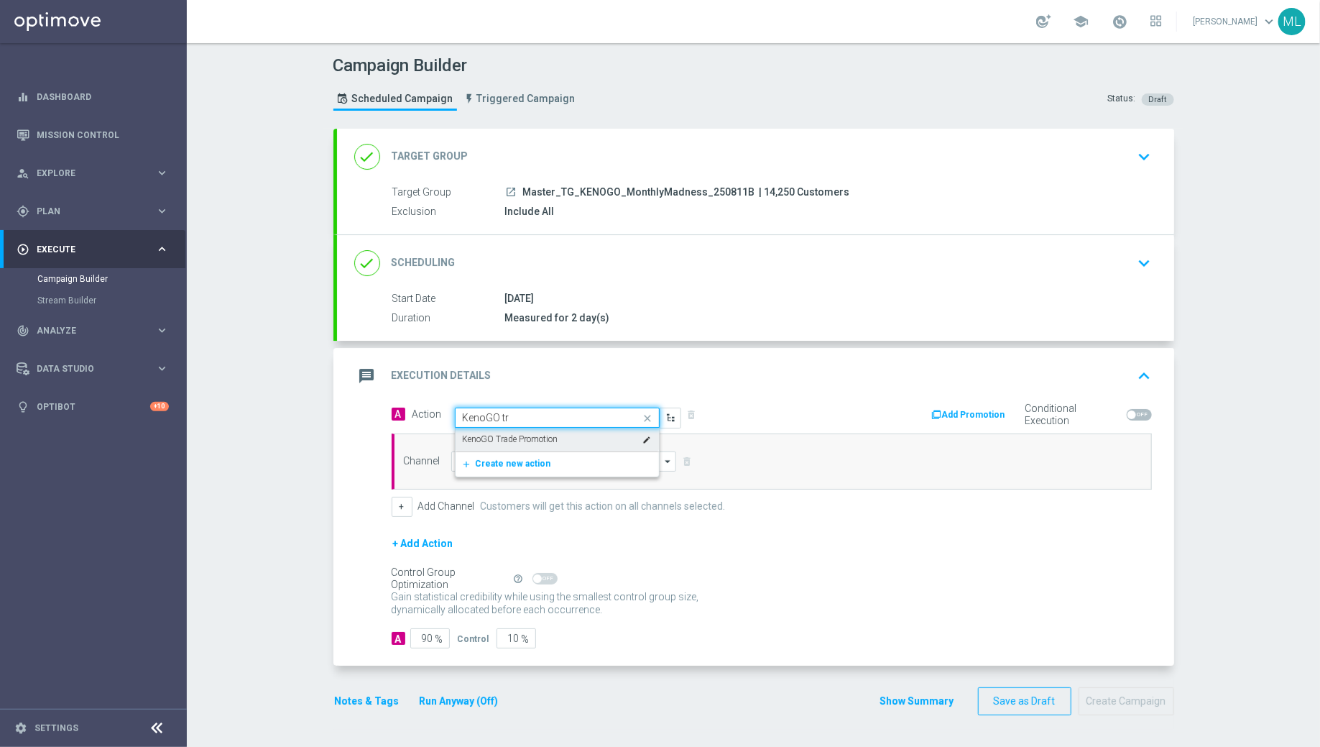
click at [517, 430] on div "KenoGO Trade Promotion edit" at bounding box center [557, 440] width 189 height 24
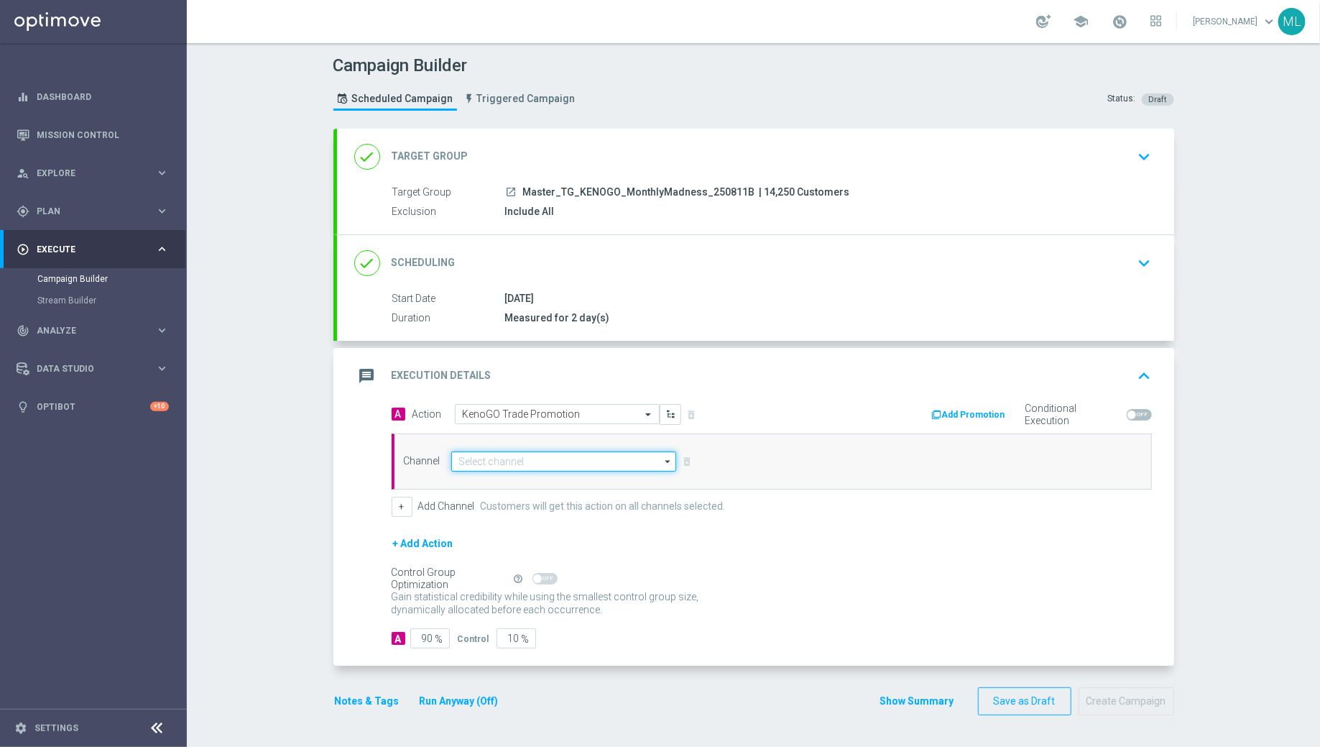
click at [511, 456] on input at bounding box center [564, 461] width 226 height 20
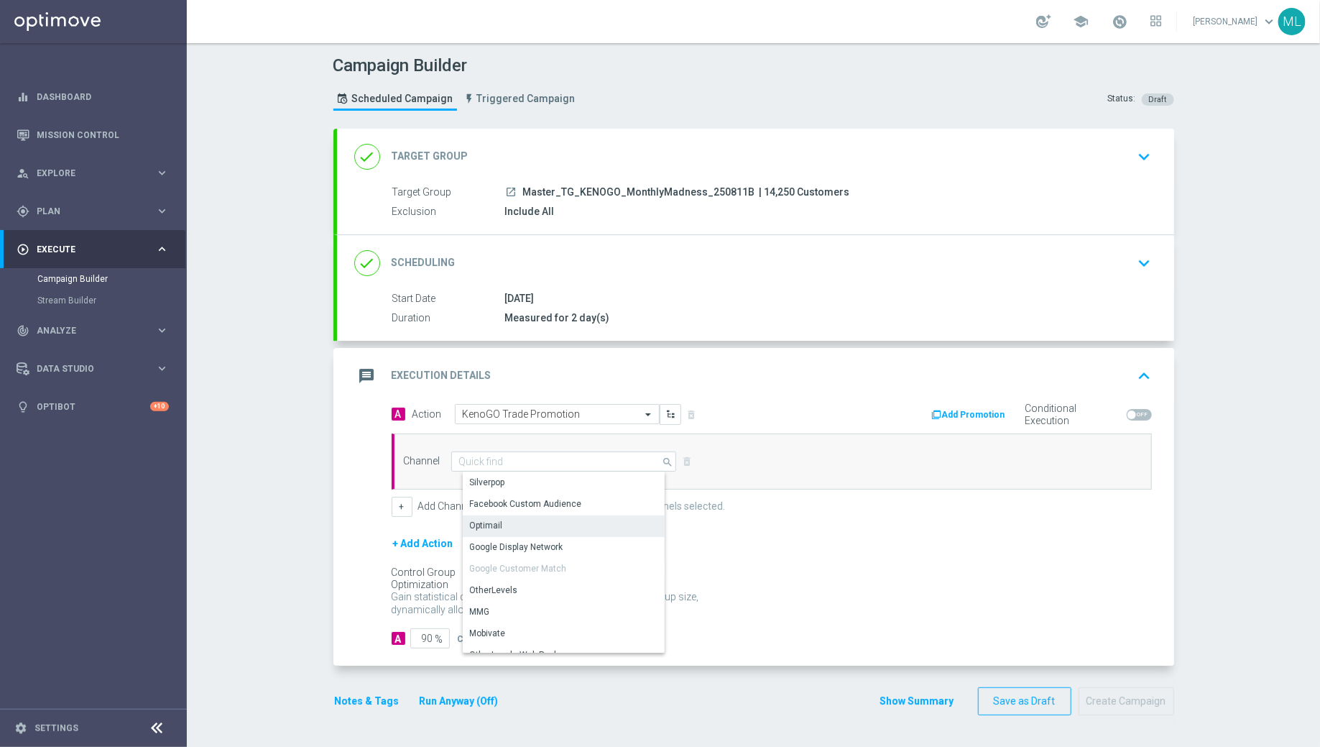
click at [510, 521] on div "Optimail" at bounding box center [570, 525] width 215 height 20
type input "Optimail"
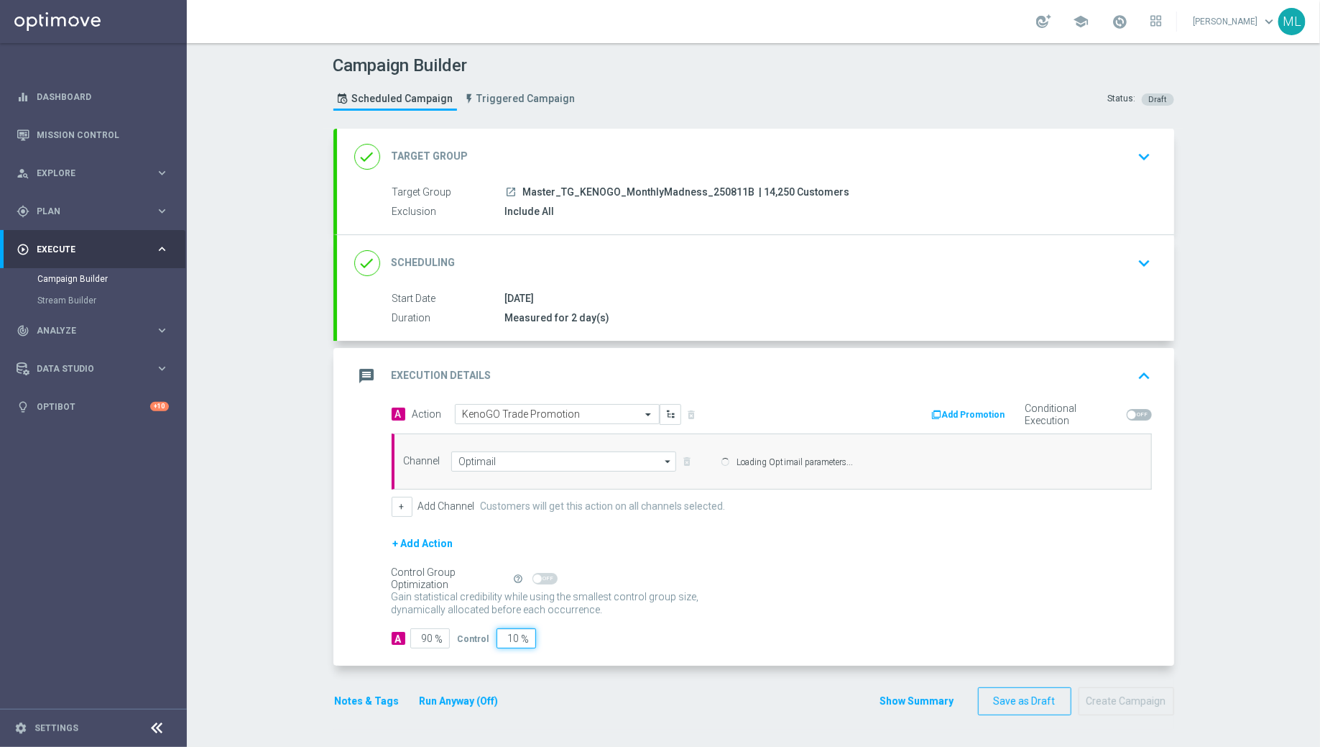
drag, startPoint x: 518, startPoint y: 632, endPoint x: 494, endPoint y: 632, distance: 24.4
click at [497, 632] on input "10" at bounding box center [517, 638] width 40 height 20
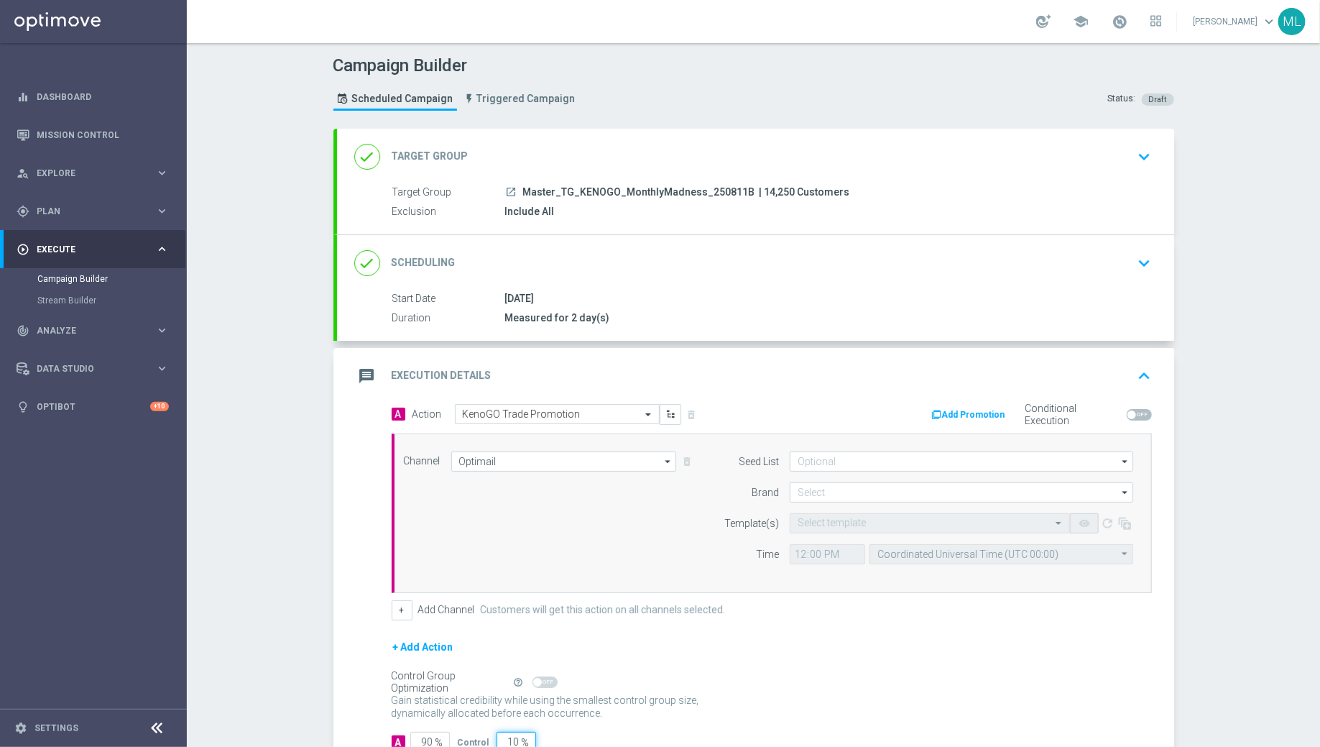
type input "0"
type input "100"
type input "0"
click at [674, 664] on div "+ Add Action" at bounding box center [772, 656] width 760 height 36
click at [827, 499] on form "Seed List arrow_drop_down Show Selected 0 of 2 (All)" at bounding box center [925, 507] width 417 height 113
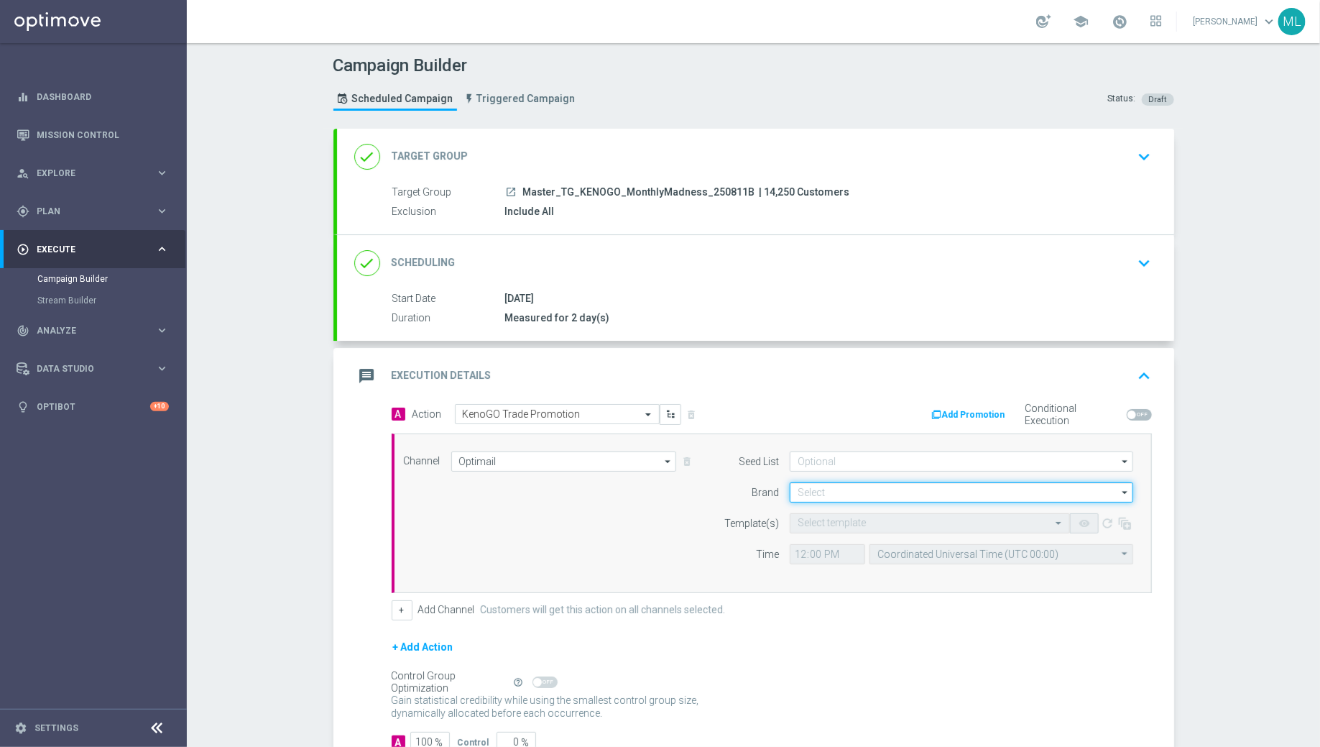
click at [819, 489] on input at bounding box center [962, 492] width 344 height 20
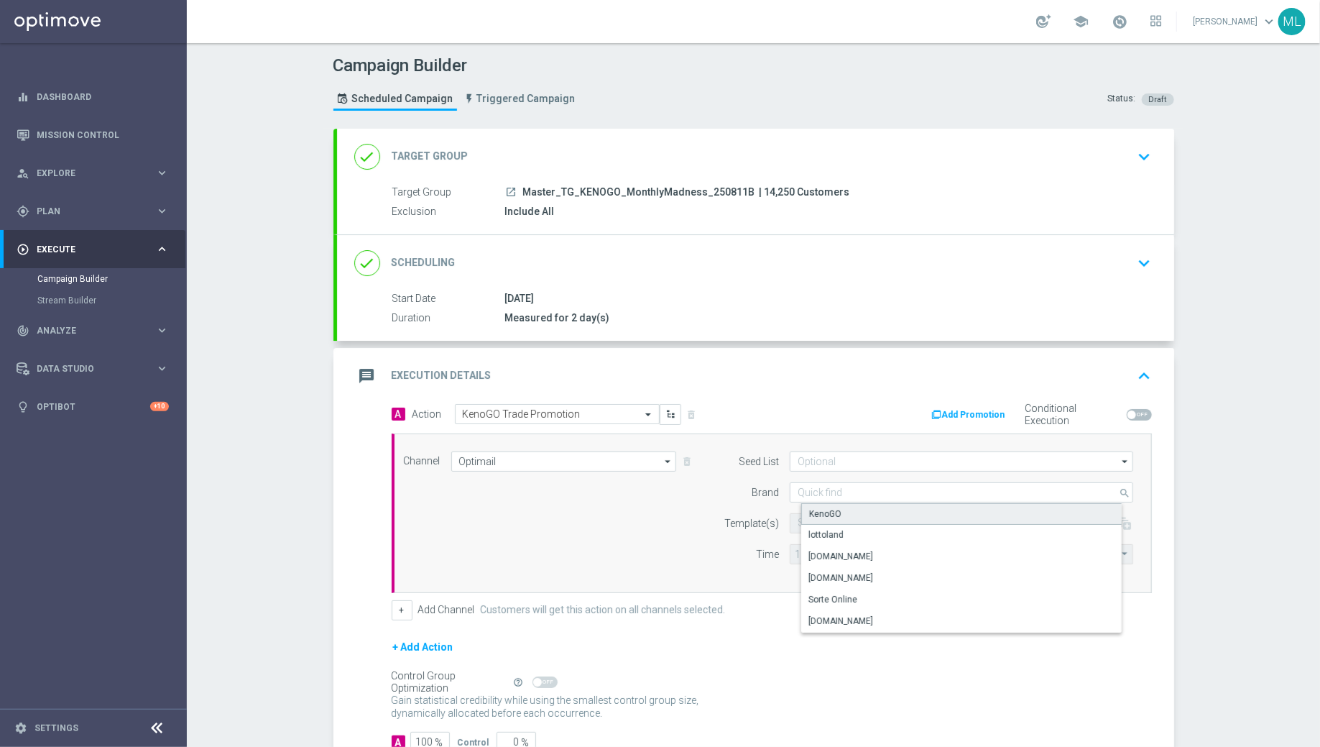
click at [831, 512] on div "KenoGO" at bounding box center [825, 513] width 32 height 13
type input "KenoGO"
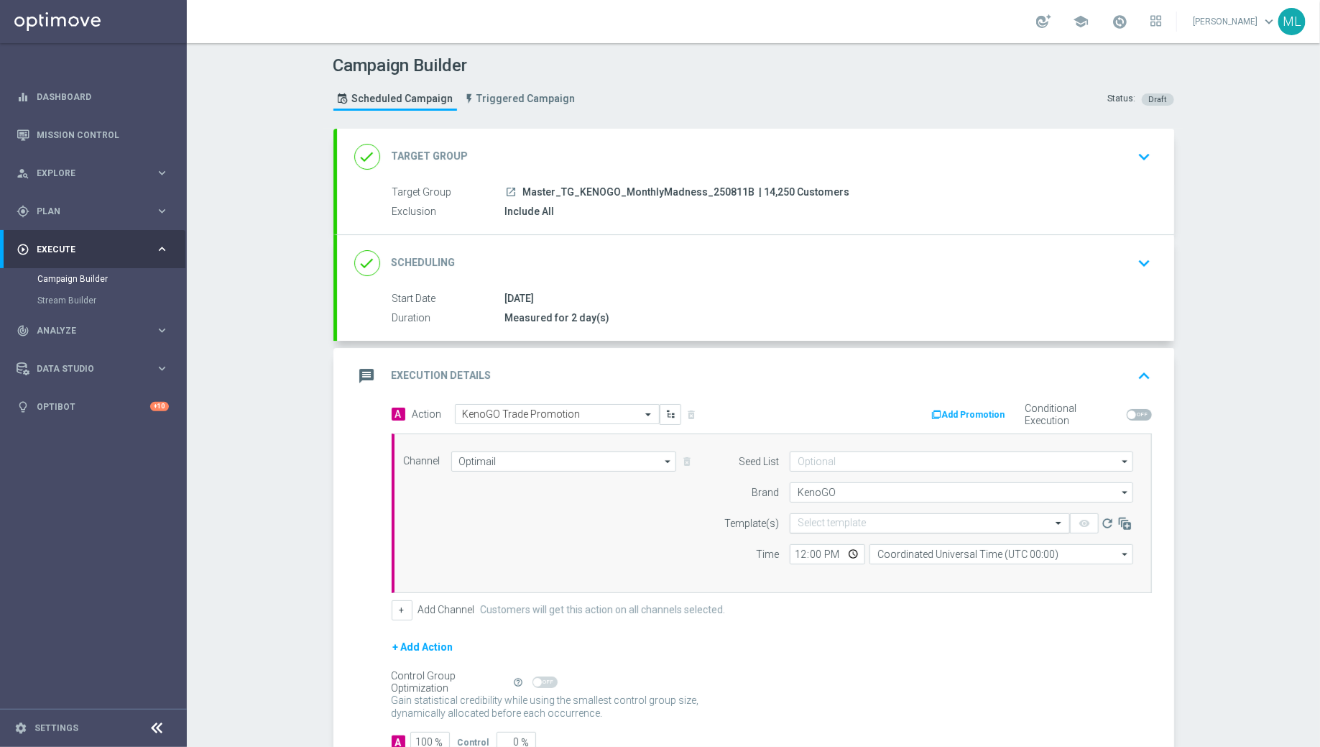
click at [849, 520] on input "text" at bounding box center [916, 523] width 236 height 12
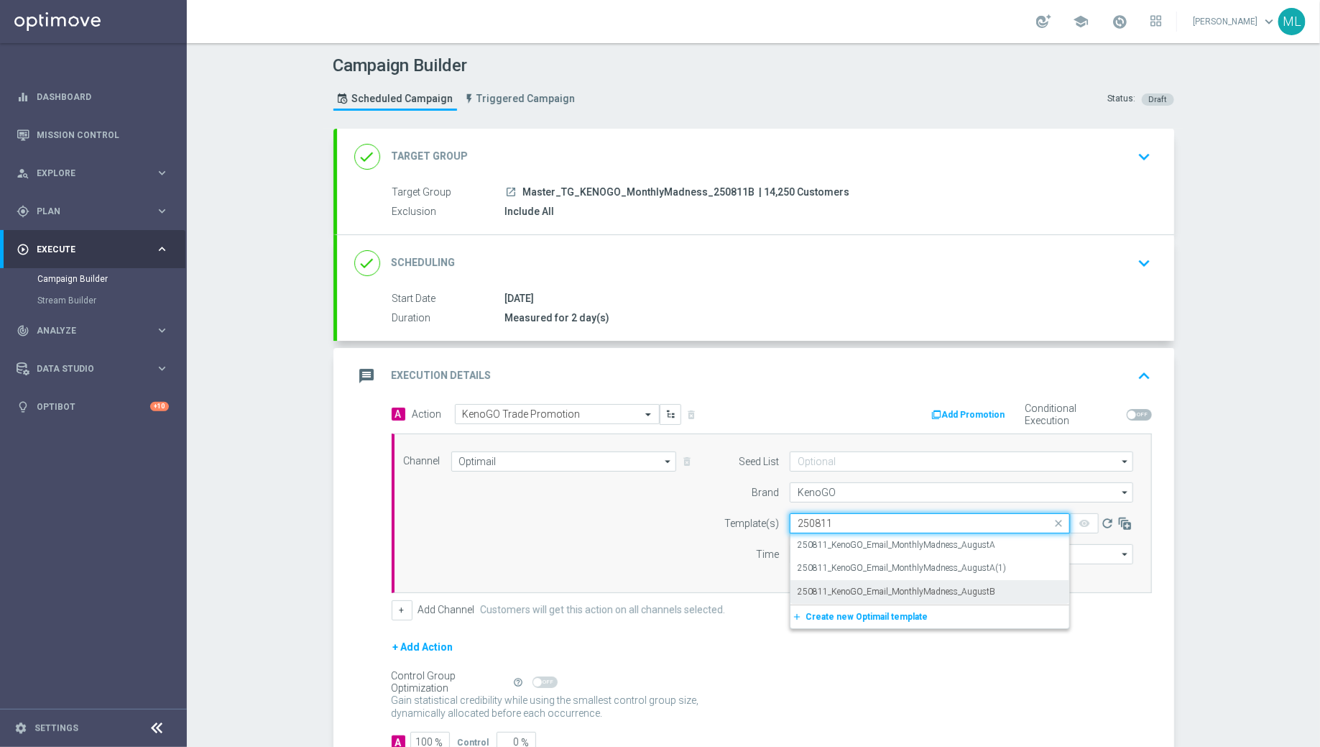
click at [927, 589] on label "250811_KenoGO_Email_MonthlyMadness_AugustB" at bounding box center [897, 592] width 198 height 12
type input "250811"
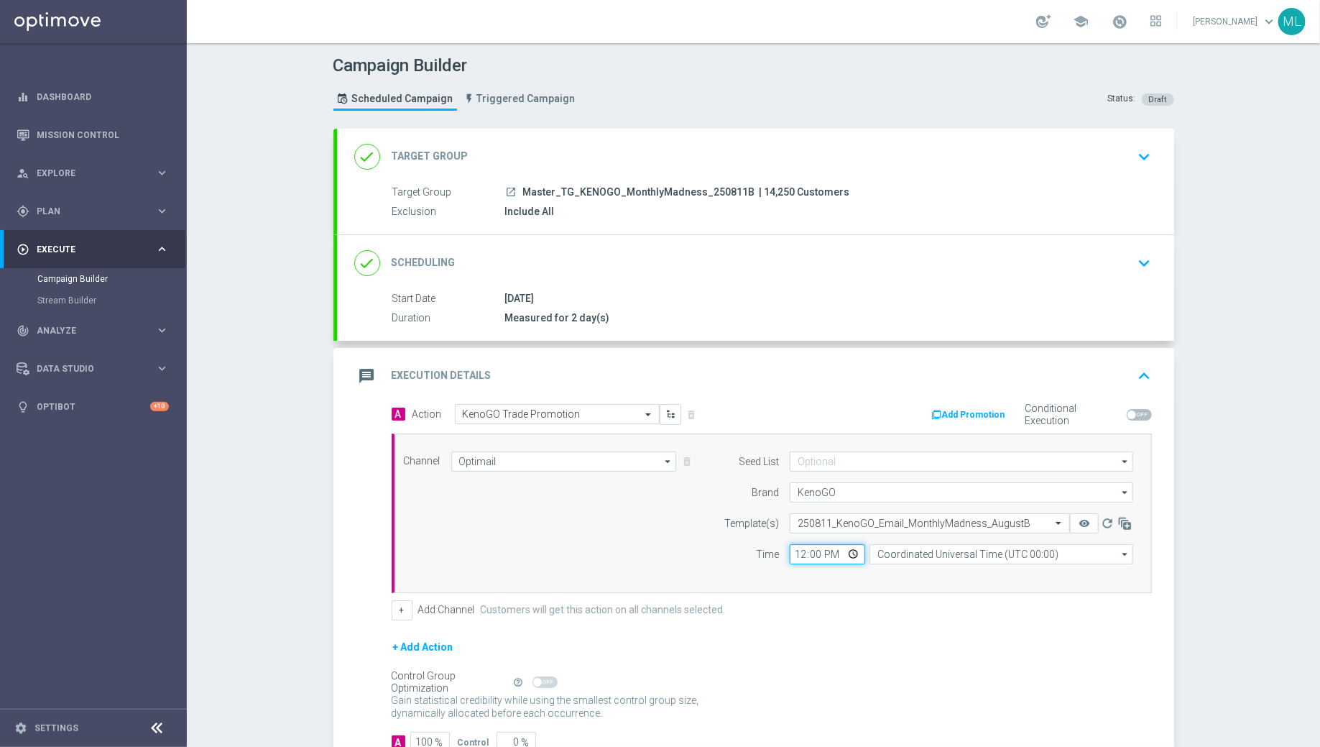
click at [803, 550] on input "12:00" at bounding box center [827, 554] width 75 height 20
type input "17:00"
click at [941, 554] on input "Coordinated Universal Time (UTC 00:00)" at bounding box center [1002, 554] width 264 height 20
click at [962, 574] on div "Eastern Australia Time (Sydney) (UTC +10:00)" at bounding box center [1007, 575] width 236 height 13
type input "Eastern Australia Time (Sydney) (UTC +10:00)"
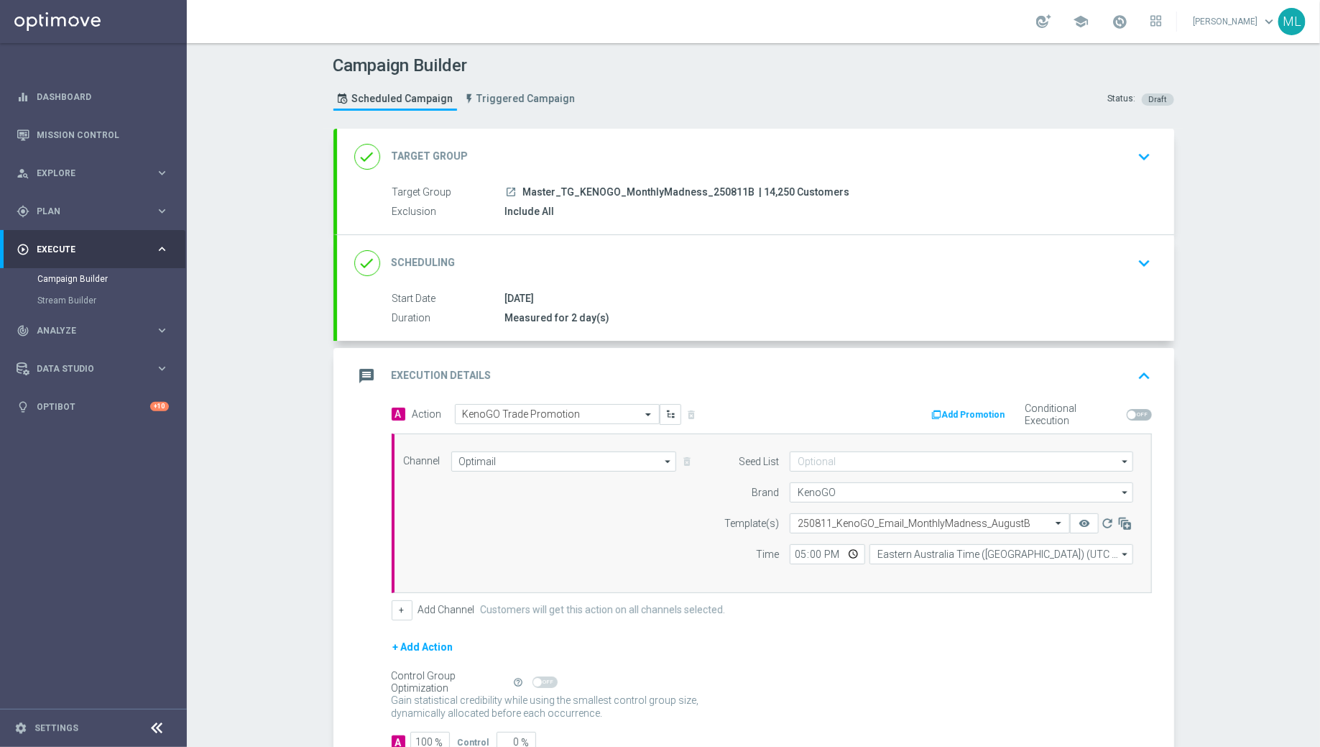
click at [850, 628] on form "A Action Select action KenoGO Trade Promotion delete_forever Add Promotion Cond…" at bounding box center [772, 578] width 760 height 349
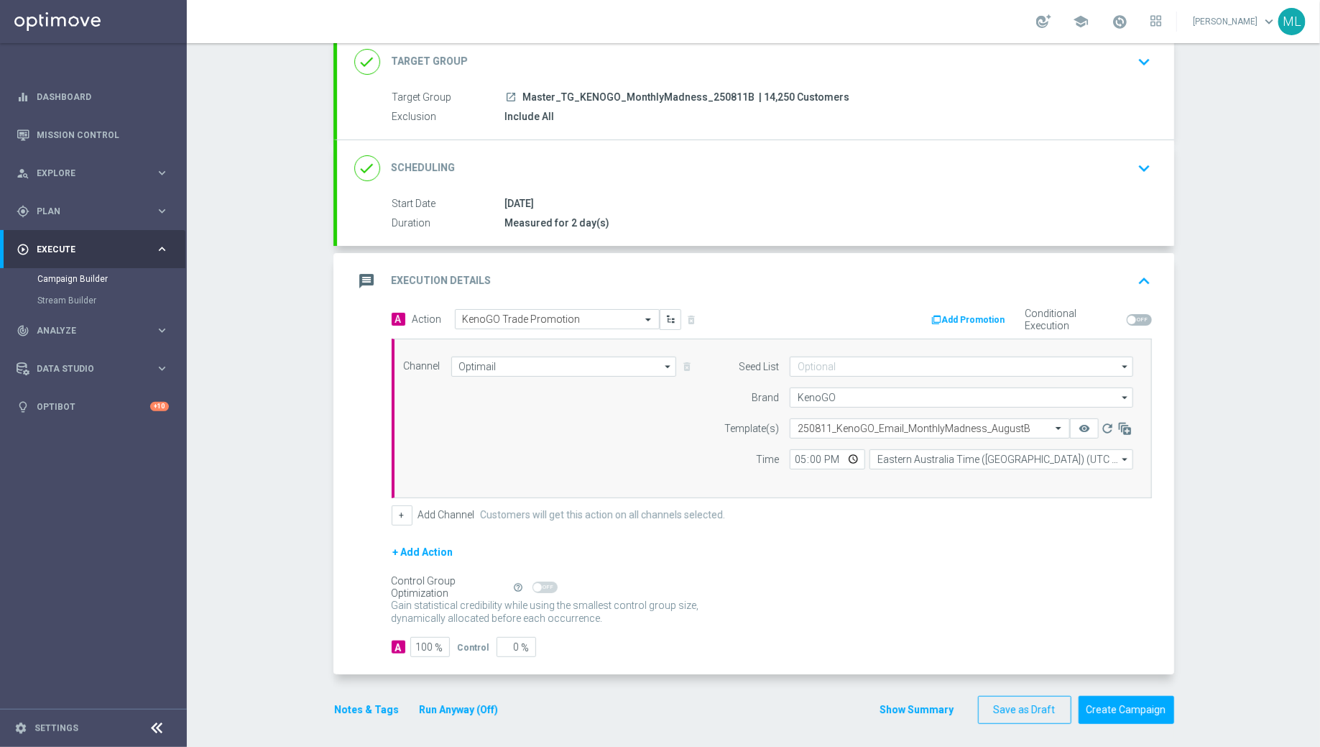
click at [464, 710] on button "Run Anyway (Off)" at bounding box center [459, 710] width 82 height 18
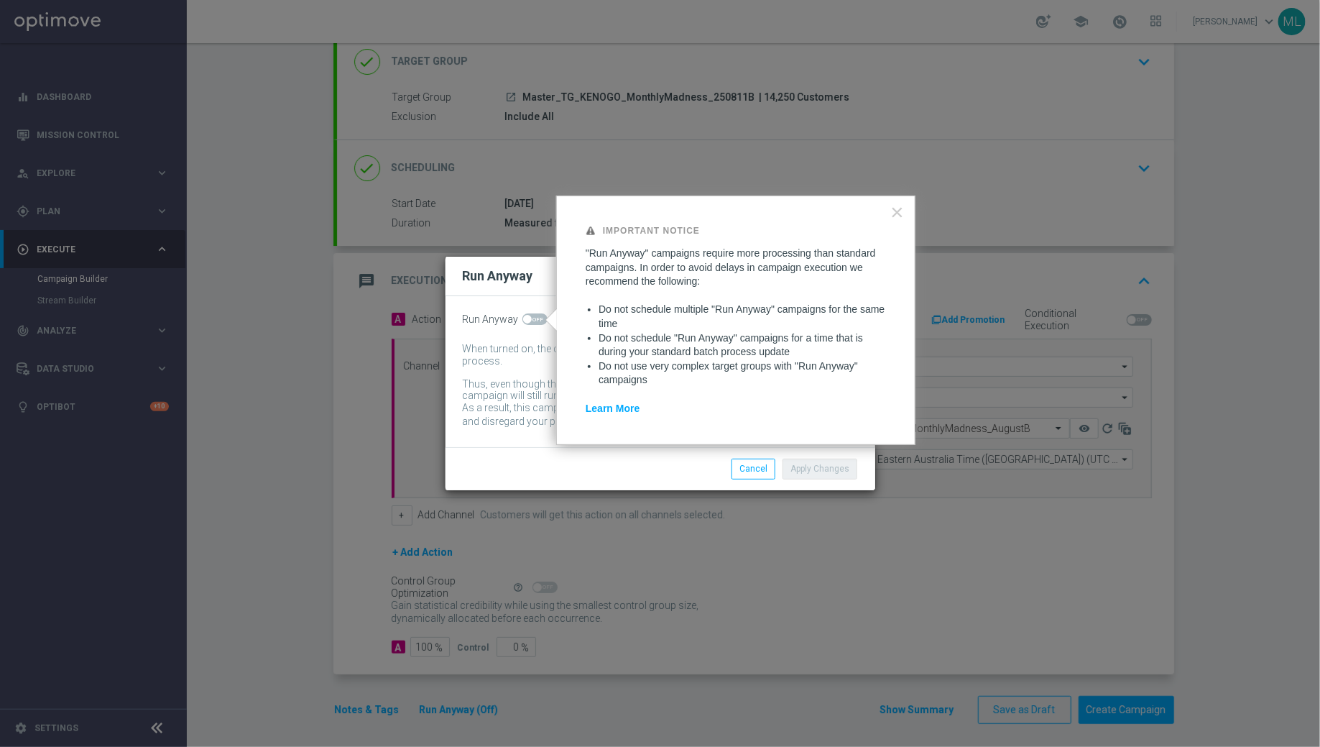
click at [536, 321] on span at bounding box center [534, 318] width 25 height 11
click at [536, 321] on input "checkbox" at bounding box center [534, 318] width 25 height 11
checkbox input "true"
click at [831, 470] on button "Apply Changes" at bounding box center [820, 469] width 75 height 20
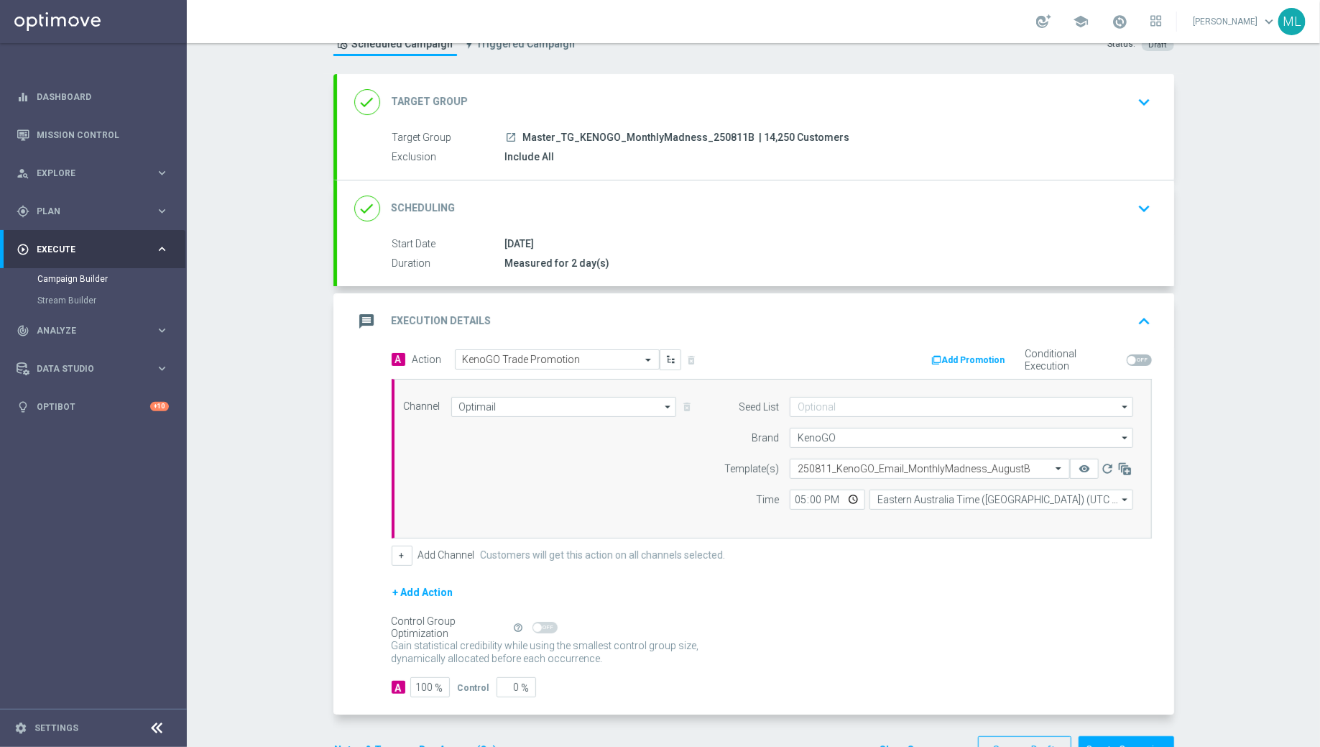
scroll to position [55, 0]
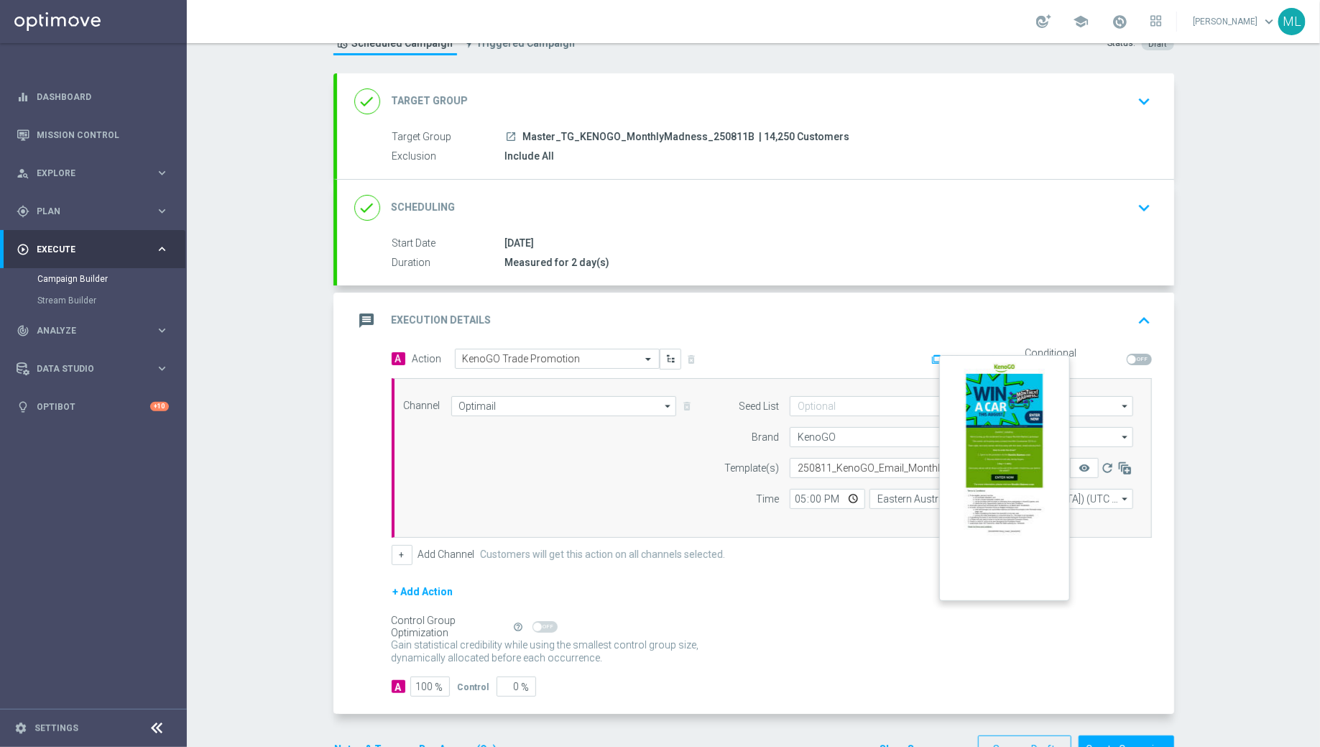
click at [1087, 470] on button "remove_red_eye" at bounding box center [1084, 468] width 29 height 20
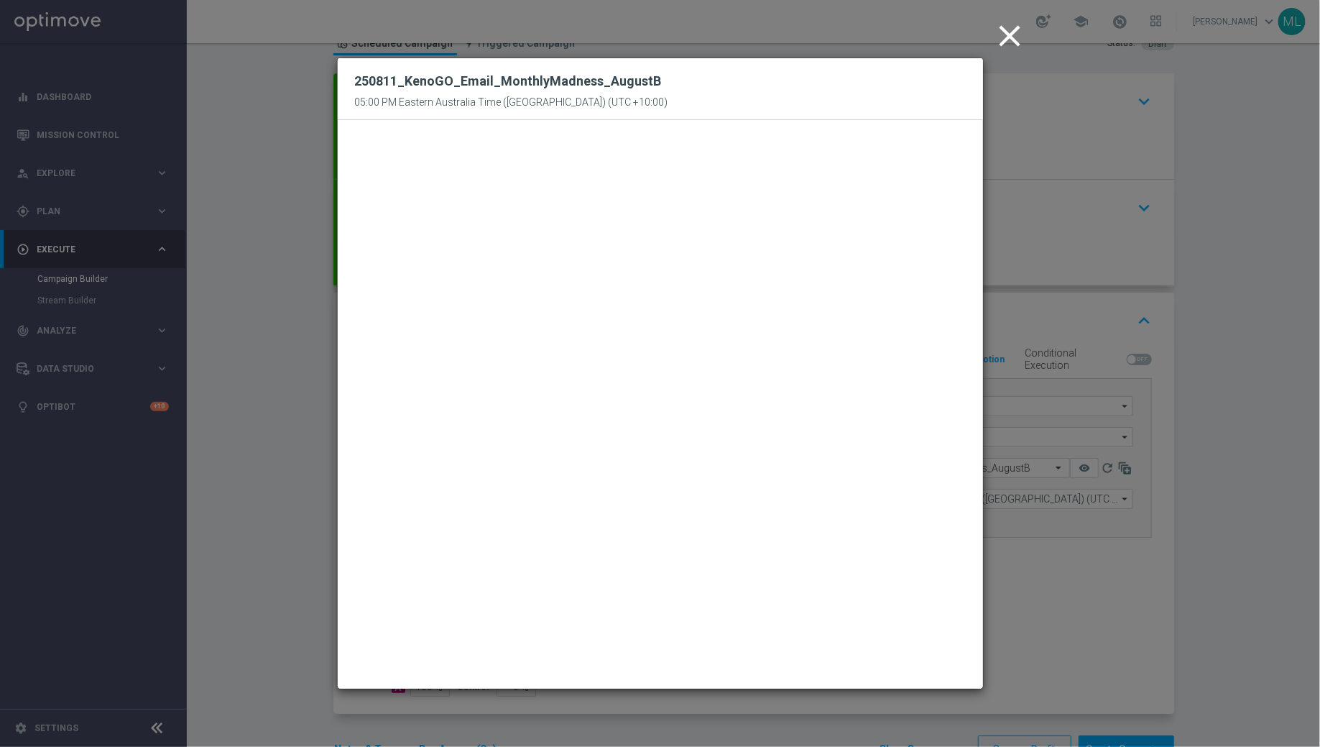
click at [1019, 21] on icon "close" at bounding box center [1010, 36] width 36 height 36
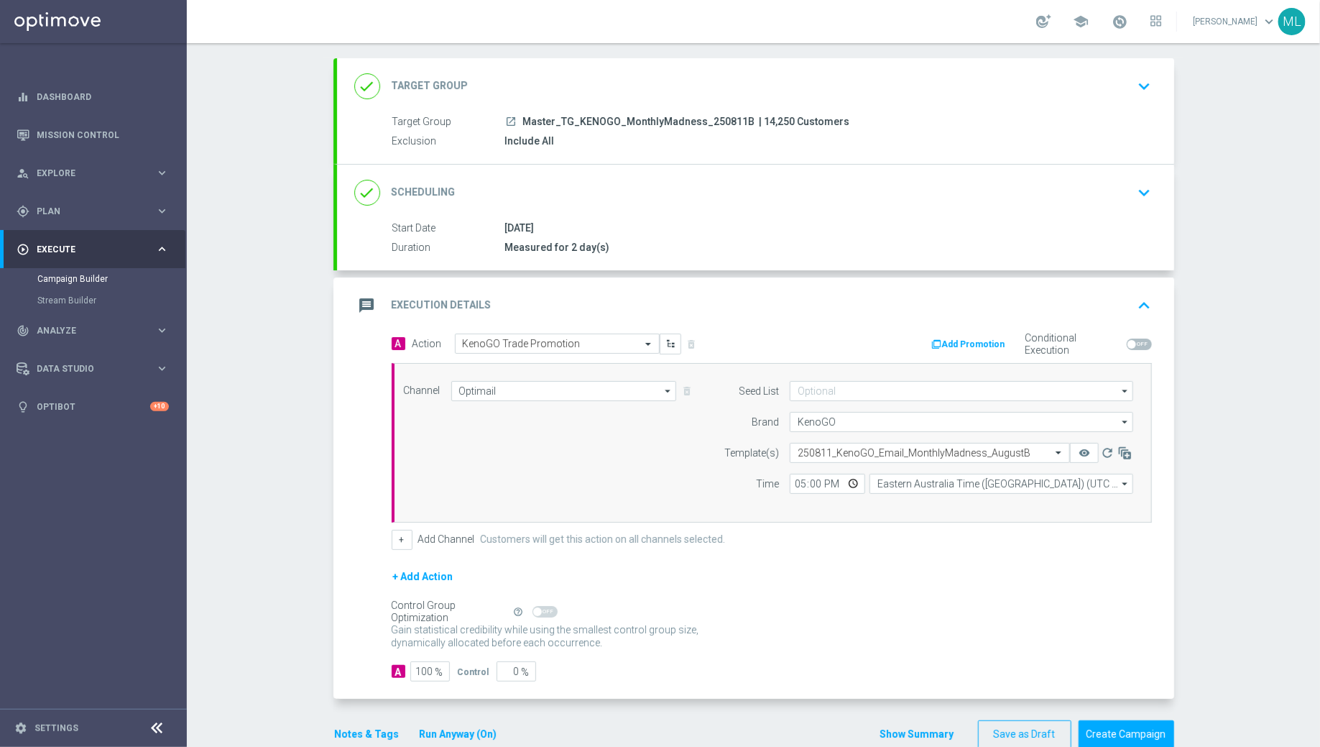
scroll to position [73, 0]
click at [586, 105] on div "done Target Group keyboard_arrow_down" at bounding box center [755, 84] width 837 height 56
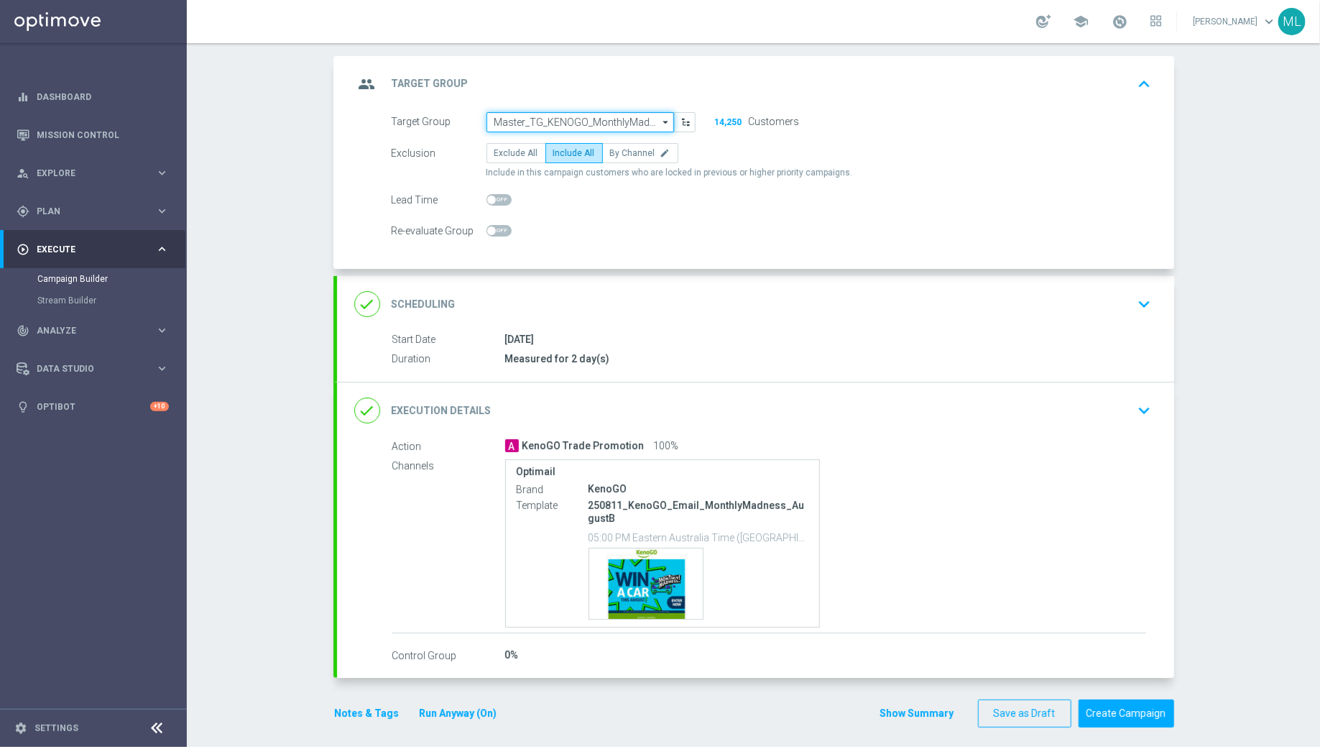
click at [622, 120] on input "Master_TG_KENOGO_MonthlyMadness_250811B" at bounding box center [581, 122] width 188 height 20
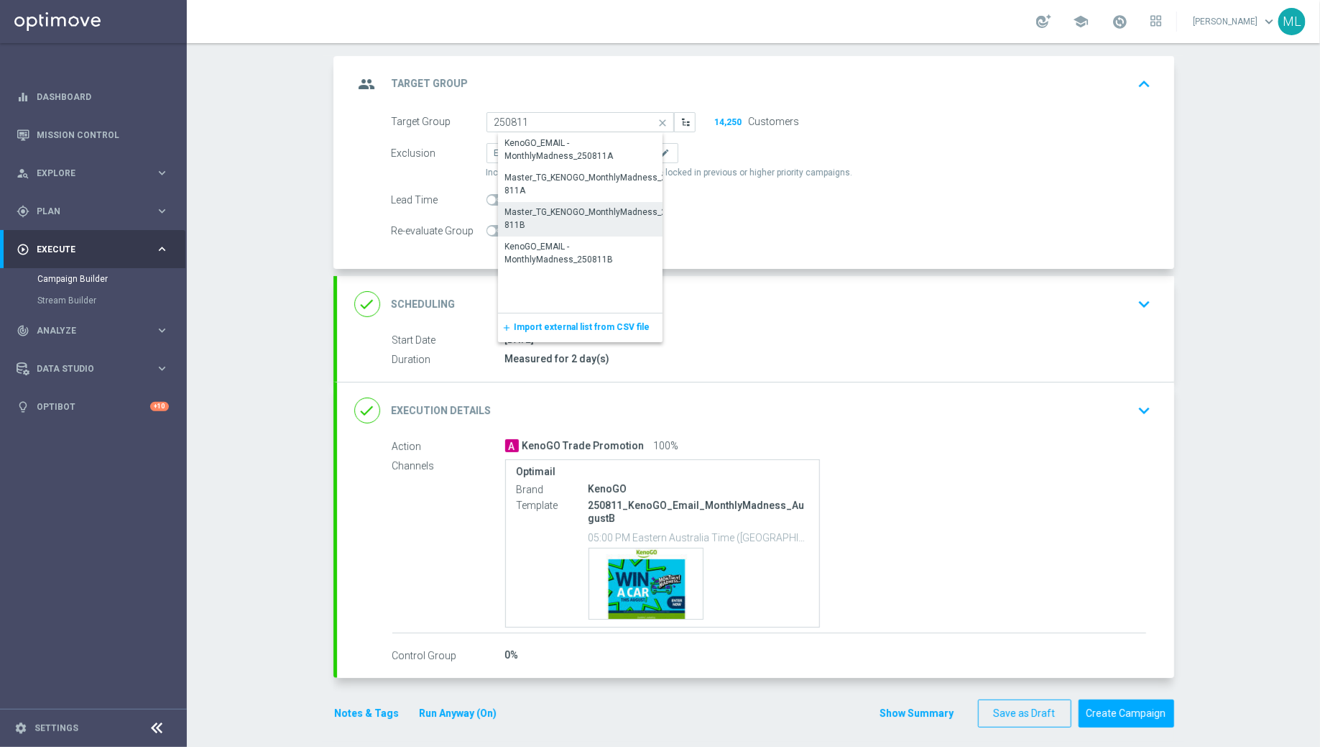
click at [595, 209] on div "Master_TG_KENOGO_MonthlyMadness_250811B" at bounding box center [591, 219] width 173 height 26
type input "Master_TG_KENOGO_MonthlyMadness_250811B"
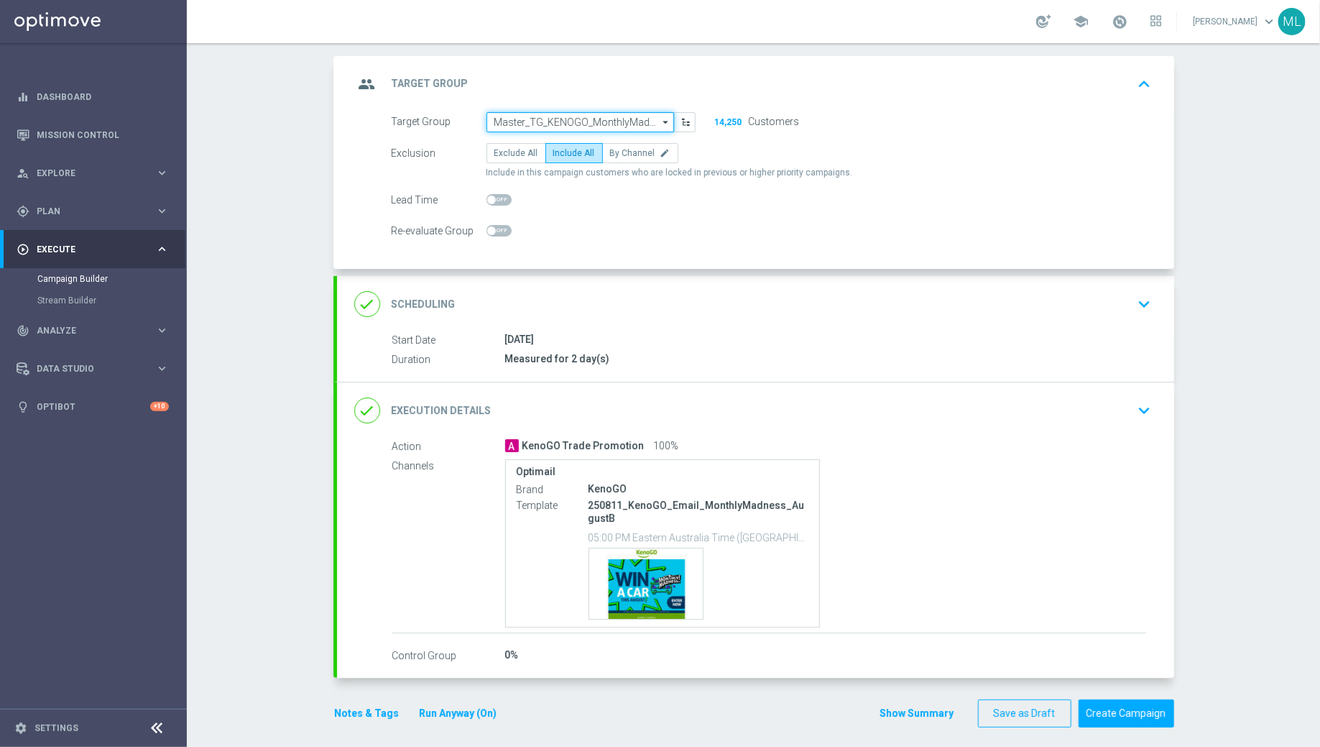
click at [552, 120] on input "Master_TG_KENOGO_MonthlyMadness_250811B" at bounding box center [581, 122] width 188 height 20
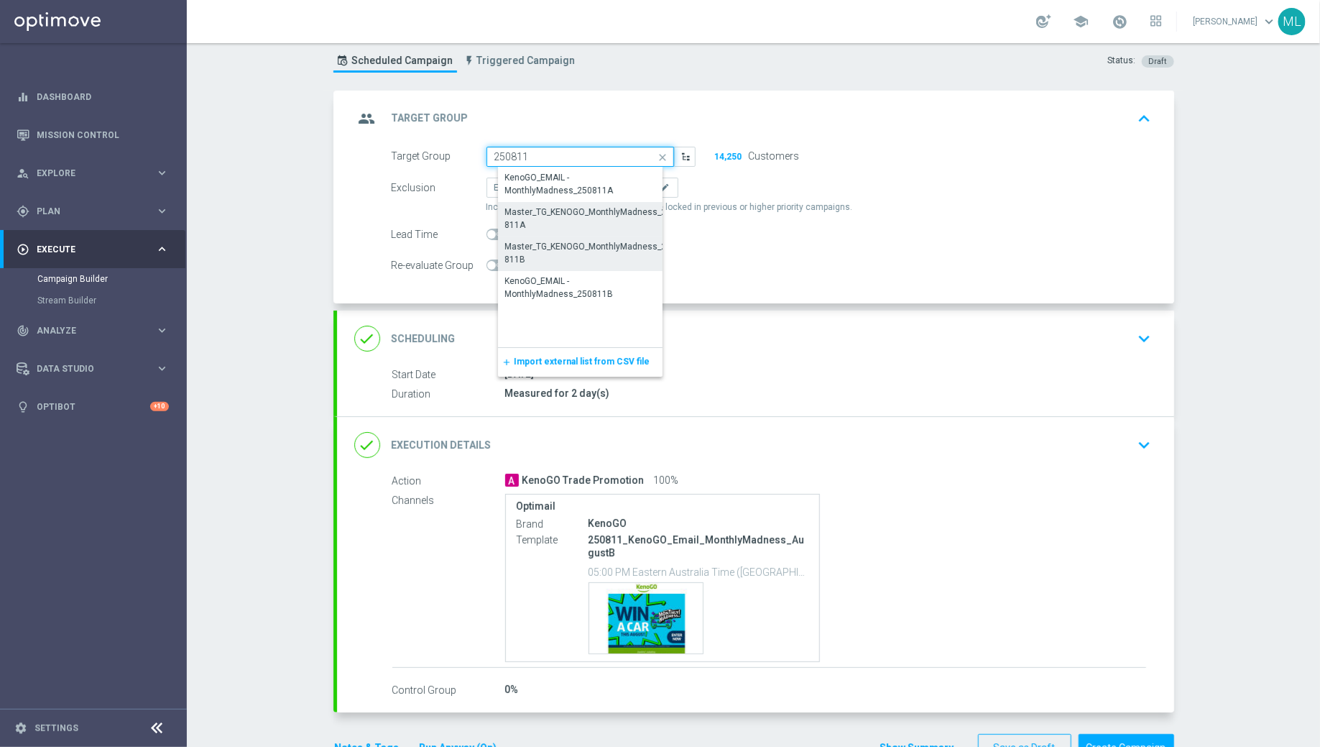
scroll to position [33, 0]
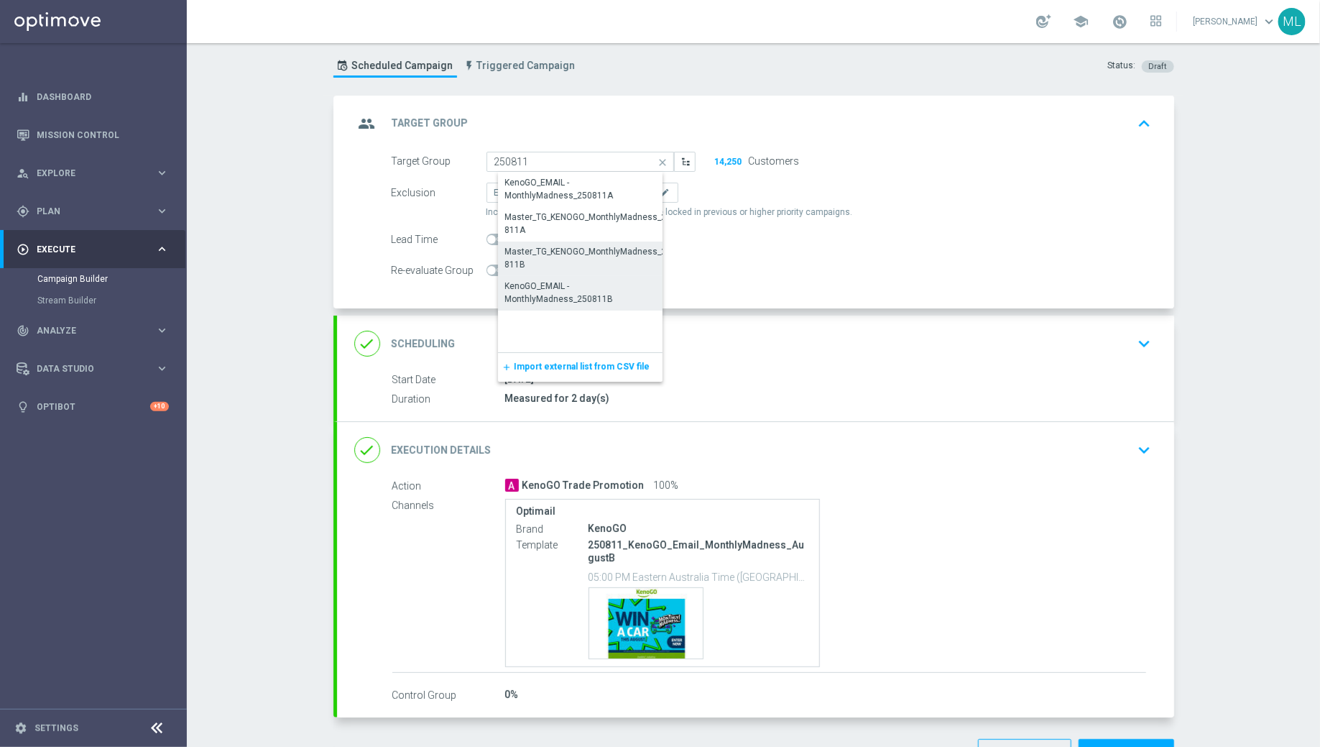
click at [567, 285] on div "KenoGO_EMAIL - MonthlyMadness_250811B" at bounding box center [591, 293] width 173 height 26
type input "KenoGO_EMAIL - MonthlyMadness_250811B"
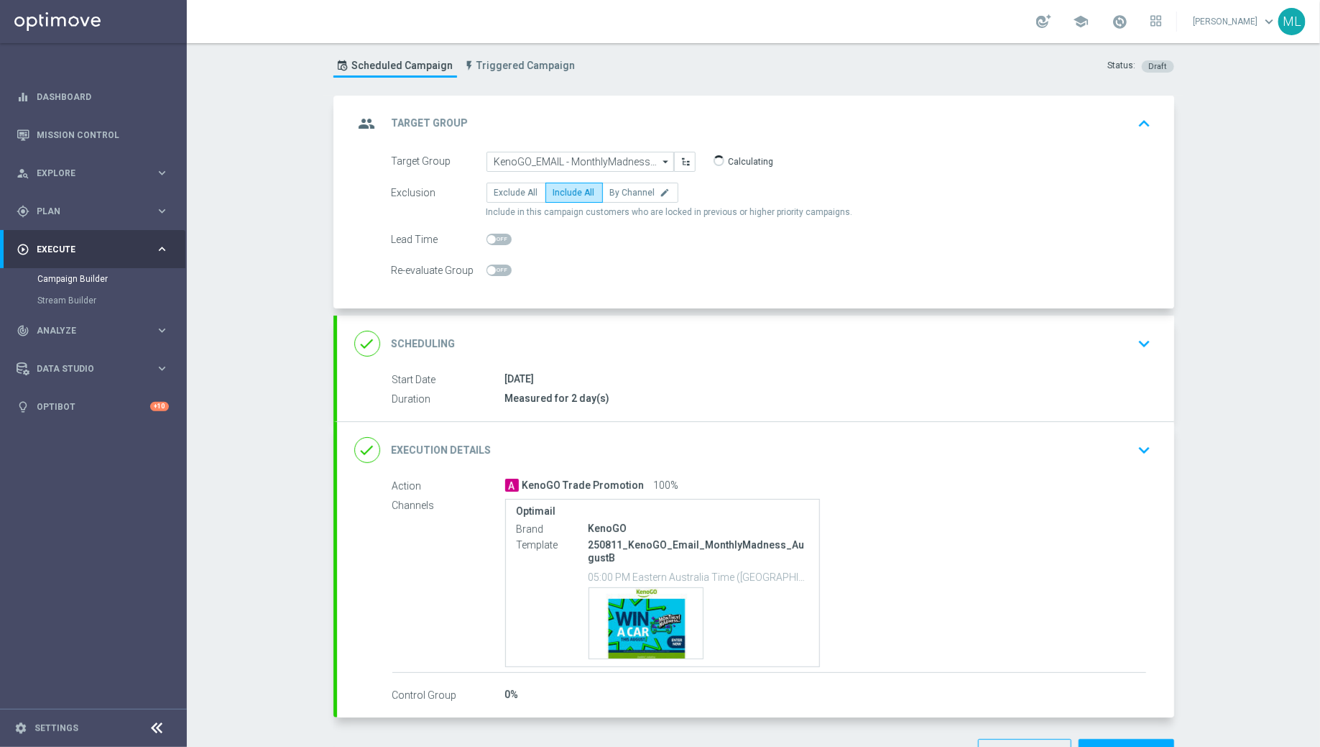
click at [904, 153] on div "Target Group KenoGO_EMAIL - MonthlyMadness_250811B KenoGO_EMAIL - MonthlyMadnes…" at bounding box center [772, 162] width 782 height 20
click at [1082, 119] on div "group Target Group keyboard_arrow_up" at bounding box center [755, 123] width 803 height 27
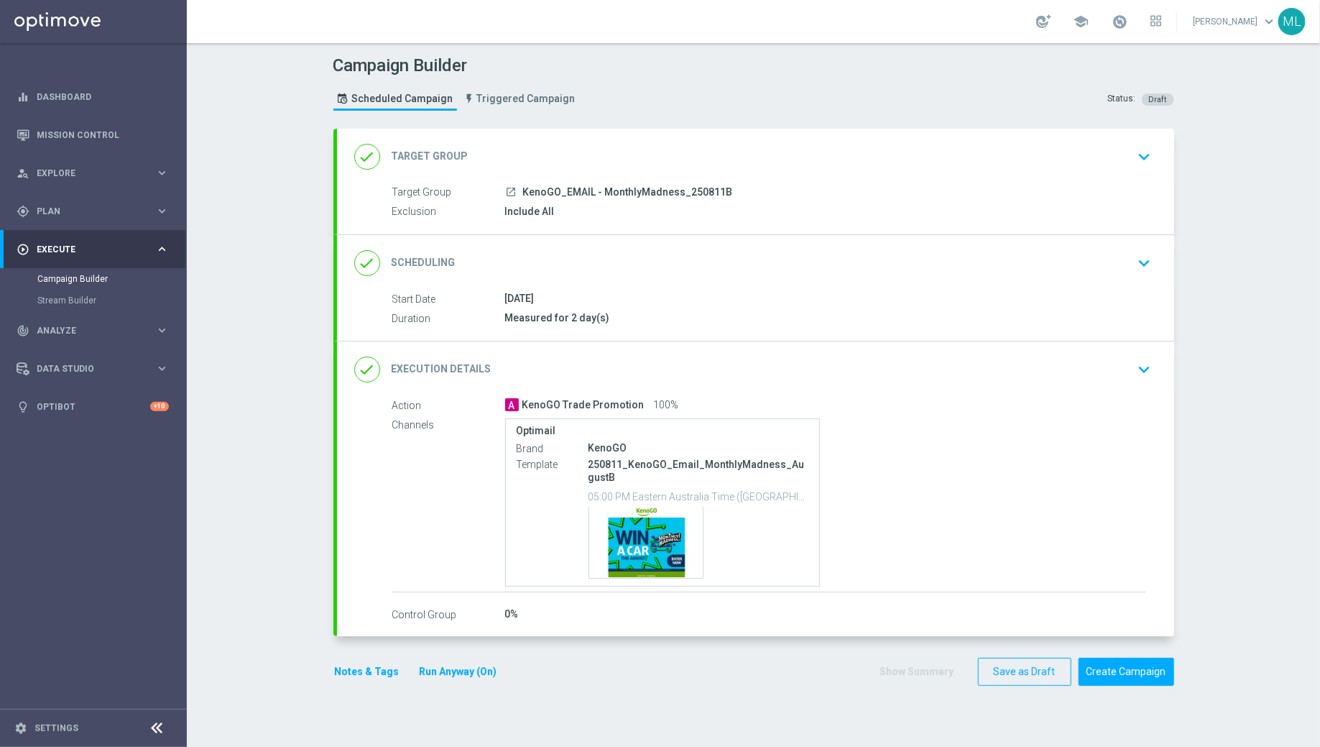
scroll to position [0, 0]
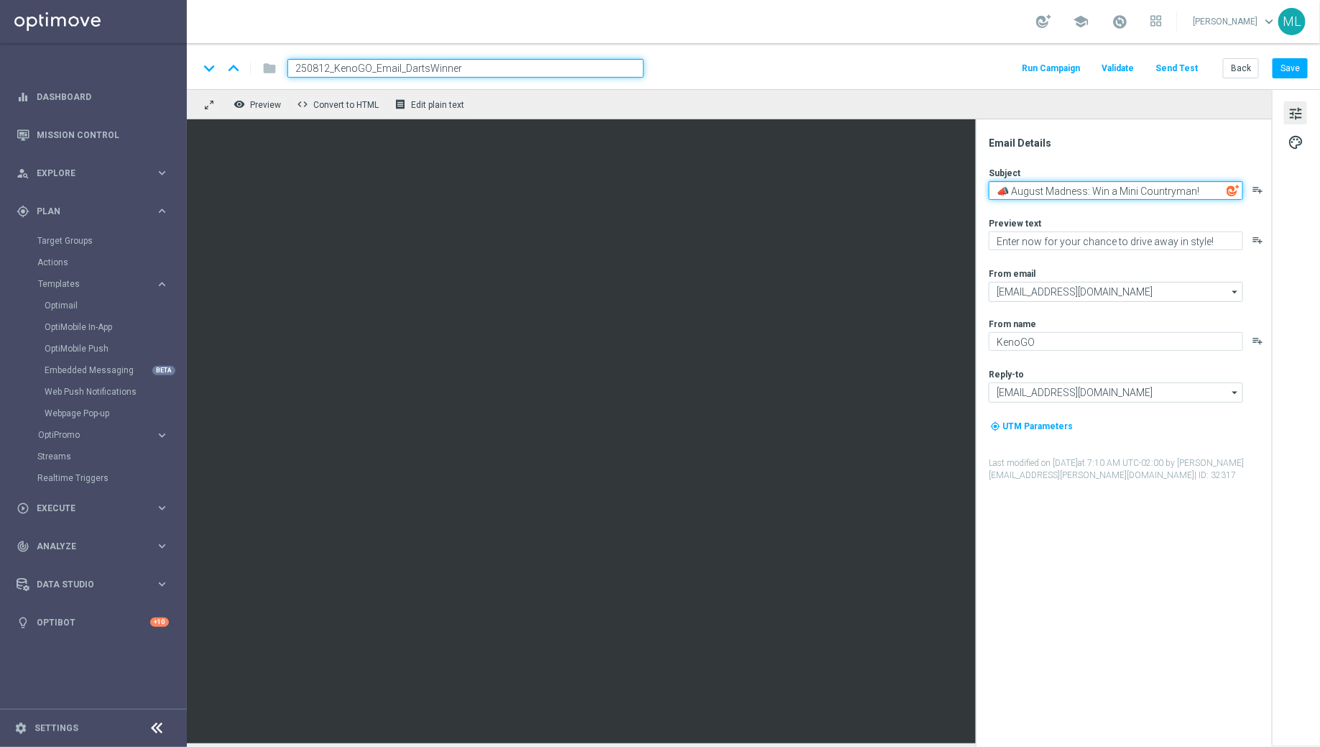
click at [1056, 192] on textarea "📣 August Madness: Win a Mini Countryman!" at bounding box center [1116, 190] width 254 height 19
click at [788, 87] on div "keyboard_arrow_down keyboard_arrow_up folder 250812_KenoGO_Email_DartsWinner Ru…" at bounding box center [753, 66] width 1133 height 46
click at [1289, 68] on button "Save" at bounding box center [1290, 68] width 35 height 20
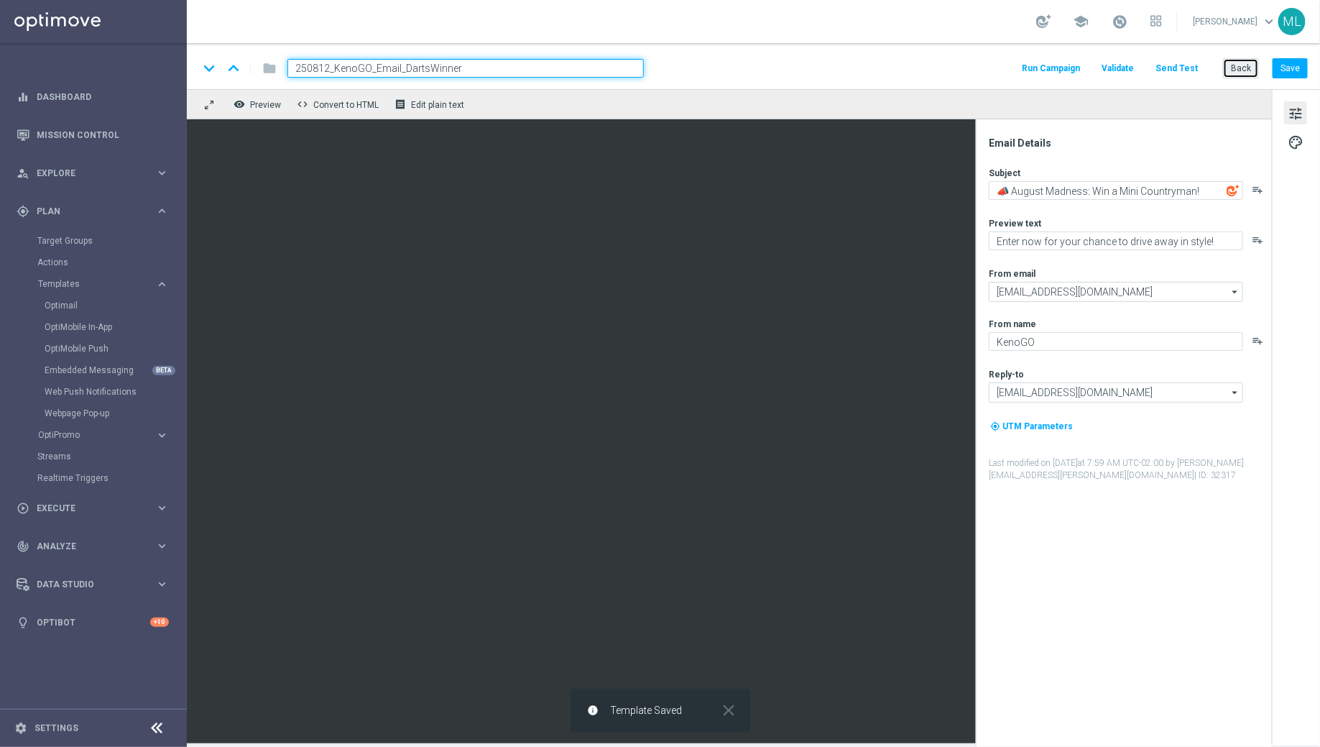
click at [1243, 70] on button "Back" at bounding box center [1241, 68] width 36 height 20
click at [1235, 68] on button "Back" at bounding box center [1241, 68] width 36 height 20
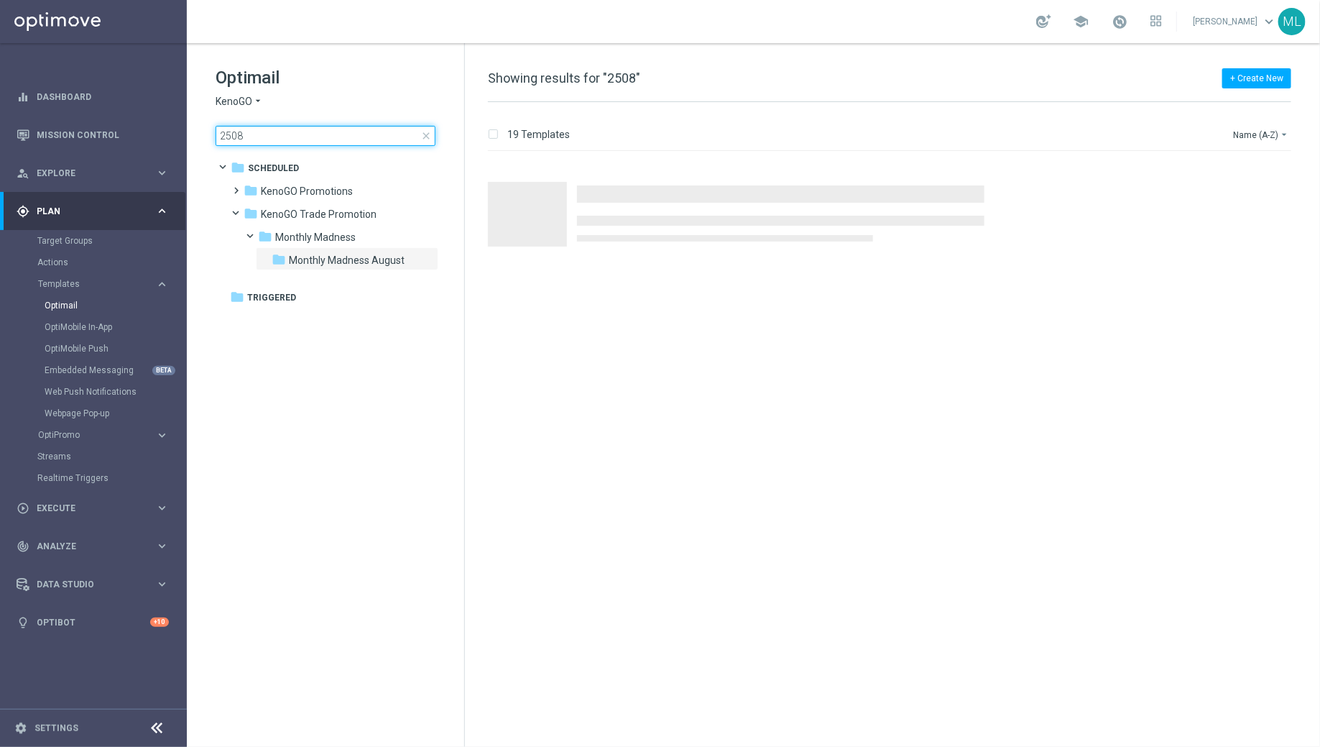
click at [276, 135] on input "2508" at bounding box center [326, 136] width 220 height 20
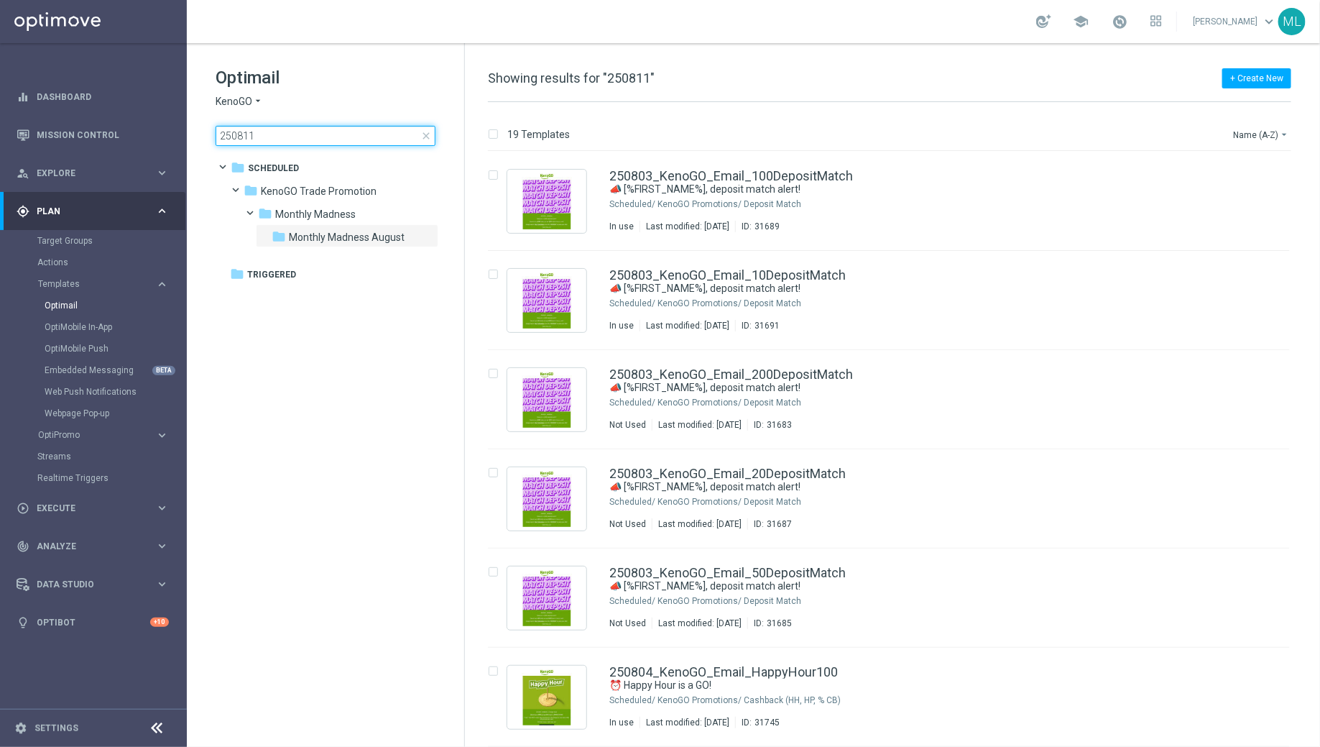
type input "250811"
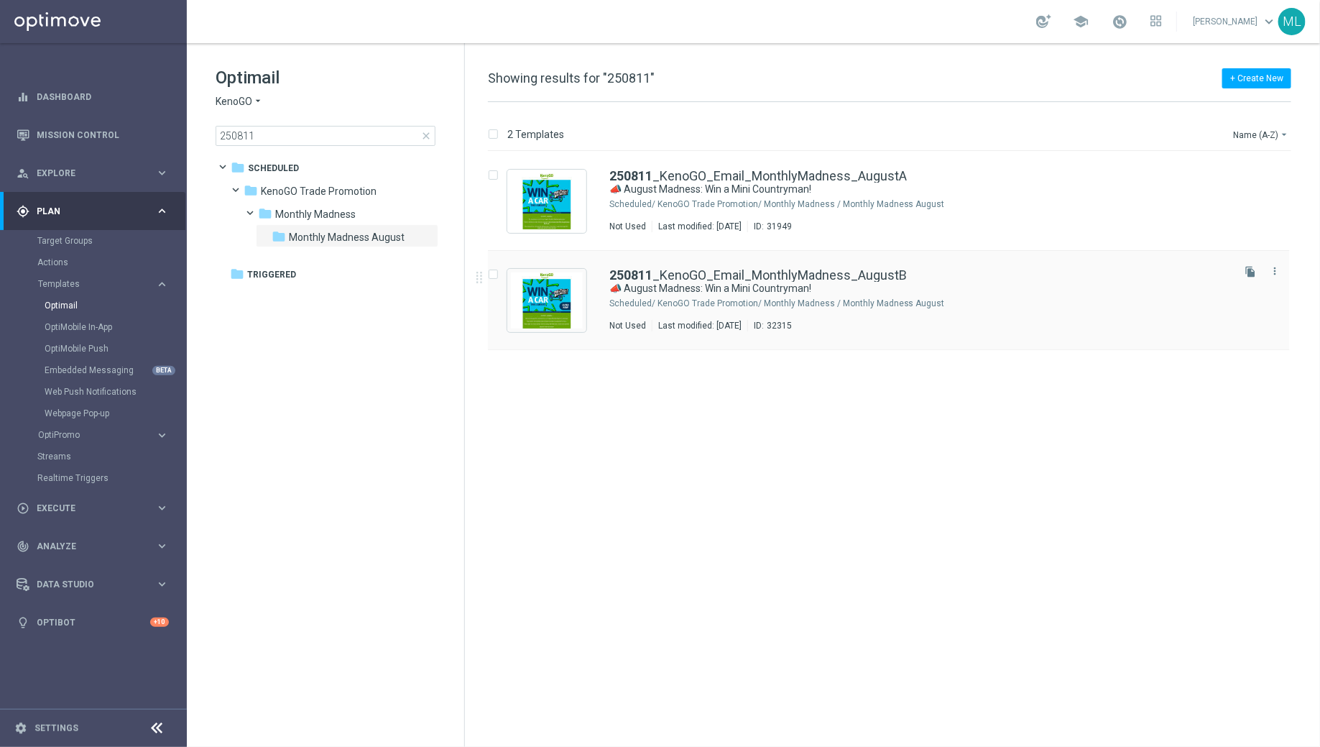
click at [939, 277] on div "250811 _KenoGO_Email_MonthlyMadness_AugustB" at bounding box center [919, 275] width 620 height 13
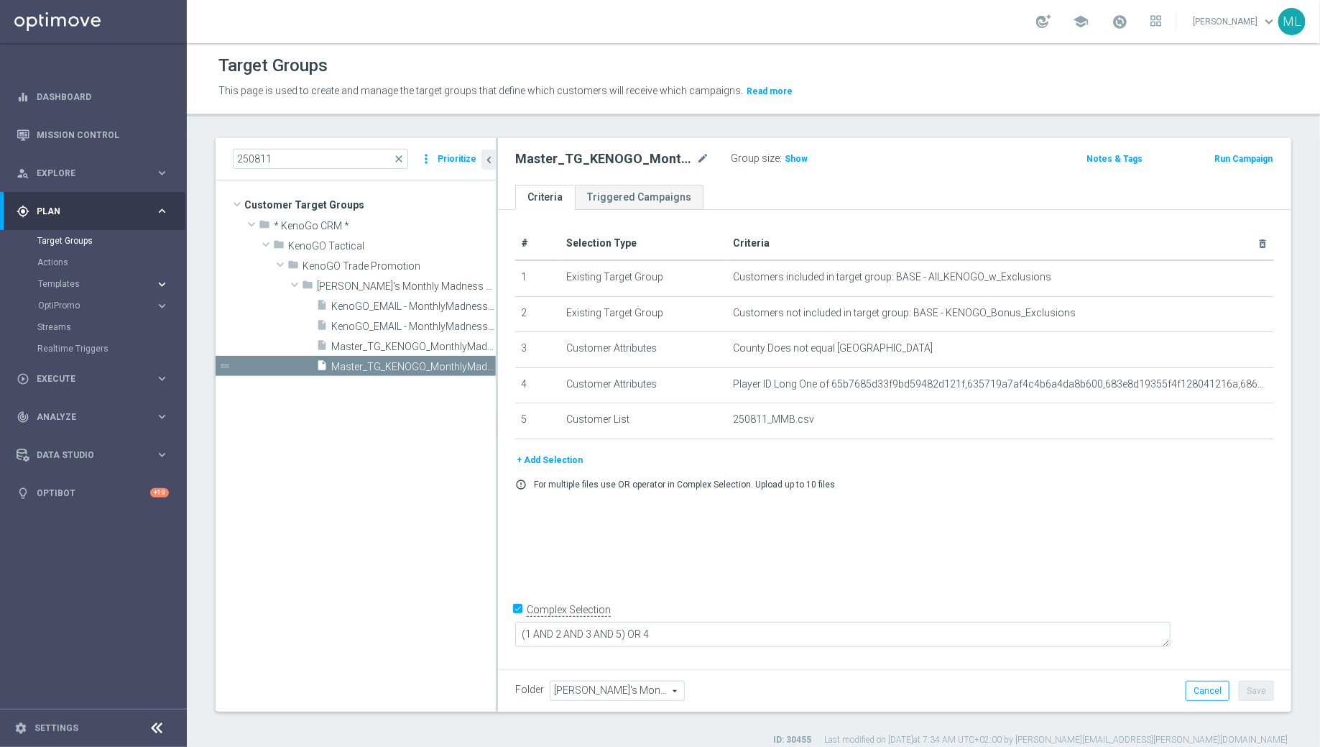
click at [164, 280] on icon "keyboard_arrow_right" at bounding box center [162, 284] width 14 height 14
click at [79, 309] on link "Optimail" at bounding box center [97, 305] width 105 height 11
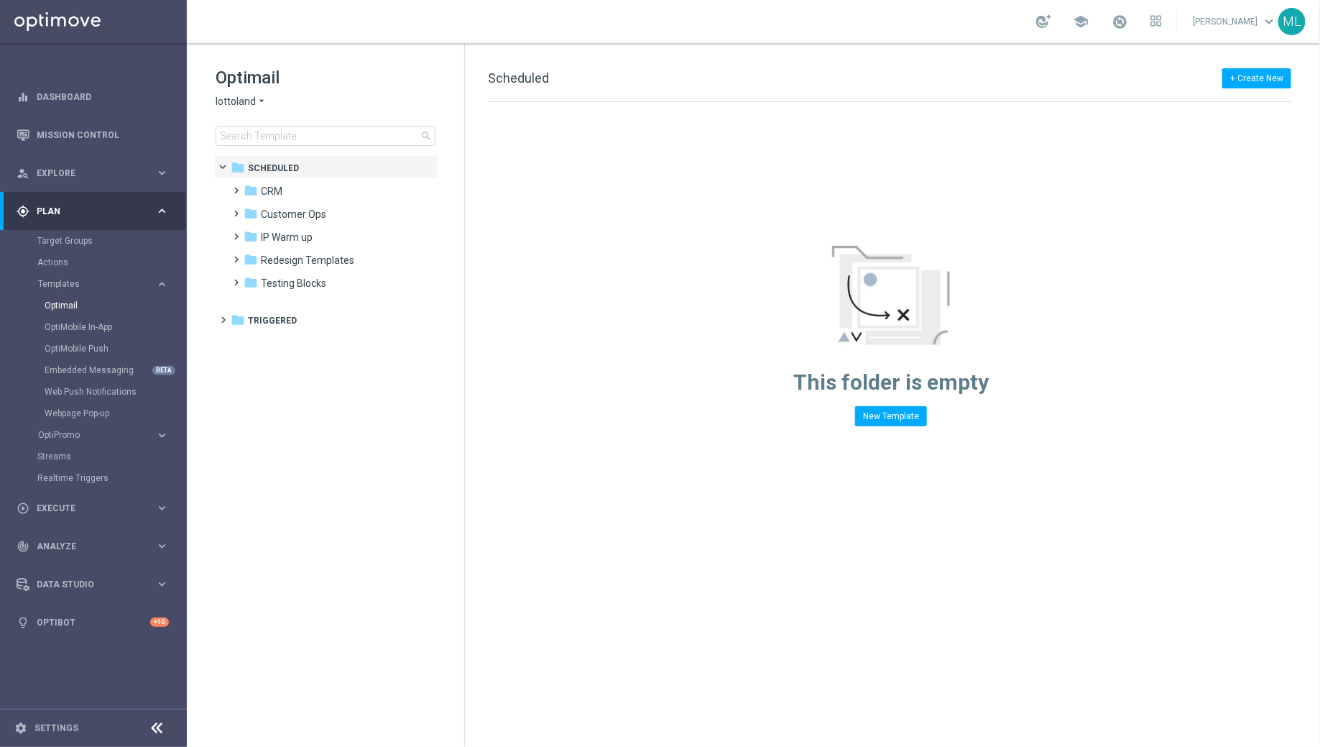
click at [260, 103] on icon "arrow_drop_down" at bounding box center [261, 102] width 11 height 14
click at [0, 0] on span "KenoGO" at bounding box center [0, 0] width 0 height 0
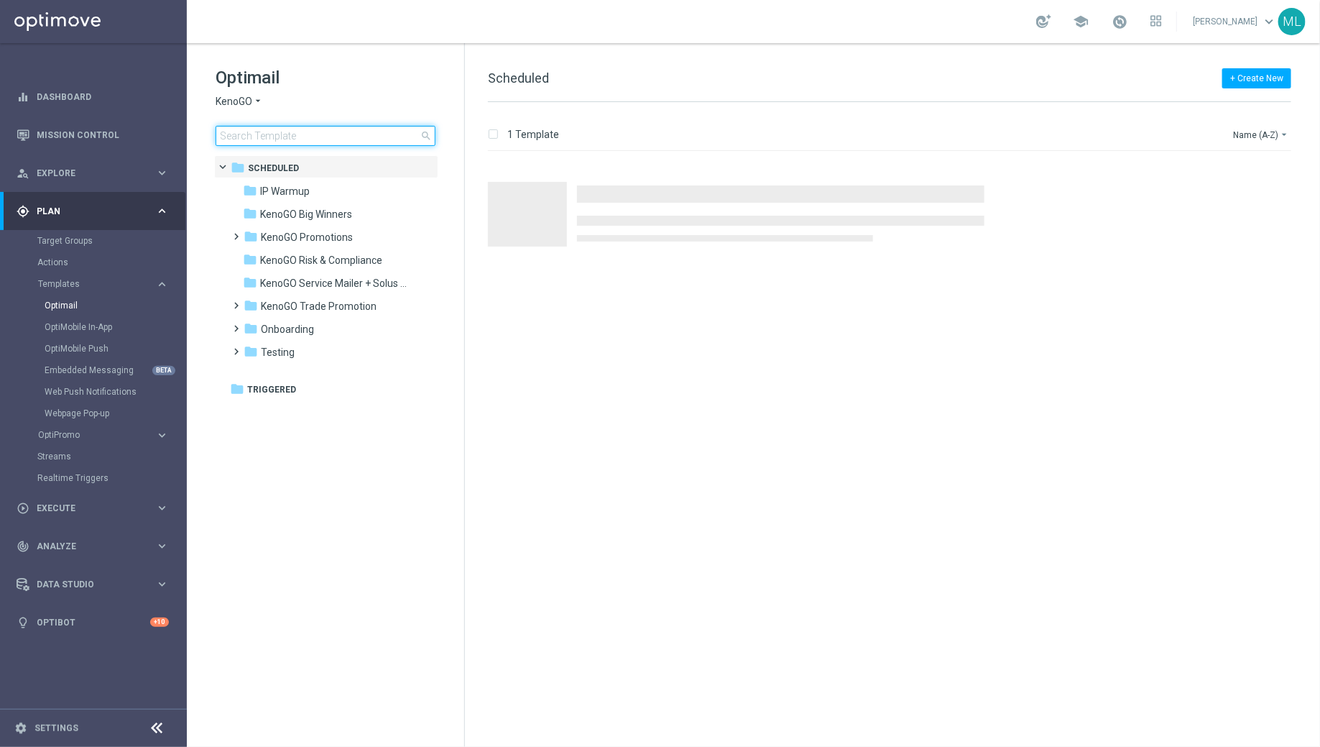
click at [278, 137] on input at bounding box center [326, 136] width 220 height 20
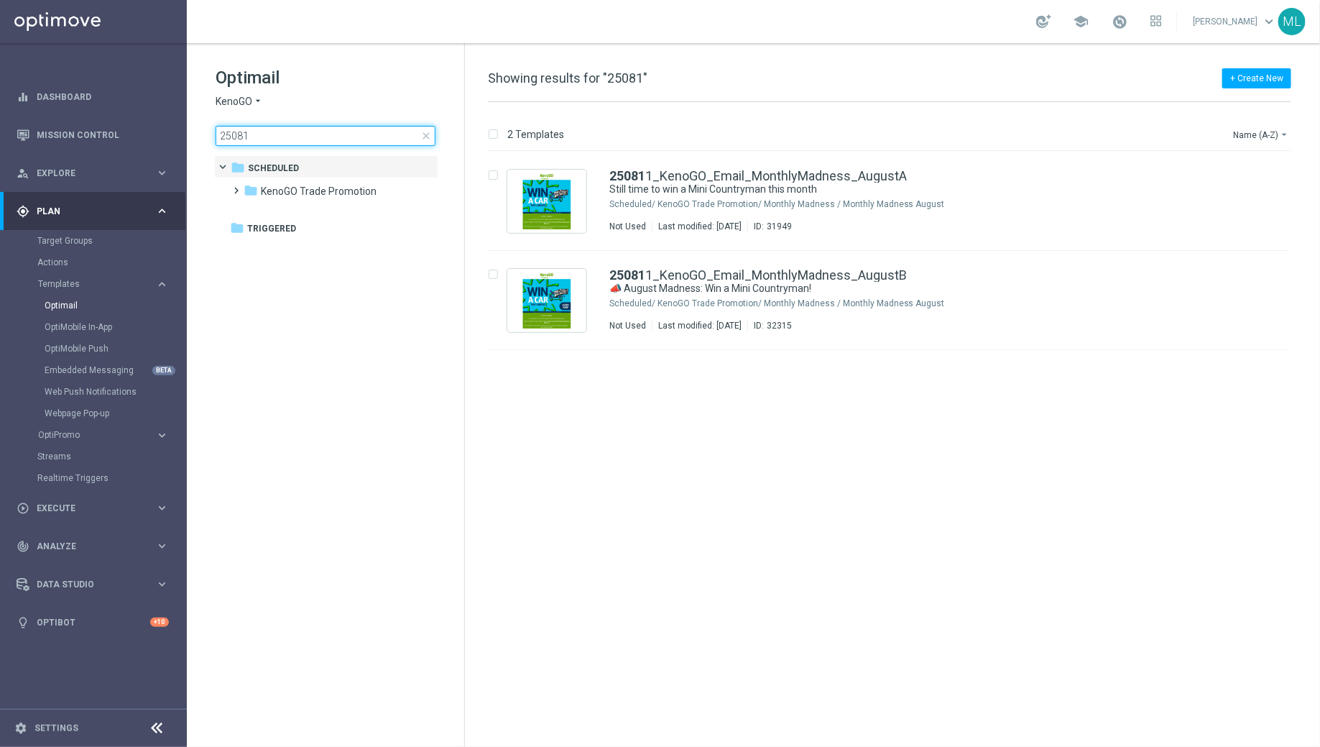
type input "250812"
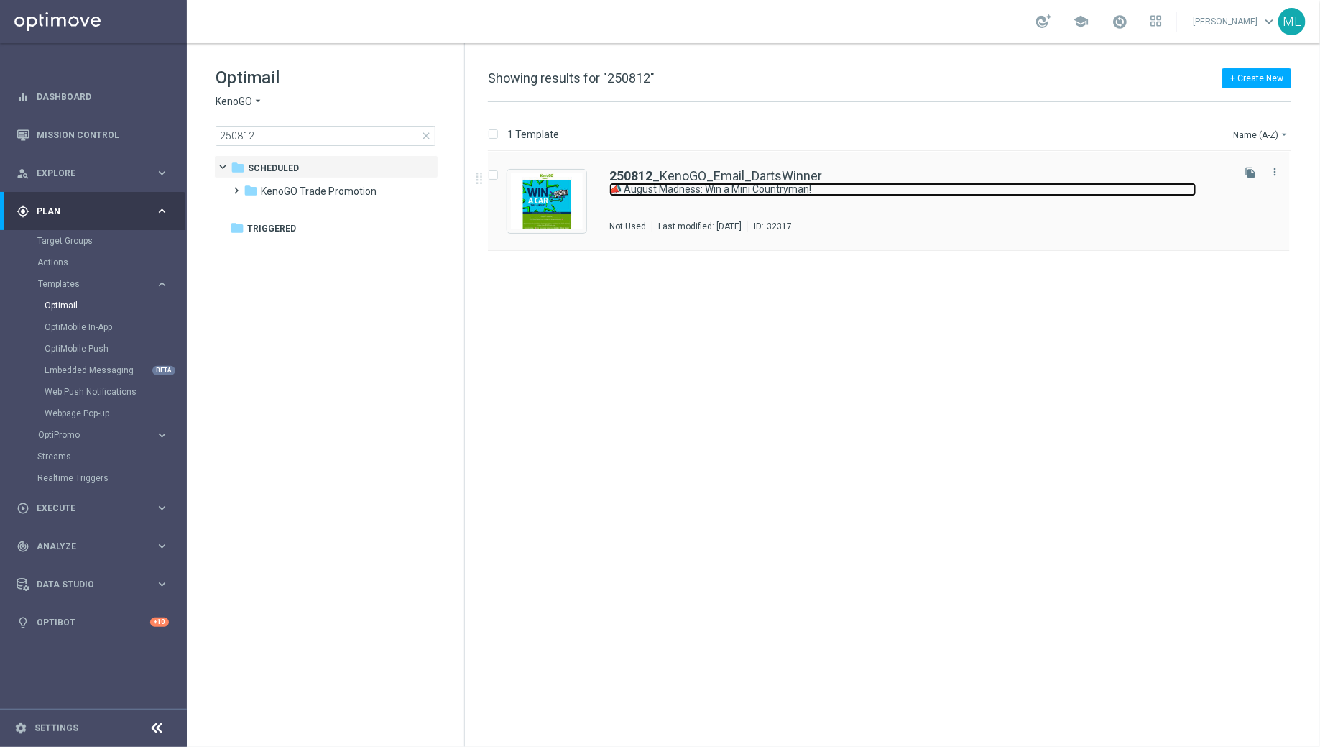
click at [625, 190] on link "📣 August Madness: Win a Mini Countryman!" at bounding box center [902, 190] width 587 height 14
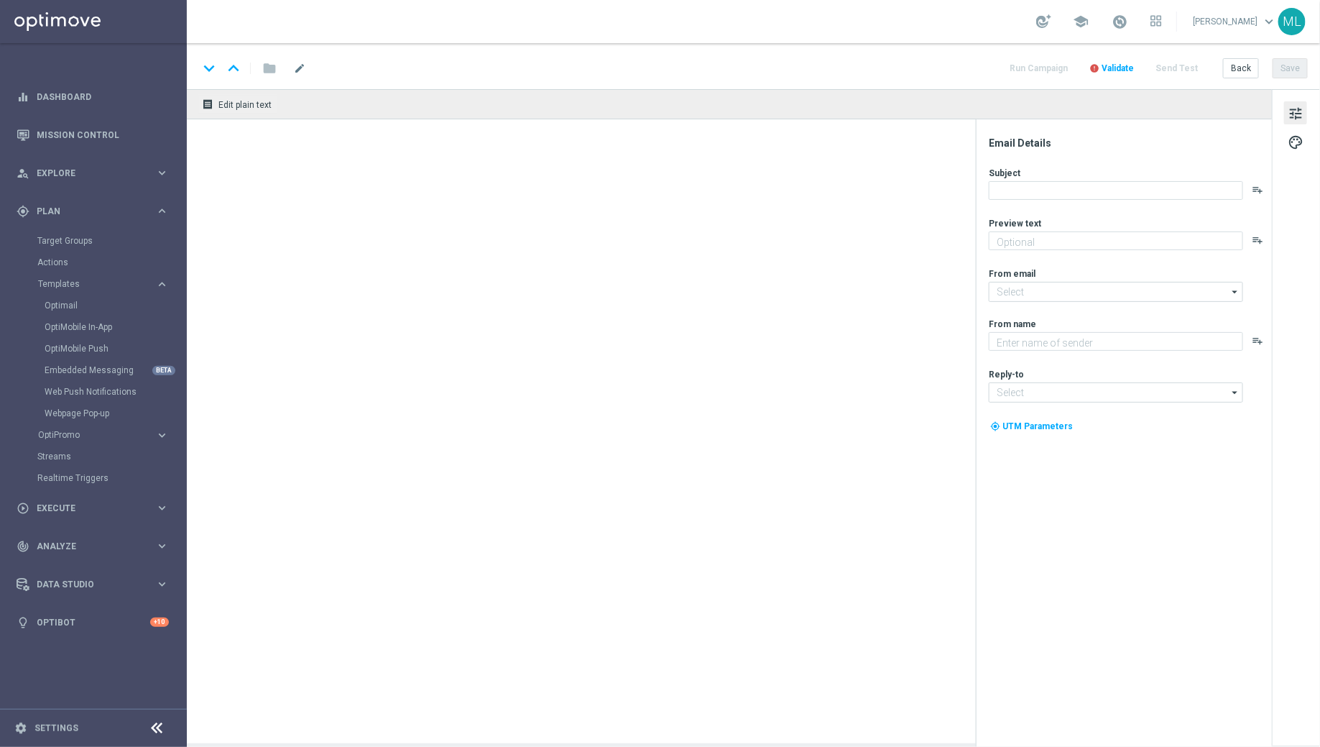
type textarea "Enter now for your chance to drive away in style!"
type input "[EMAIL_ADDRESS][DOMAIN_NAME]"
type textarea "KenoGO"
type input "[EMAIL_ADDRESS][DOMAIN_NAME]"
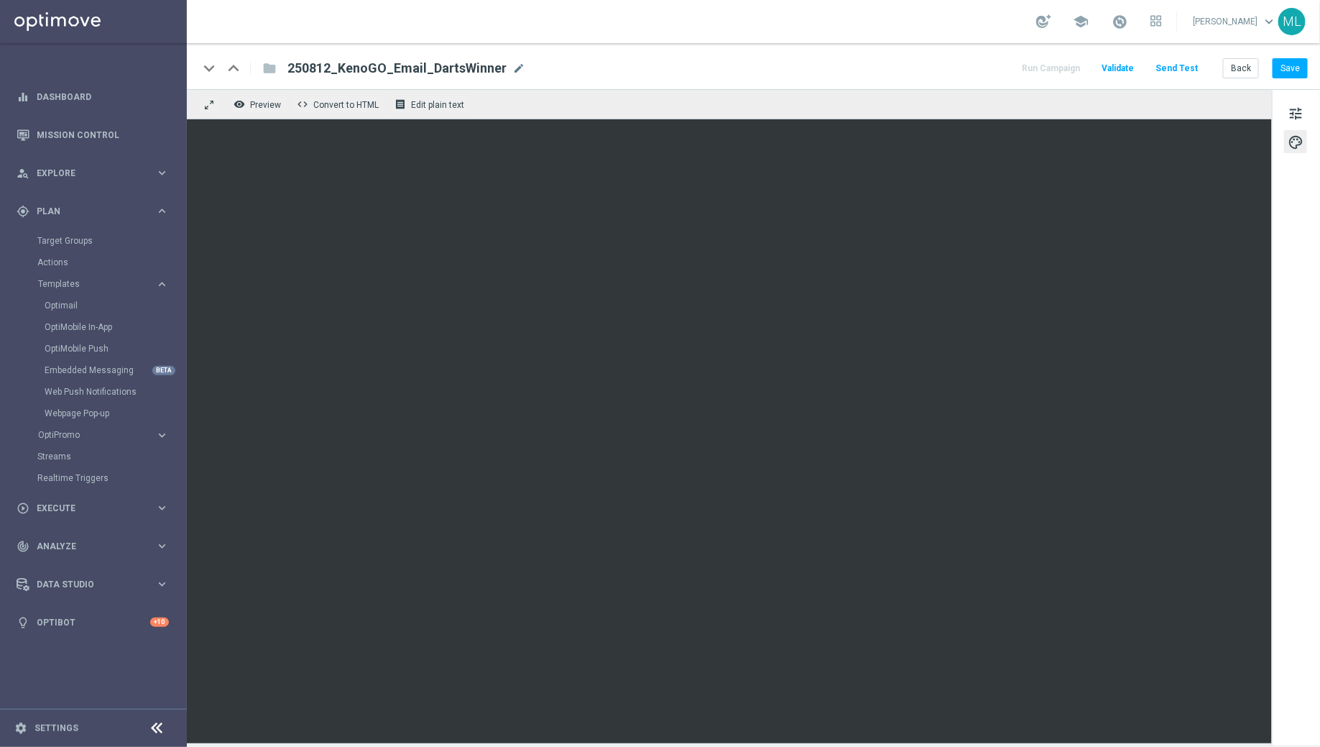
click at [923, 86] on div "keyboard_arrow_down keyboard_arrow_up folder 250812_KenoGO_Email_DartsWinner 25…" at bounding box center [753, 66] width 1133 height 46
click at [1243, 68] on button "Back" at bounding box center [1241, 68] width 36 height 20
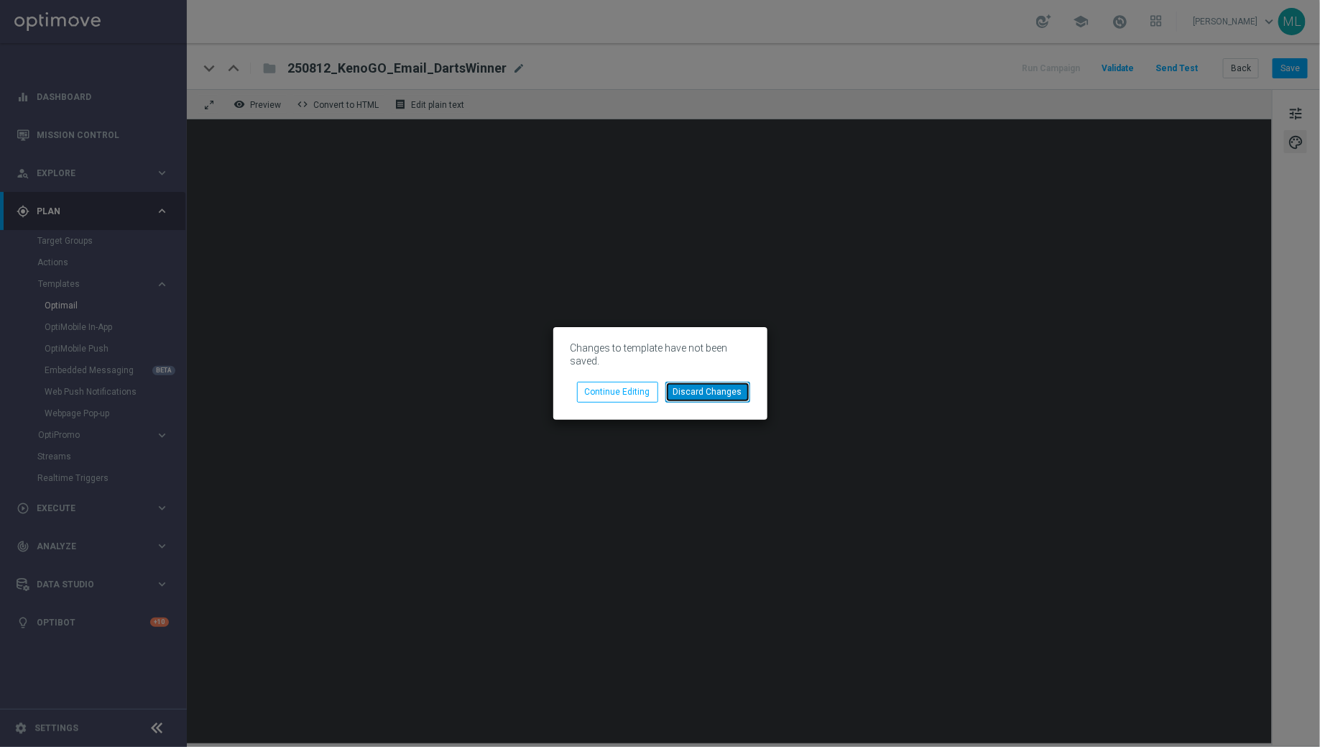
click at [706, 395] on button "Discard Changes" at bounding box center [707, 392] width 85 height 20
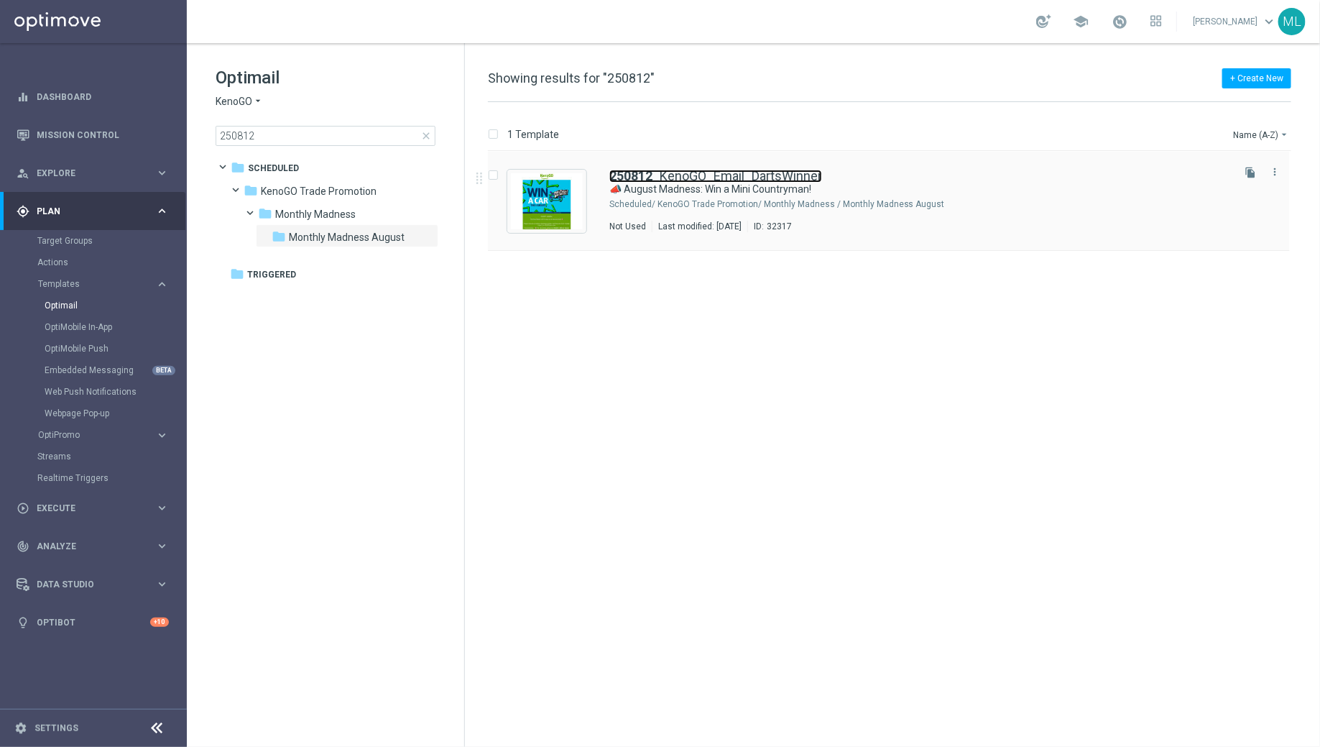
click at [780, 179] on link "250812 _KenoGO_Email_DartsWinner" at bounding box center [715, 176] width 213 height 13
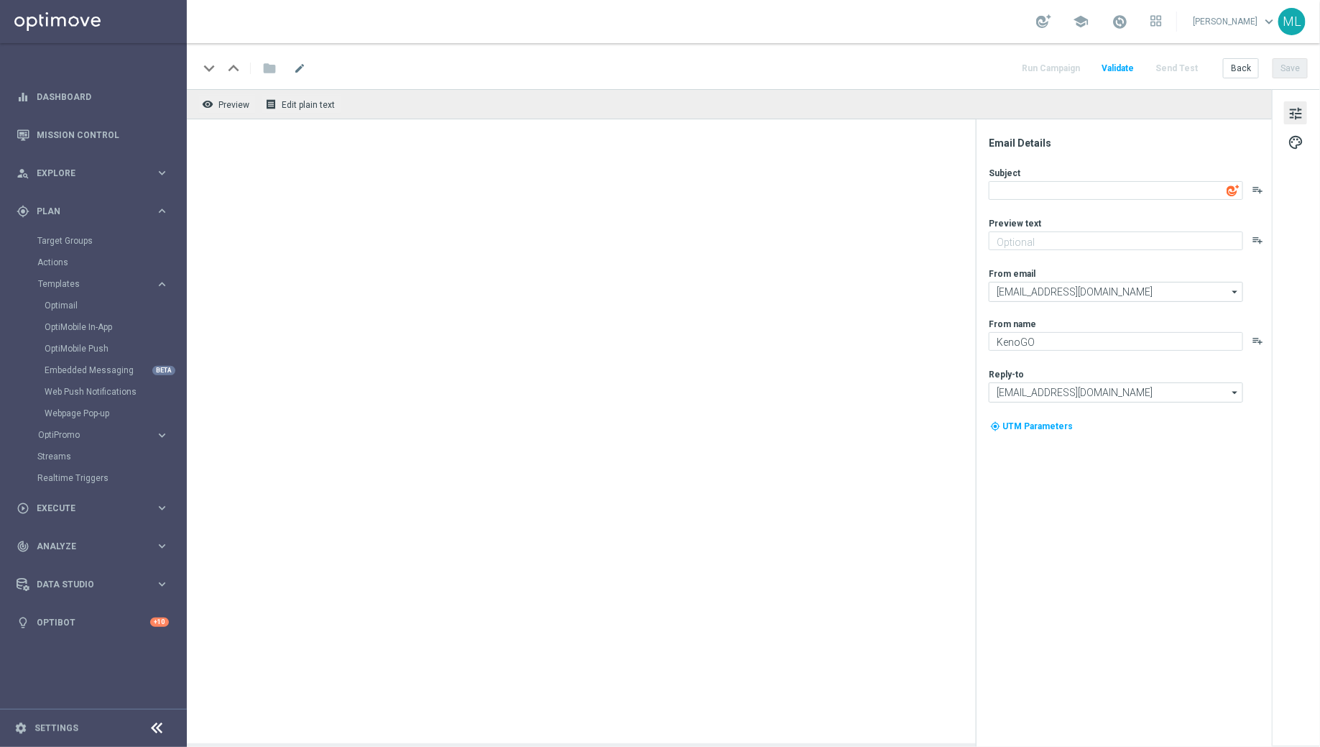
type textarea "📣 August Madness: Win a Mini Countryman!"
type textarea "Enter now for your chance to drive away in style!"
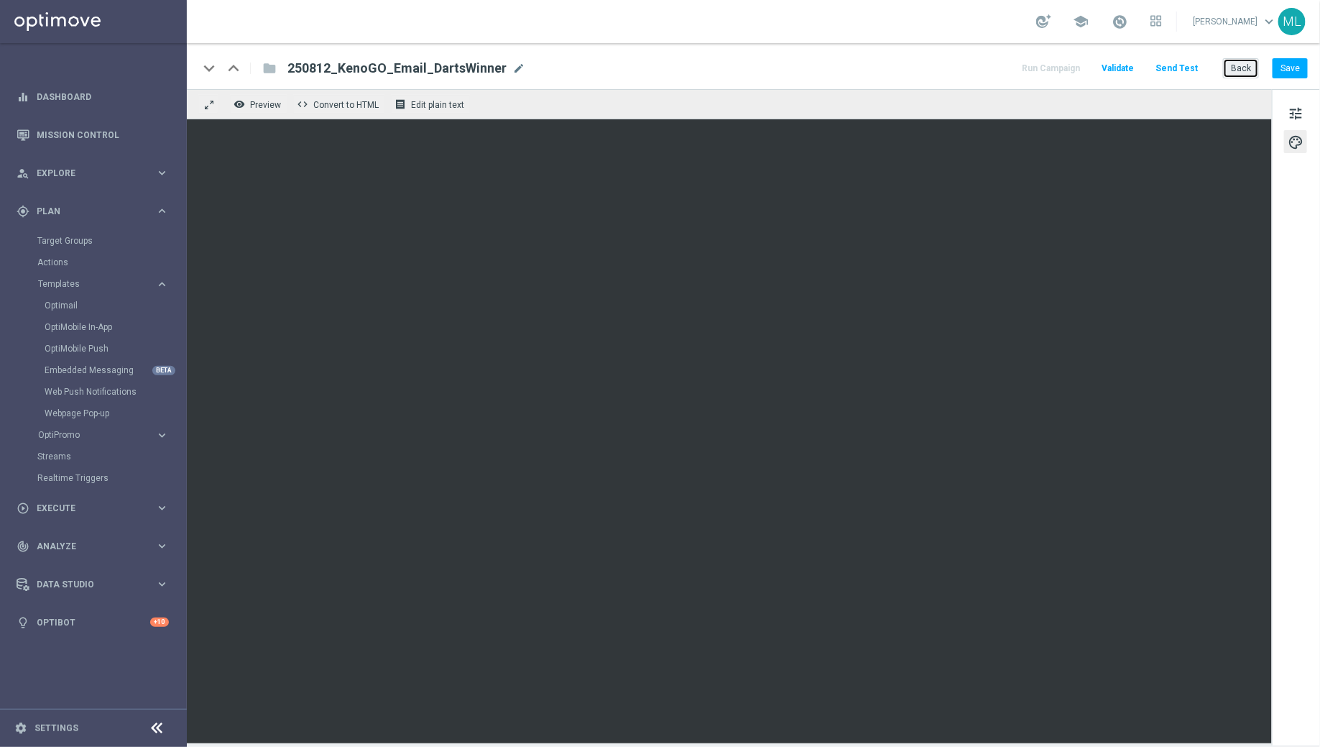
click at [1245, 68] on button "Back" at bounding box center [1241, 68] width 36 height 20
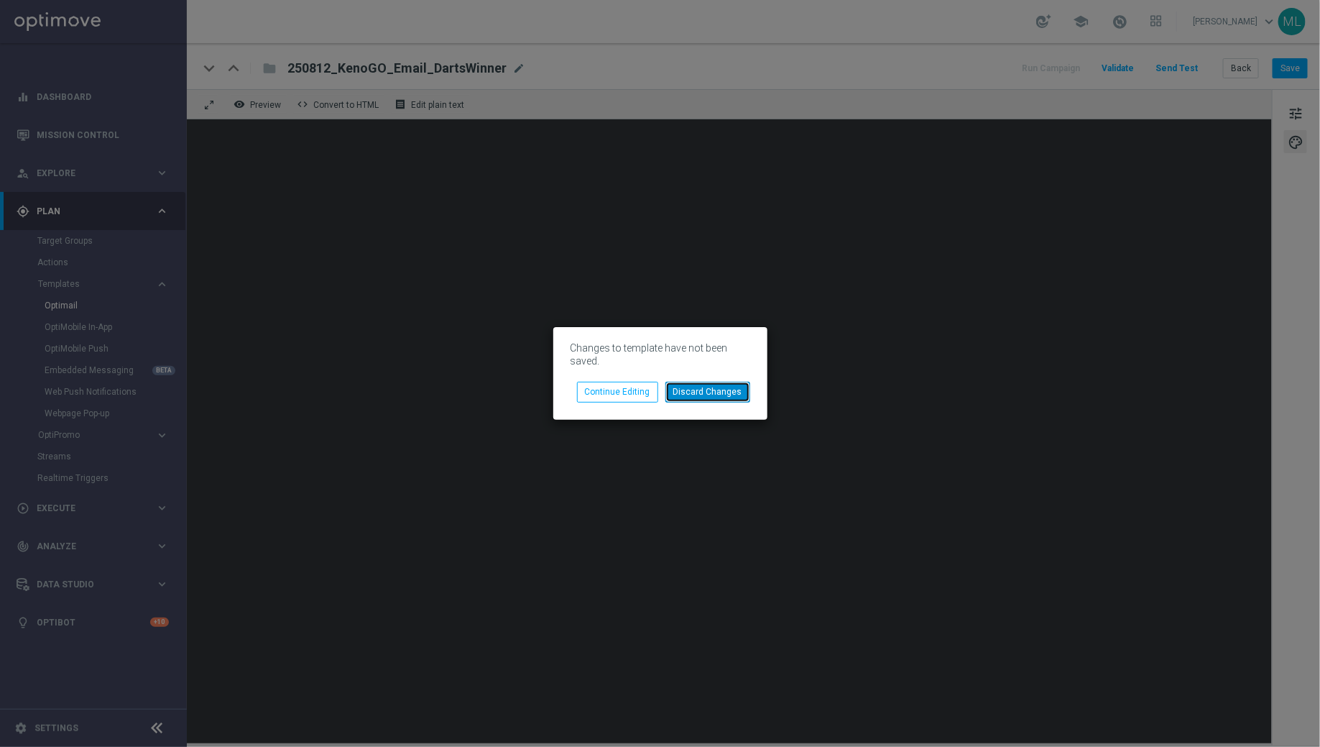
click at [714, 395] on button "Discard Changes" at bounding box center [707, 392] width 85 height 20
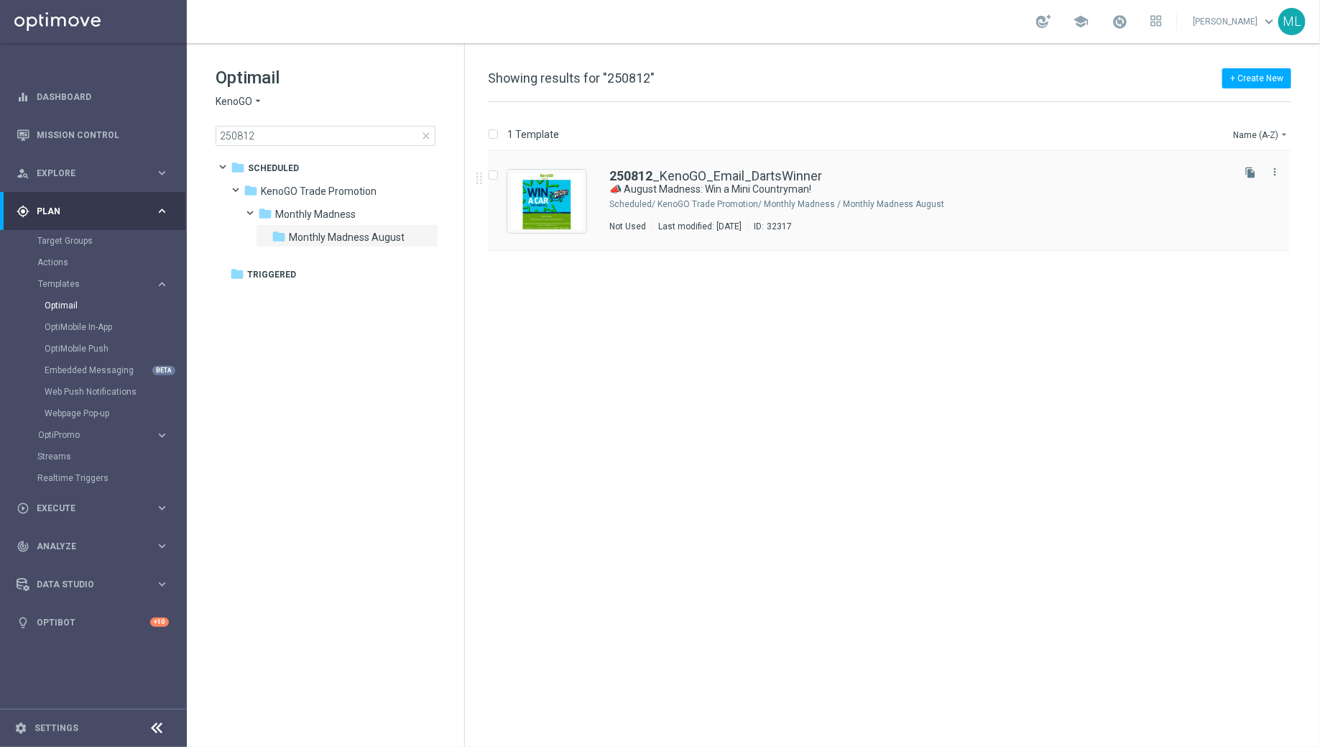
click at [929, 165] on div "250812 _KenoGO_Email_DartsWinner 📣 August Madness: Win a Mini Countryman! Sched…" at bounding box center [889, 201] width 802 height 99
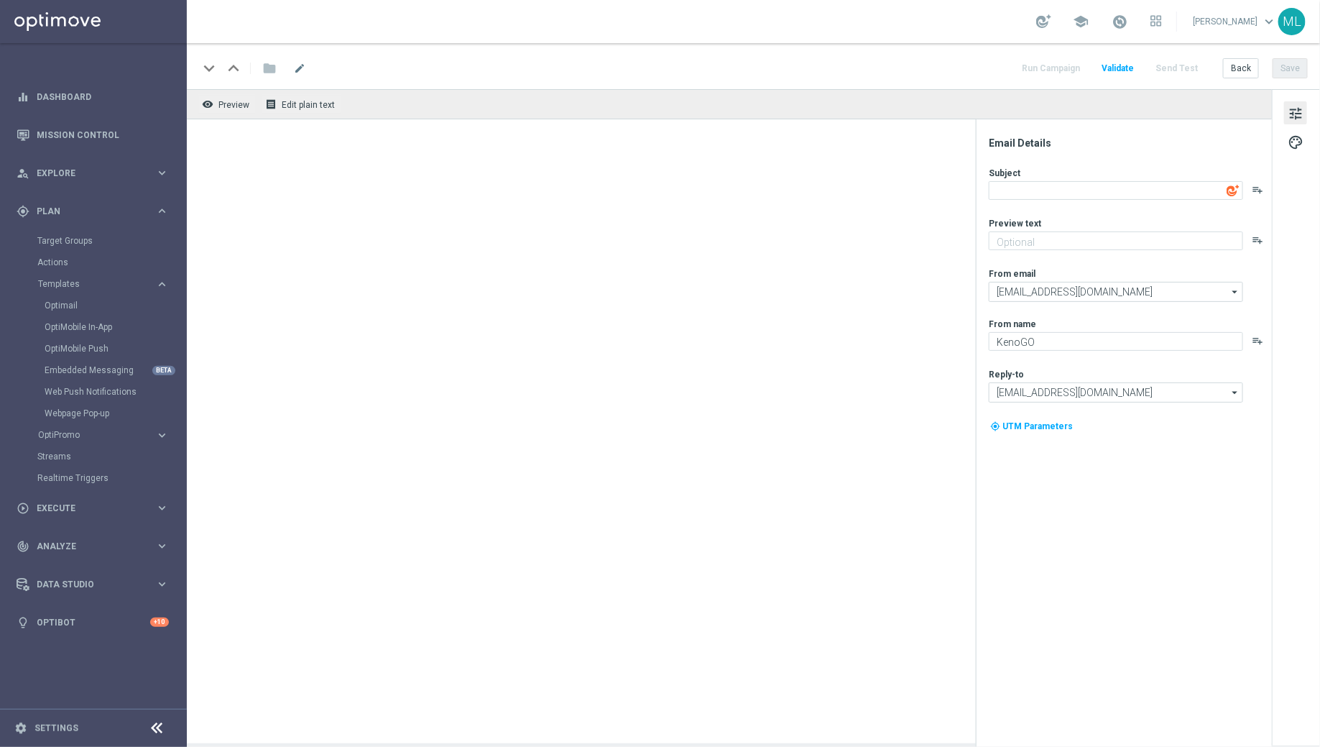
type textarea "📣 August Madness: Win a Mini Countryman!"
type textarea "Enter now for your chance to drive away in style!"
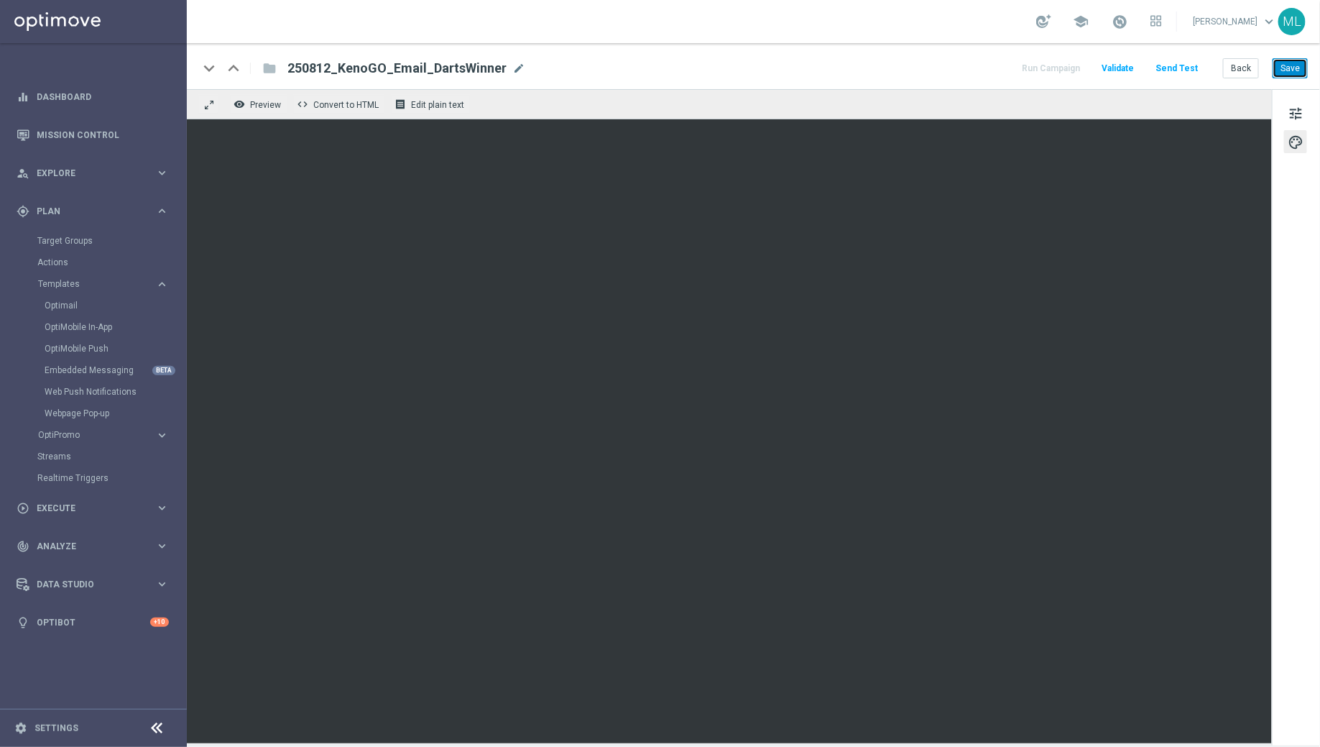
click at [1294, 73] on button "Save" at bounding box center [1290, 68] width 35 height 20
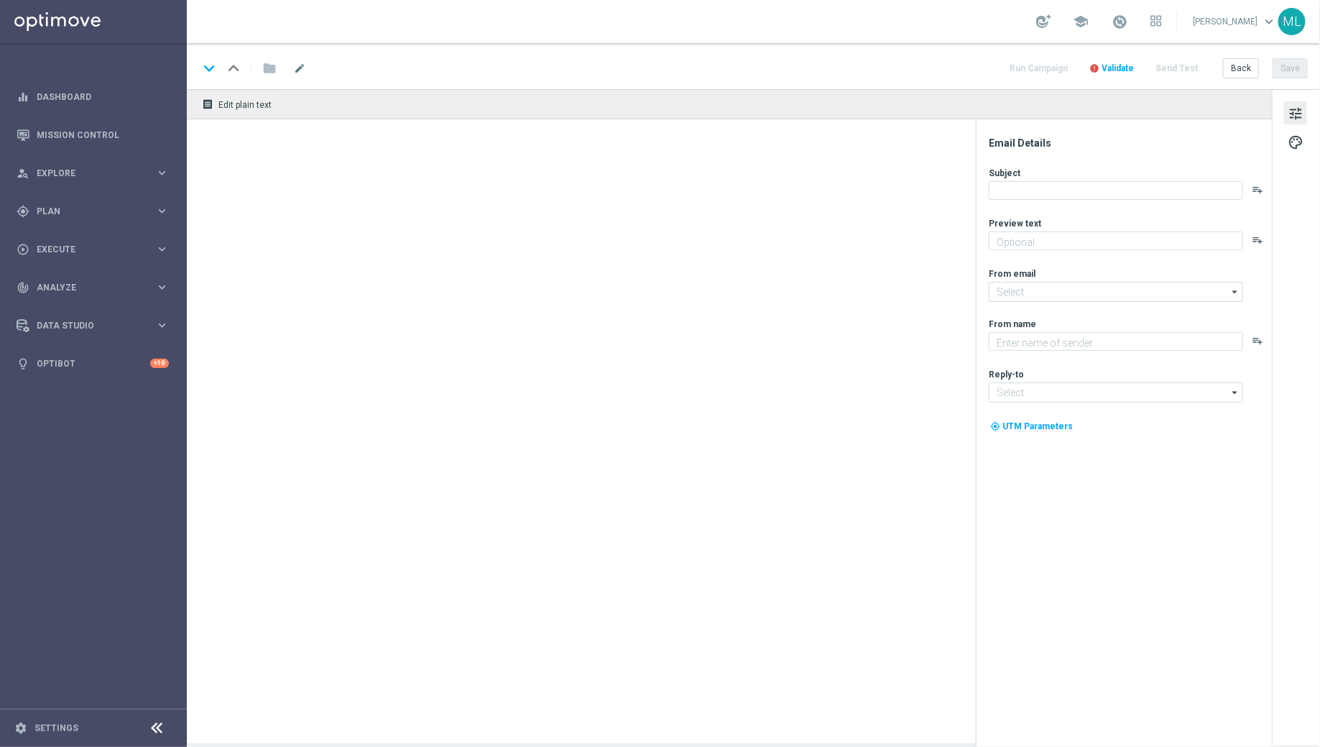
type textarea "Turn August into the month you win big."
type textarea "KenoGO"
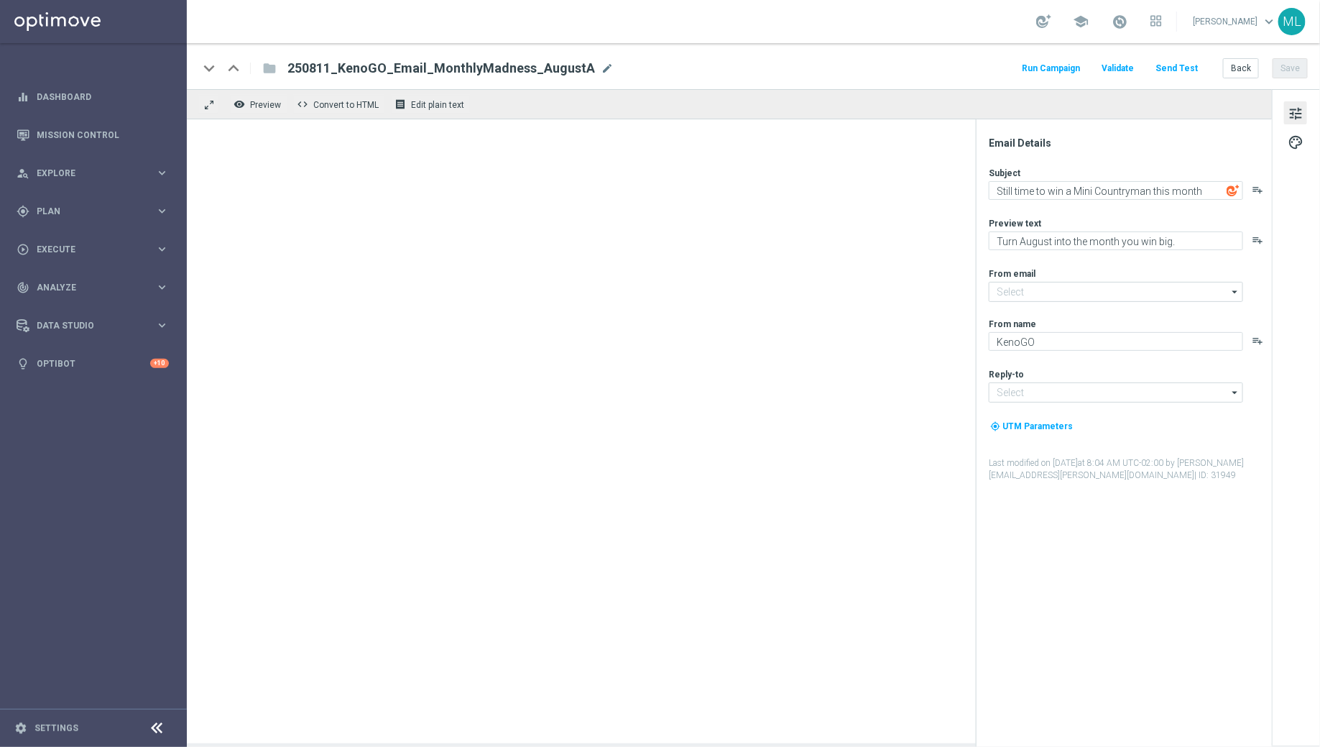
type input "[EMAIL_ADDRESS][DOMAIN_NAME]"
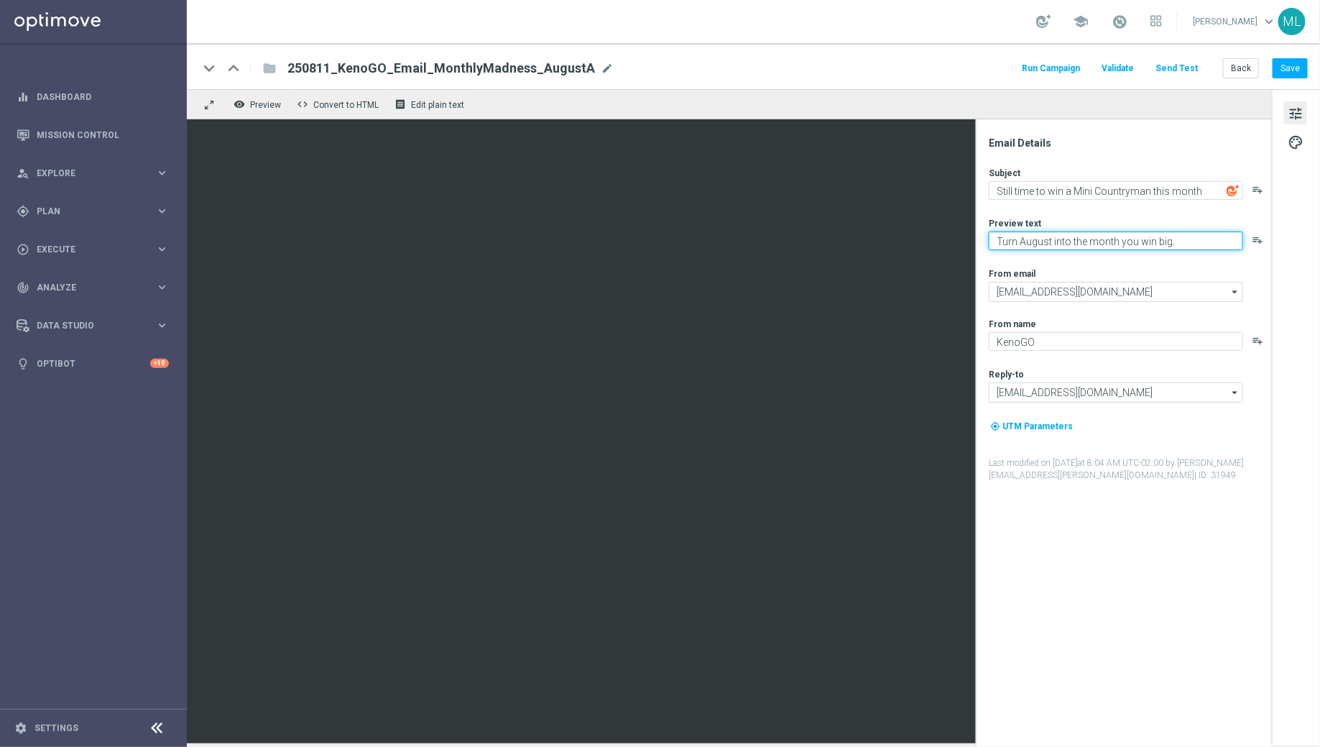
click at [1056, 245] on textarea "Turn August into the month you win big." at bounding box center [1116, 240] width 254 height 19
paste textarea "Who’s ready to drive away in style?"
type textarea "Who’s ready to drive away in style?"
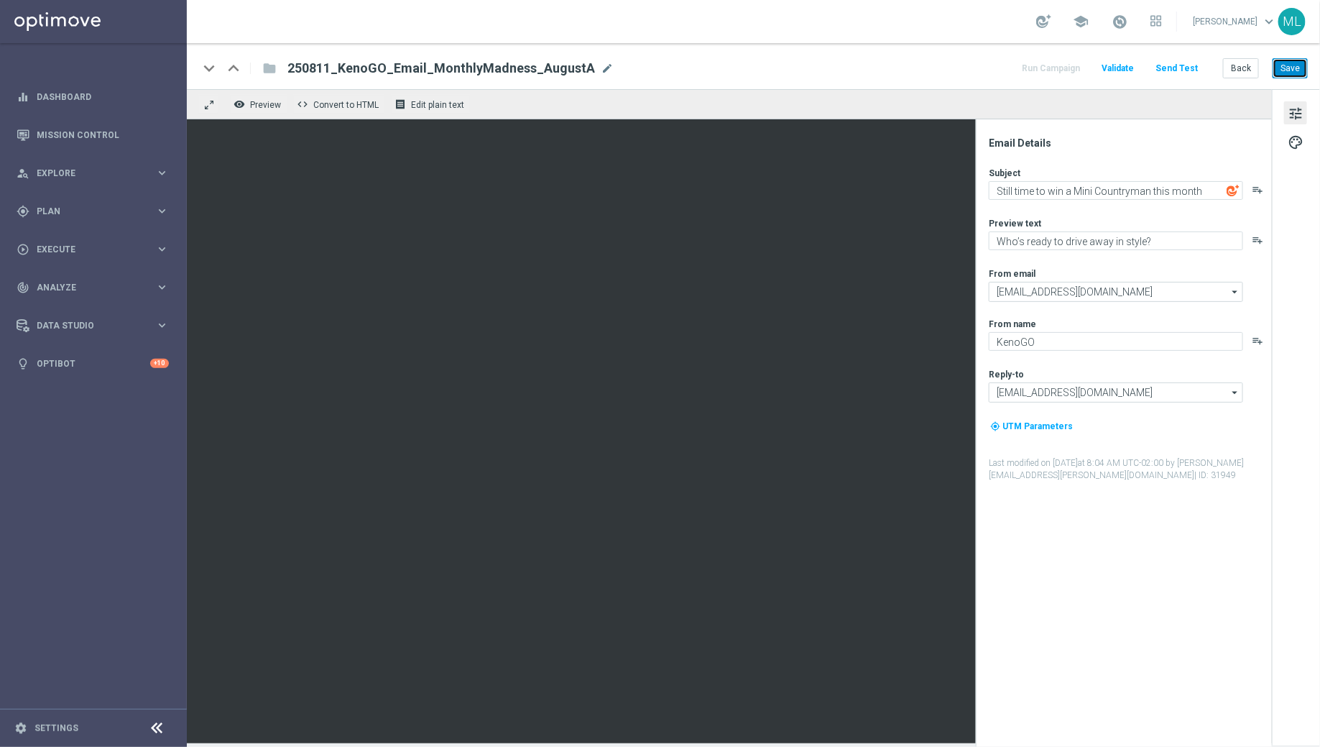
click at [1294, 68] on button "Save" at bounding box center [1290, 68] width 35 height 20
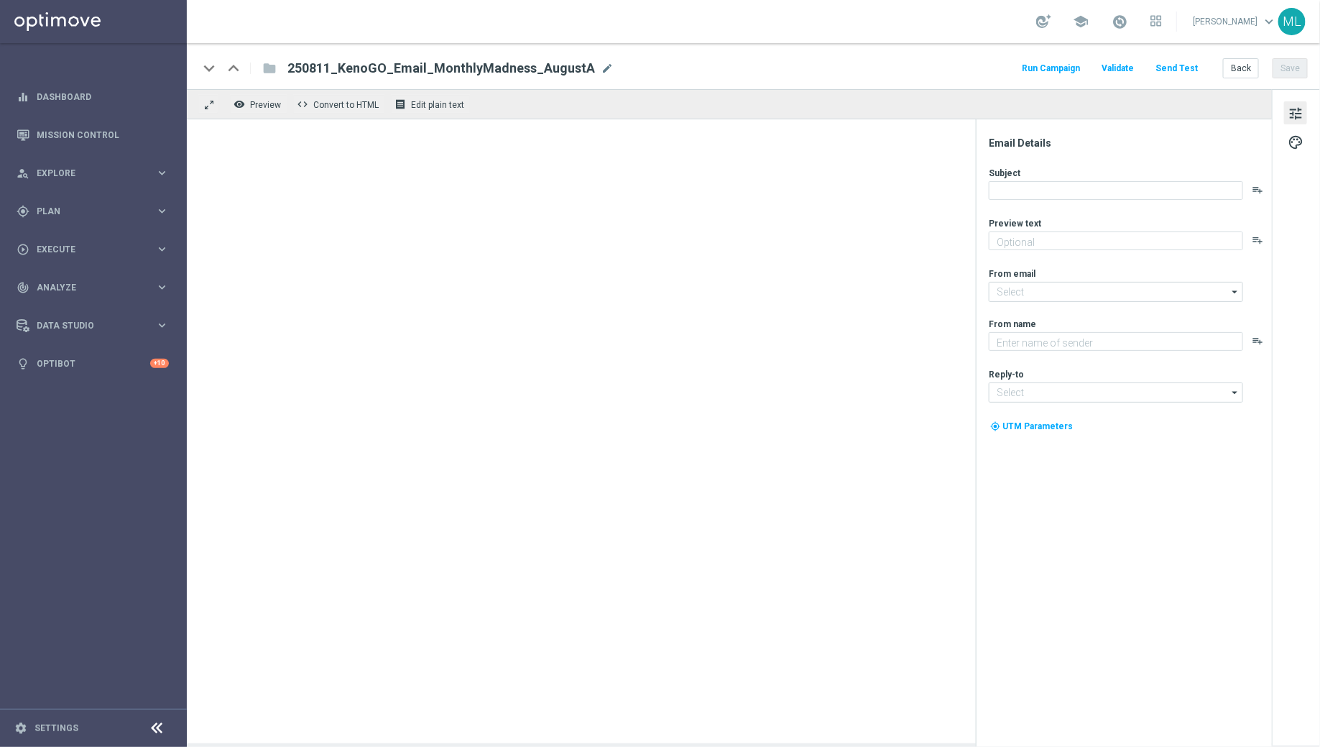
type textarea "Turn August into the month you win big."
type textarea "KenoGO"
type input "[EMAIL_ADDRESS][DOMAIN_NAME]"
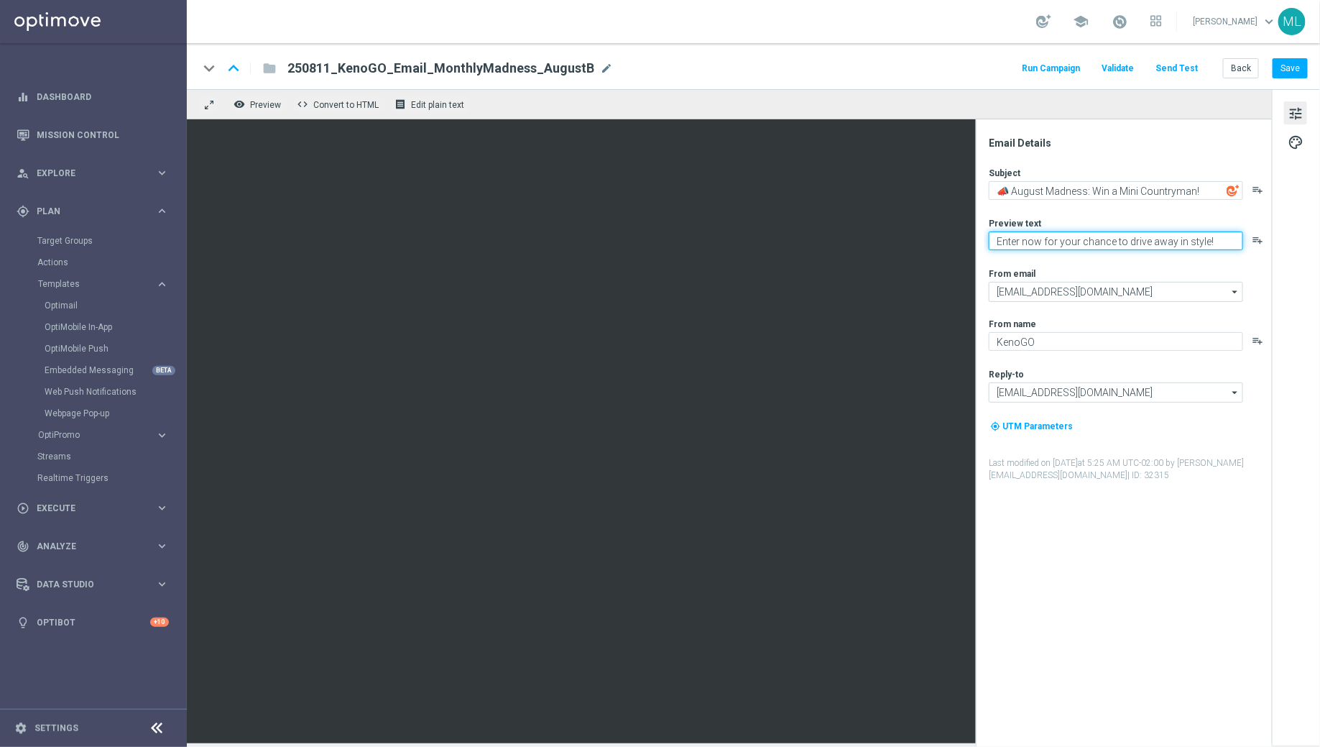
click at [1056, 244] on textarea "Enter now for your chance to drive away in style!" at bounding box center [1116, 240] width 254 height 19
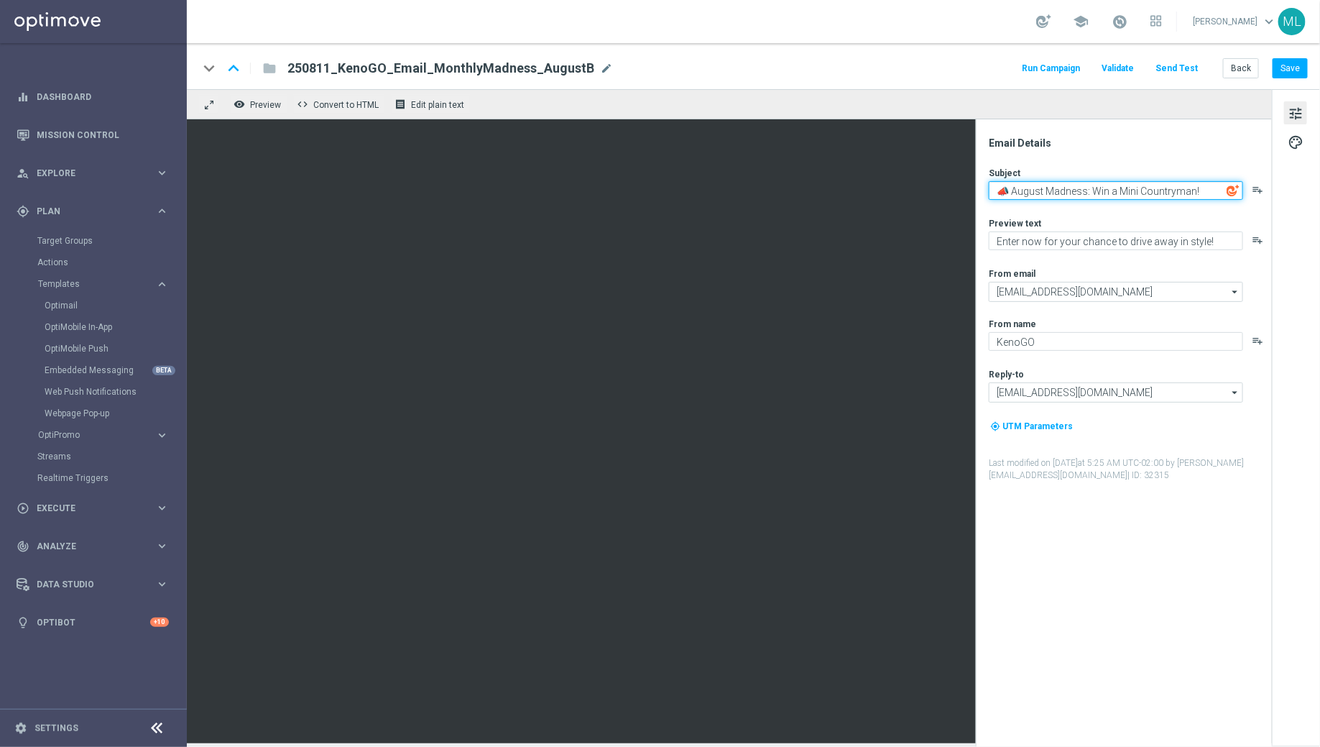
click at [1049, 190] on textarea "📣 August Madness: Win a Mini Countryman!" at bounding box center [1116, 190] width 254 height 19
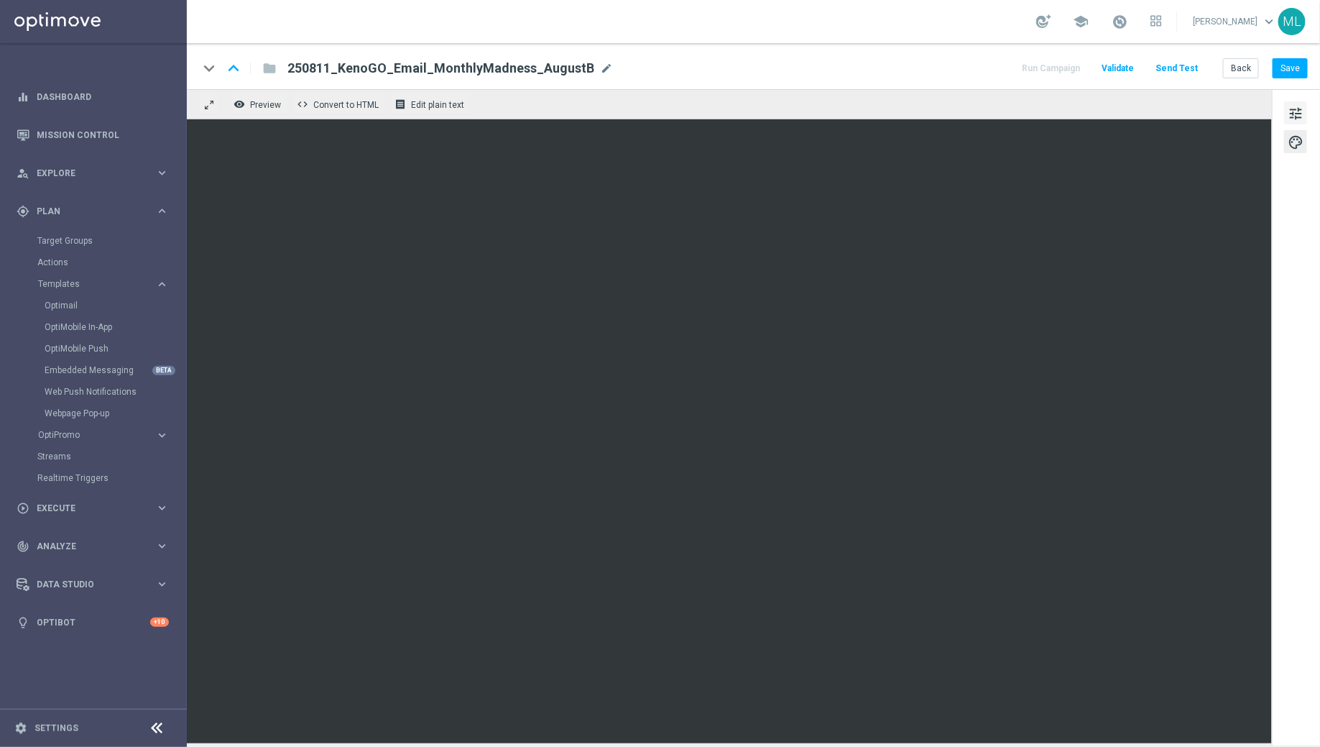
click at [1299, 121] on span "tune" at bounding box center [1296, 113] width 16 height 19
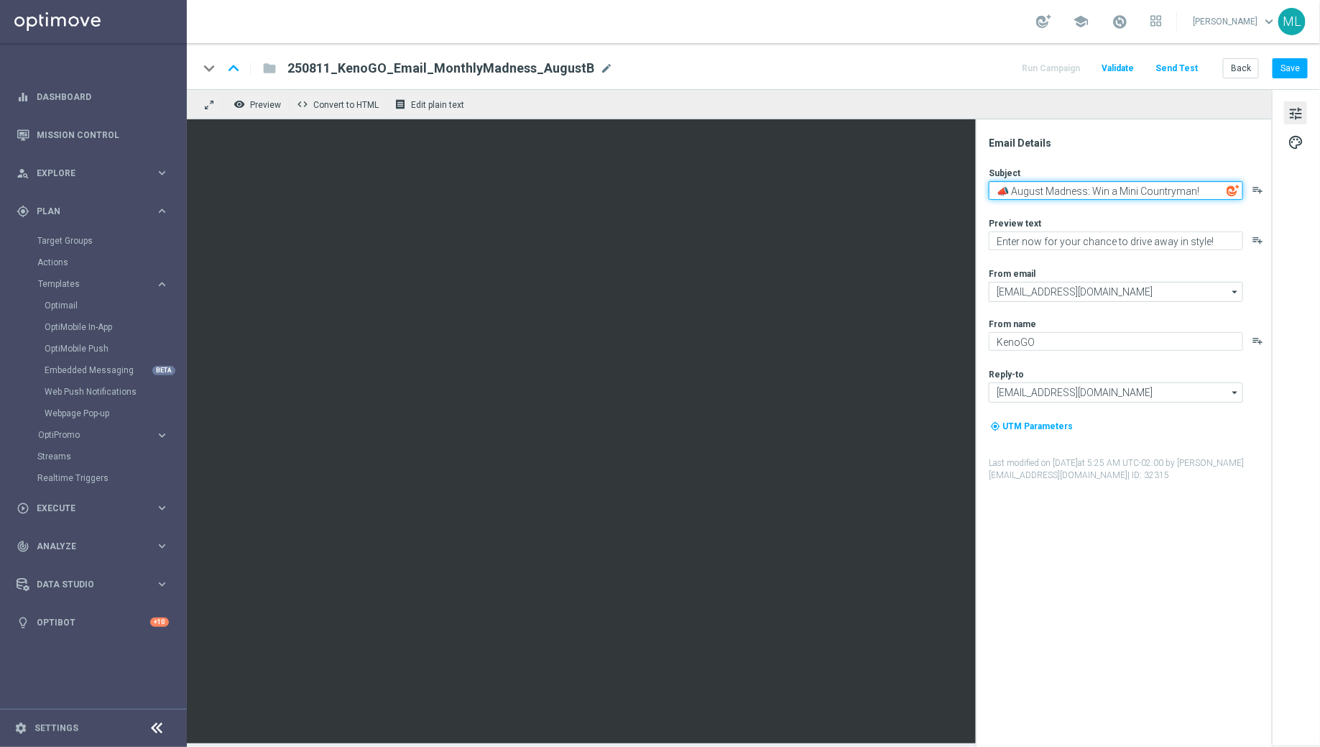
click at [1045, 183] on textarea "📣 August Madness: Win a Mini Countryman!" at bounding box center [1116, 190] width 254 height 19
paste textarea "Still time to win a Mini Countryman this month"
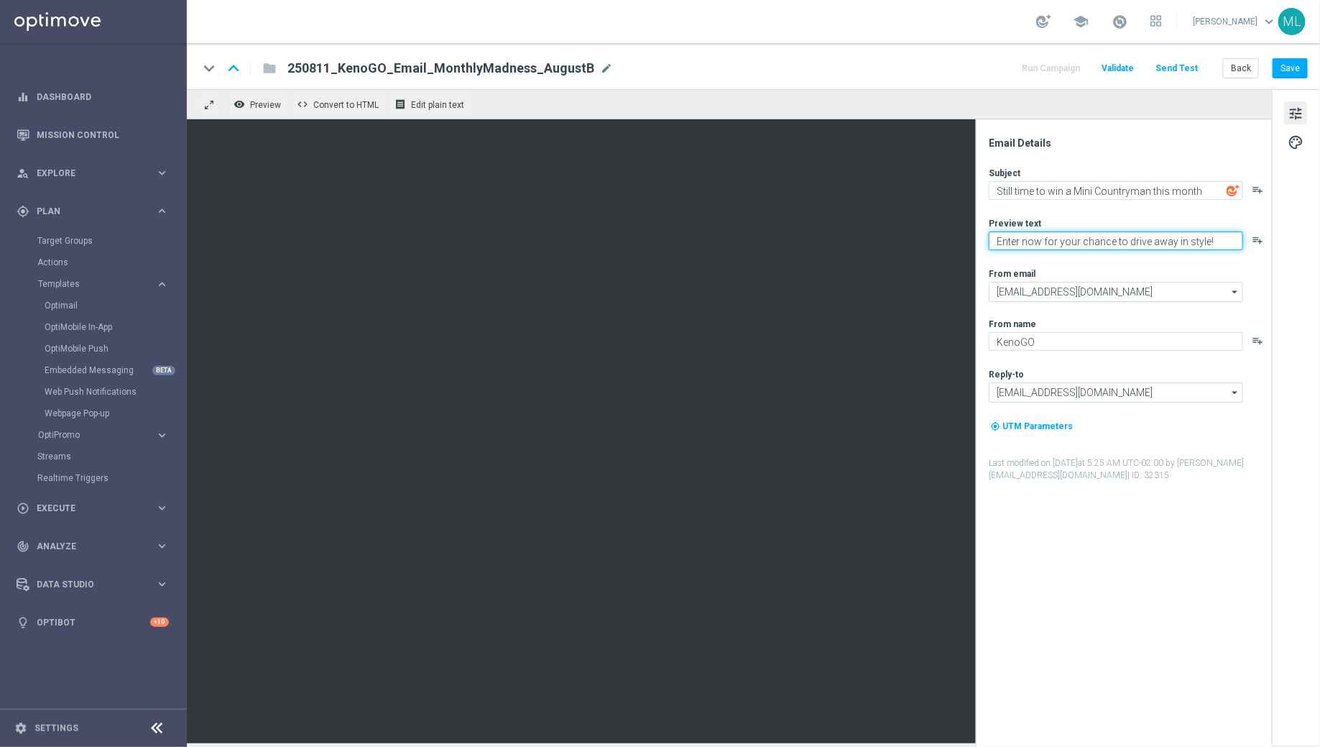
click at [1049, 246] on textarea "Enter now for your chance to drive away in style!" at bounding box center [1116, 240] width 254 height 19
click at [1291, 66] on button "Save" at bounding box center [1290, 68] width 35 height 20
click at [1062, 533] on div "Email Details Subject Still time to win a Mini Countryman this month playlist_a…" at bounding box center [1128, 442] width 286 height 610
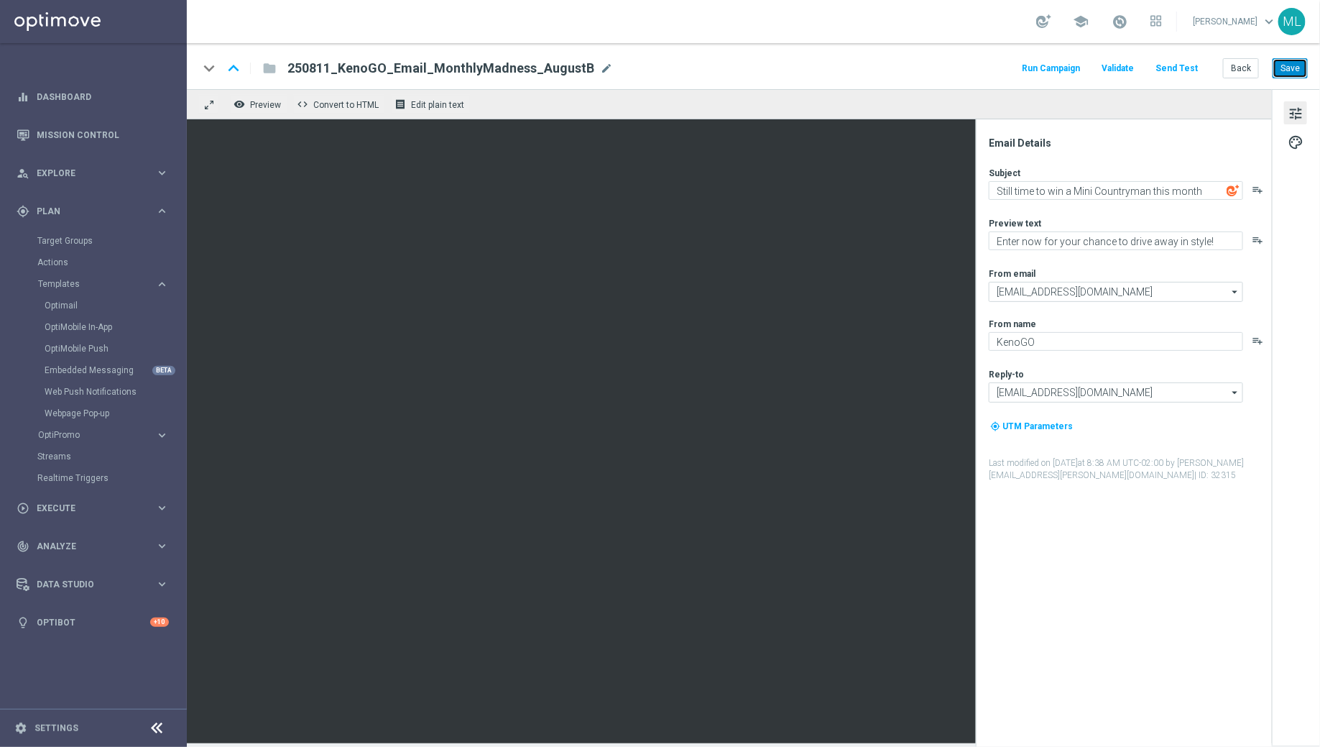
click at [1289, 63] on button "Save" at bounding box center [1290, 68] width 35 height 20
click at [1209, 188] on textarea "Still time to win a Mini Countryman this month" at bounding box center [1116, 190] width 254 height 19
paste textarea "!"
type textarea "Still time to win a Mini Countryman this month!"
click at [1107, 121] on div "Email Details Subject Still time to win a Mini Countryman this month! playlist_…" at bounding box center [1124, 432] width 296 height 627
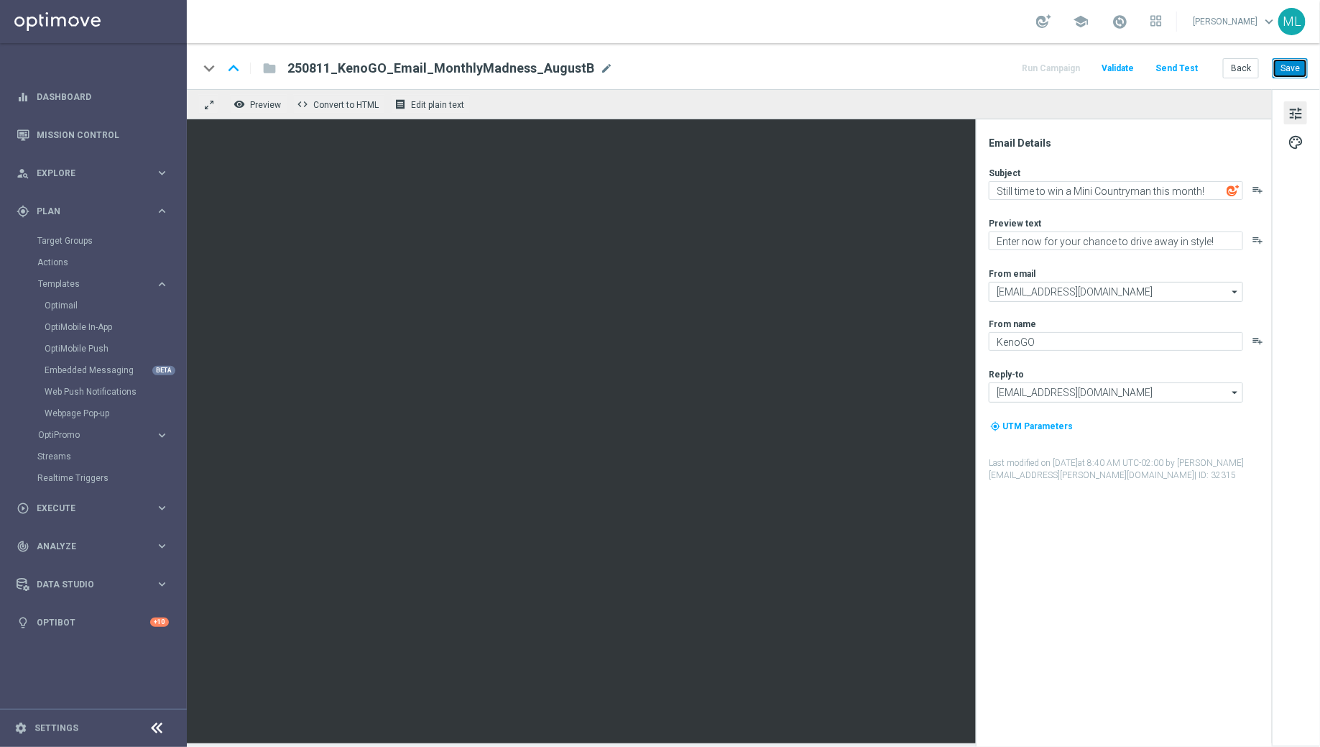
click at [1288, 68] on button "Save" at bounding box center [1290, 68] width 35 height 20
click at [1290, 70] on button "Save" at bounding box center [1290, 68] width 35 height 20
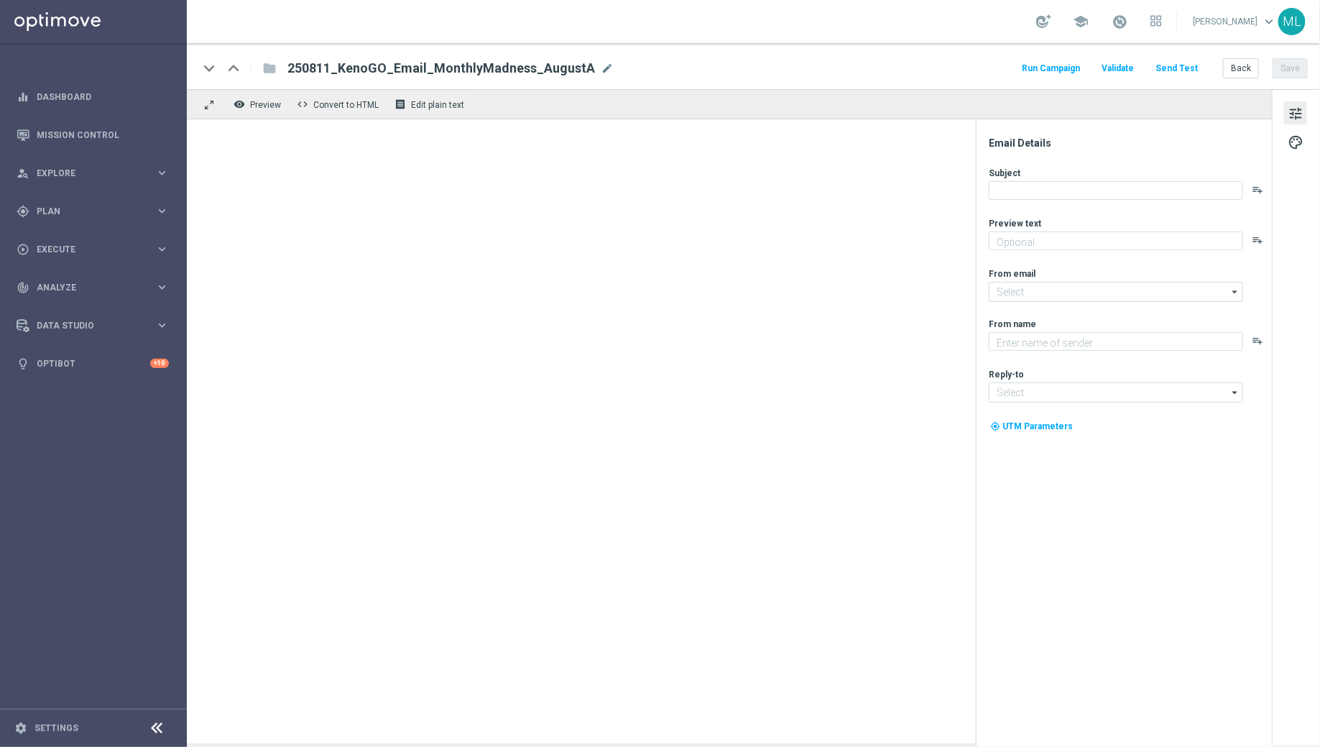
type textarea "Enter now for your chance to drive away in style!"
type input "mail@crm.kenogo.com.au"
type textarea "KenoGO"
type input "support@kenogo.com.au"
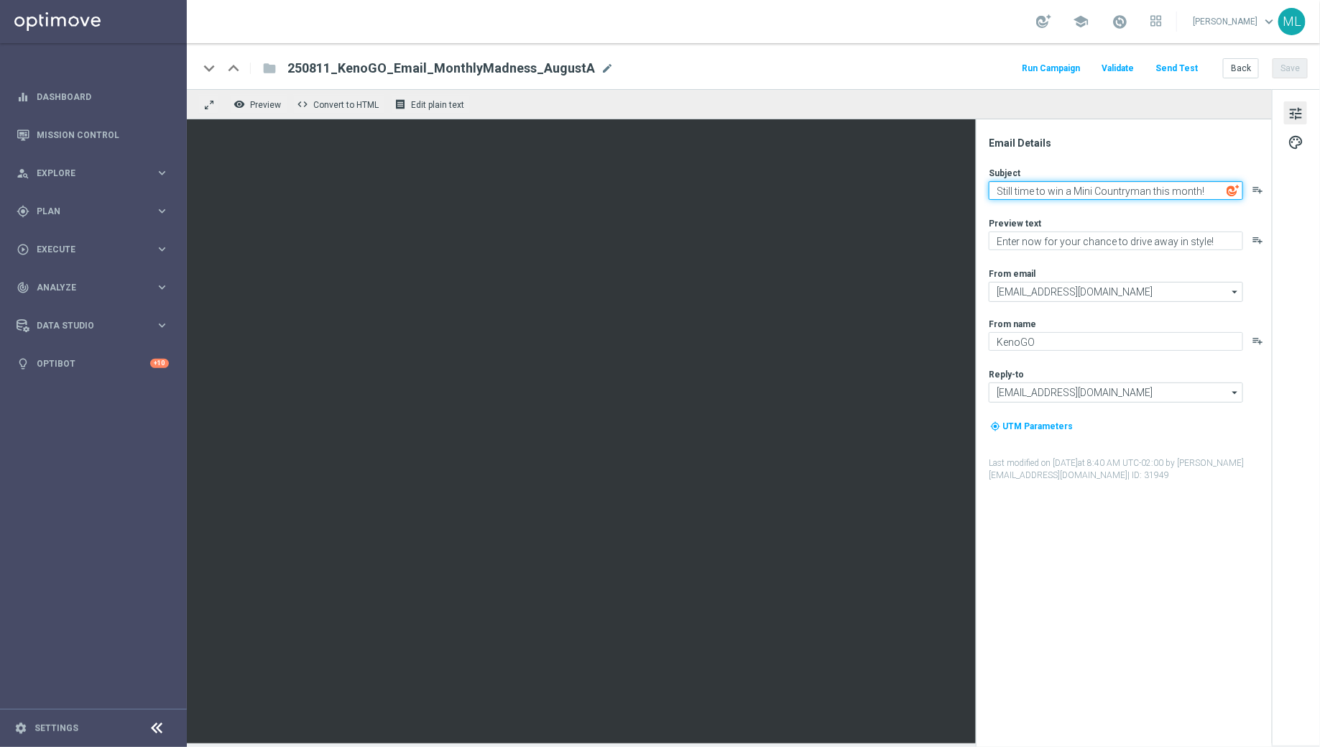
click at [1206, 187] on textarea "Still time to win a Mini Countryman this month!" at bounding box center [1116, 190] width 254 height 19
drag, startPoint x: 1209, startPoint y: 192, endPoint x: 1199, endPoint y: 192, distance: 9.3
click at [1199, 192] on textarea "Still time to win a Mini Countryman this month!" at bounding box center [1116, 190] width 254 height 19
click at [1296, 68] on button "Save" at bounding box center [1290, 68] width 35 height 20
click at [1292, 71] on button "Save" at bounding box center [1290, 68] width 35 height 20
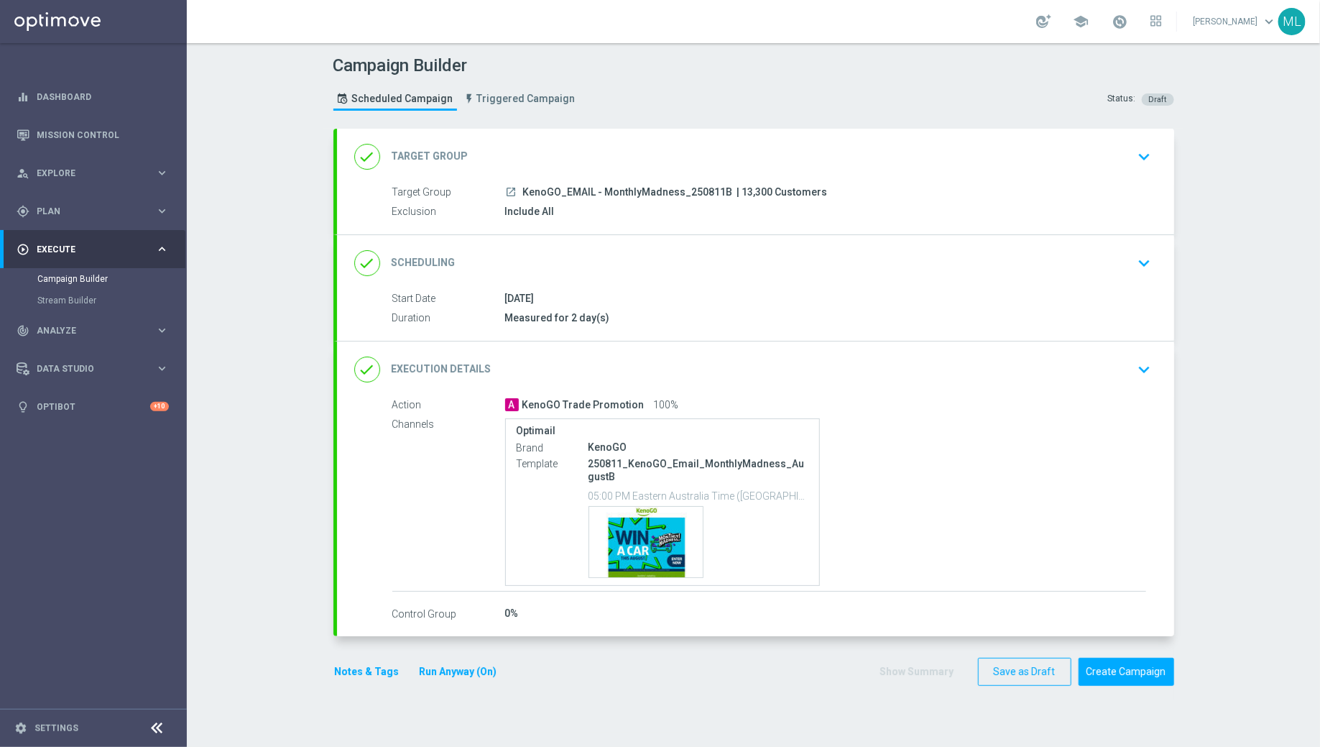
click at [1151, 359] on icon "keyboard_arrow_down" at bounding box center [1145, 370] width 22 height 22
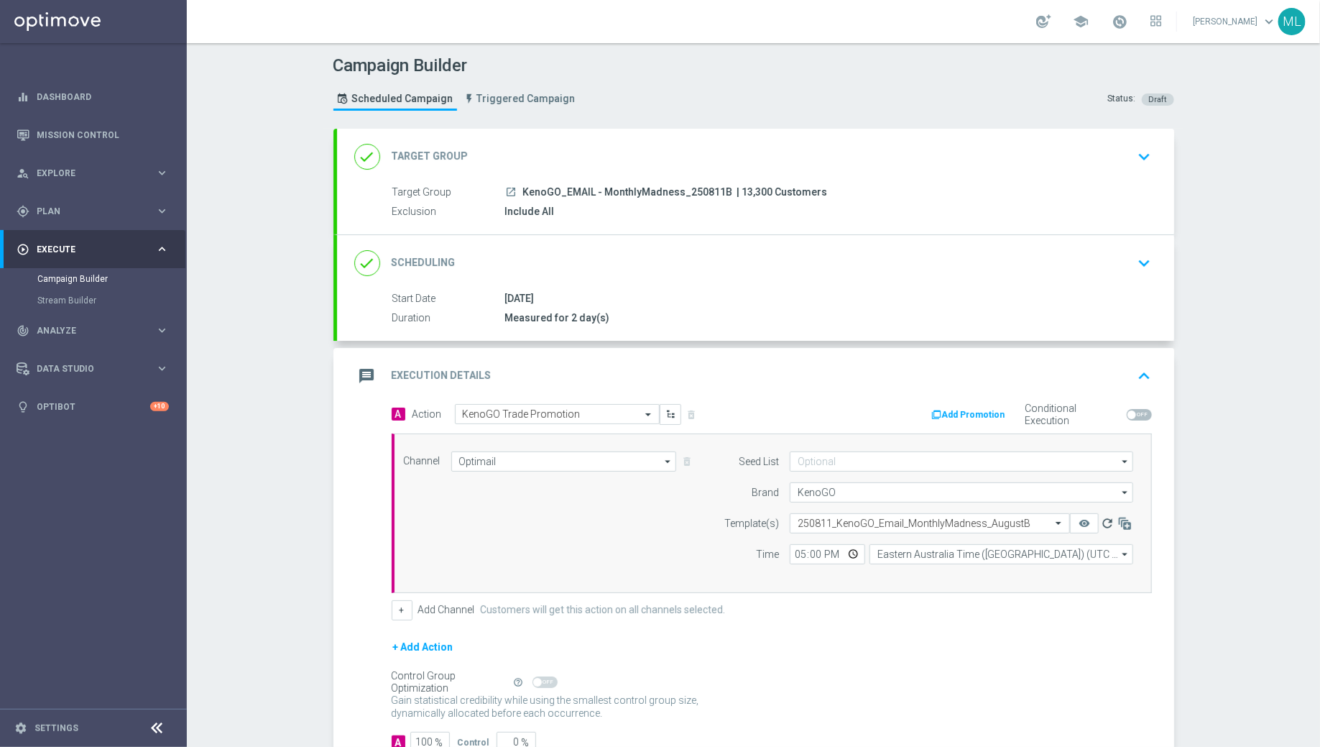
click at [1105, 519] on icon "refresh" at bounding box center [1107, 523] width 14 height 14
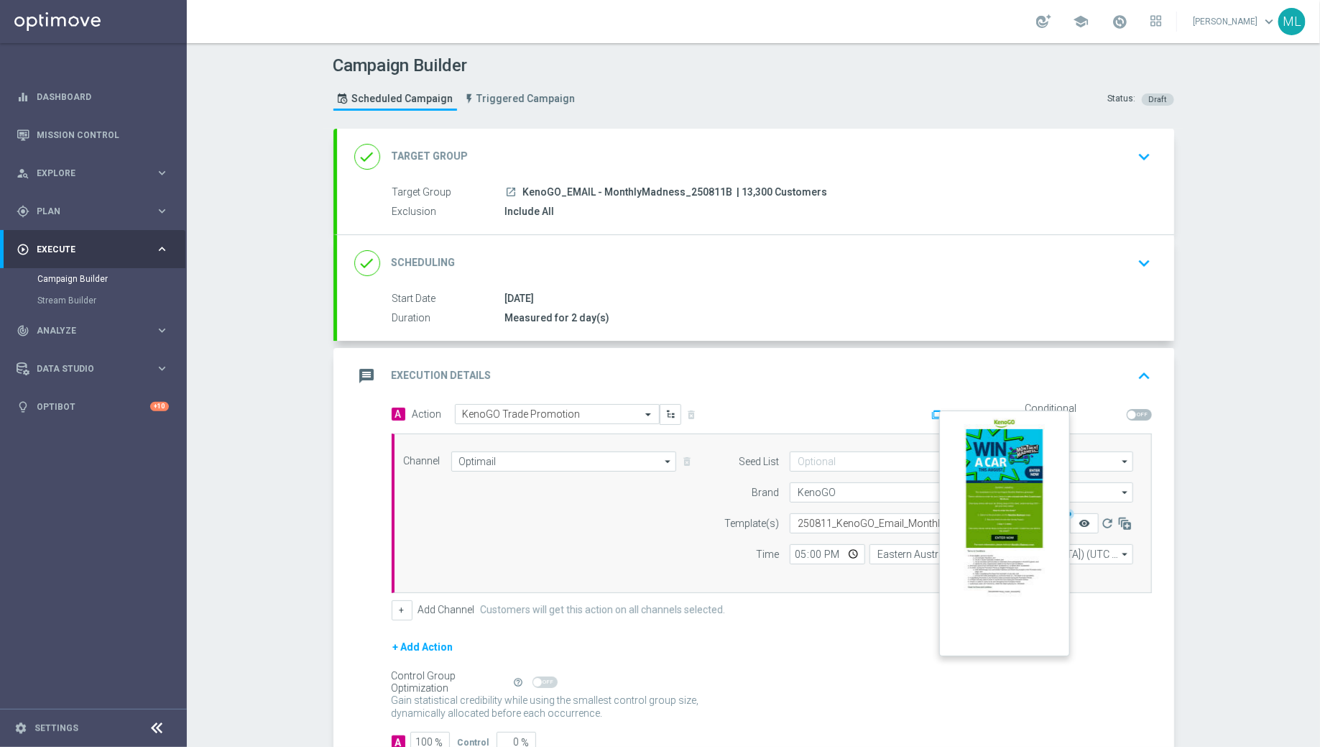
click at [1085, 517] on icon "remove_red_eye" at bounding box center [1084, 522] width 11 height 11
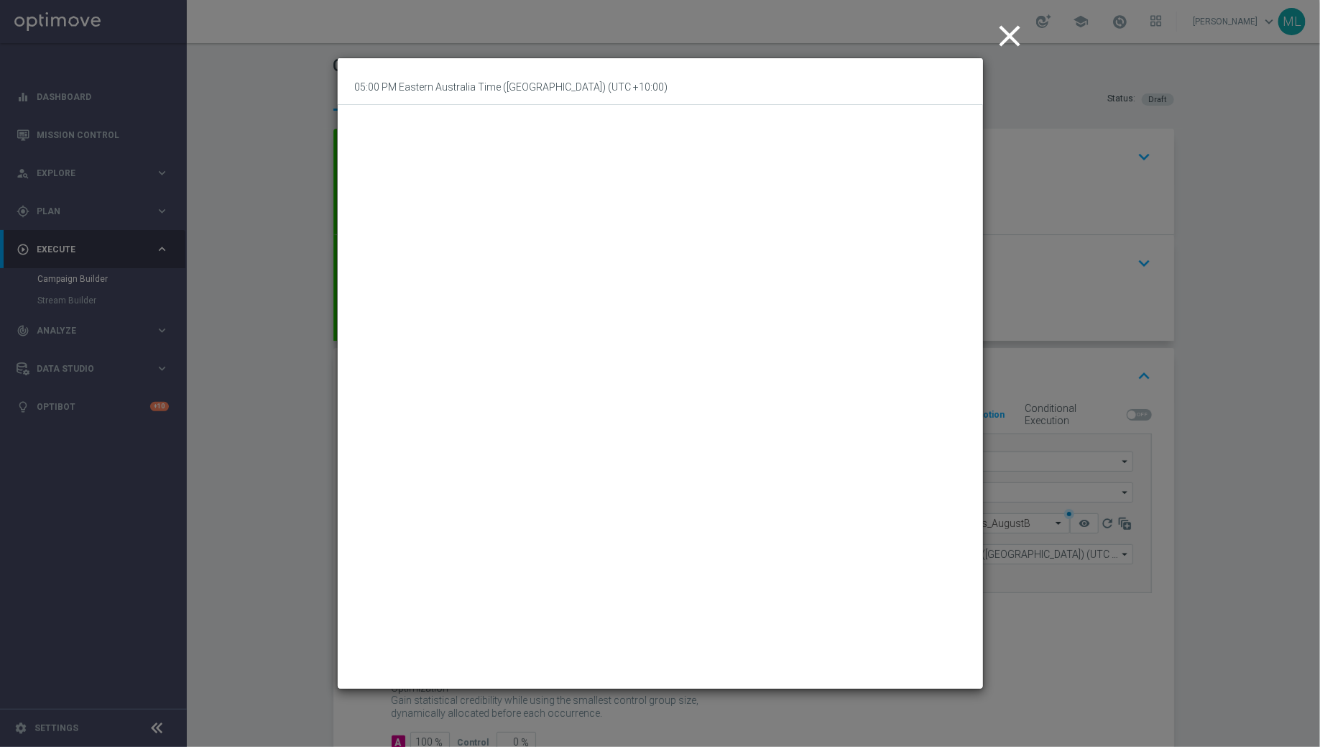
click at [1010, 33] on icon "close" at bounding box center [1010, 36] width 36 height 36
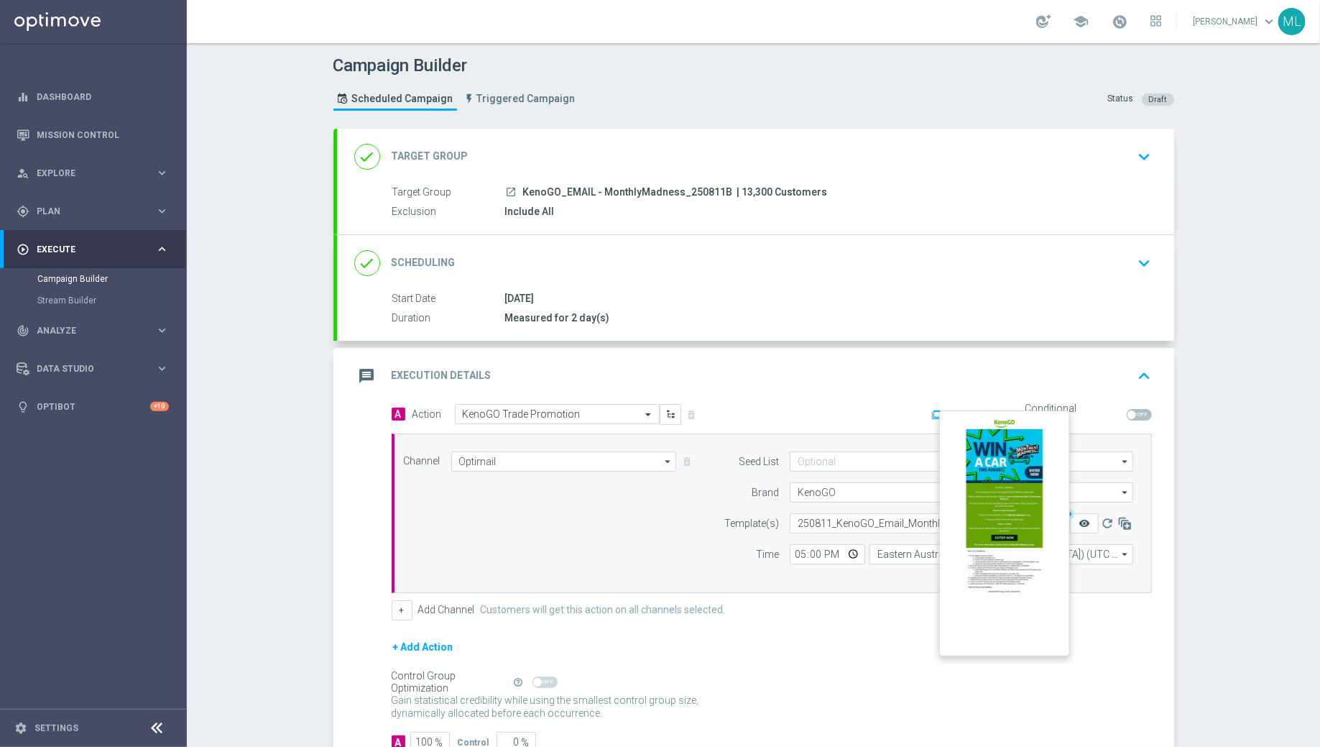
click at [1089, 520] on icon "remove_red_eye" at bounding box center [1084, 522] width 11 height 11
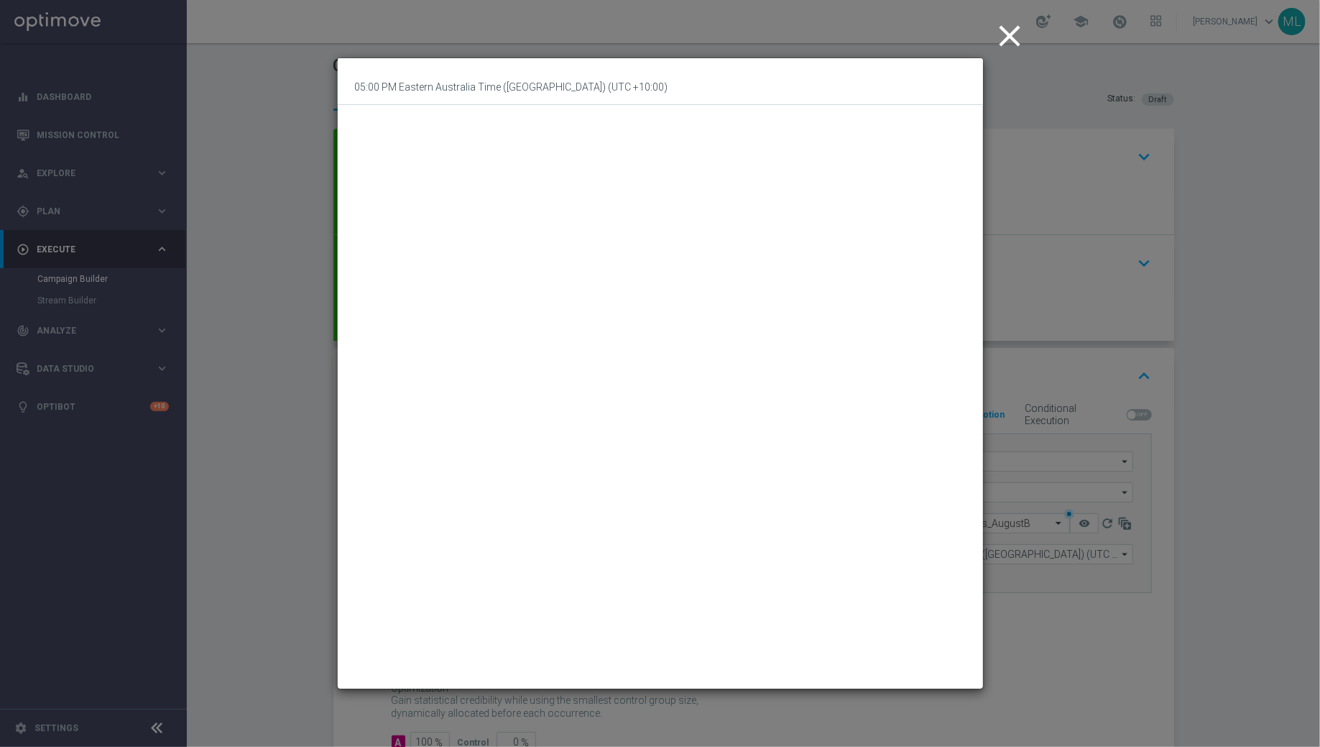
click at [1017, 29] on icon "close" at bounding box center [1010, 36] width 36 height 36
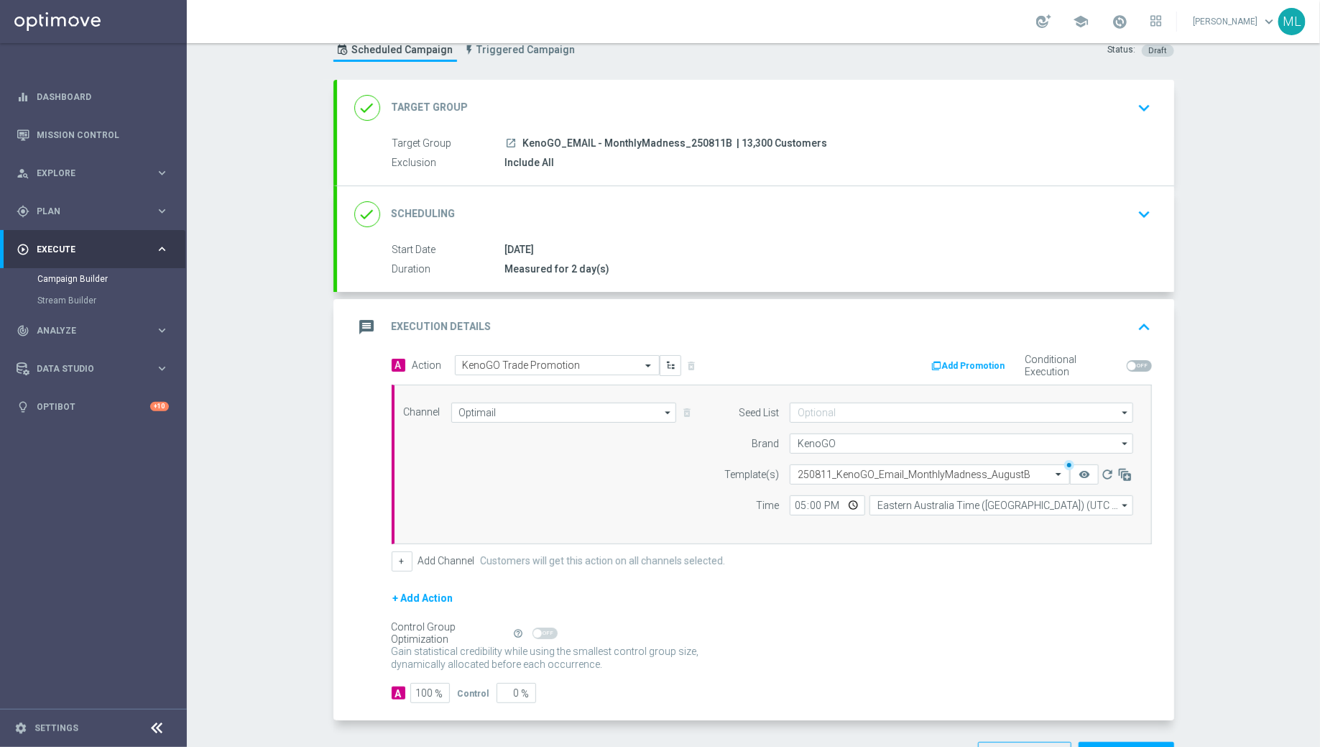
scroll to position [52, 0]
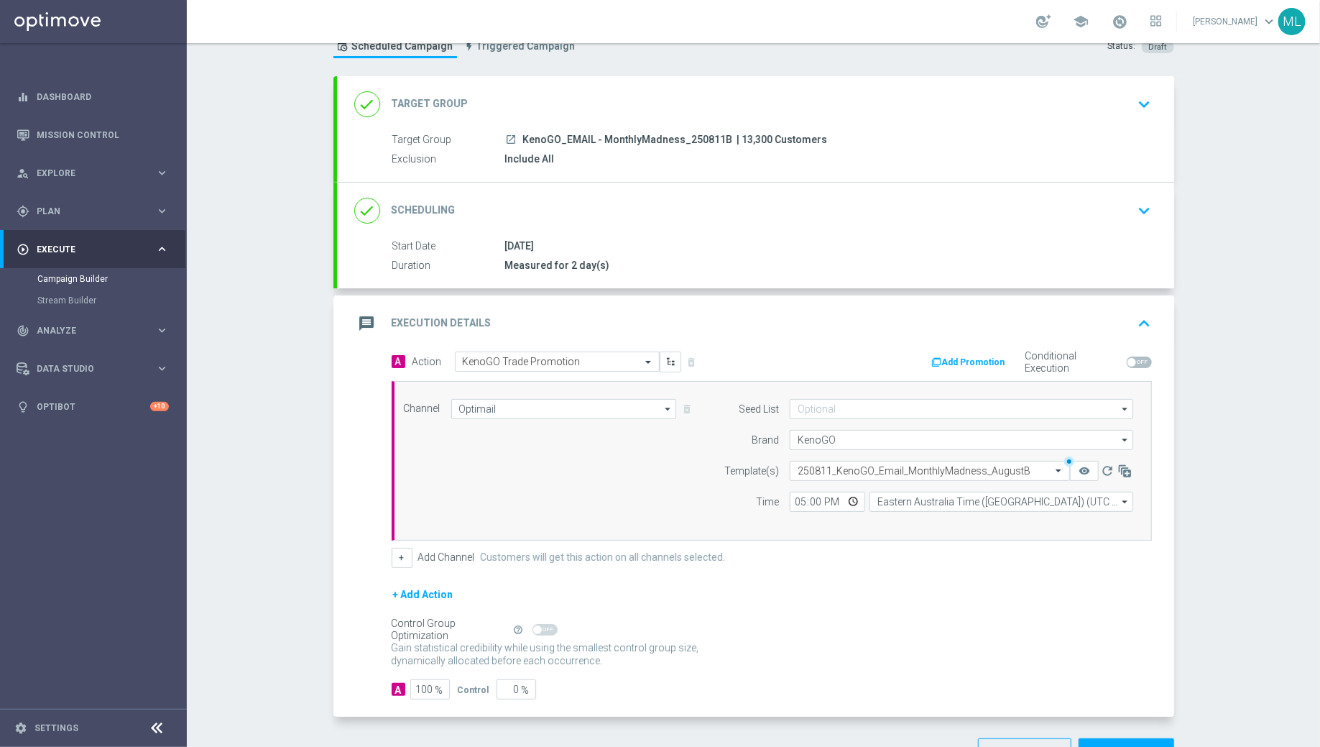
click at [1141, 328] on icon "keyboard_arrow_up" at bounding box center [1145, 324] width 22 height 22
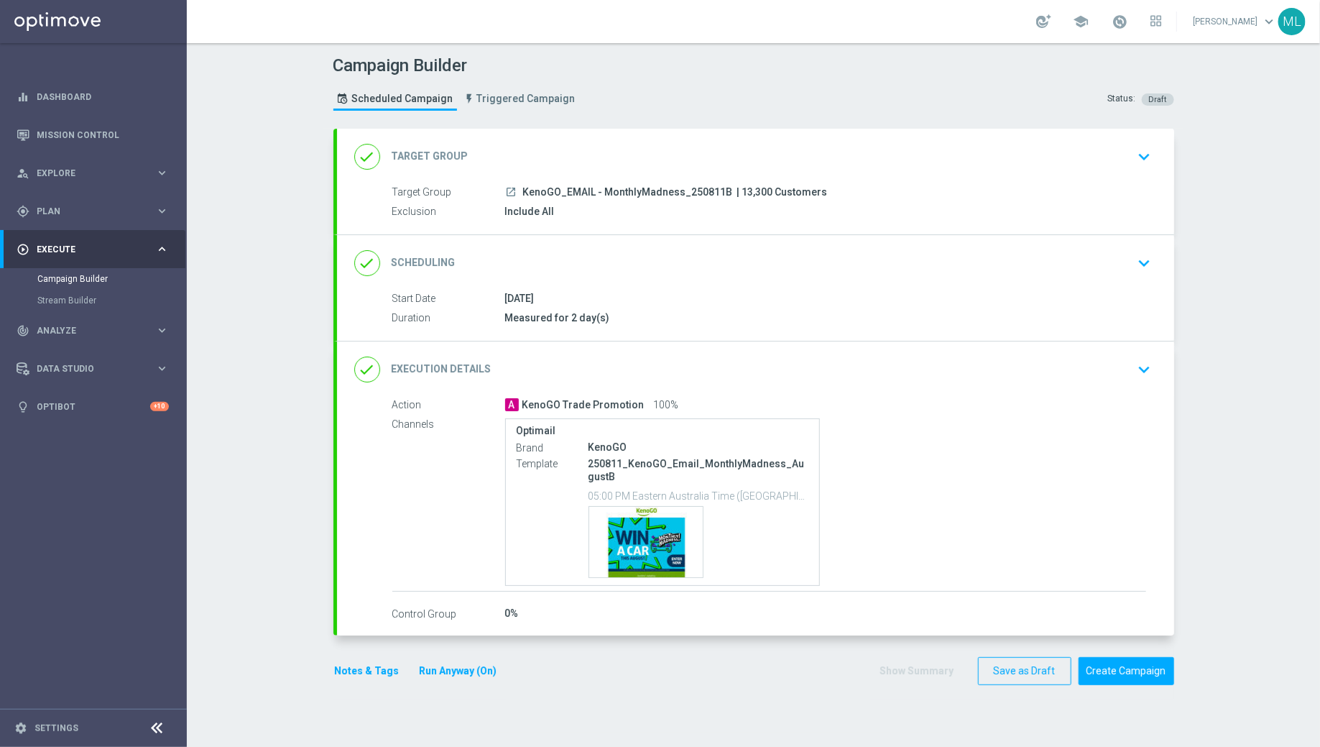
scroll to position [0, 0]
click at [1140, 379] on button "keyboard_arrow_down" at bounding box center [1145, 369] width 24 height 27
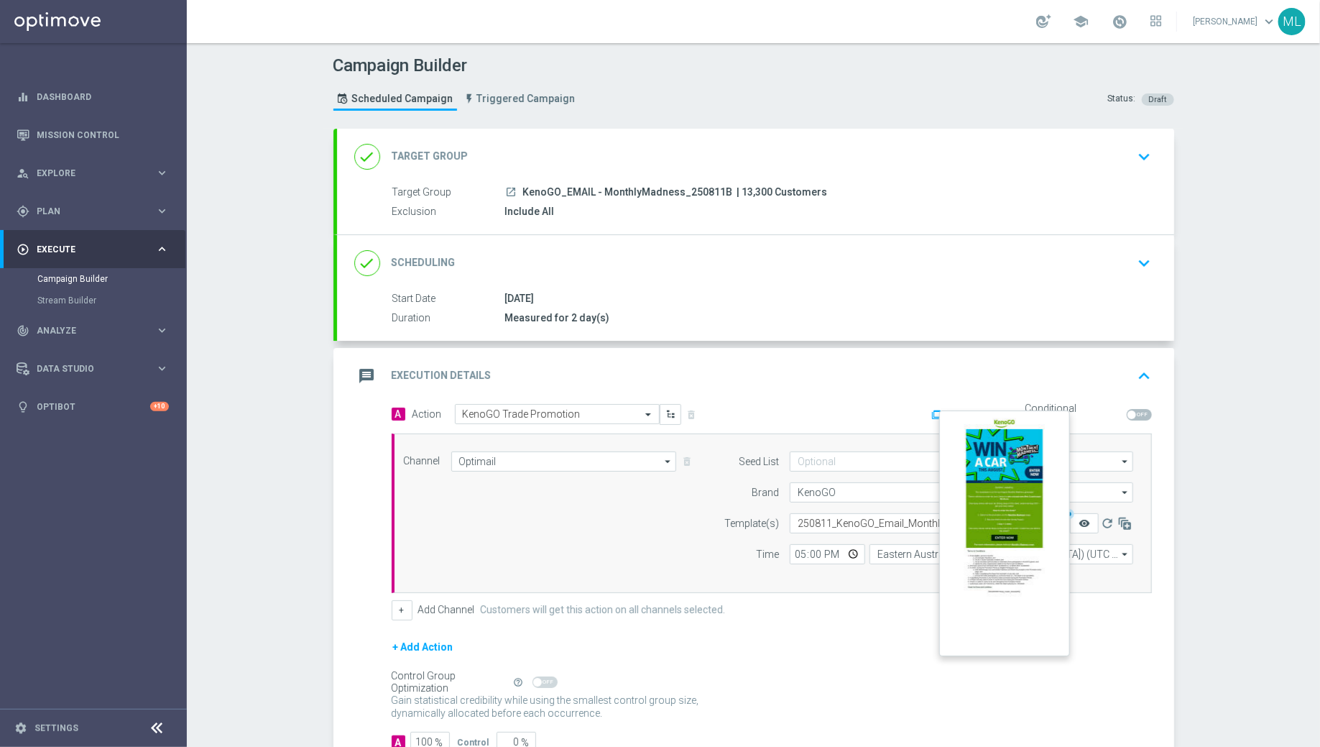
click at [1089, 520] on icon "remove_red_eye" at bounding box center [1084, 522] width 11 height 11
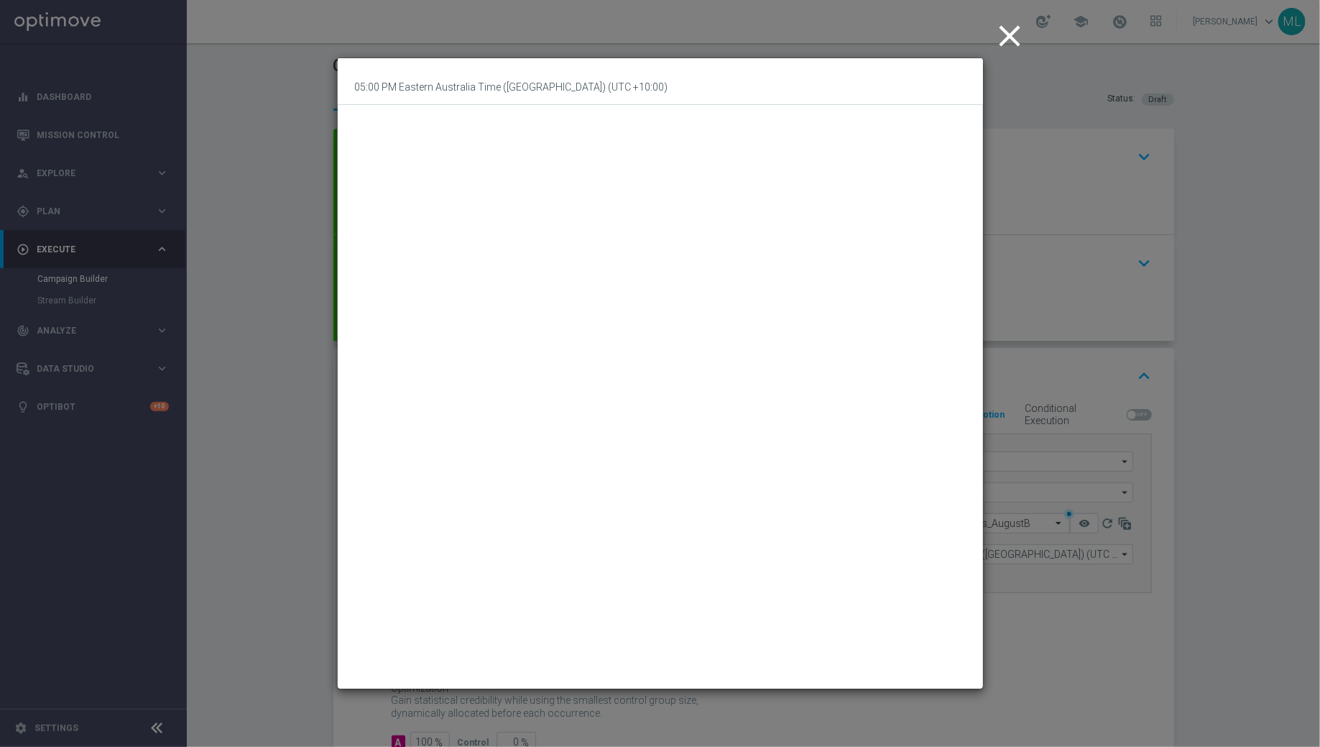
click at [1015, 47] on icon "close" at bounding box center [1010, 36] width 36 height 36
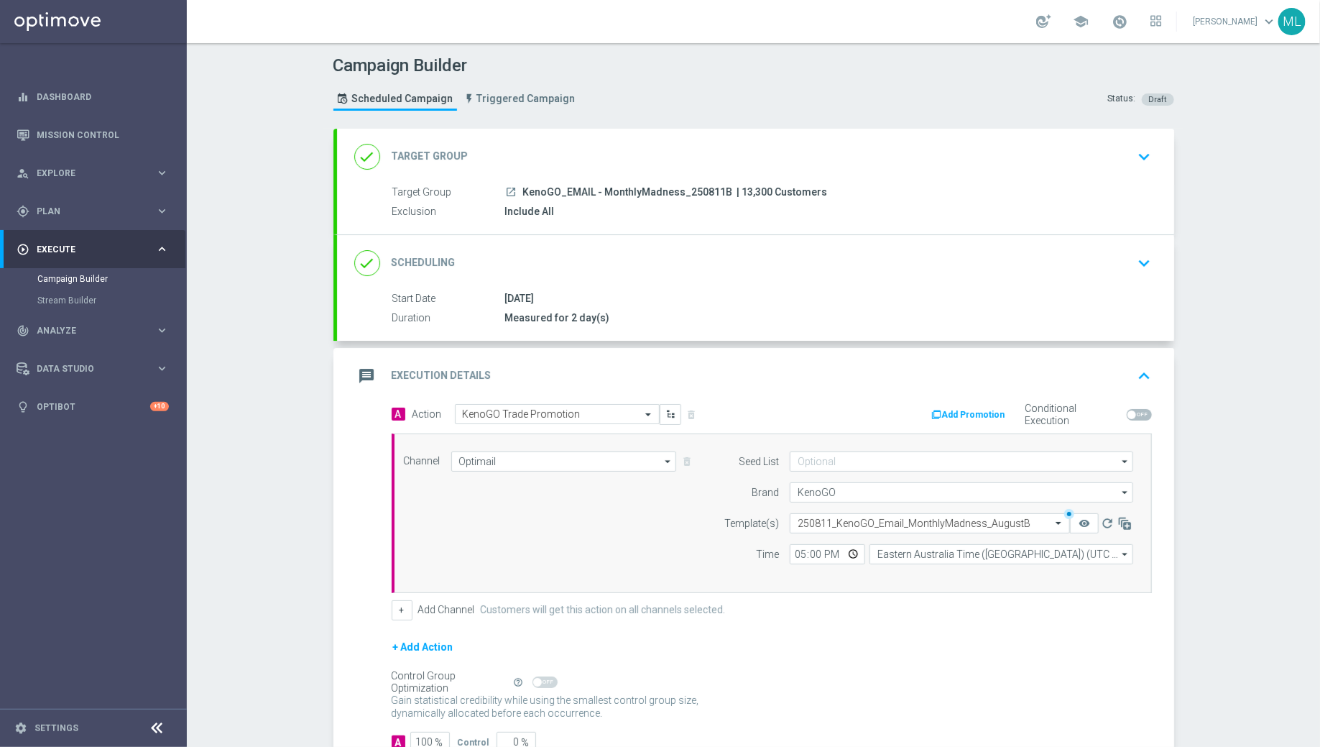
click at [1148, 365] on icon "keyboard_arrow_up" at bounding box center [1145, 376] width 22 height 22
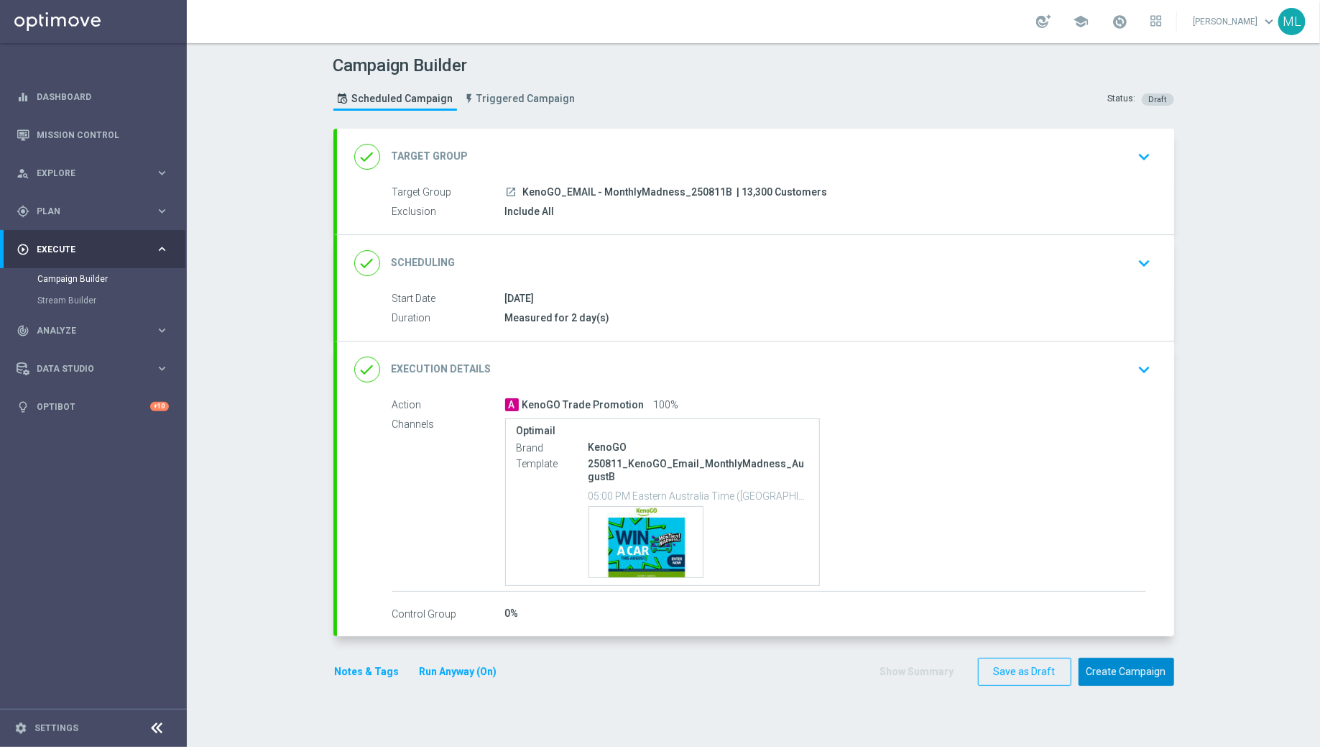
click at [1128, 663] on button "Create Campaign" at bounding box center [1127, 672] width 96 height 28
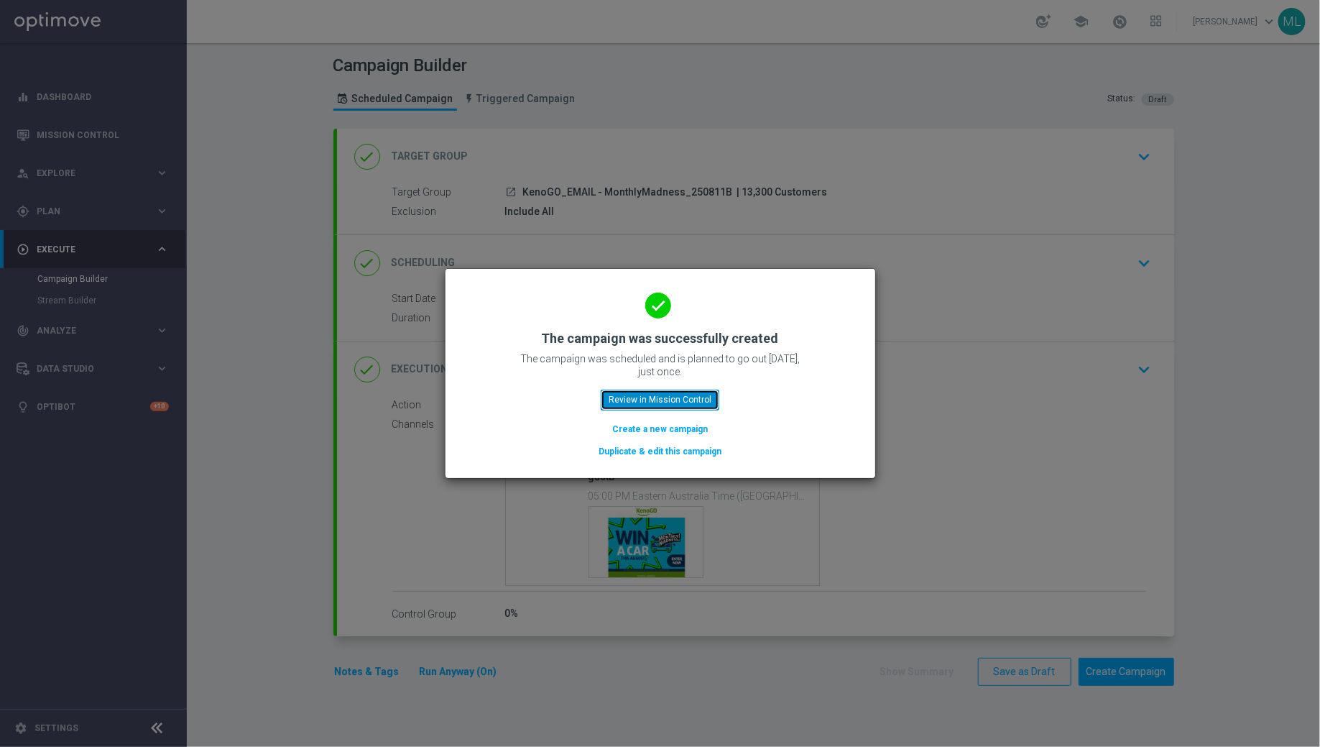
click at [657, 399] on button "Review in Mission Control" at bounding box center [660, 400] width 119 height 20
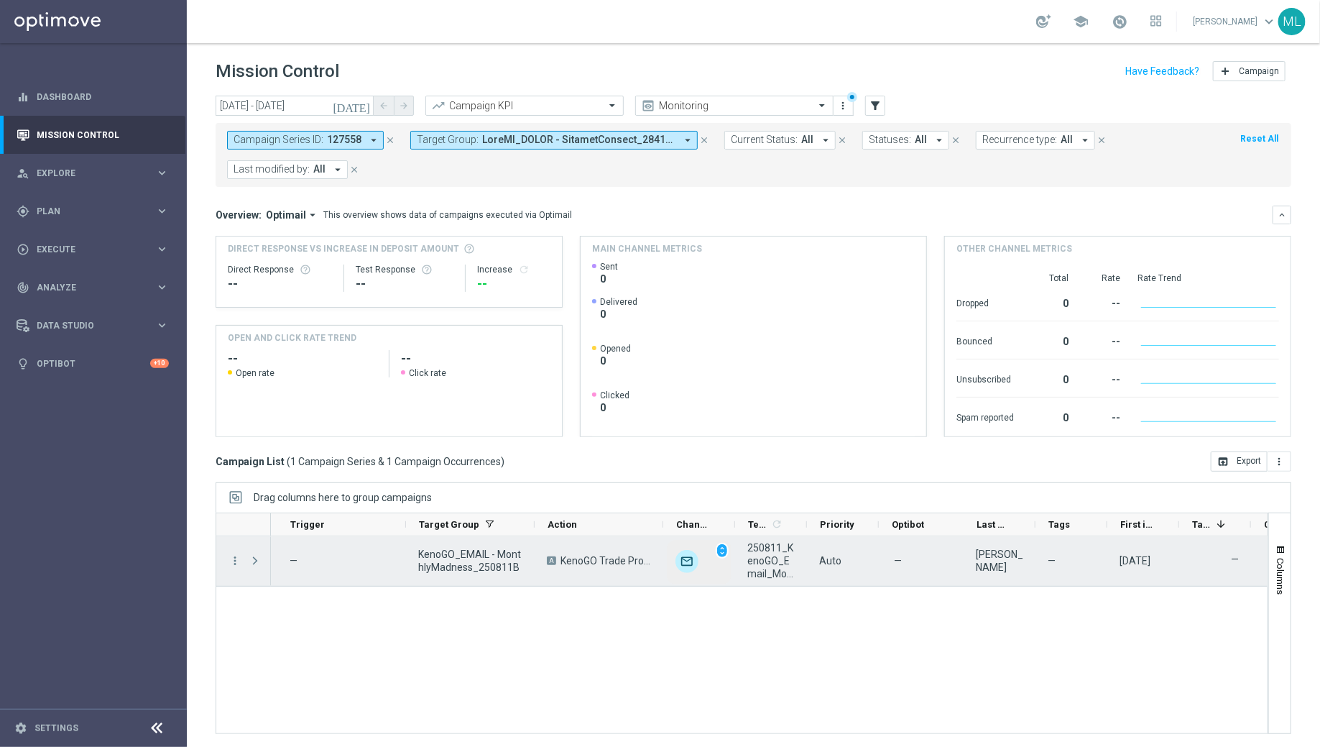
scroll to position [0, 216]
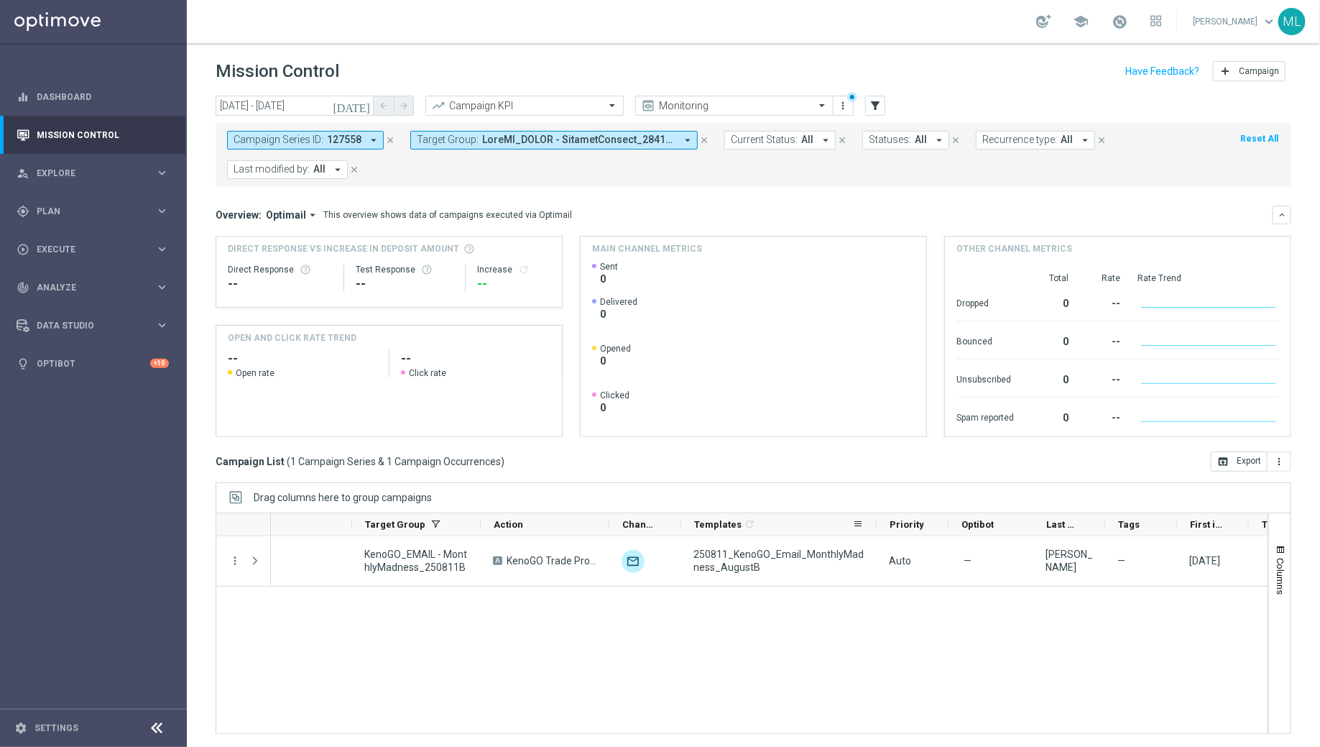
drag, startPoint x: 751, startPoint y: 516, endPoint x: 875, endPoint y: 518, distance: 123.6
click at [875, 518] on div at bounding box center [877, 524] width 6 height 22
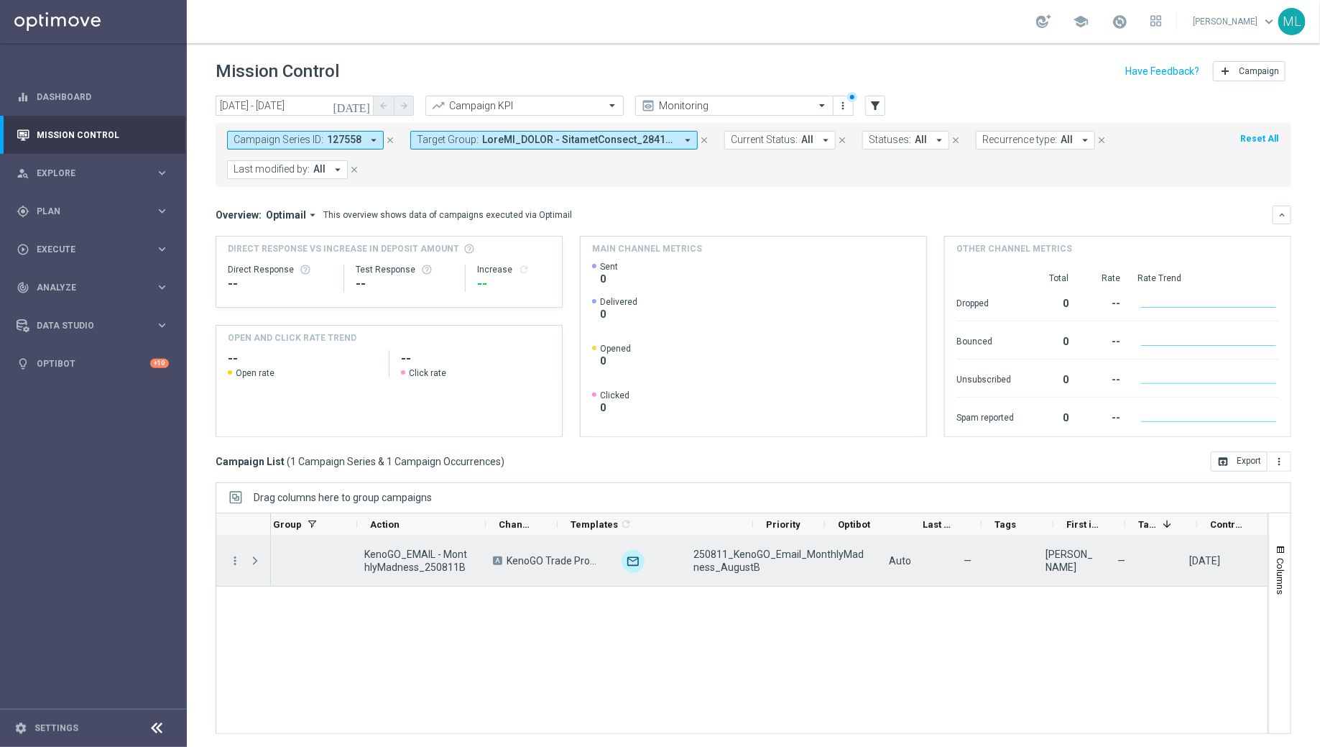
scroll to position [0, 338]
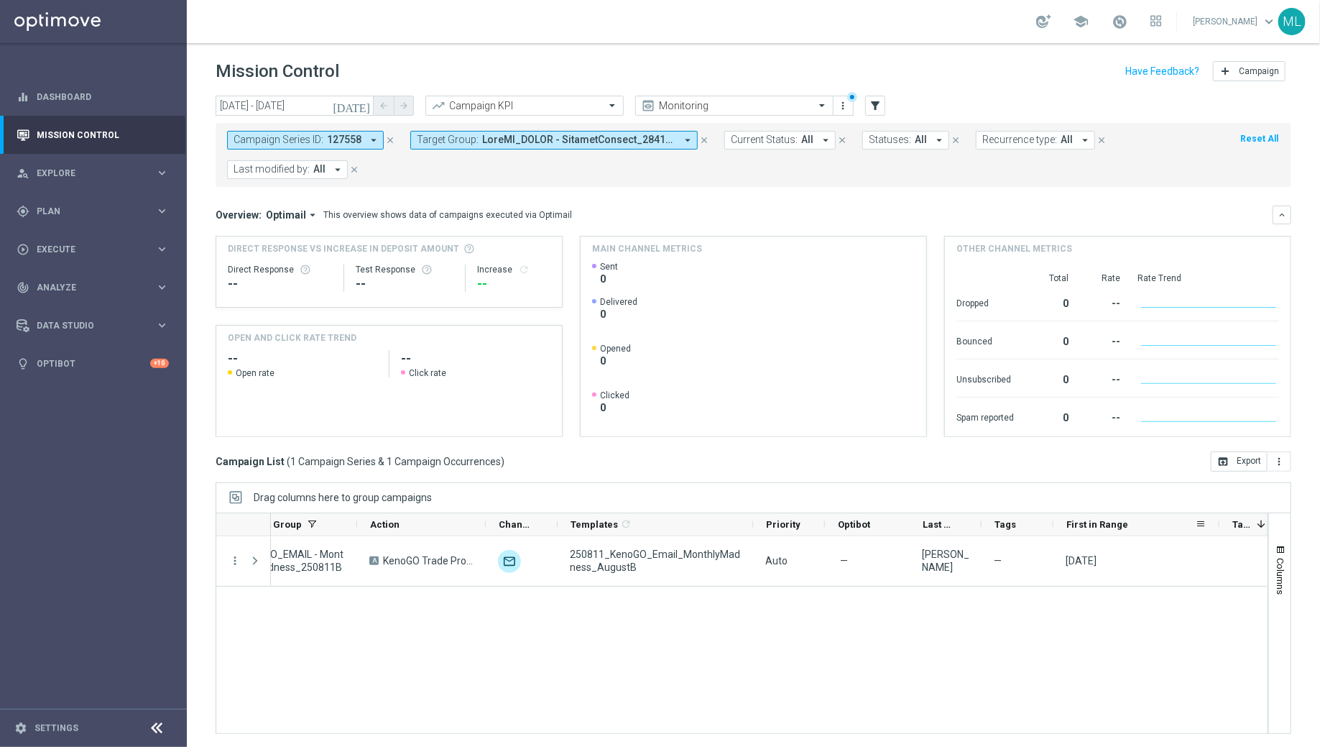
drag, startPoint x: 1123, startPoint y: 518, endPoint x: 1219, endPoint y: 518, distance: 96.3
click at [1219, 518] on div at bounding box center [1220, 524] width 6 height 22
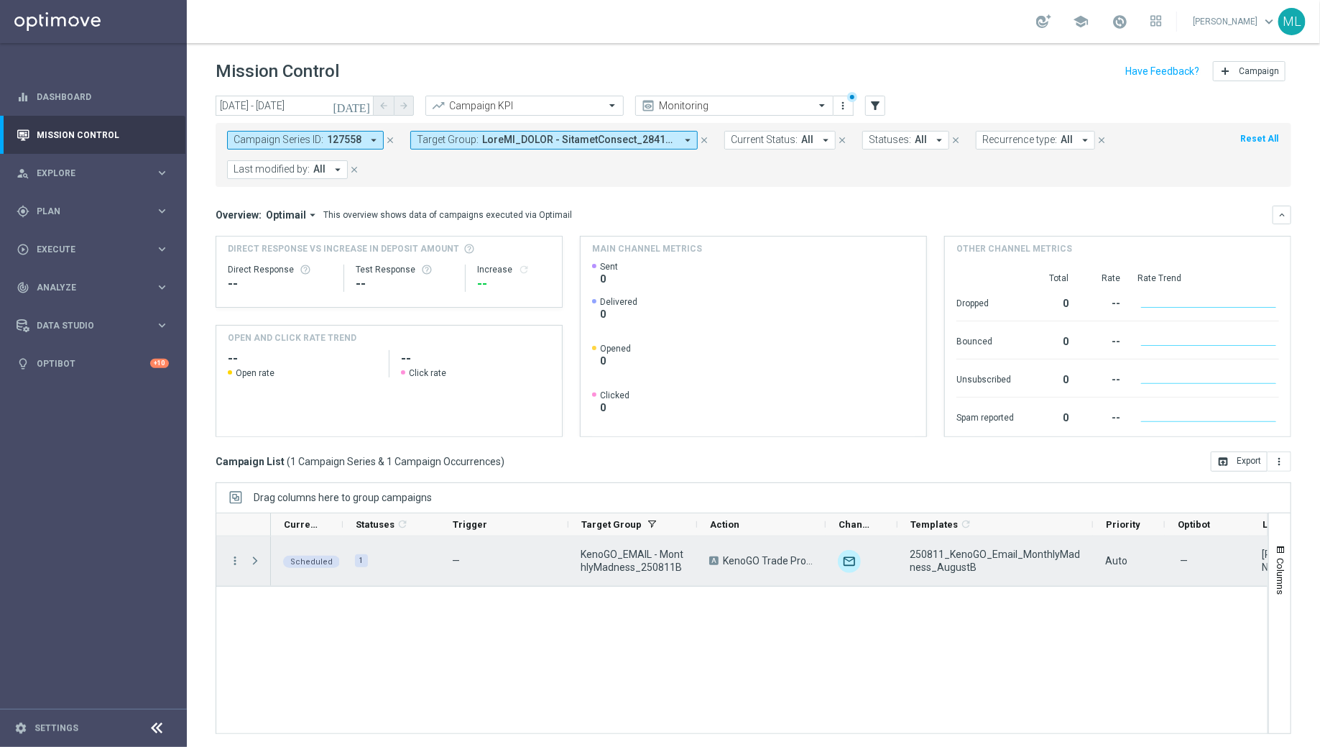
scroll to position [0, 0]
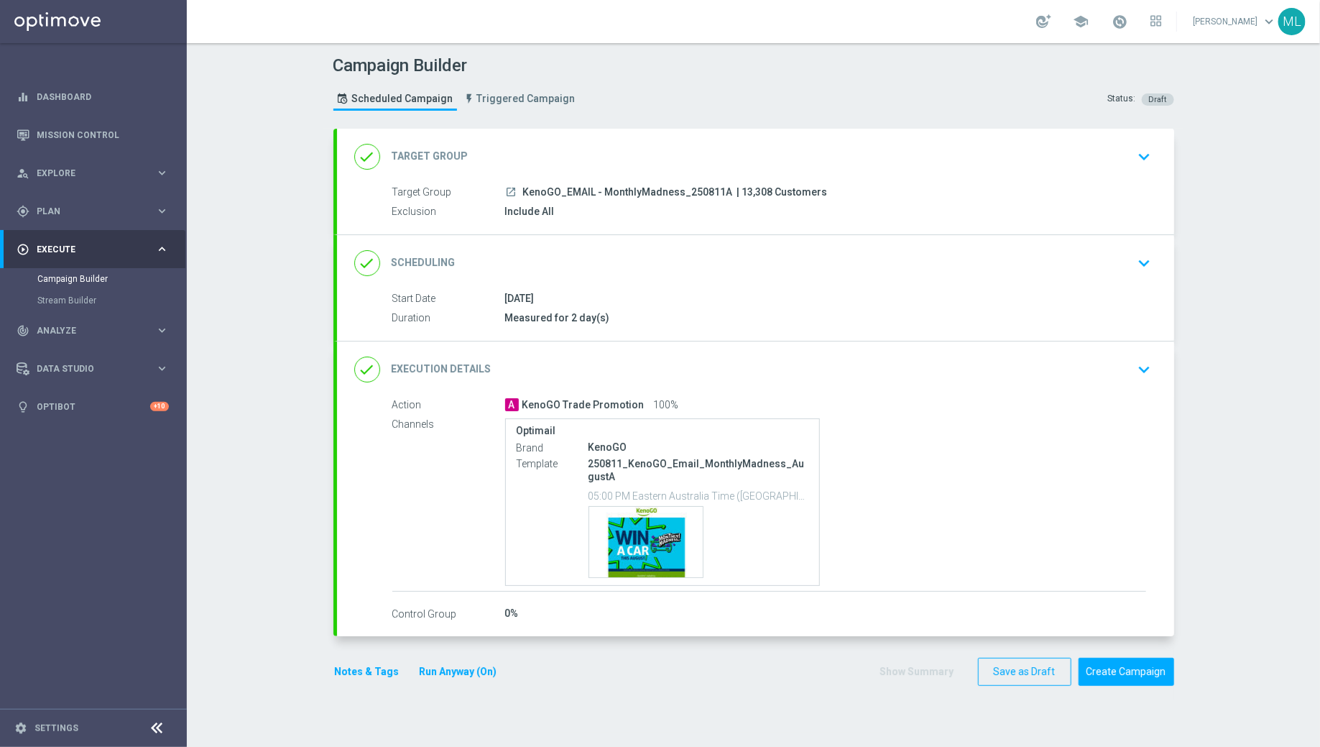
click at [1137, 364] on icon "keyboard_arrow_down" at bounding box center [1145, 370] width 22 height 22
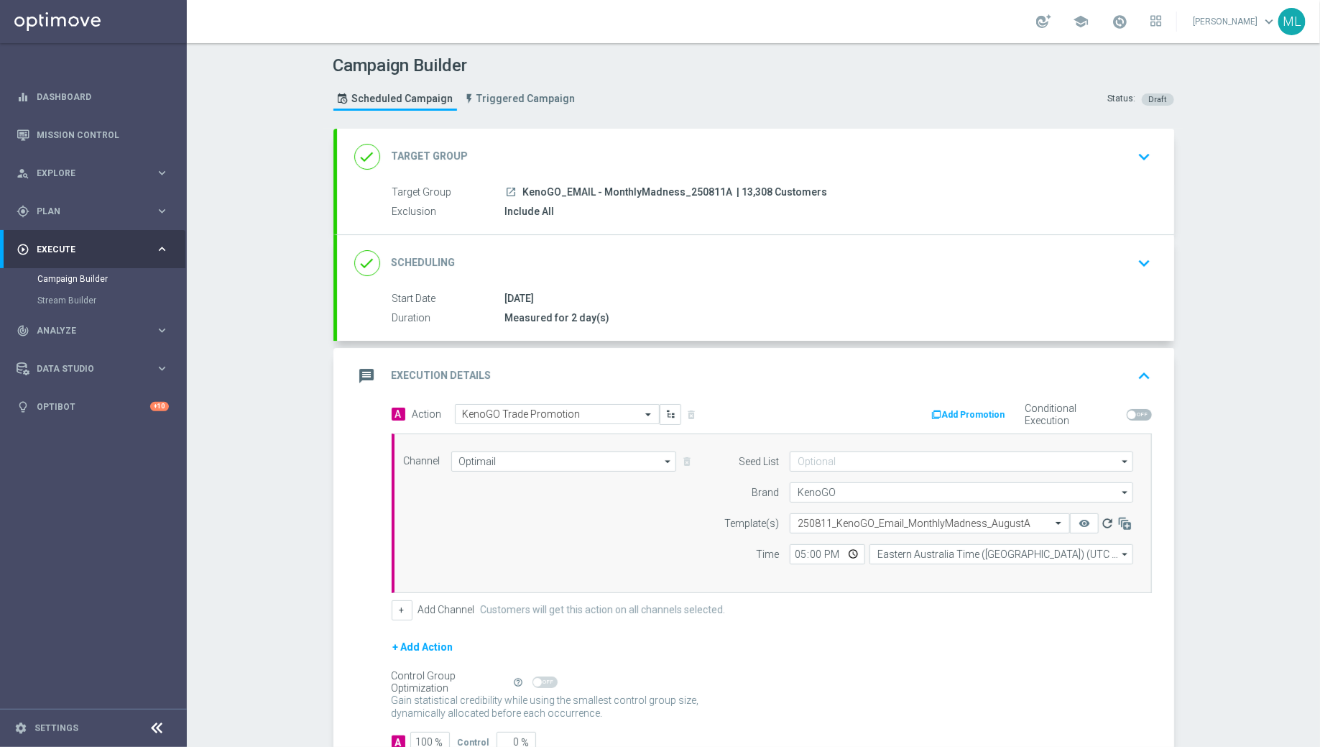
click at [1102, 524] on icon "refresh" at bounding box center [1107, 523] width 14 height 14
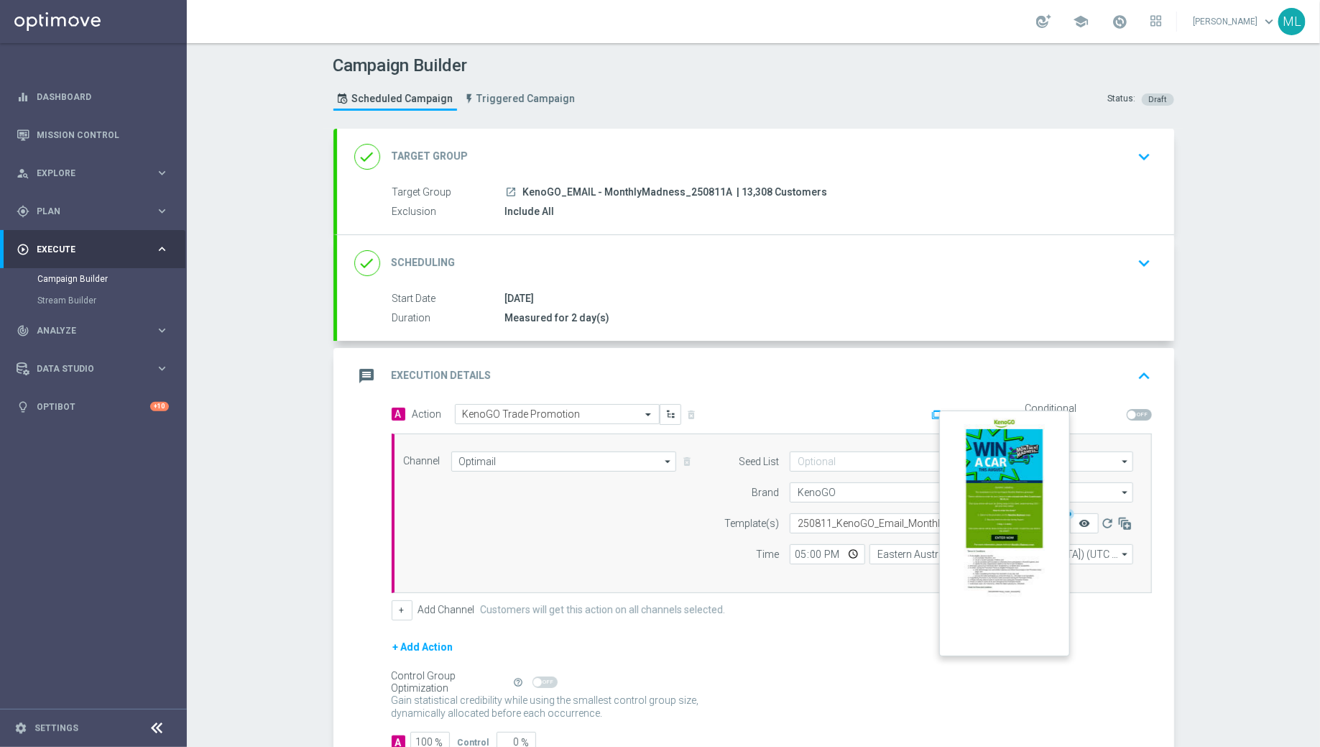
click at [1090, 520] on icon "remove_red_eye" at bounding box center [1084, 522] width 11 height 11
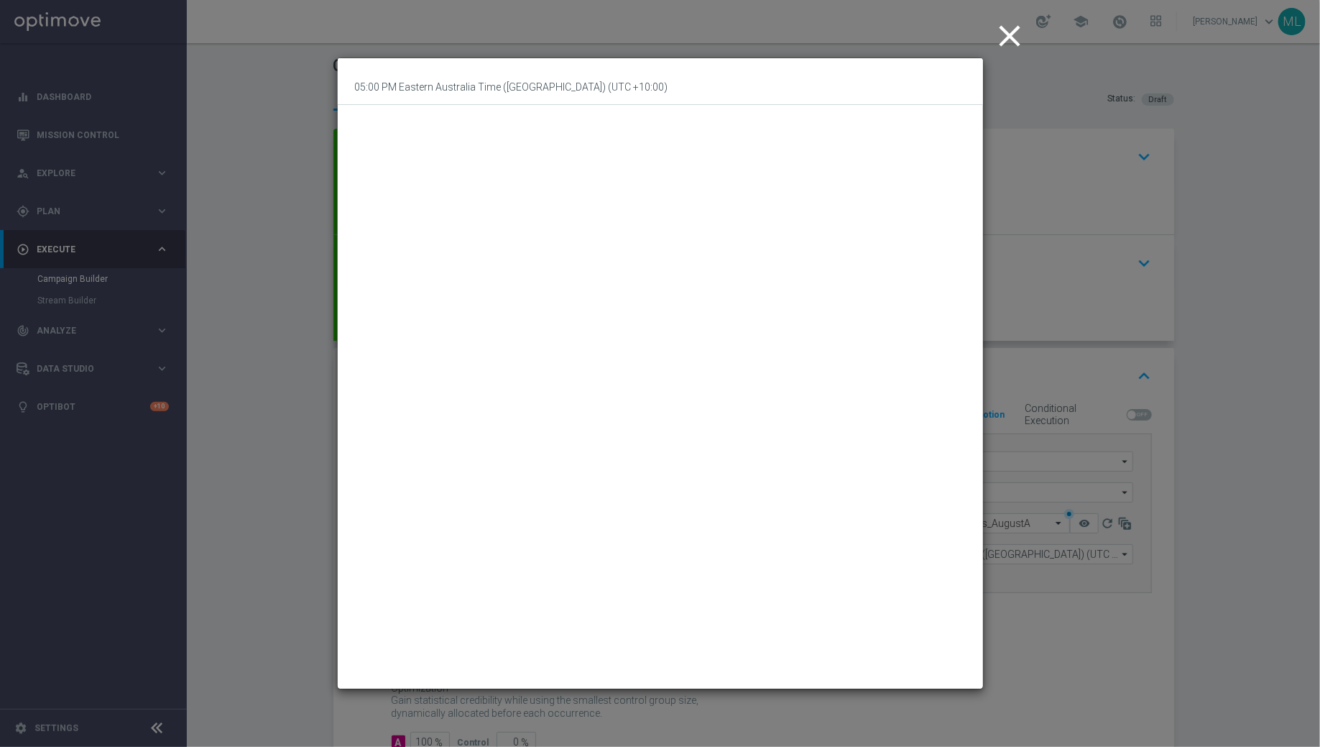
click at [1015, 40] on icon "close" at bounding box center [1010, 36] width 36 height 36
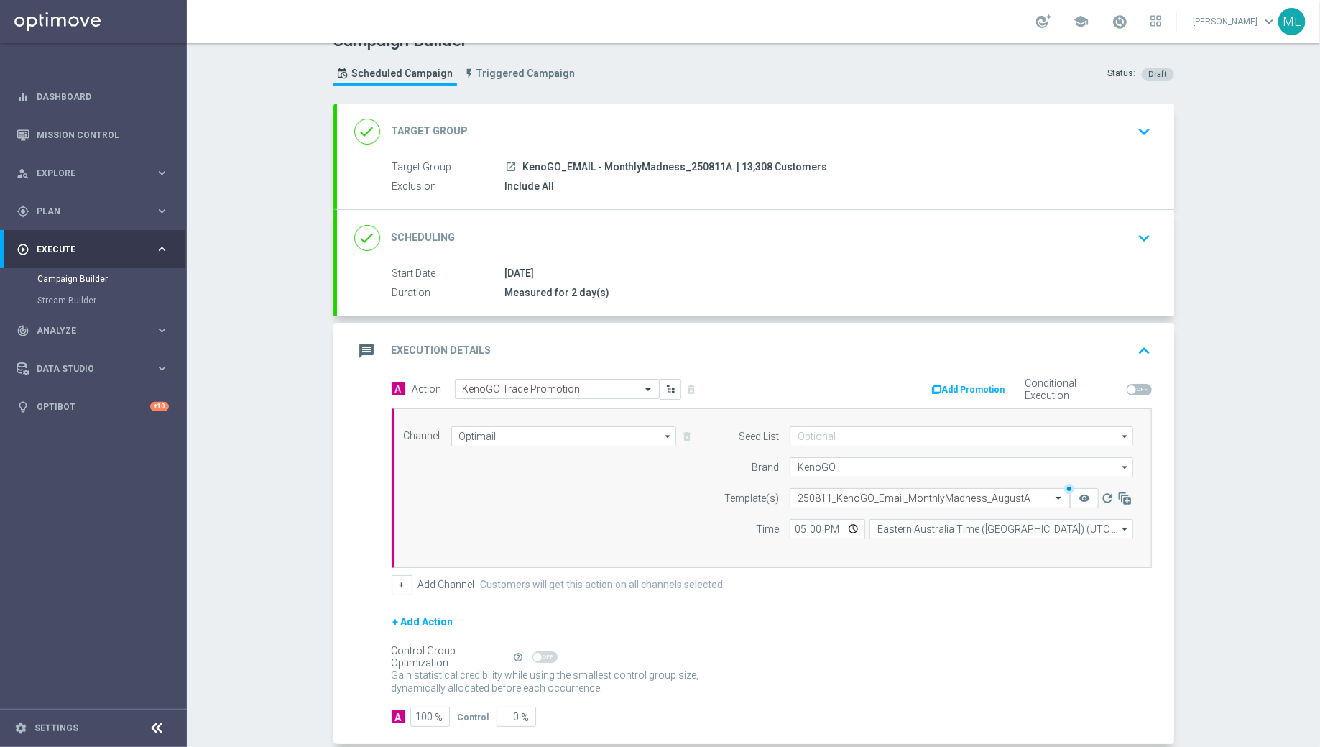
scroll to position [22, 0]
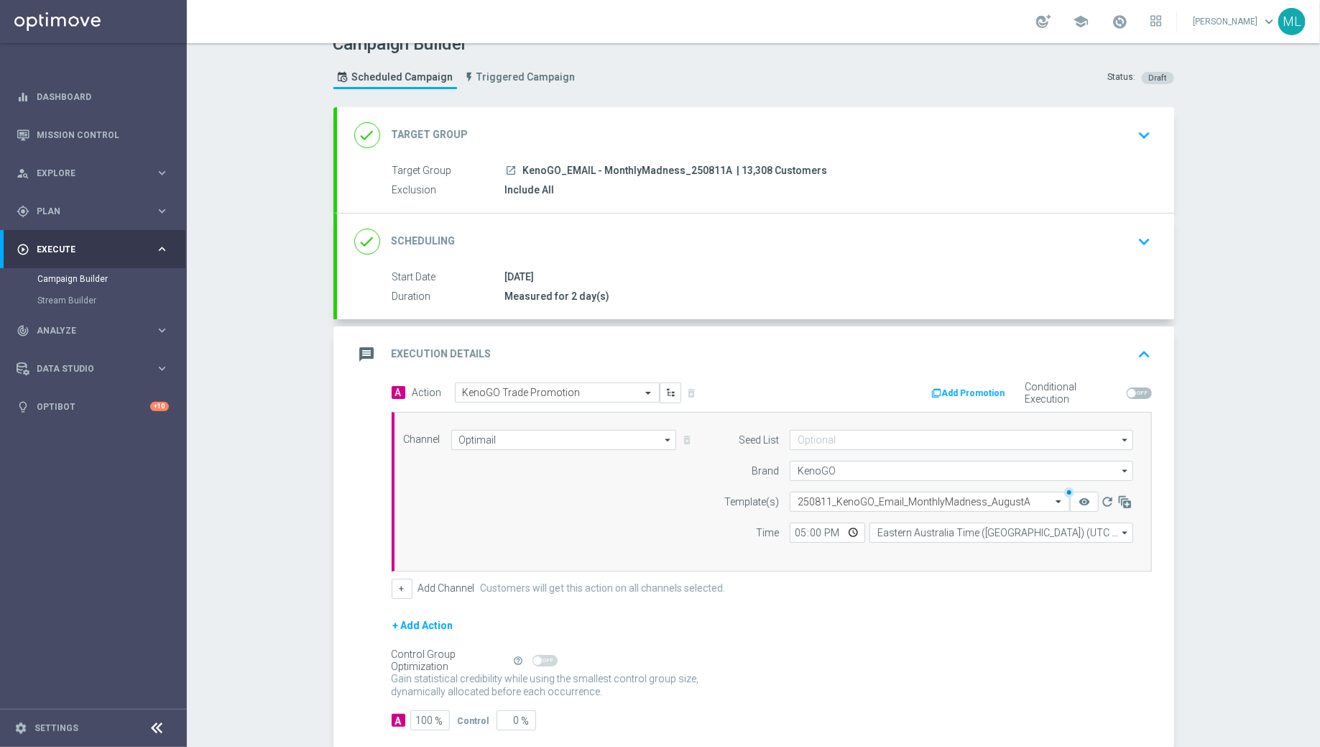
click at [1142, 354] on icon "keyboard_arrow_up" at bounding box center [1145, 355] width 22 height 22
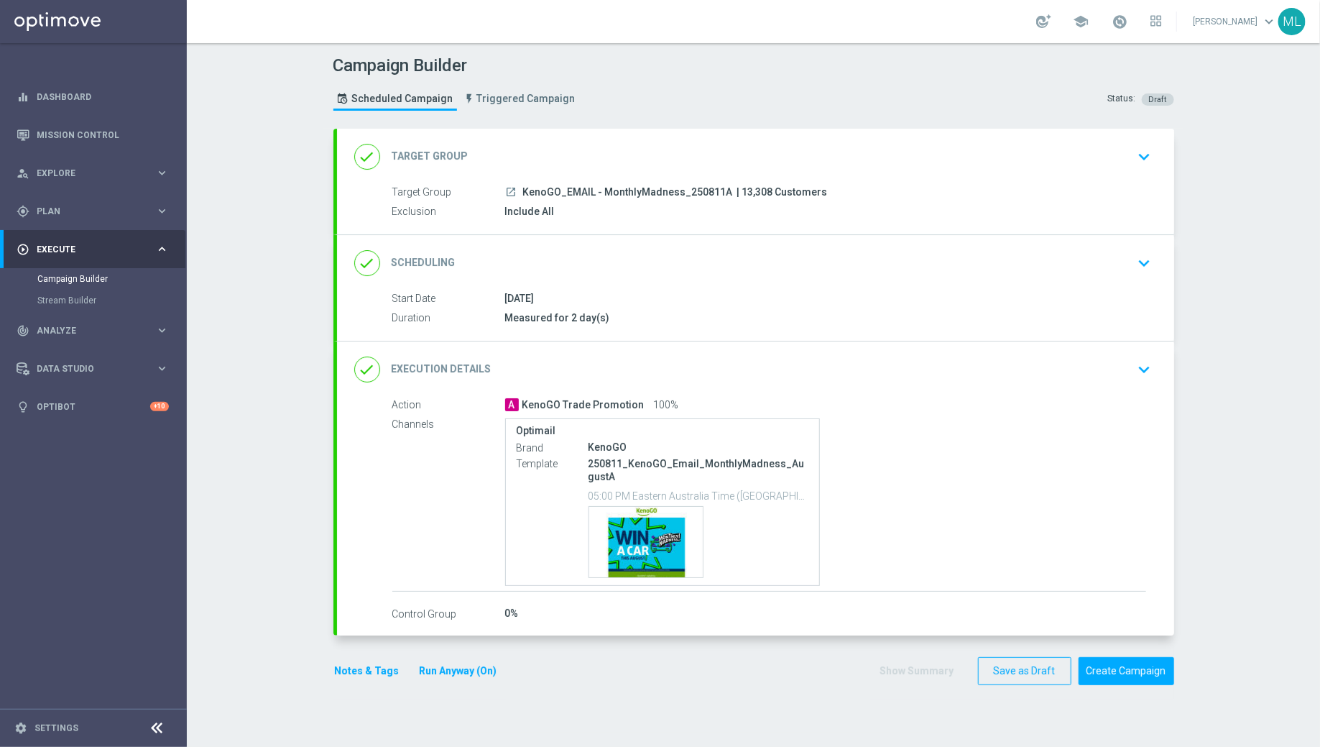
scroll to position [0, 0]
click at [1141, 366] on icon "keyboard_arrow_down" at bounding box center [1145, 370] width 22 height 22
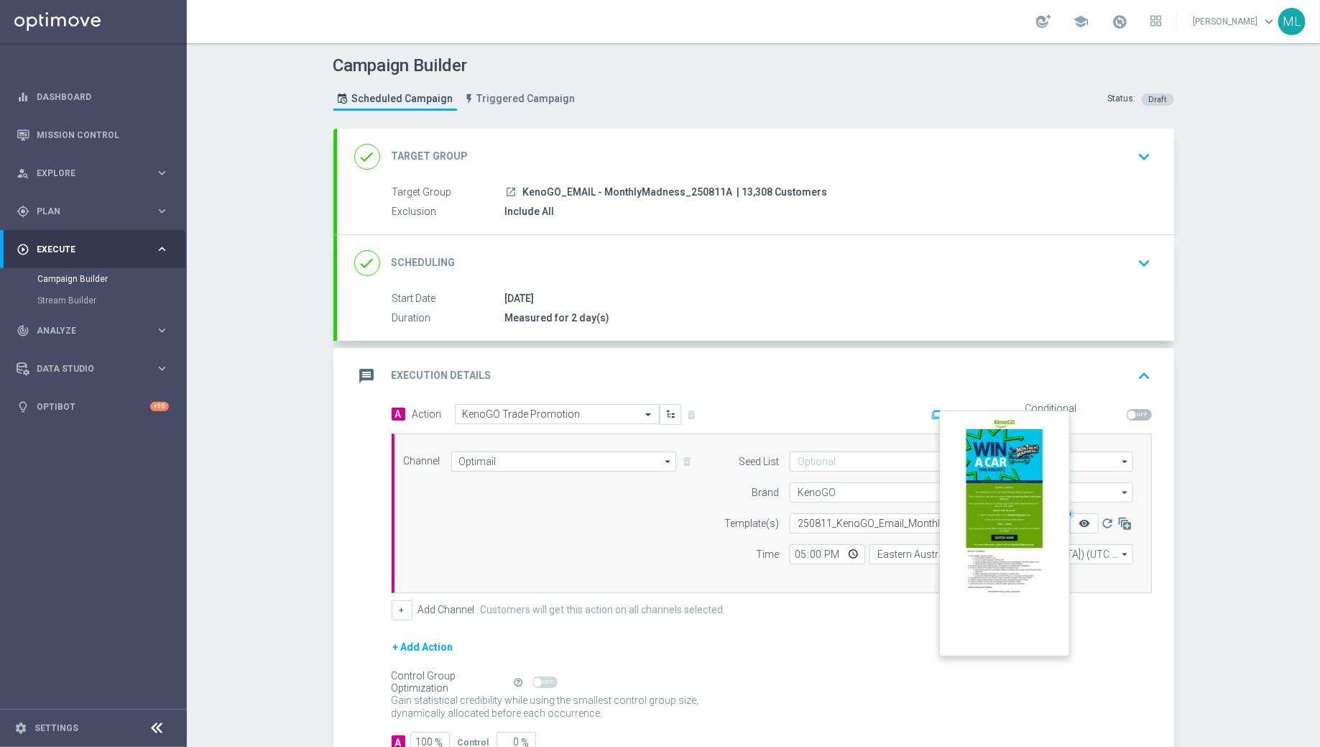
click at [1088, 520] on icon "remove_red_eye" at bounding box center [1084, 522] width 11 height 11
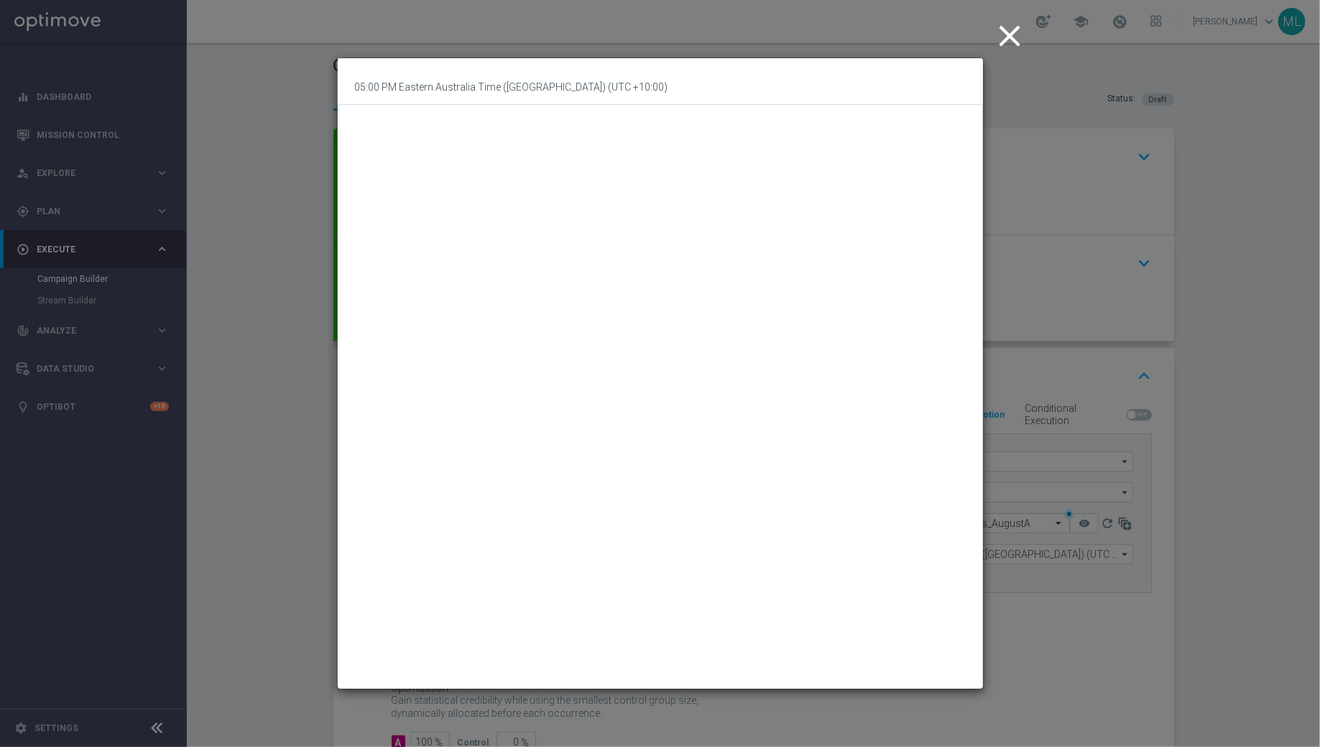
click at [1007, 44] on icon "close" at bounding box center [1010, 36] width 36 height 36
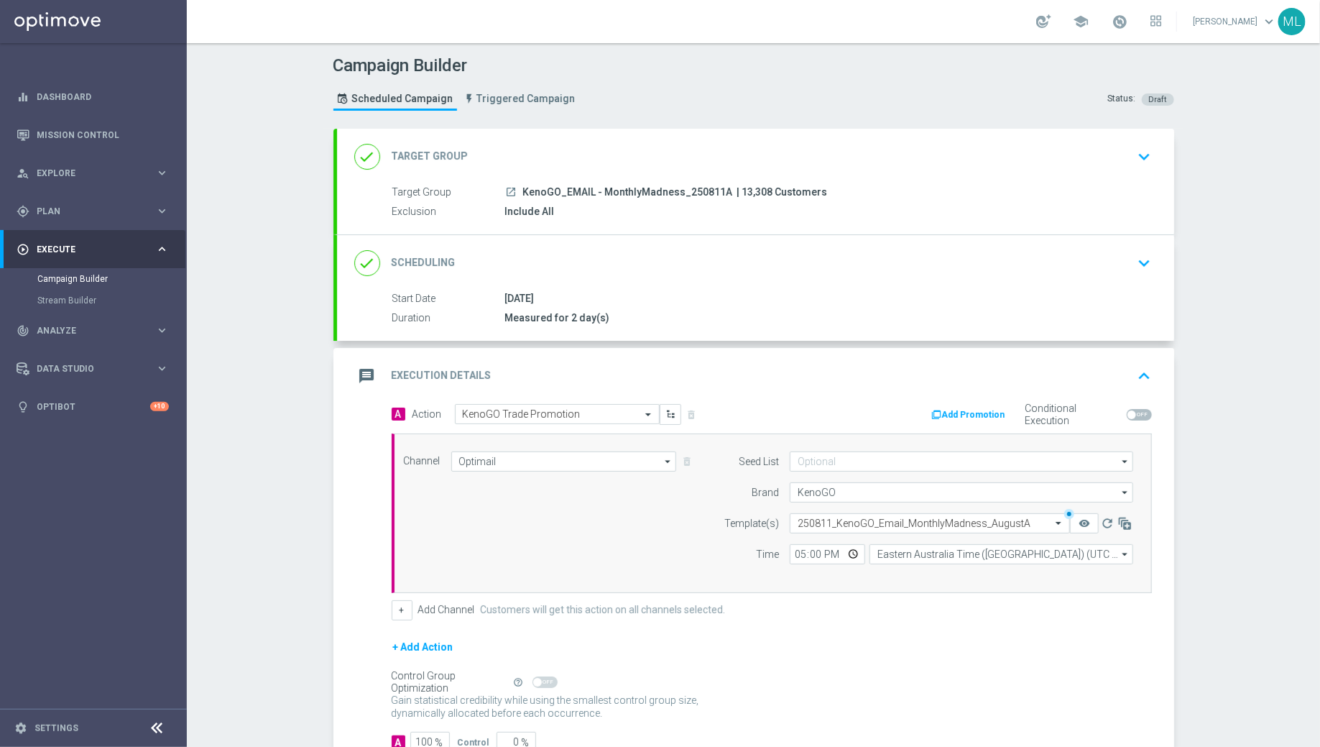
click at [1144, 369] on icon "keyboard_arrow_up" at bounding box center [1145, 376] width 22 height 22
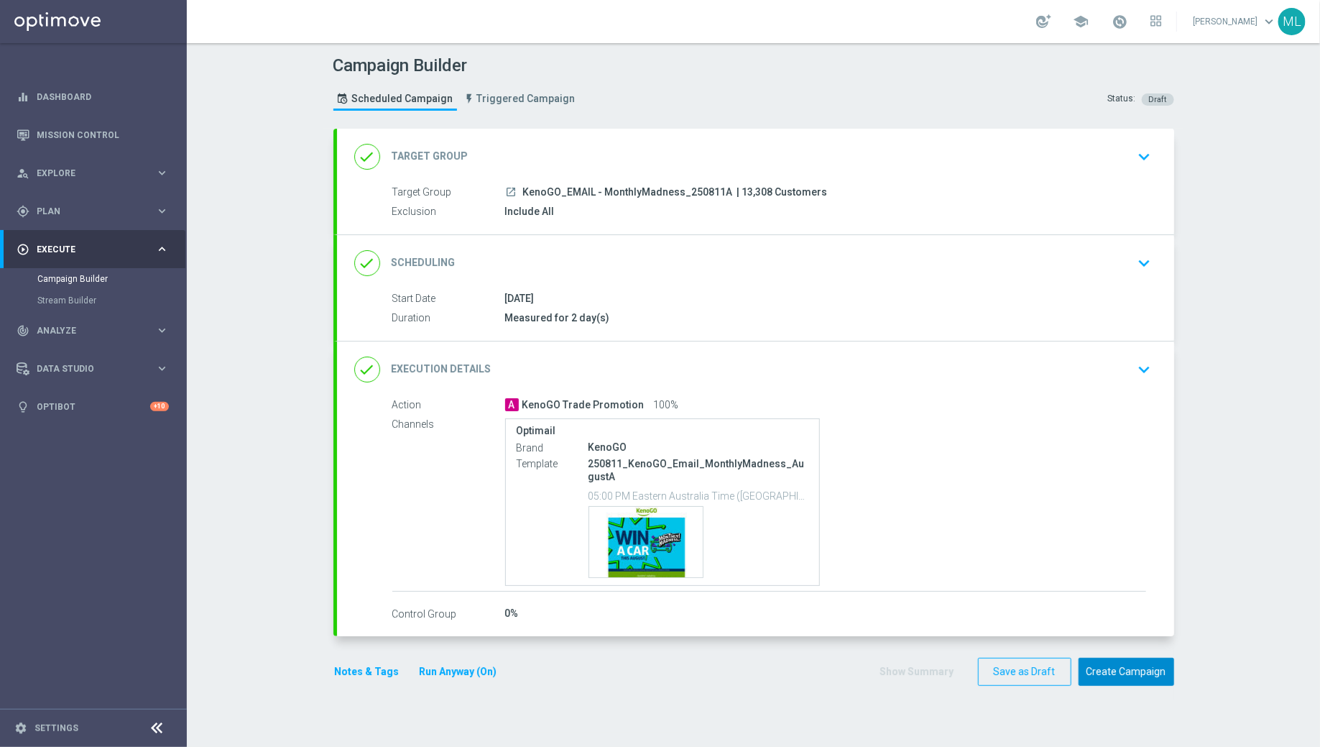
click at [1112, 668] on button "Create Campaign" at bounding box center [1127, 672] width 96 height 28
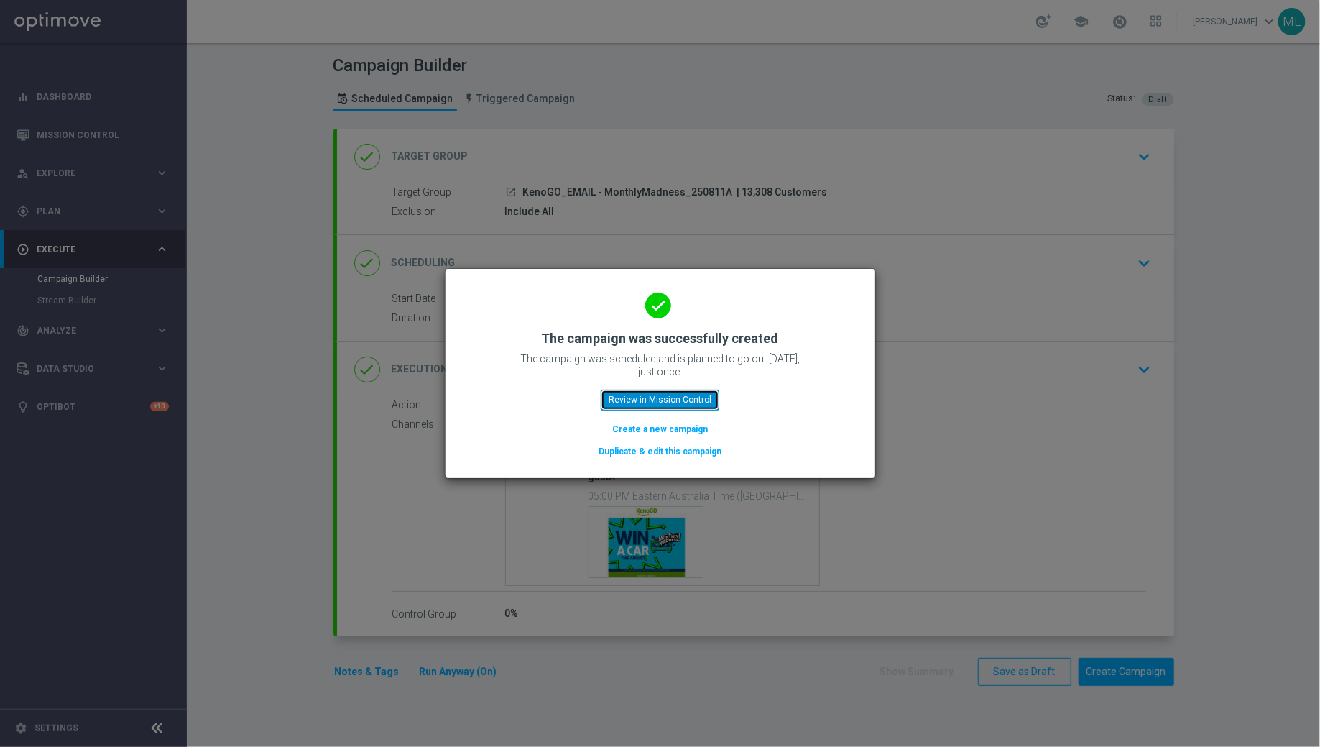
click at [677, 395] on button "Review in Mission Control" at bounding box center [660, 400] width 119 height 20
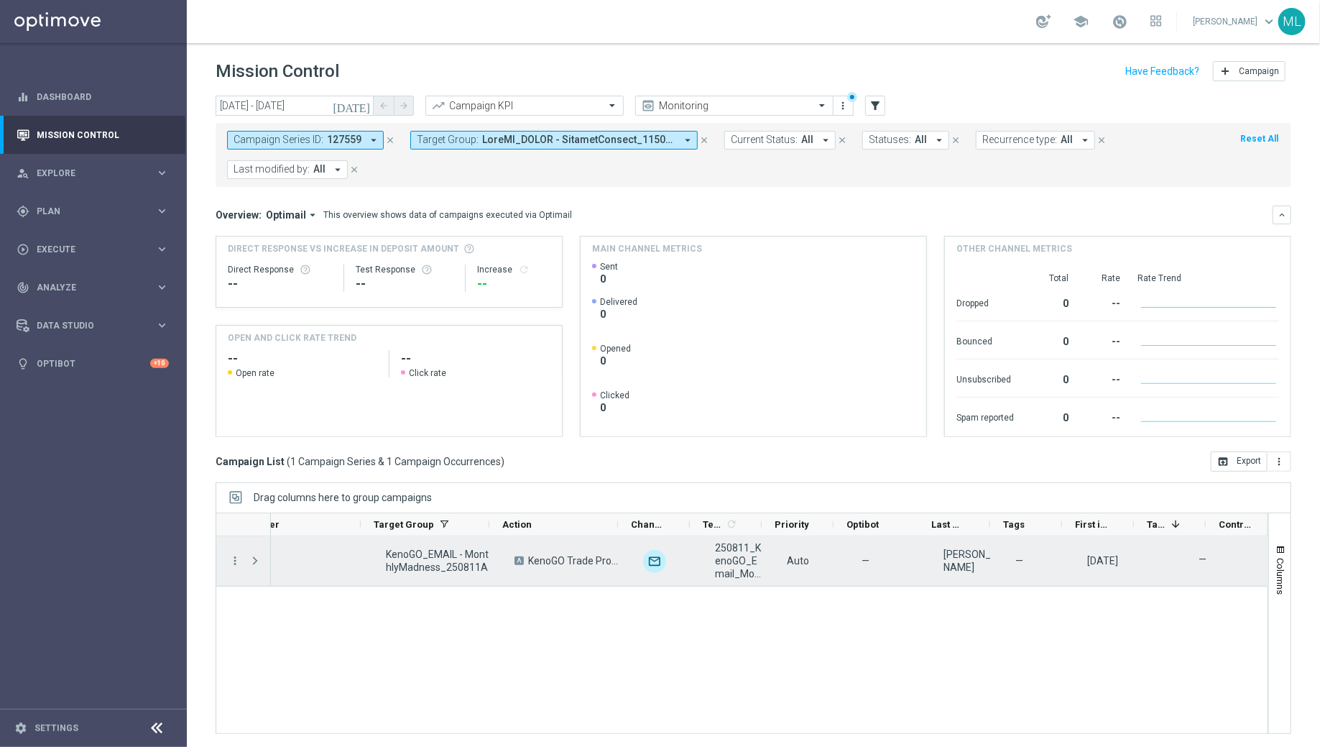
scroll to position [0, 207]
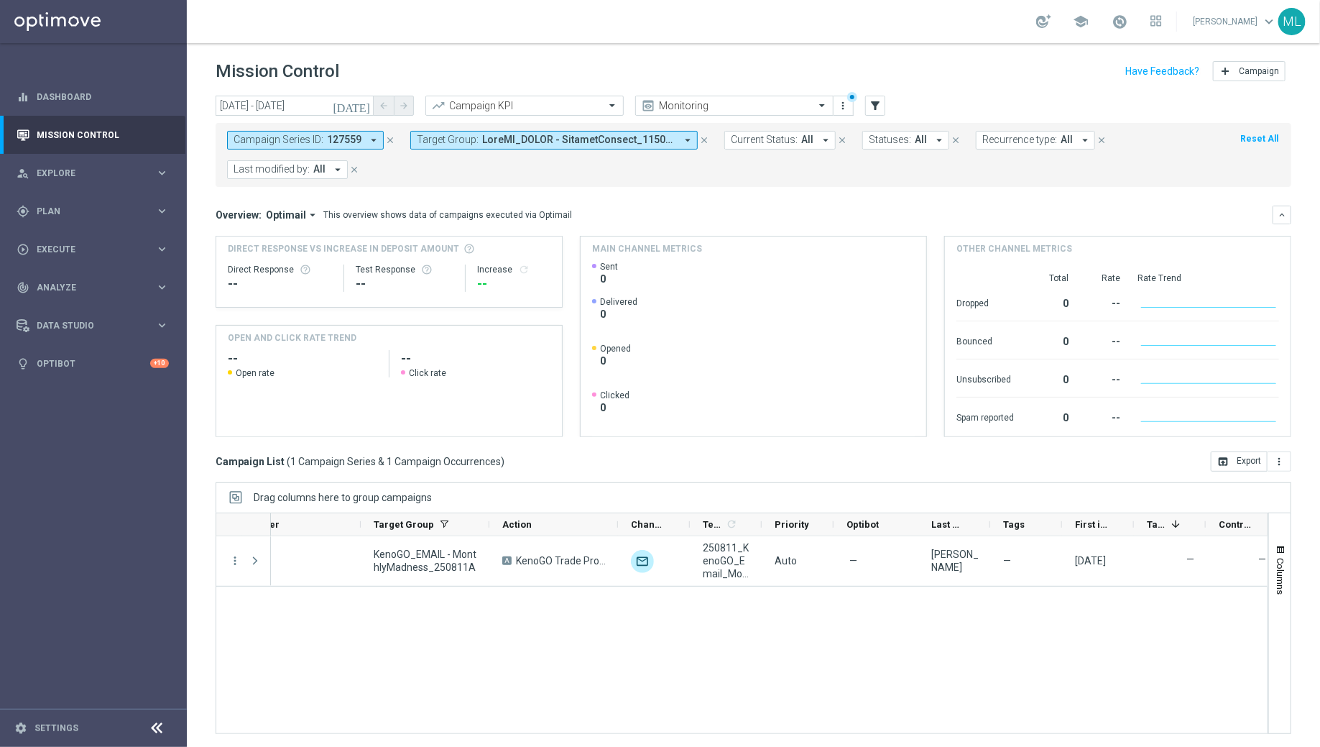
click at [730, 26] on div "school [PERSON_NAME] keyboard_arrow_down ML" at bounding box center [753, 21] width 1133 height 43
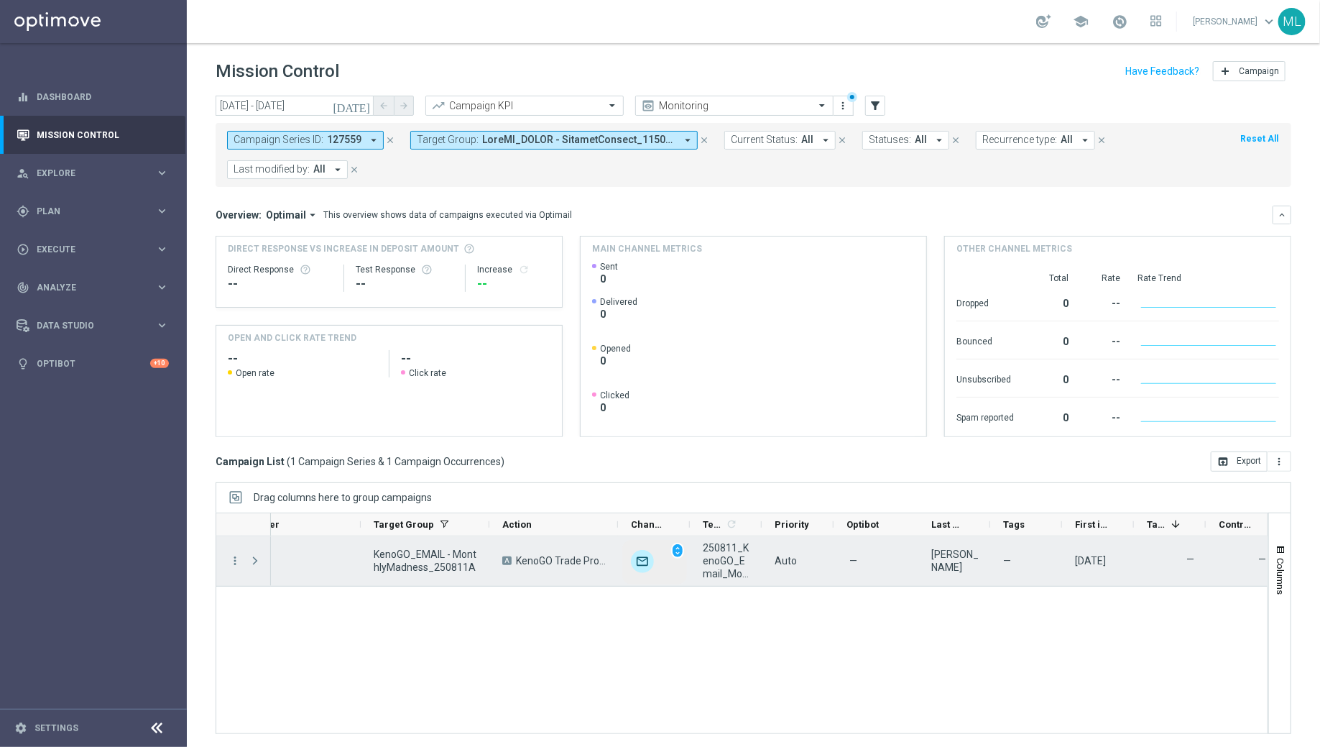
scroll to position [0, 216]
